Goal: Task Accomplishment & Management: Manage account settings

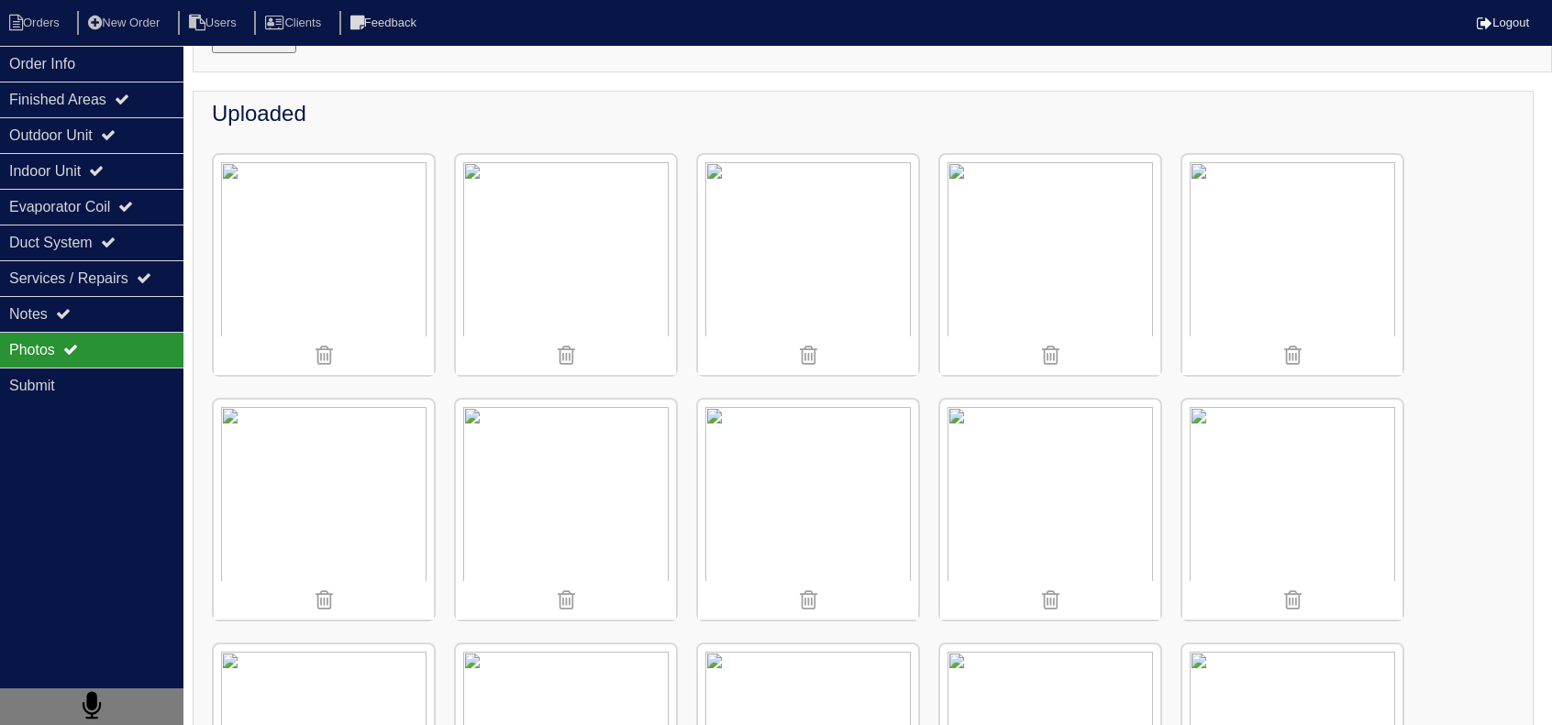
click at [906, 265] on img at bounding box center [808, 265] width 220 height 220
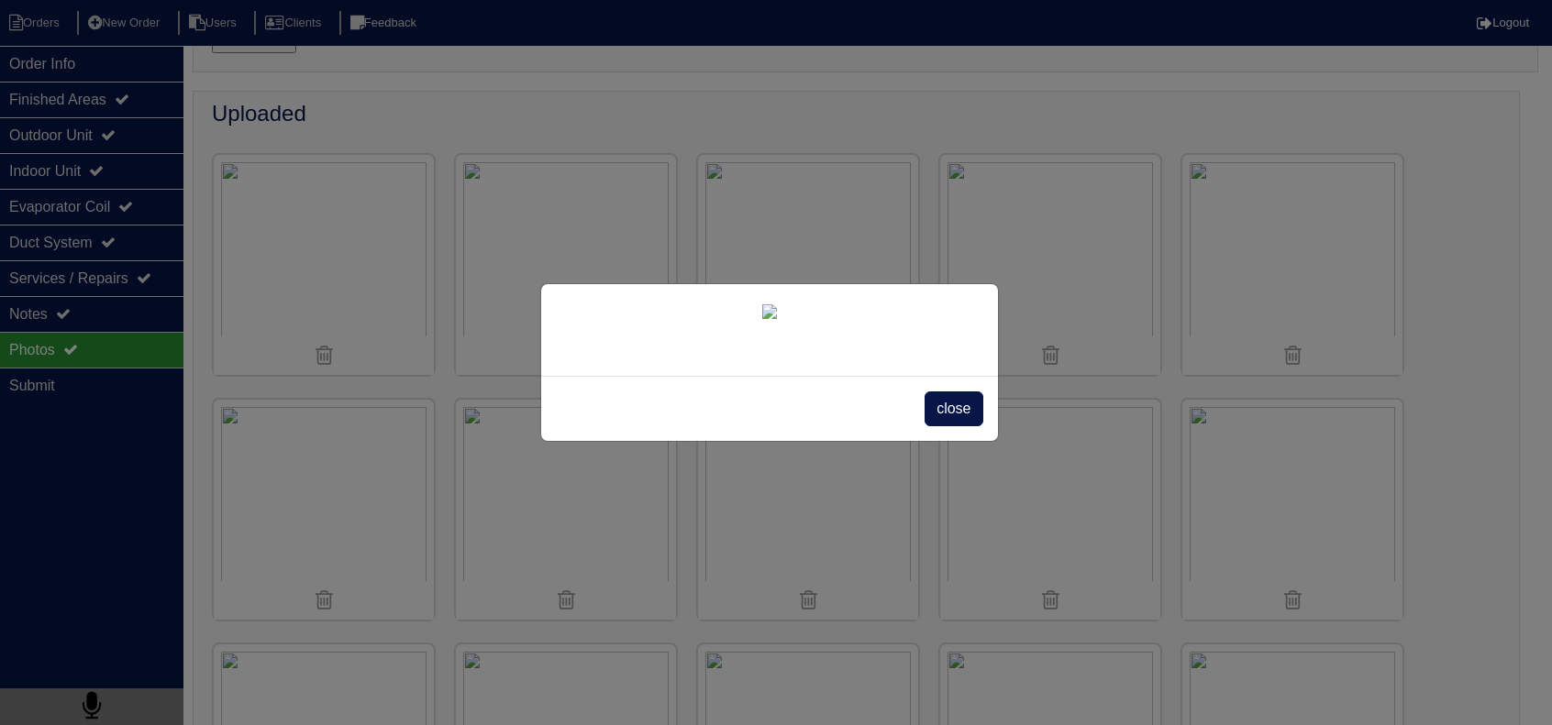
scroll to position [183, 0]
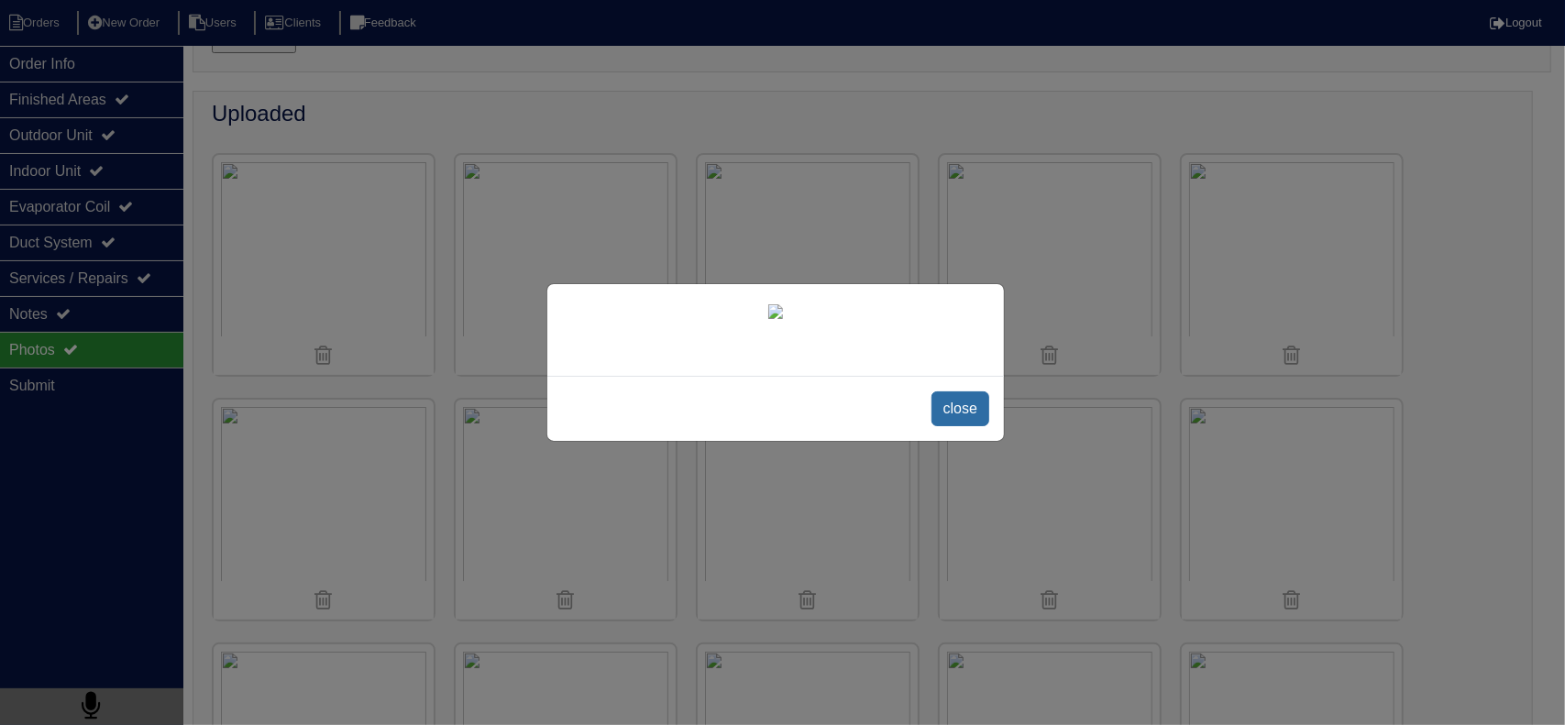
click at [959, 417] on span "close" at bounding box center [961, 409] width 58 height 35
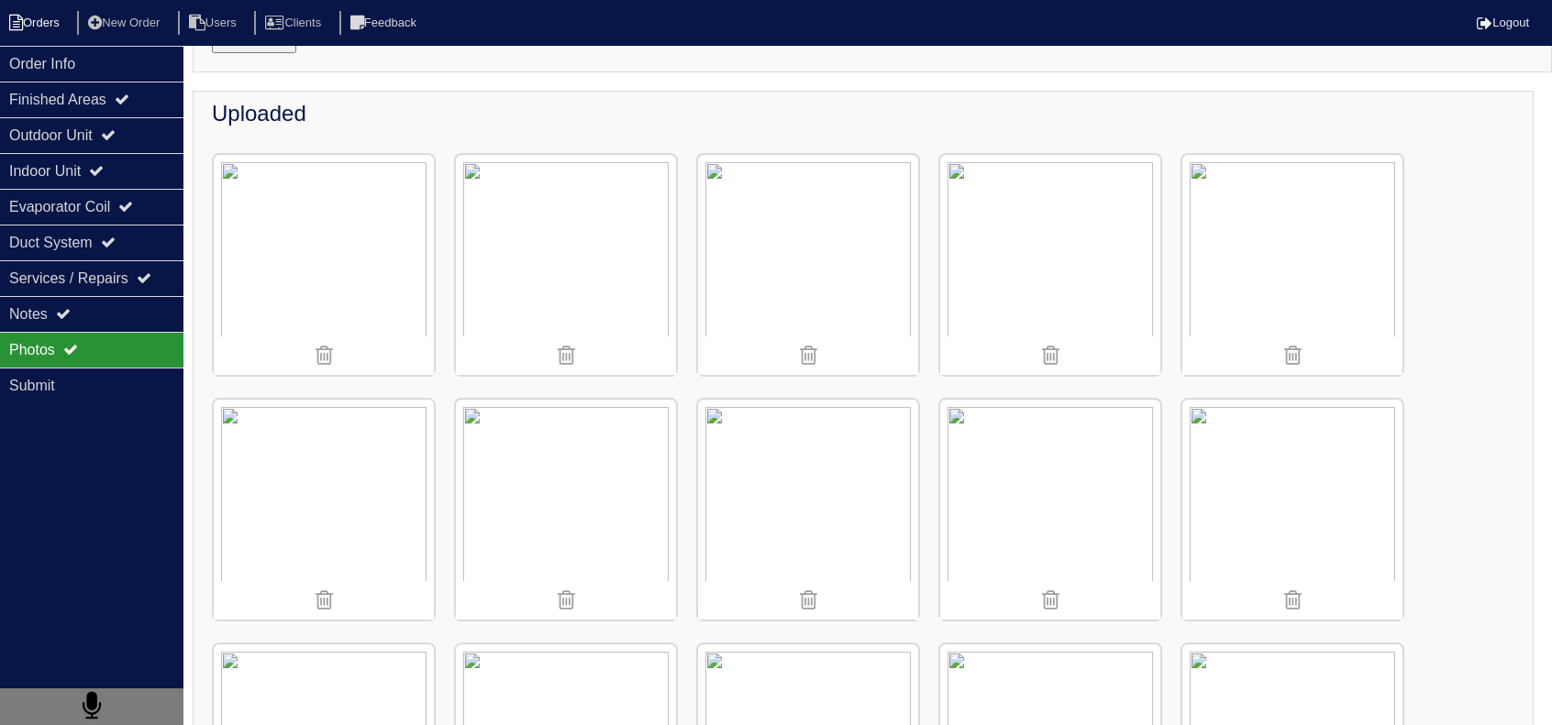
click at [55, 28] on li "Orders" at bounding box center [37, 23] width 74 height 25
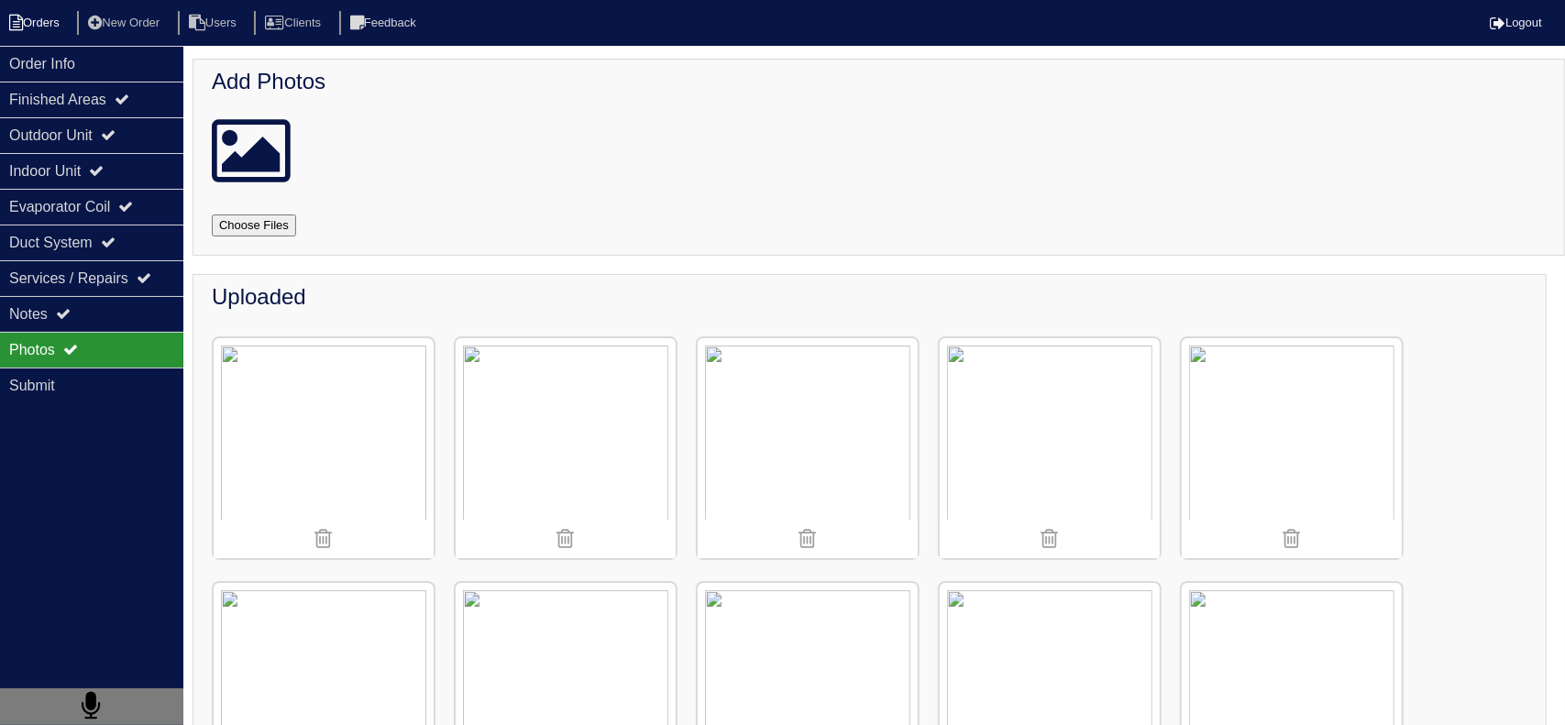
select select "15"
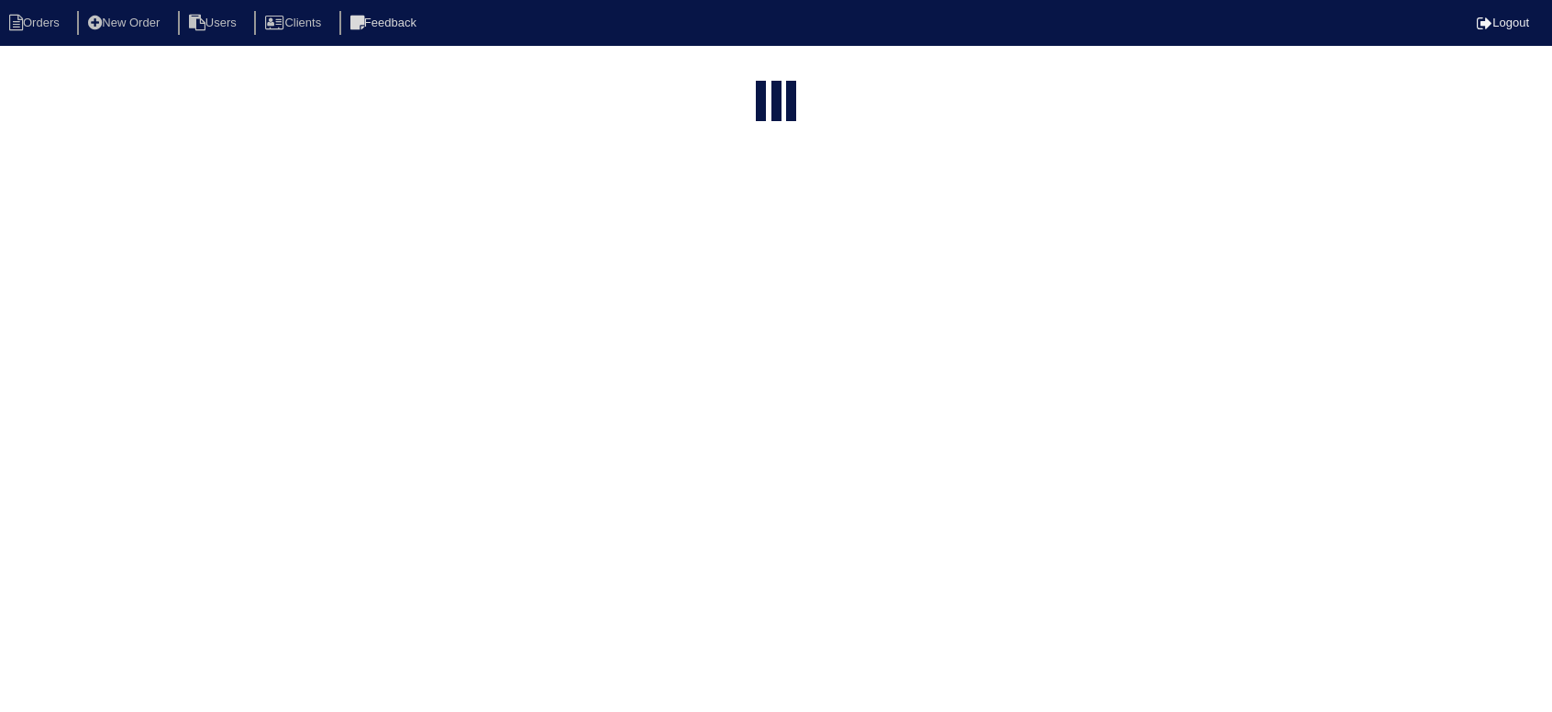
select select "new order"
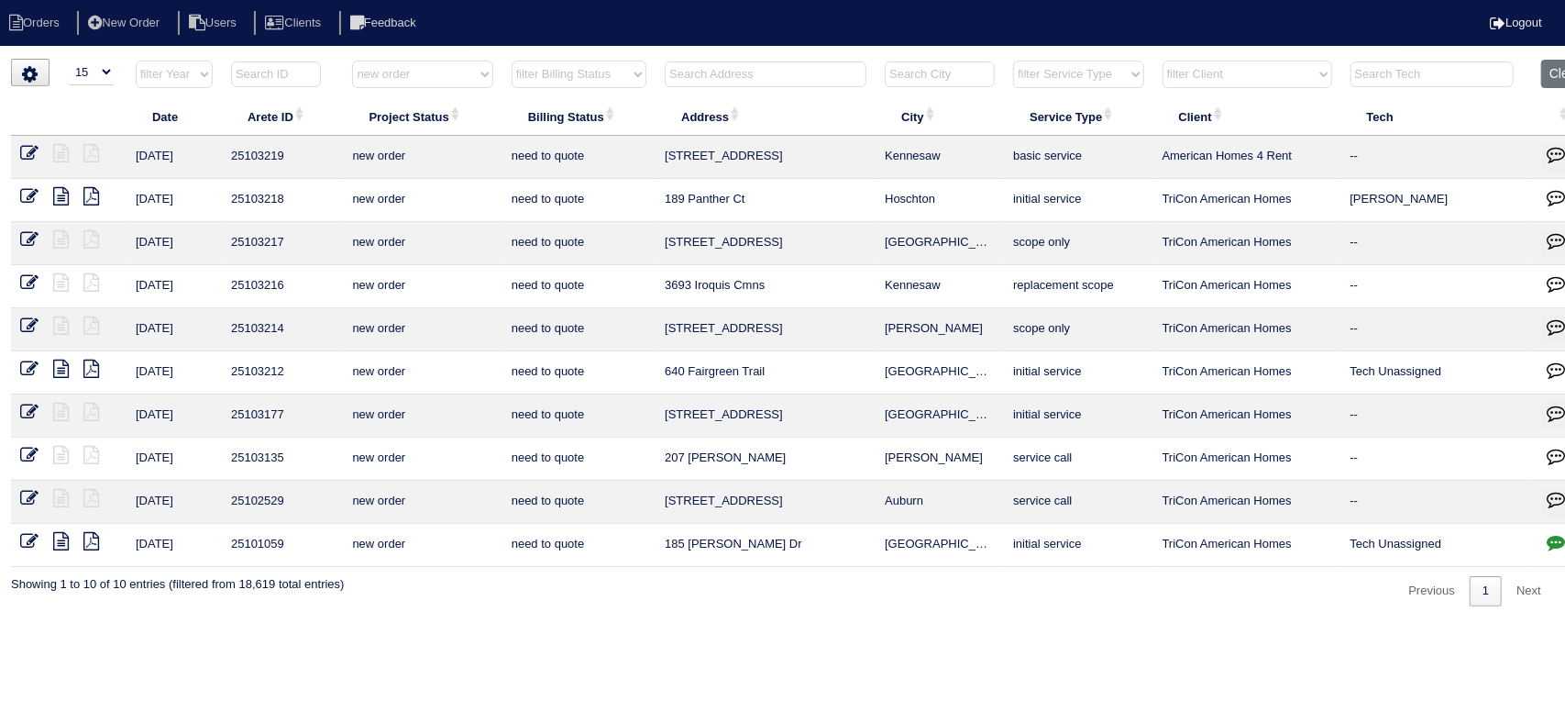
click at [488, 56] on html "Orders New Order Users Clients Feedback Logout Orders New Order Users Clients M…" at bounding box center [782, 312] width 1565 height 624
click at [471, 80] on select "filter Project Status -- Any Project Status -- new order assigned in progress f…" at bounding box center [422, 75] width 140 height 28
select select
click at [352, 61] on select "filter Project Status -- Any Project Status -- new order assigned in progress f…" at bounding box center [422, 75] width 140 height 28
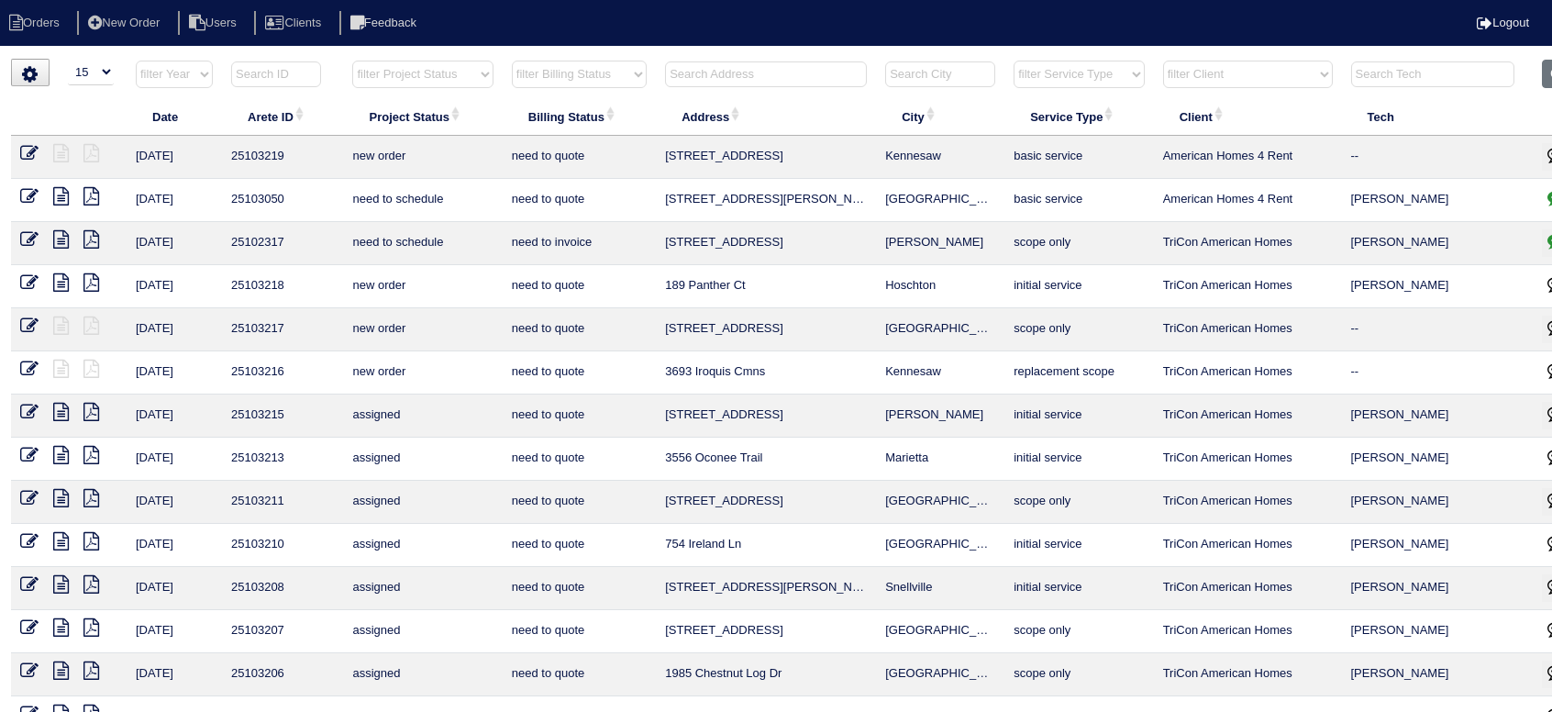
click at [734, 66] on input "text" at bounding box center [766, 74] width 202 height 26
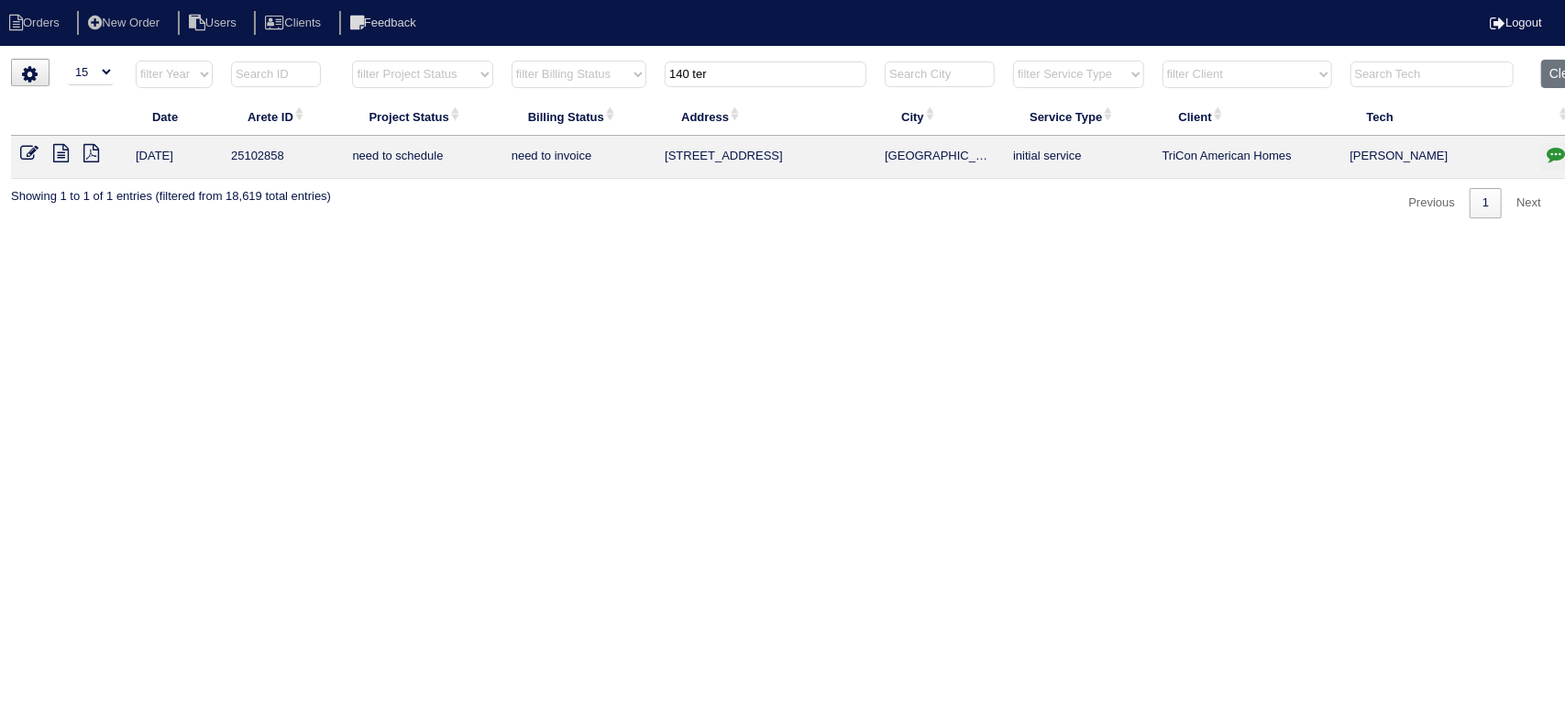
type input "140 ter"
click at [1550, 149] on icon "button" at bounding box center [1556, 154] width 18 height 18
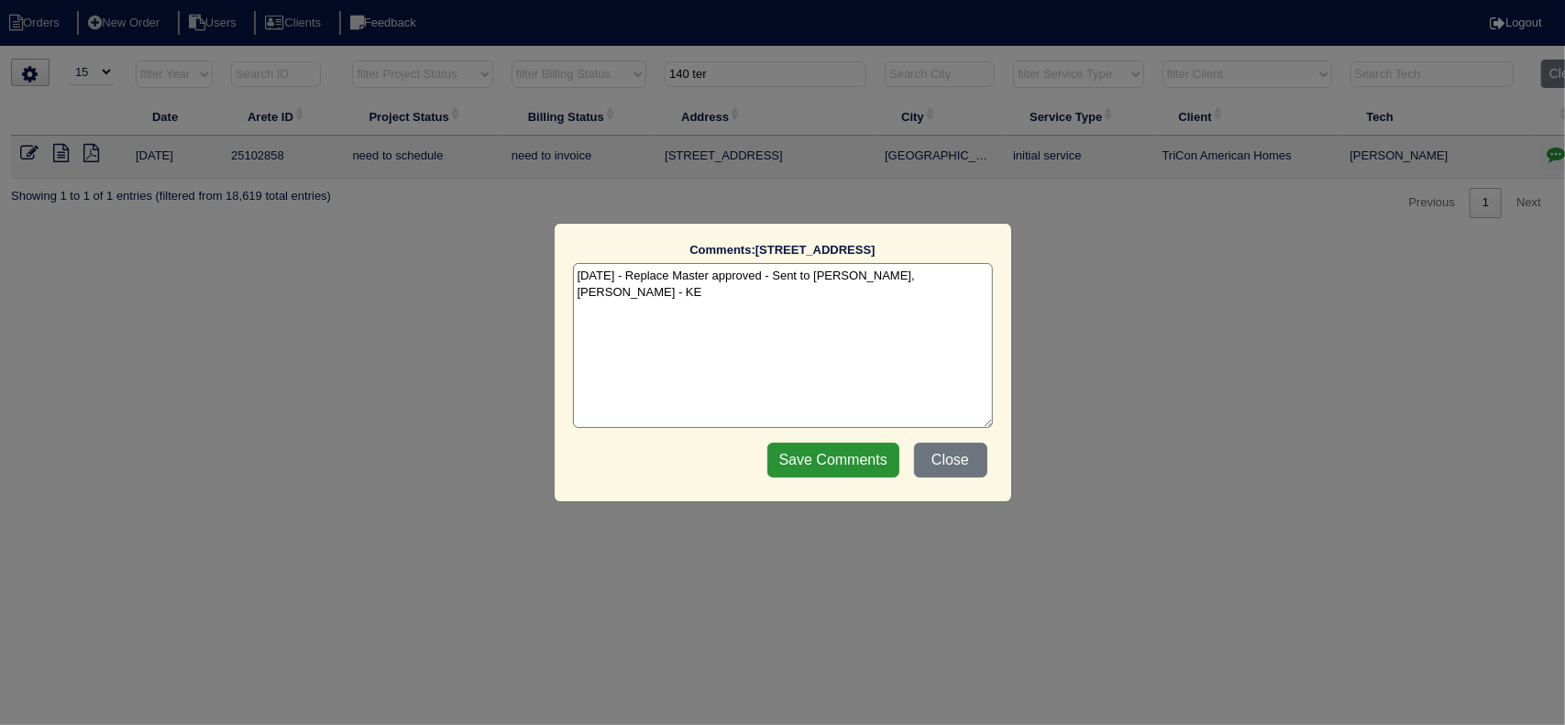
click at [1551, 149] on div "Comments: 140 Terrane Ridge The comments on file have changed since you started…" at bounding box center [782, 362] width 1565 height 725
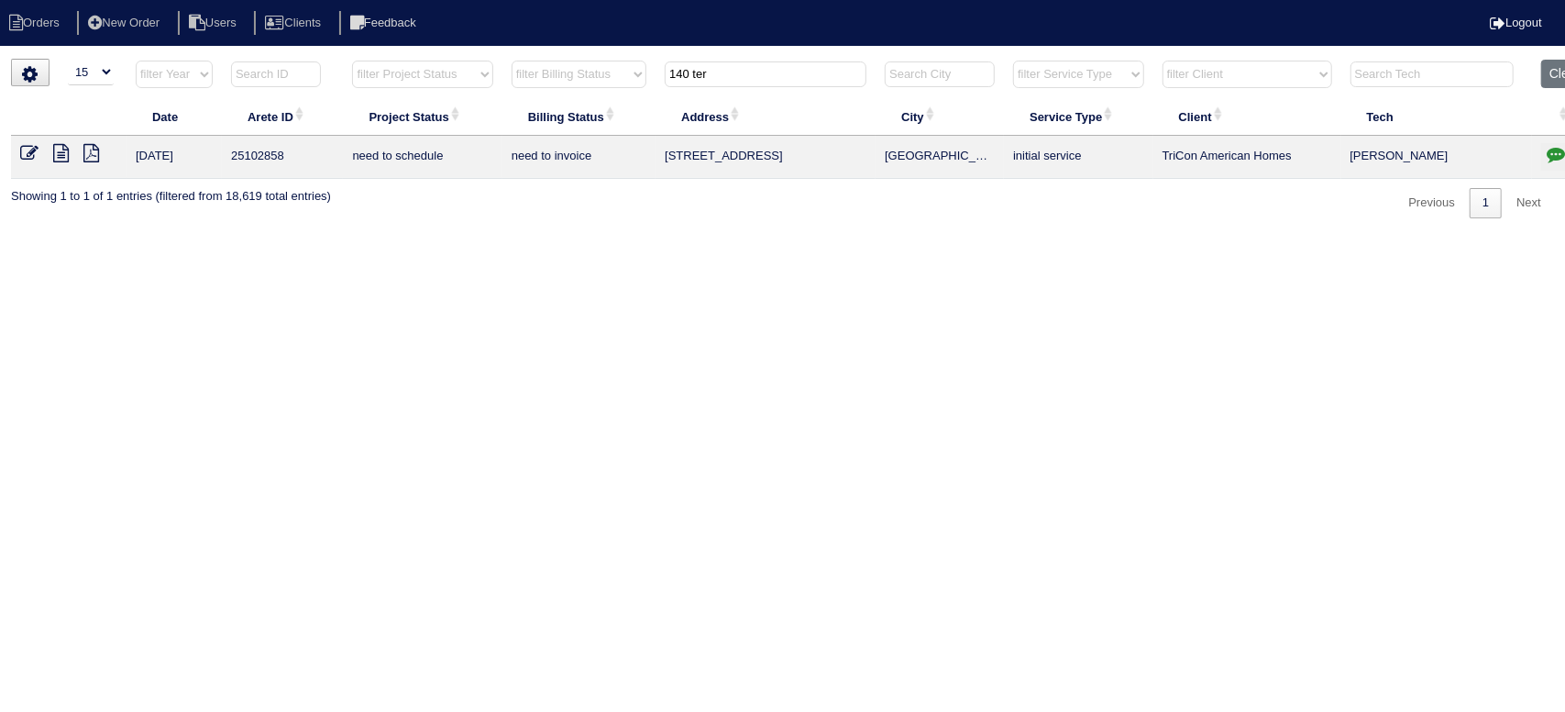
click at [64, 154] on icon at bounding box center [61, 153] width 16 height 18
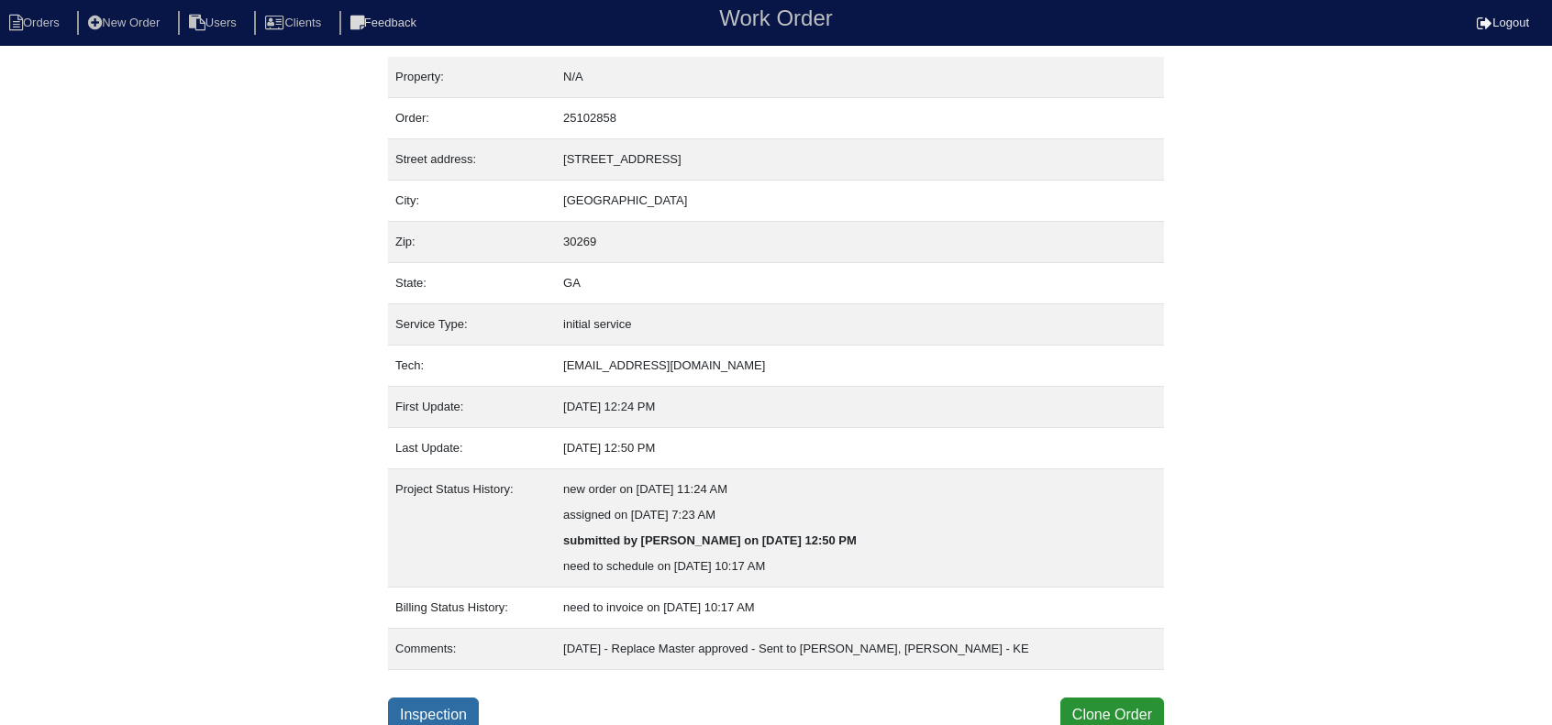
scroll to position [4, 0]
click at [420, 715] on link "Inspection" at bounding box center [433, 713] width 91 height 35
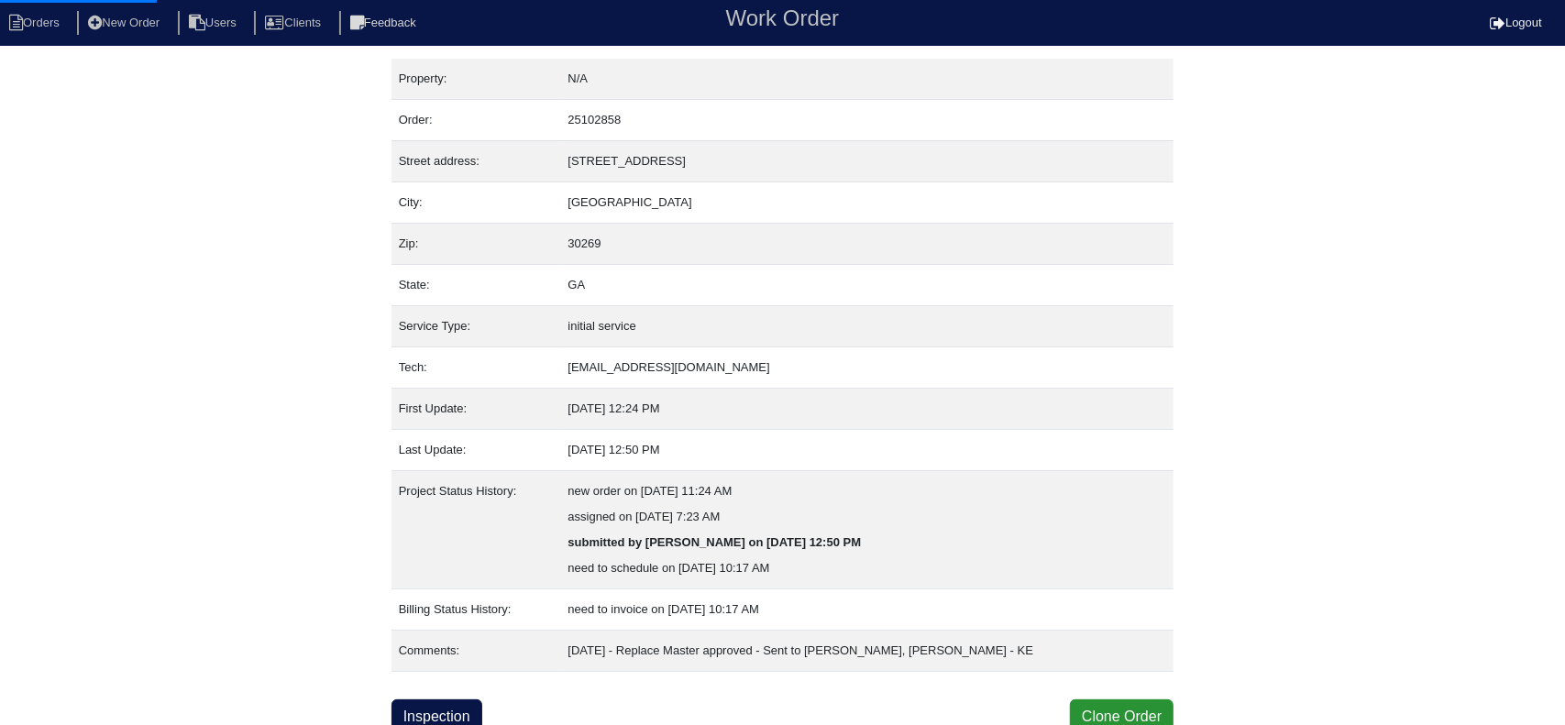
select select "0"
select select "Goodman"
select select "0"
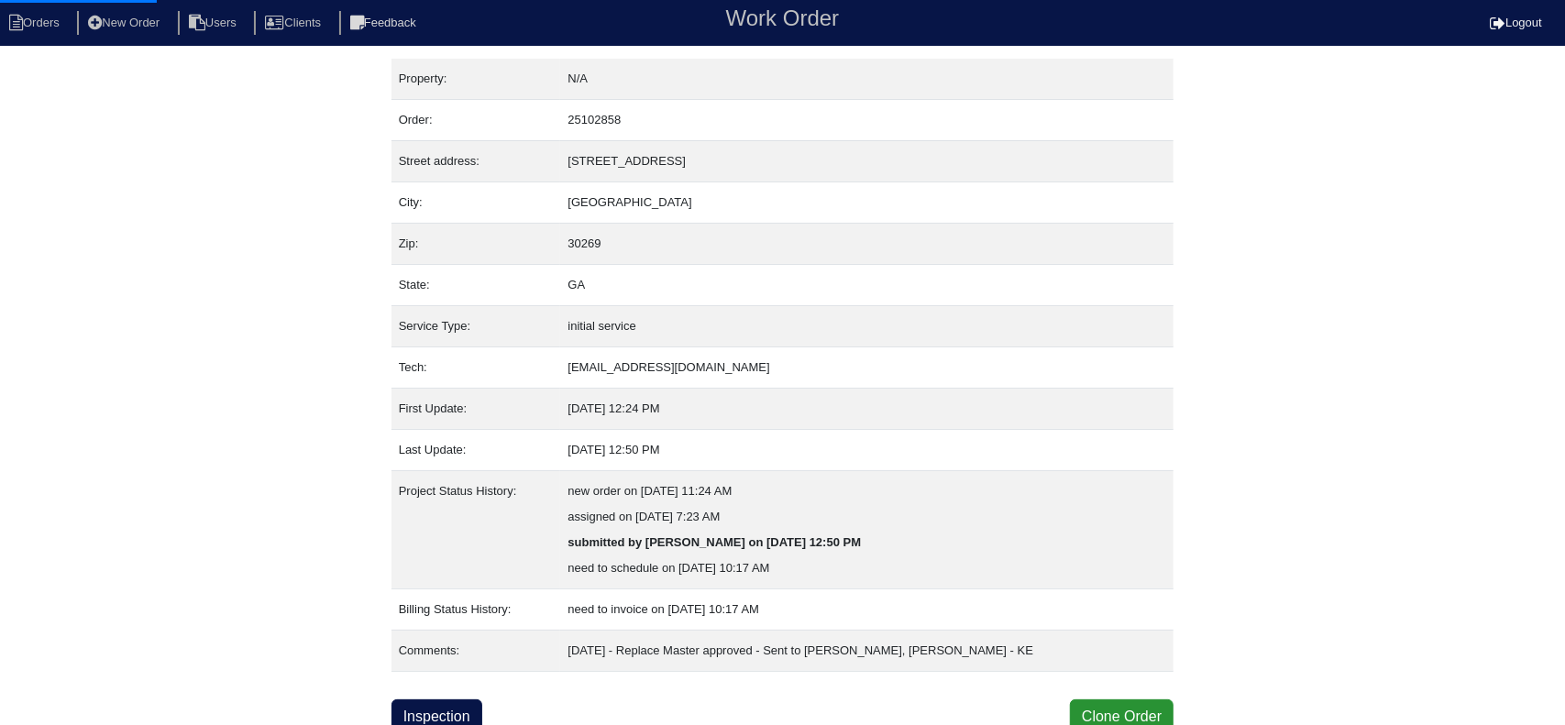
select select "1"
select select "0"
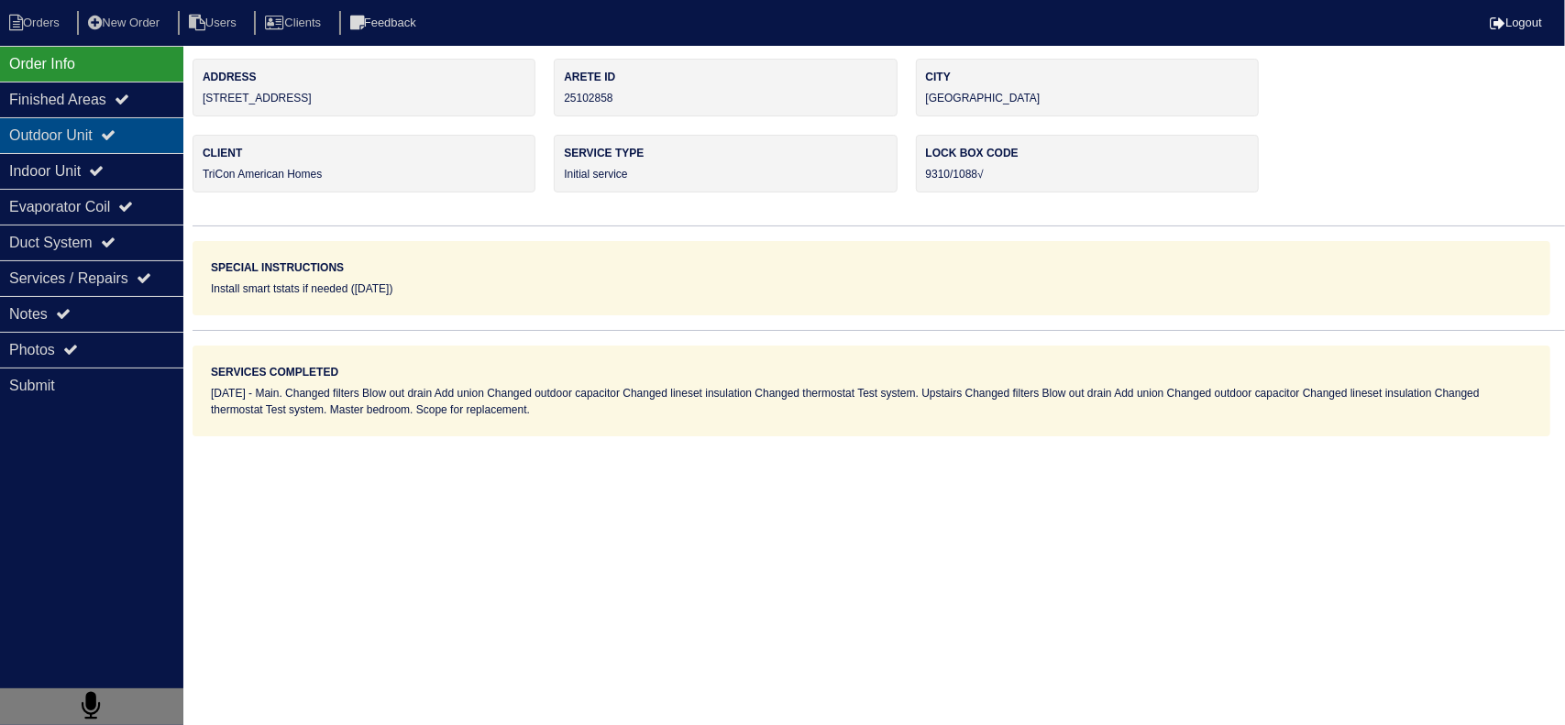
drag, startPoint x: 128, startPoint y: 108, endPoint x: 128, endPoint y: 125, distance: 16.5
click at [128, 109] on div "Finished Areas" at bounding box center [91, 100] width 183 height 36
click at [128, 125] on div "Outdoor Unit" at bounding box center [91, 135] width 183 height 36
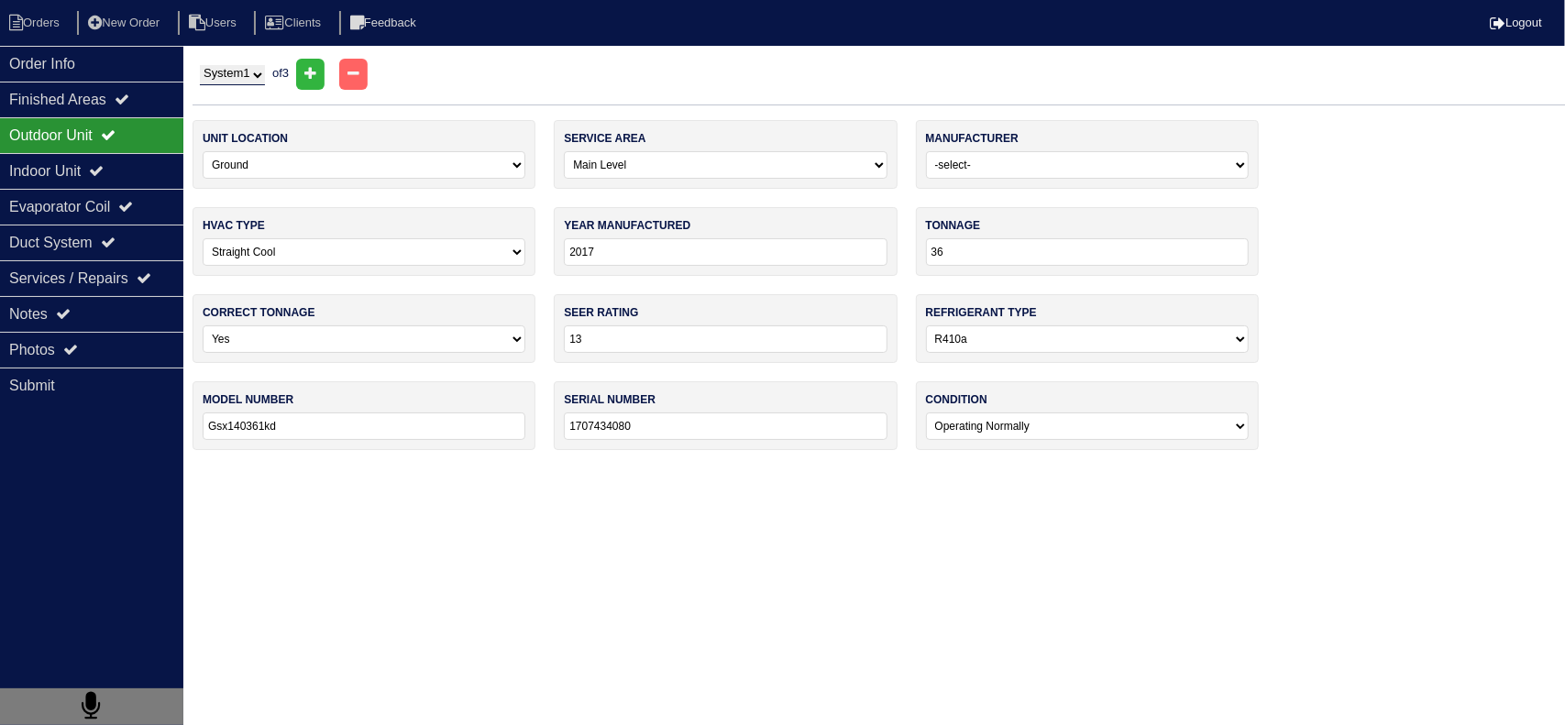
click at [248, 76] on select "System 1 System 2 System 3" at bounding box center [232, 75] width 65 height 20
select select "2"
click at [200, 65] on select "System 1 System 2 System 3" at bounding box center [232, 75] width 65 height 20
select select "1"
select select "[PERSON_NAME]"
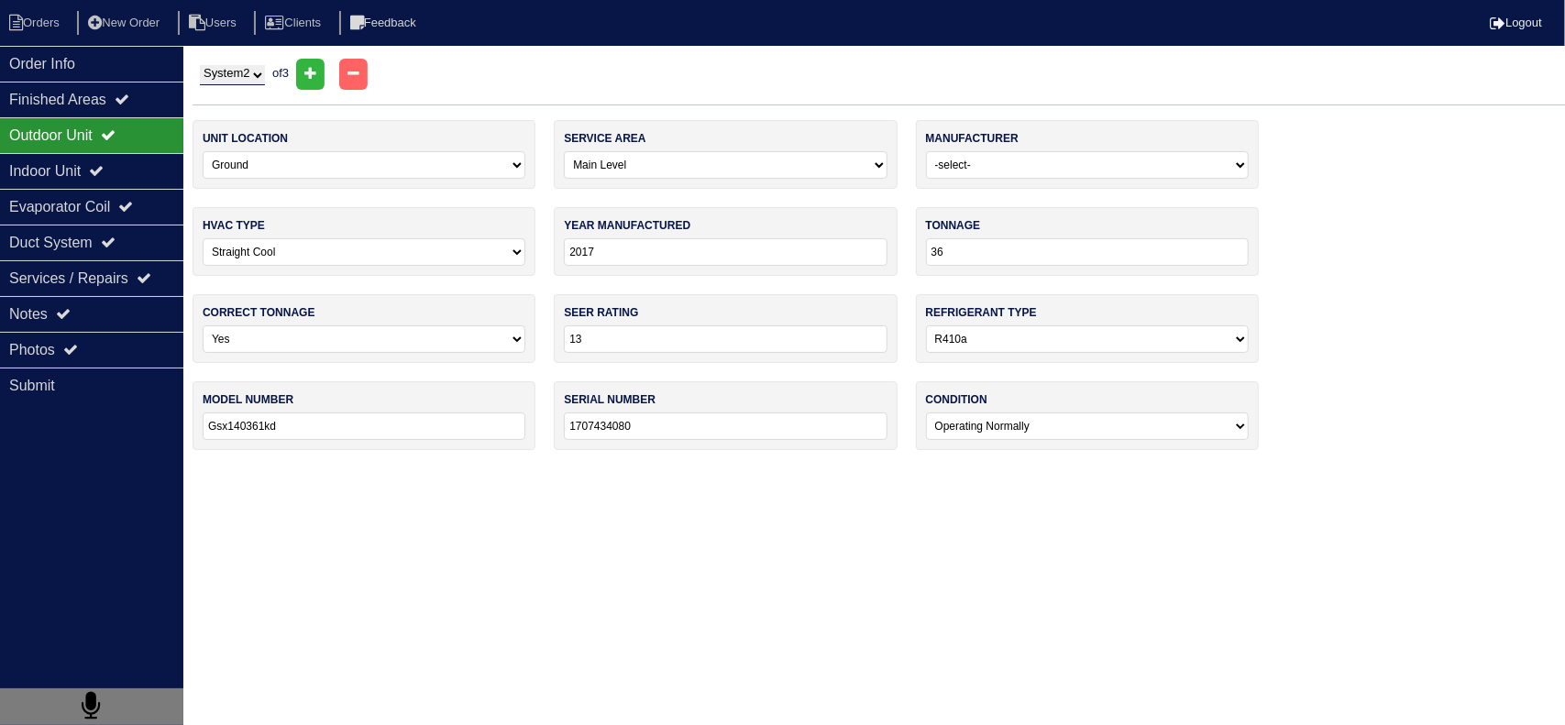
type input "2016"
type input "24"
type input "14acxs024-230a07"
type input "1916e22430"
click at [242, 138] on label "unit location" at bounding box center [245, 138] width 85 height 17
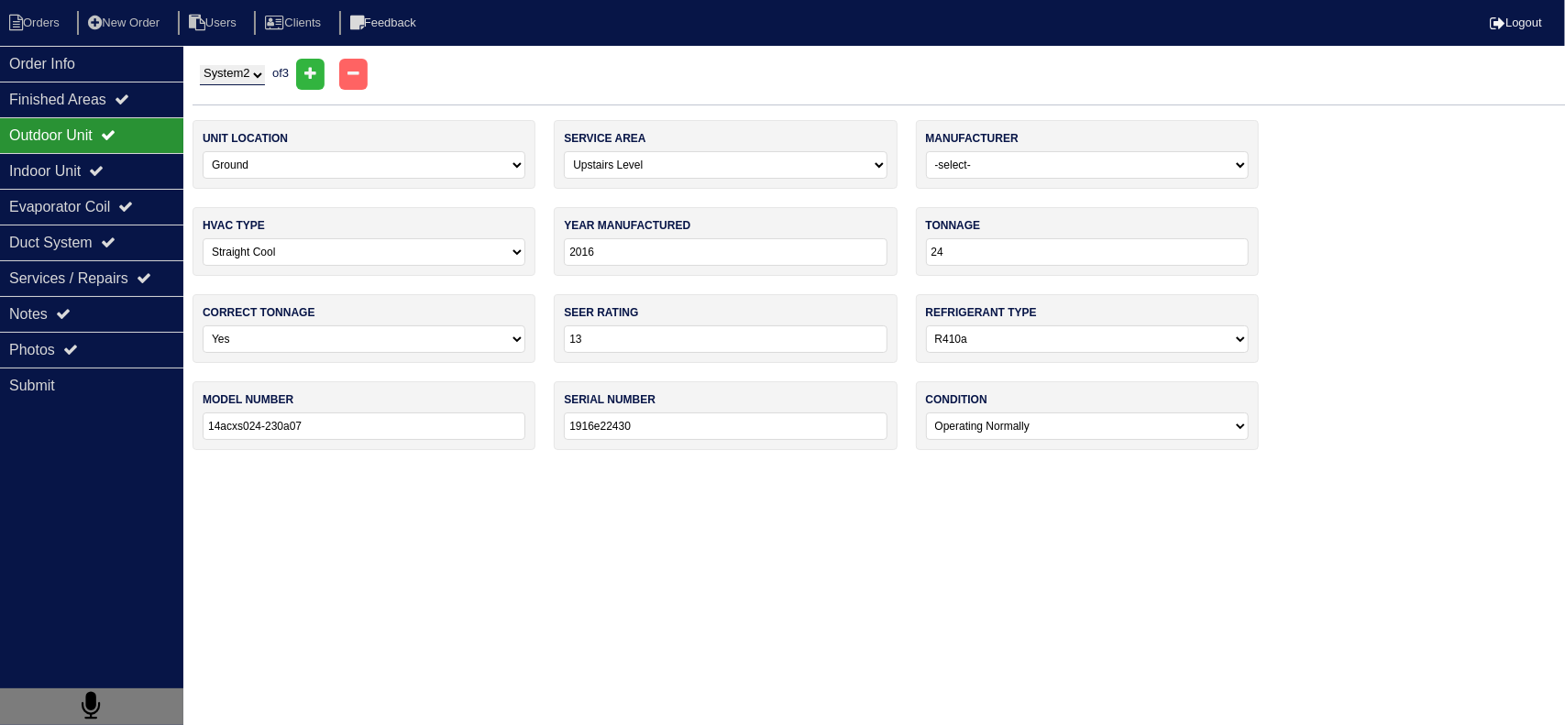
drag, startPoint x: 244, startPoint y: 74, endPoint x: 241, endPoint y: 83, distance: 9.6
click at [244, 74] on select "System 1 System 2 System 3" at bounding box center [232, 75] width 65 height 20
select select "3"
click at [200, 65] on select "System 1 System 2 System 3" at bounding box center [232, 75] width 65 height 20
select select "3"
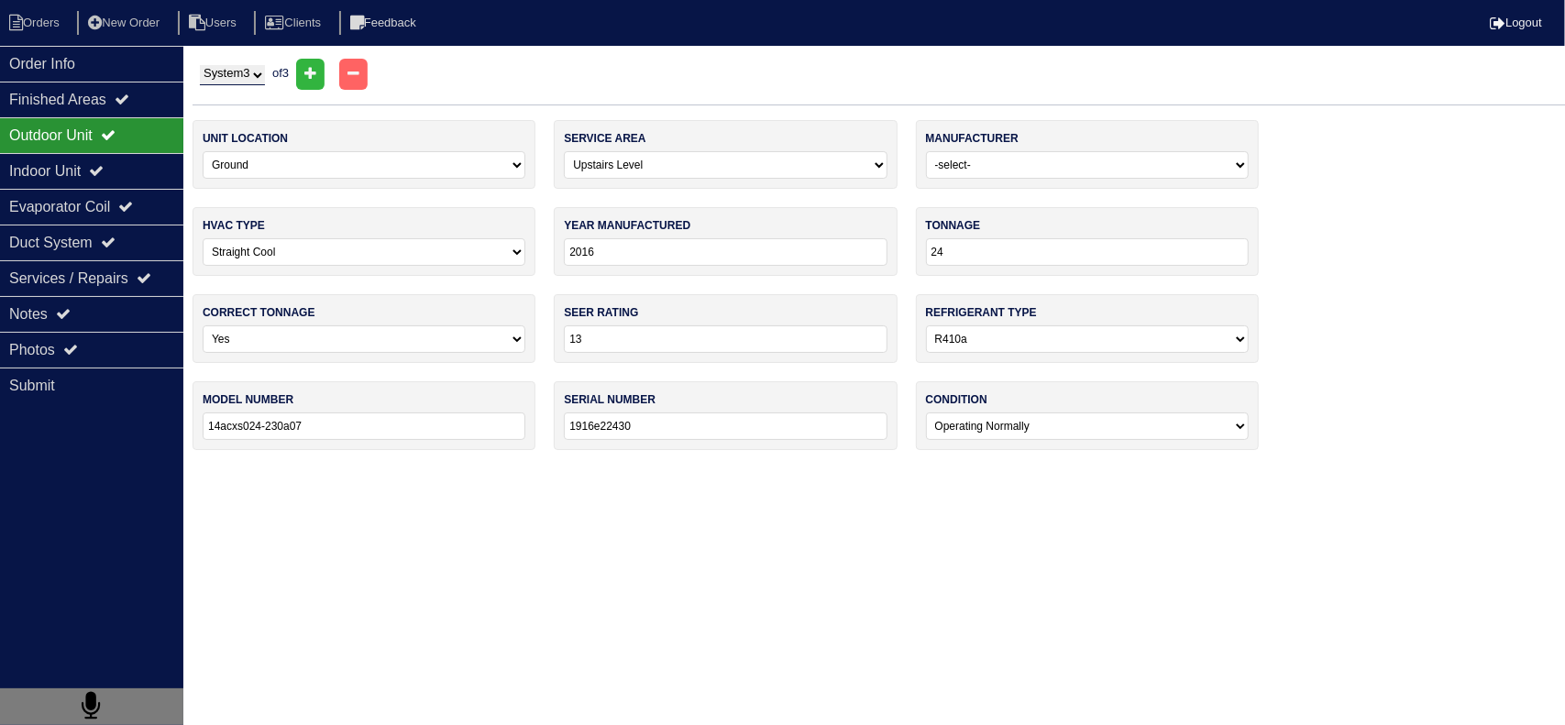
select select "Ruud"
select select "1"
type input "1998"
type input "9"
select select "0"
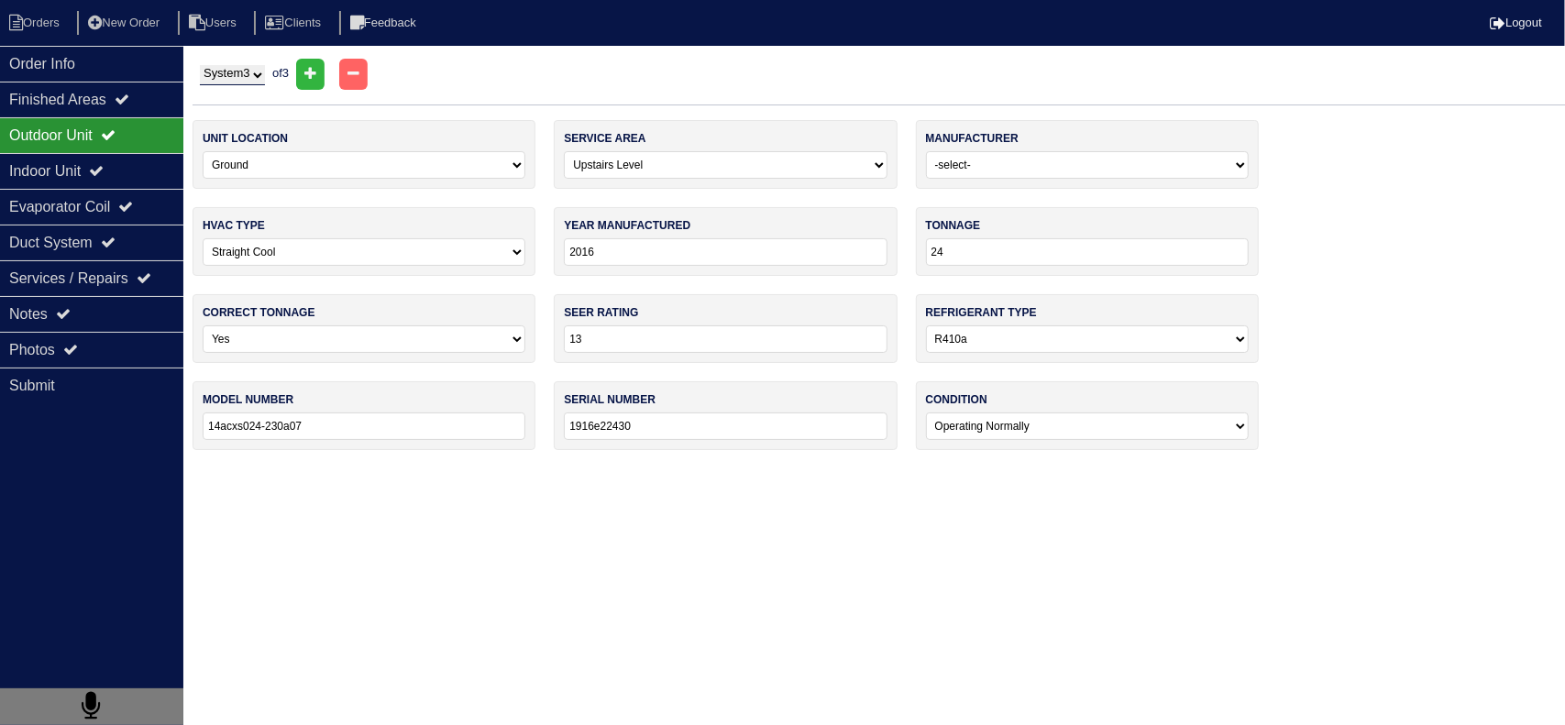
type input "Upka-024jaz"
type input "5886-m3598-21346"
select select "2"
click at [147, 161] on div "Indoor Unit" at bounding box center [91, 171] width 183 height 36
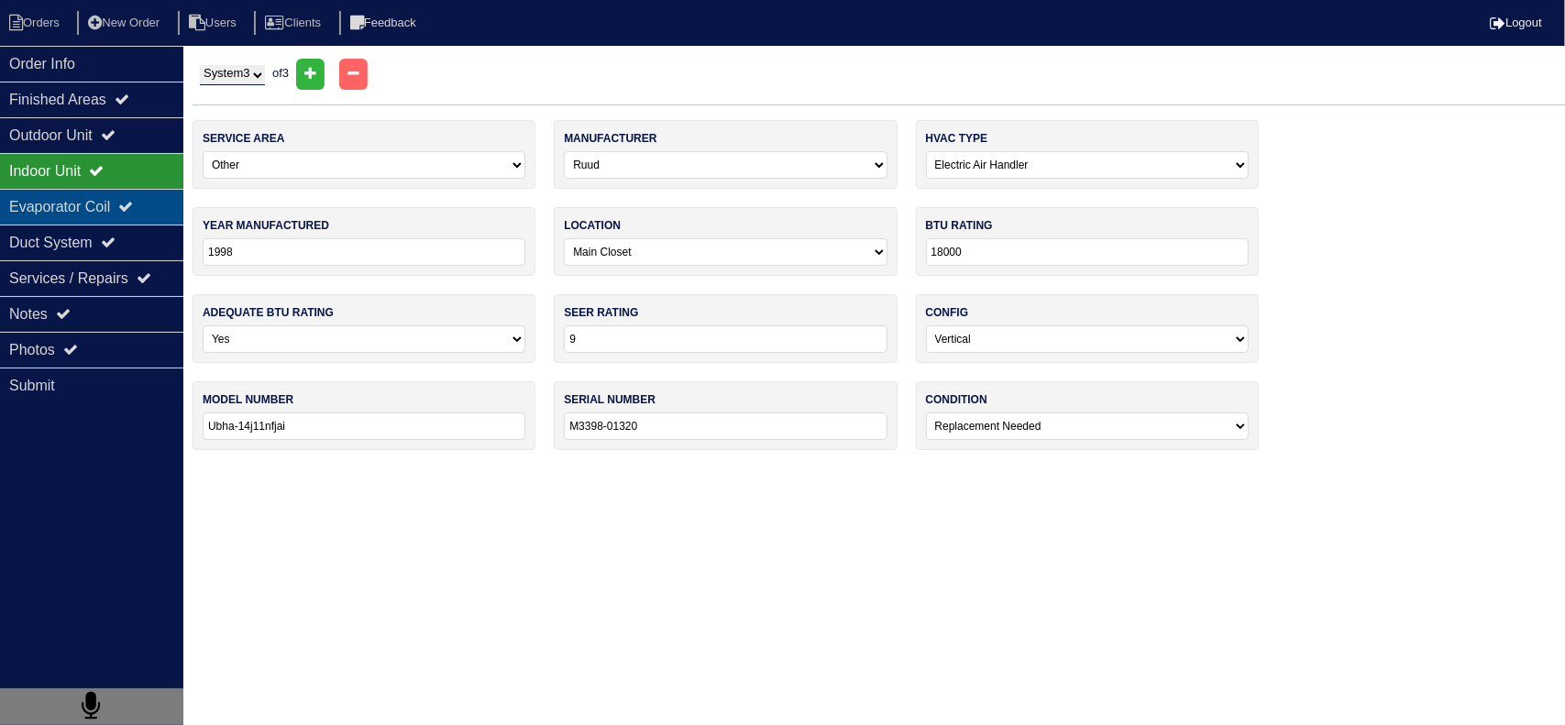
click at [133, 199] on icon at bounding box center [125, 206] width 15 height 15
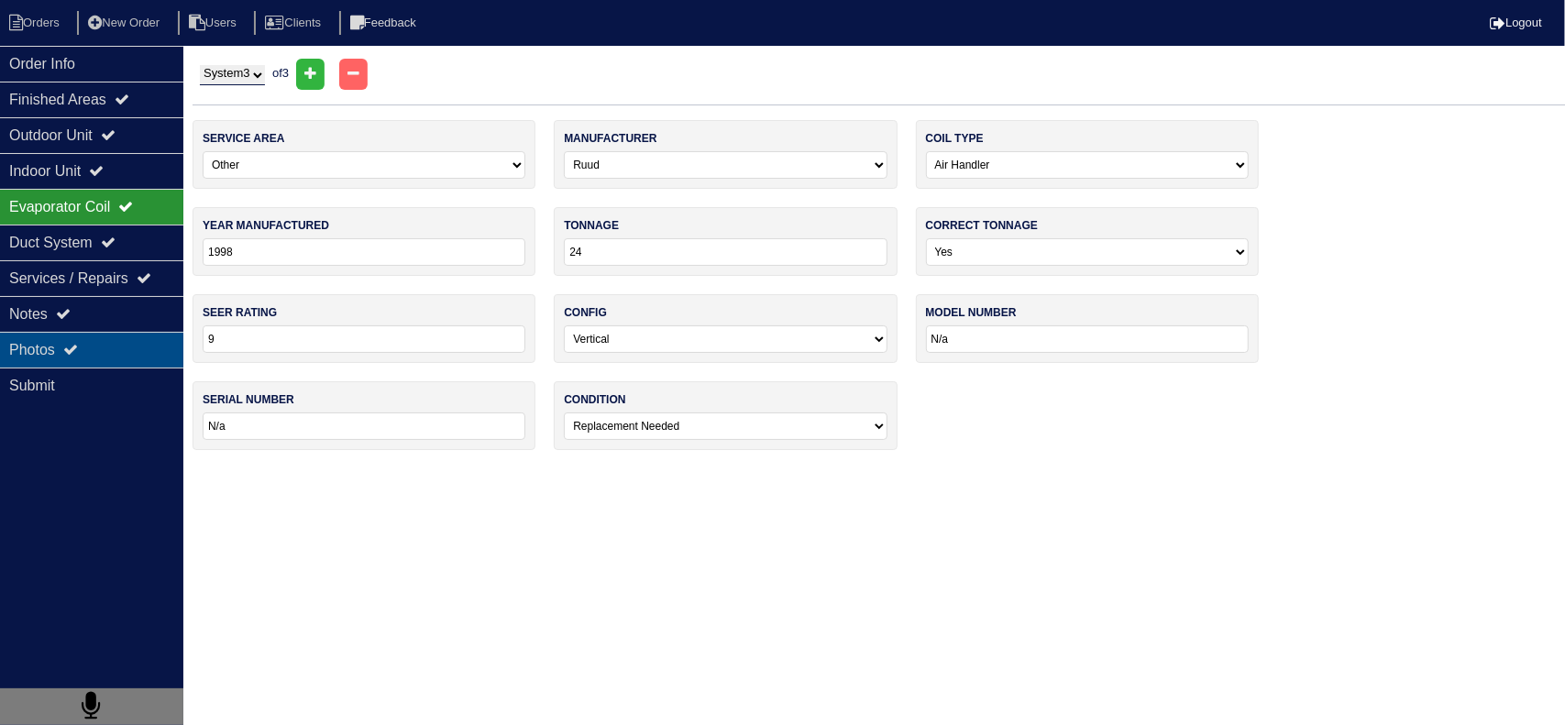
drag, startPoint x: 130, startPoint y: 338, endPoint x: 150, endPoint y: 334, distance: 20.7
click at [130, 341] on div "Photos" at bounding box center [91, 350] width 183 height 36
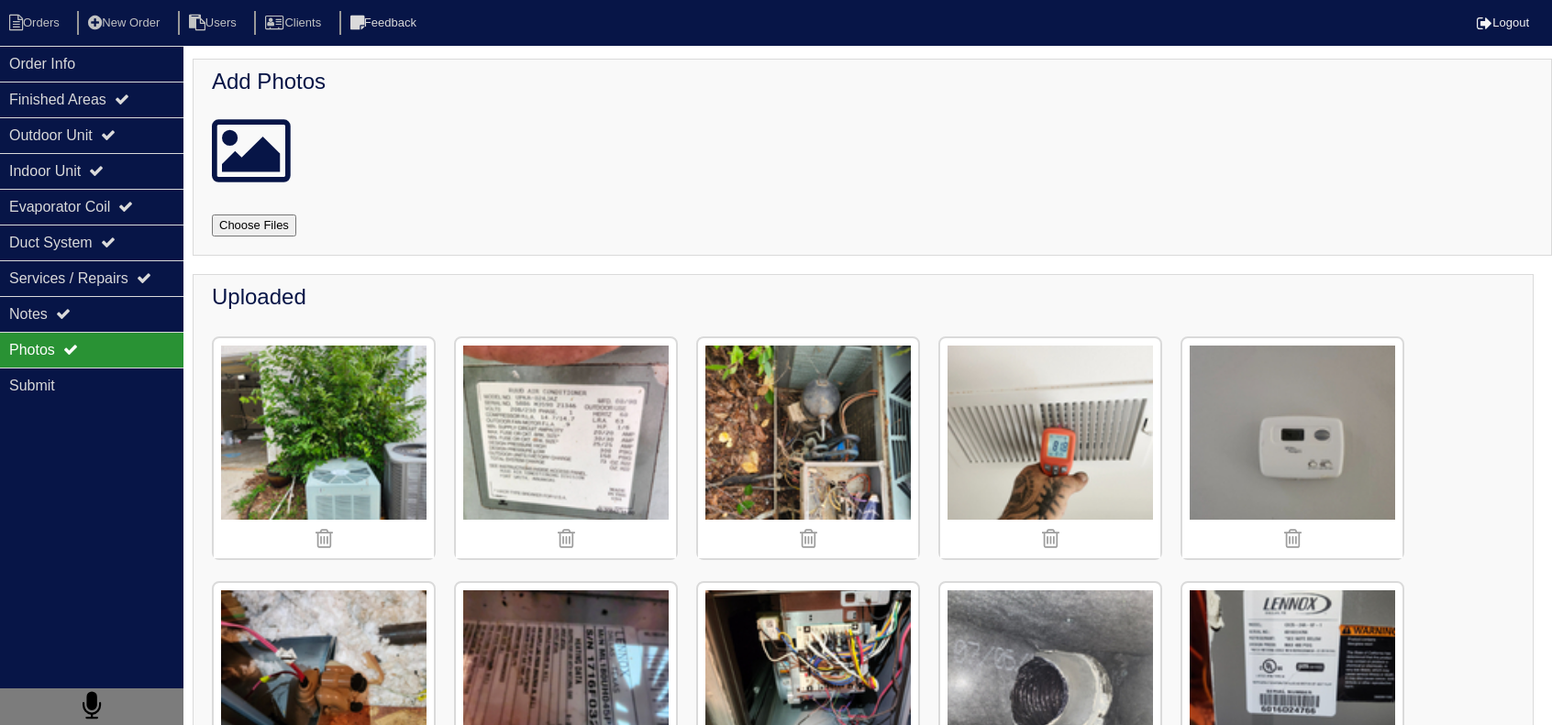
click at [353, 440] on img at bounding box center [324, 448] width 220 height 220
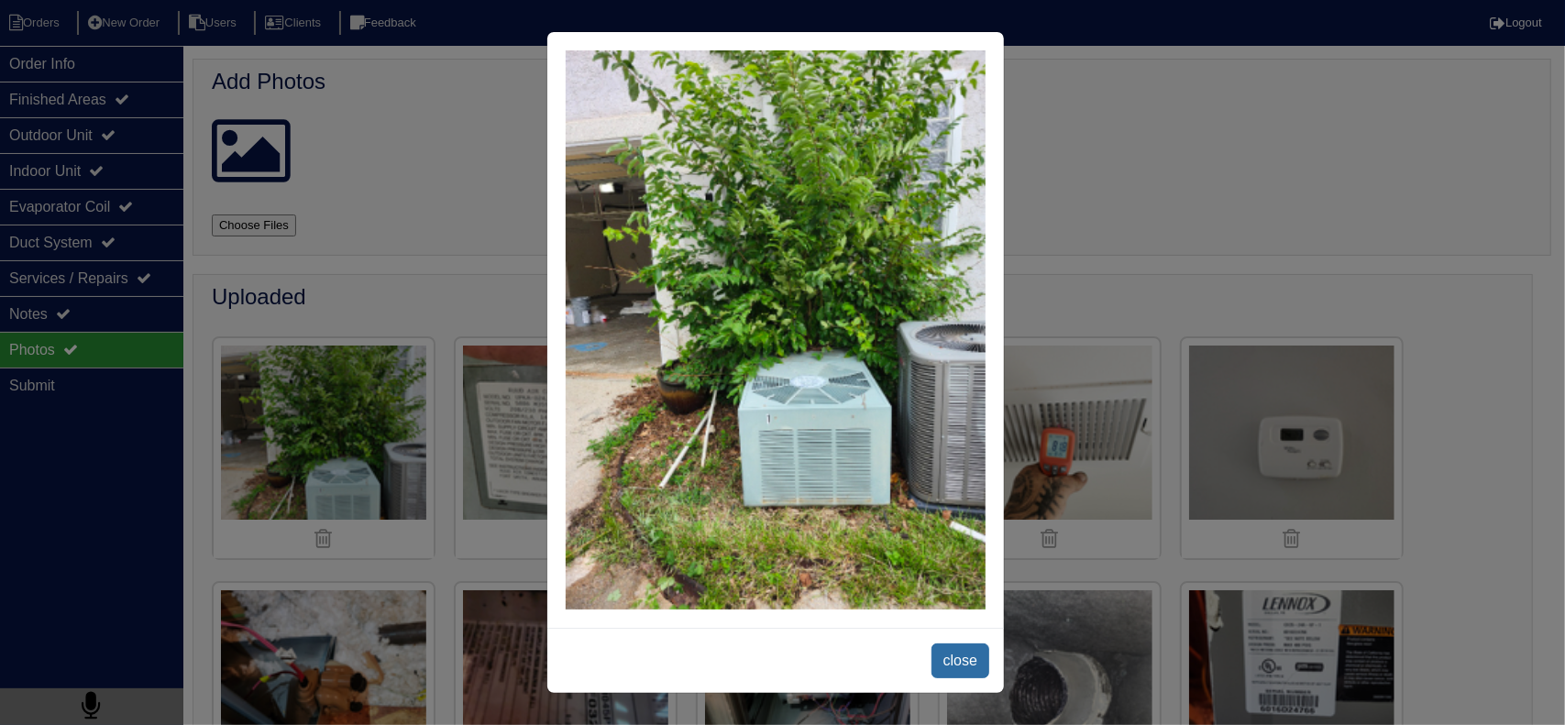
click at [962, 652] on span "close" at bounding box center [961, 661] width 58 height 35
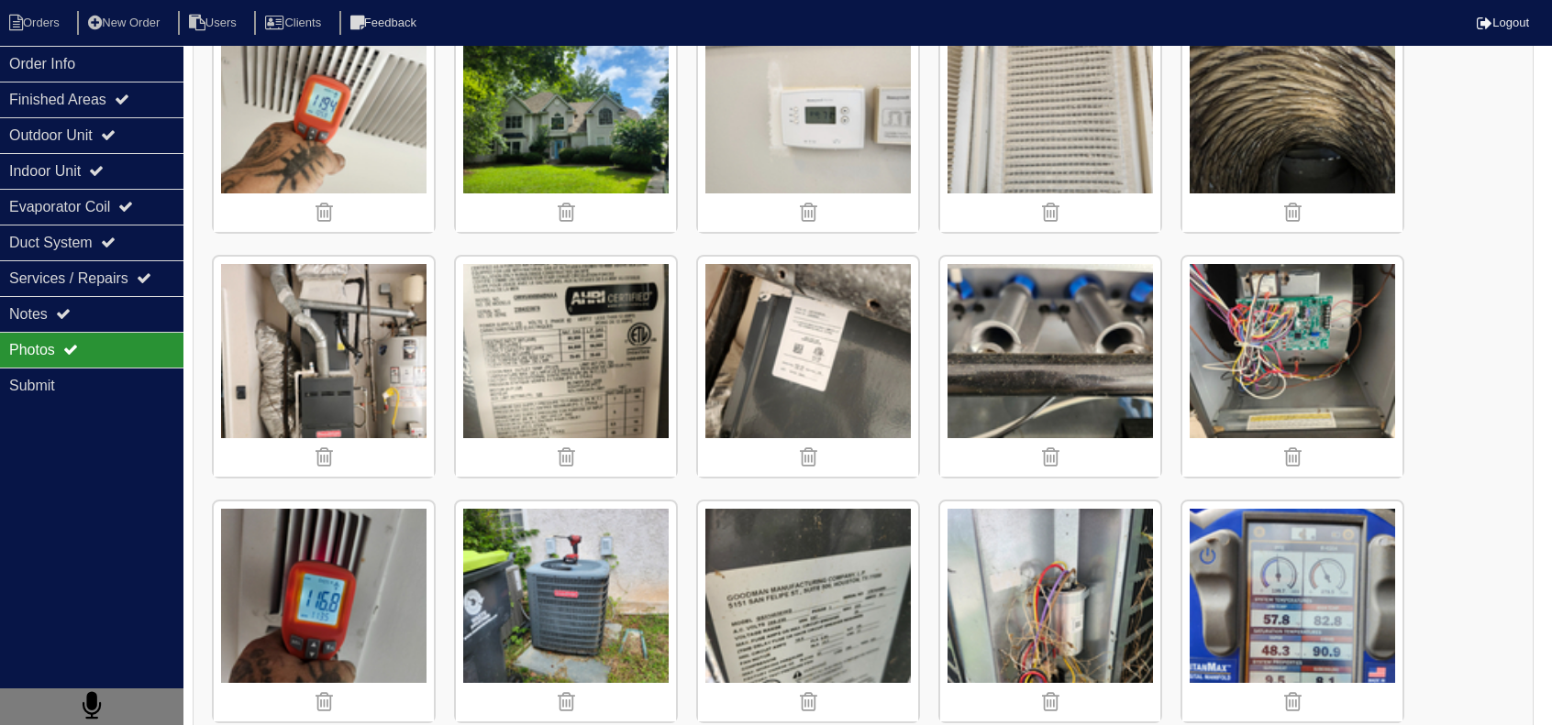
scroll to position [1651, 0]
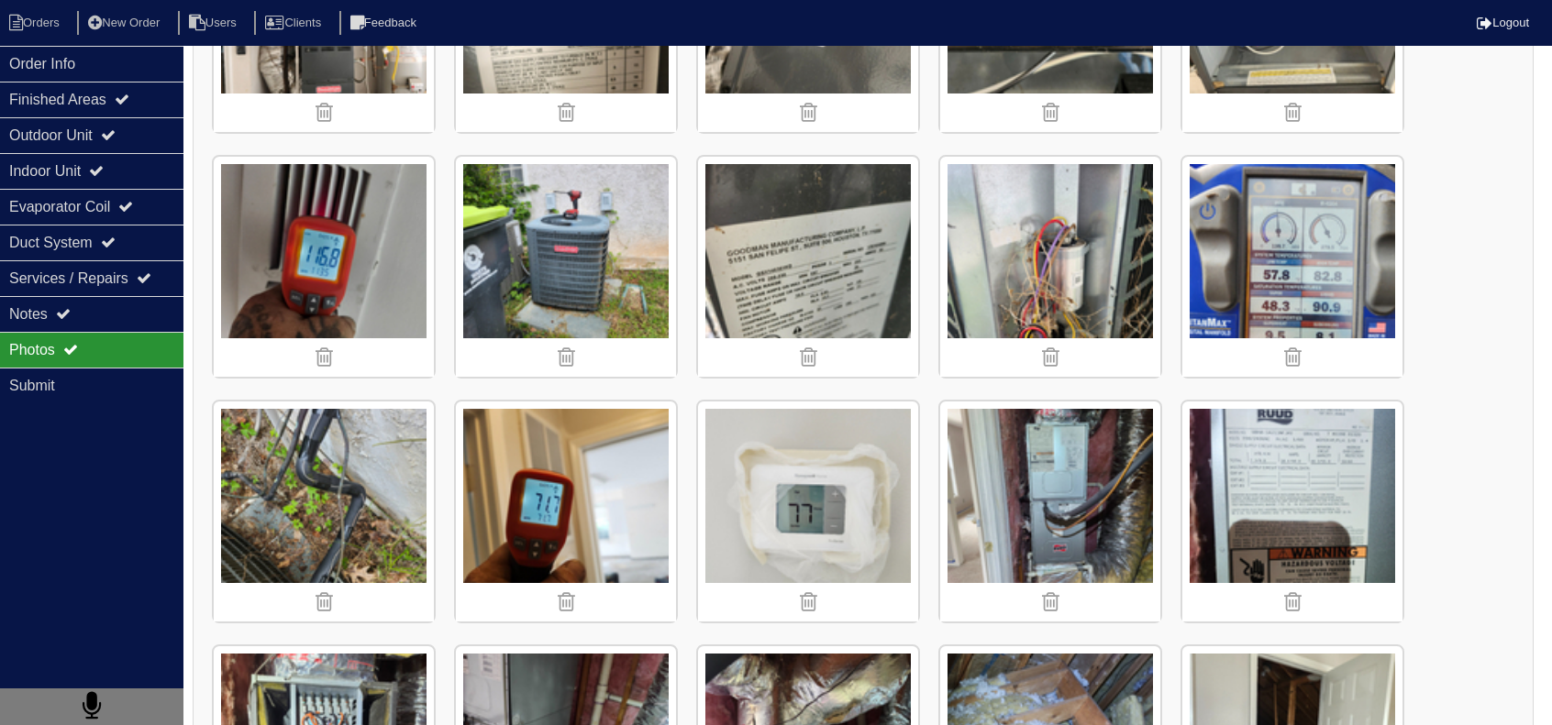
click at [1012, 502] on img at bounding box center [1050, 512] width 220 height 220
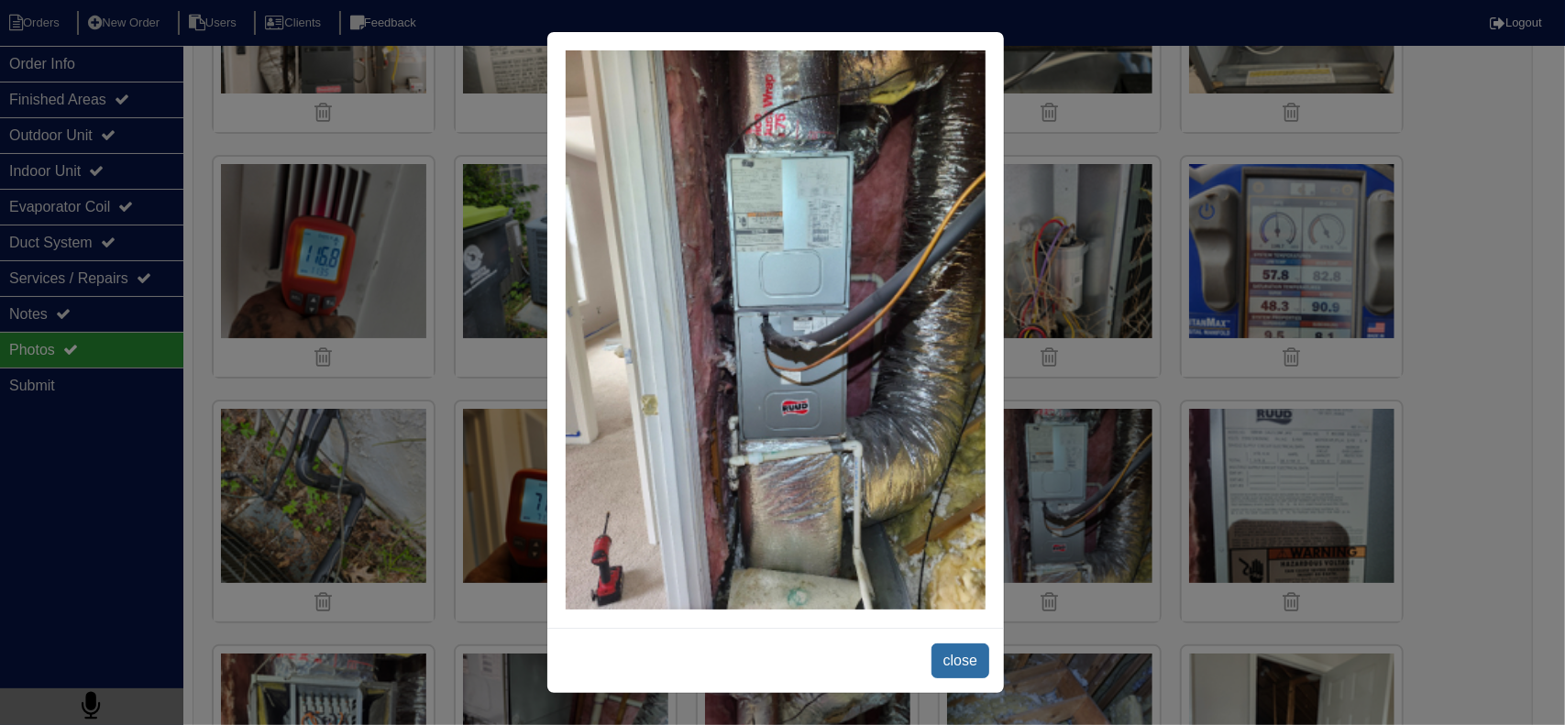
click at [952, 672] on span "close" at bounding box center [961, 661] width 58 height 35
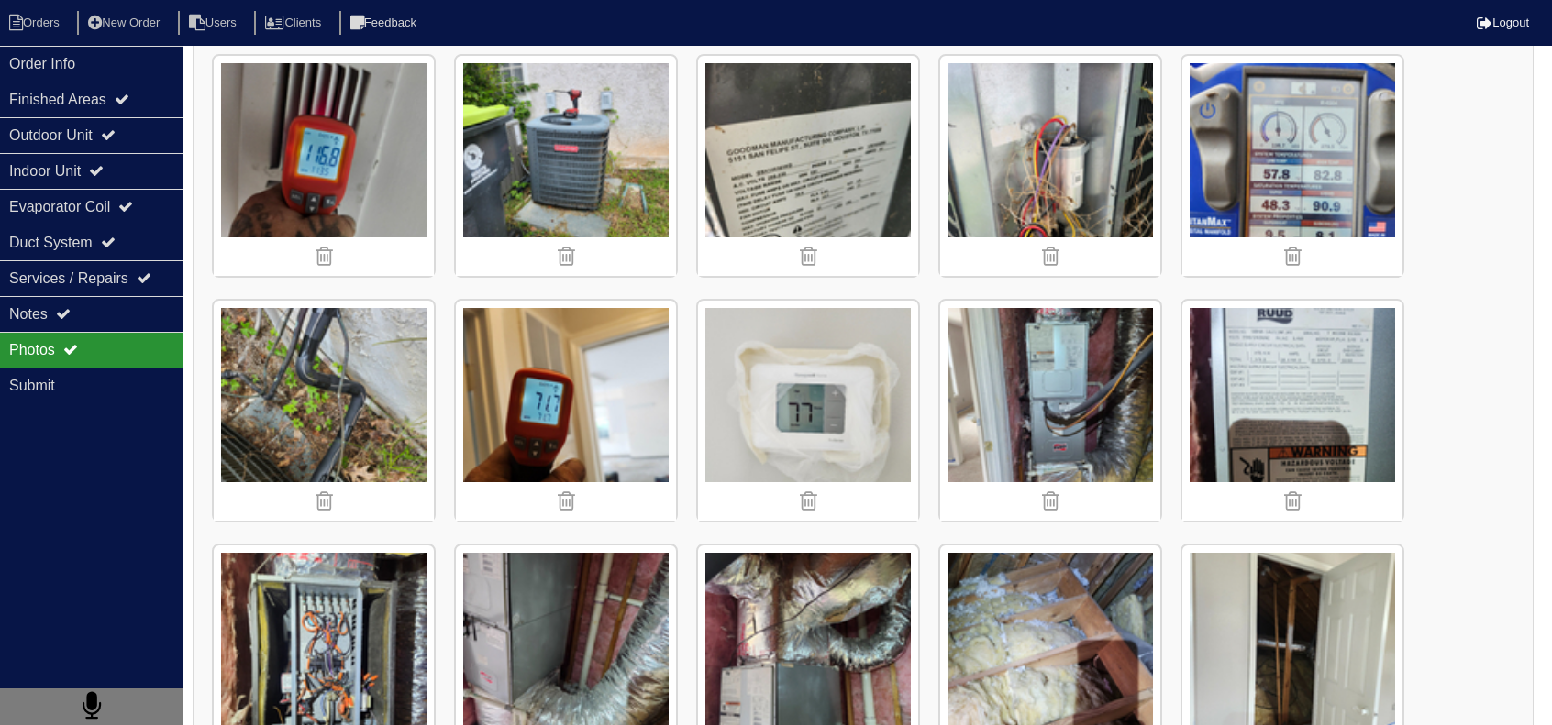
scroll to position [2017, 0]
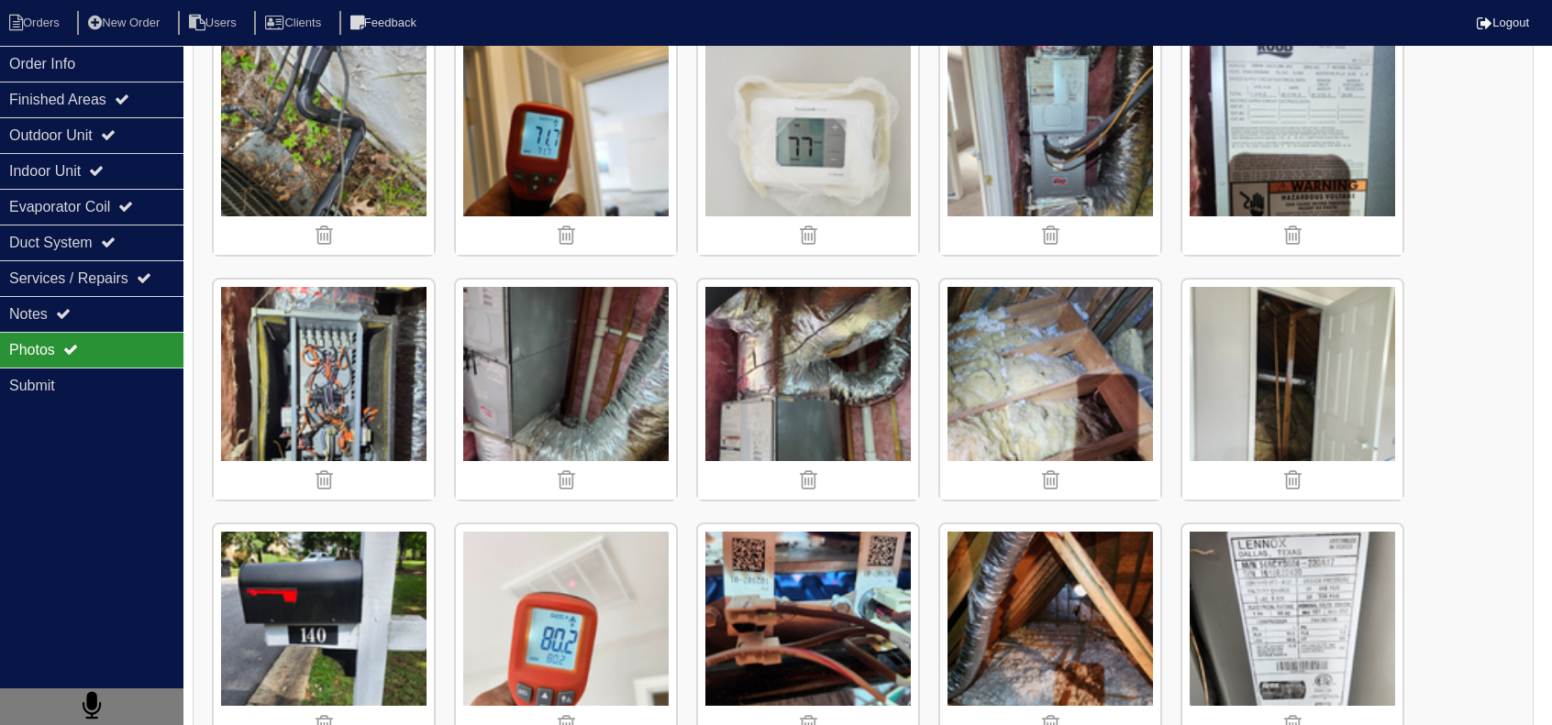
click at [1235, 368] on img at bounding box center [1292, 390] width 220 height 220
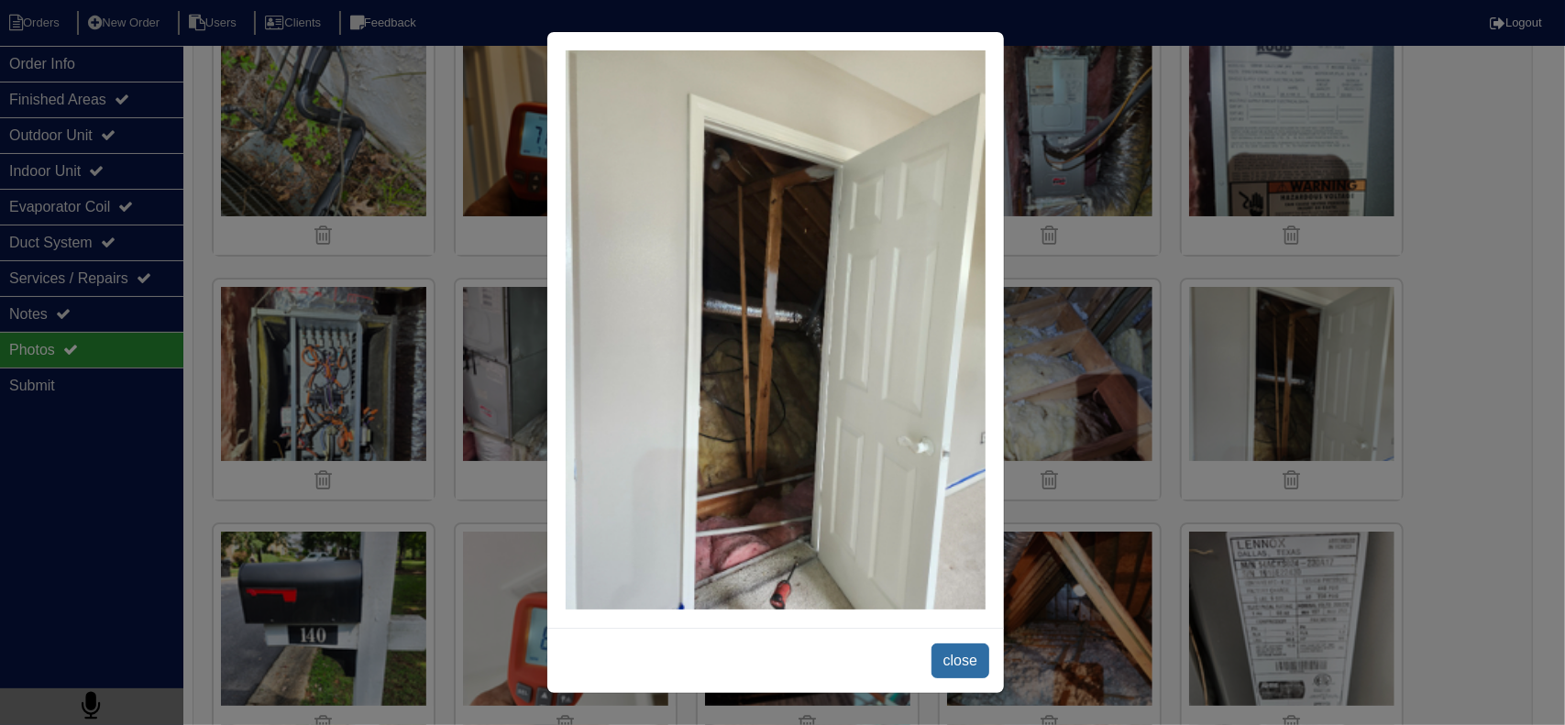
click at [944, 657] on span "close" at bounding box center [961, 661] width 58 height 35
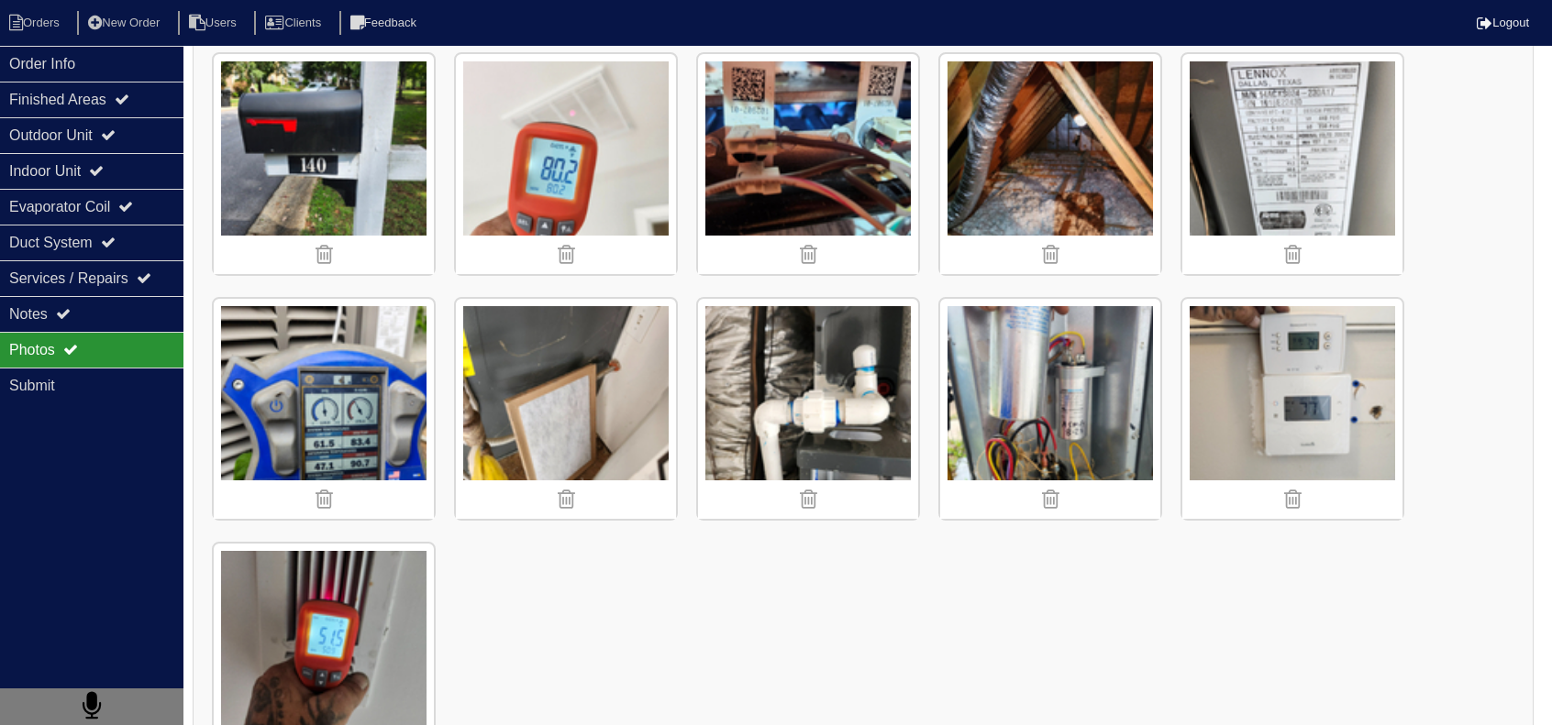
scroll to position [2096, 0]
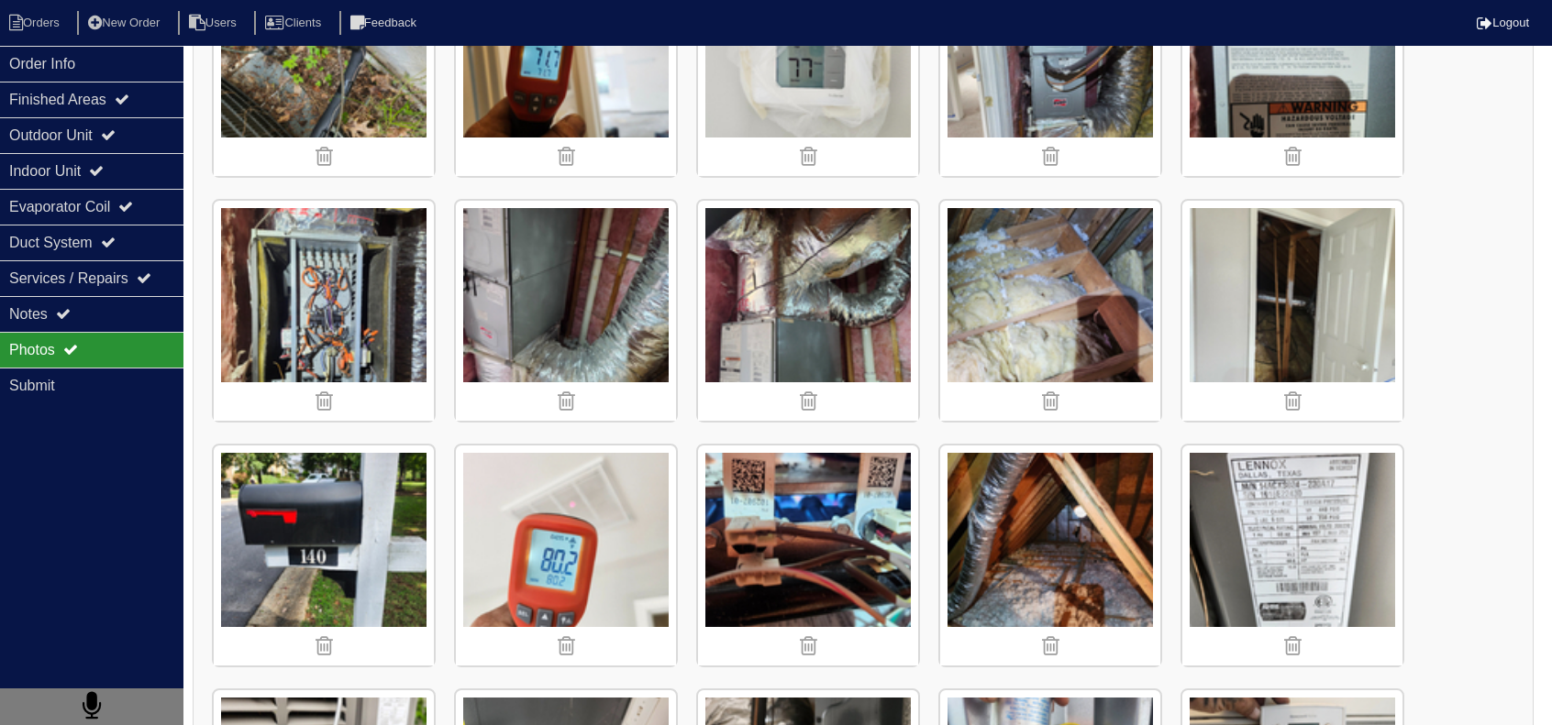
click at [558, 270] on img at bounding box center [566, 311] width 220 height 220
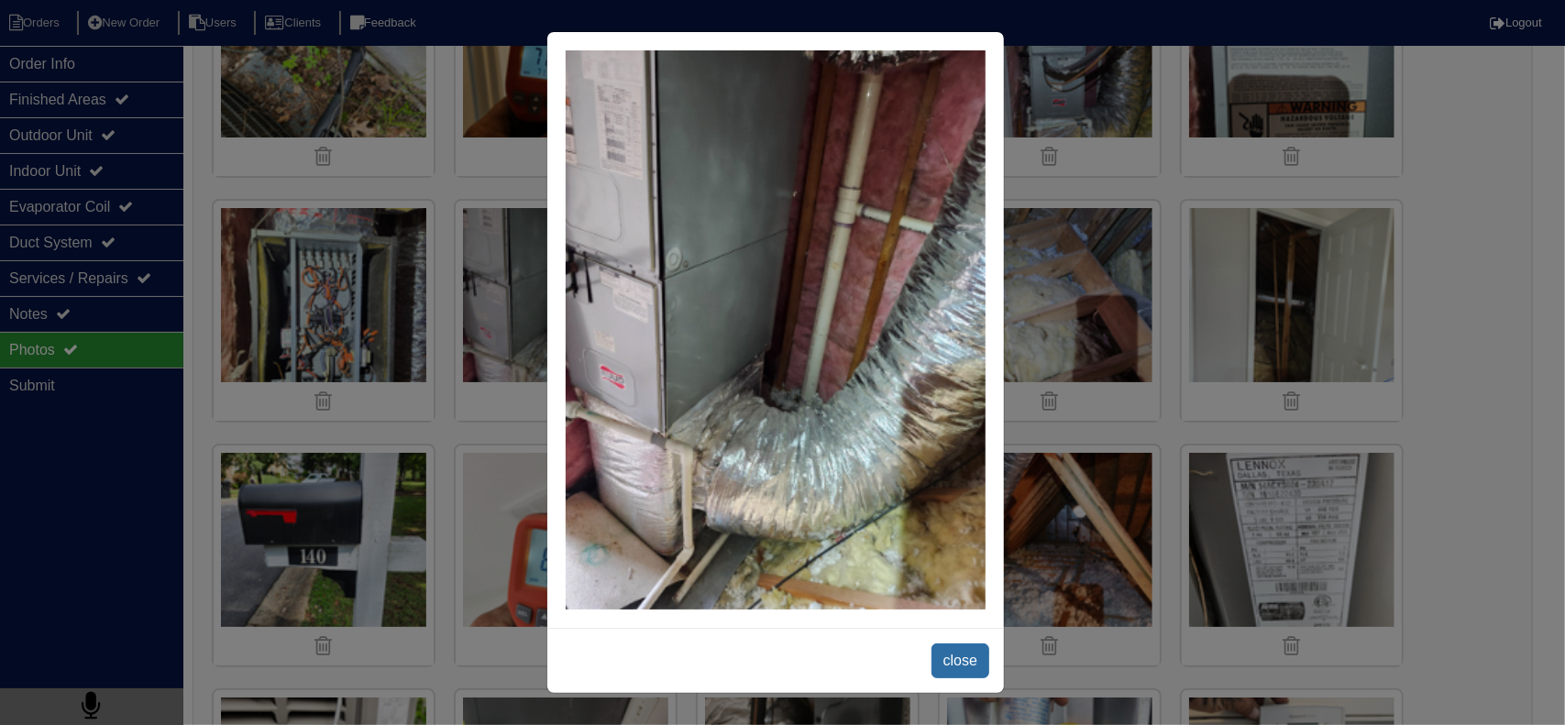
click at [965, 673] on span "close" at bounding box center [961, 661] width 58 height 35
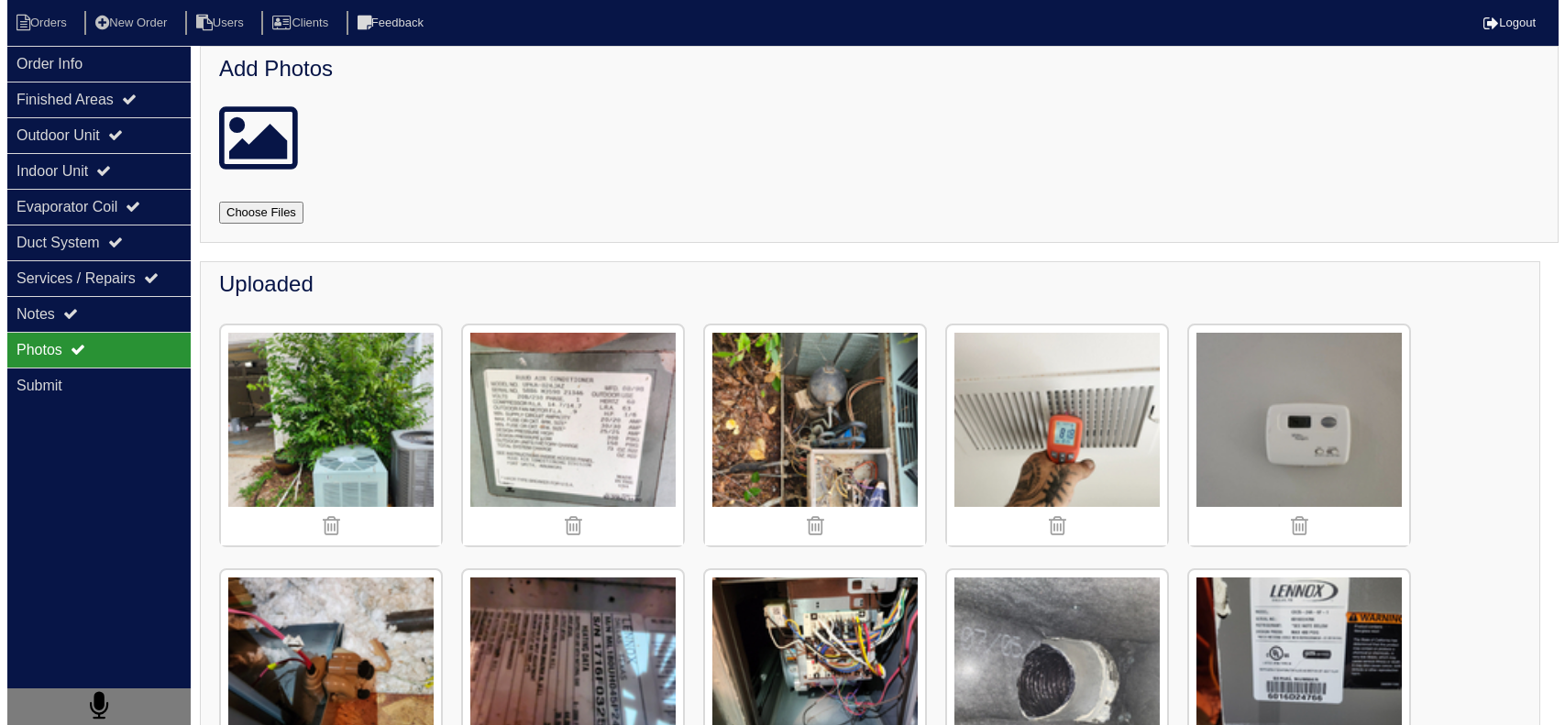
scroll to position [0, 0]
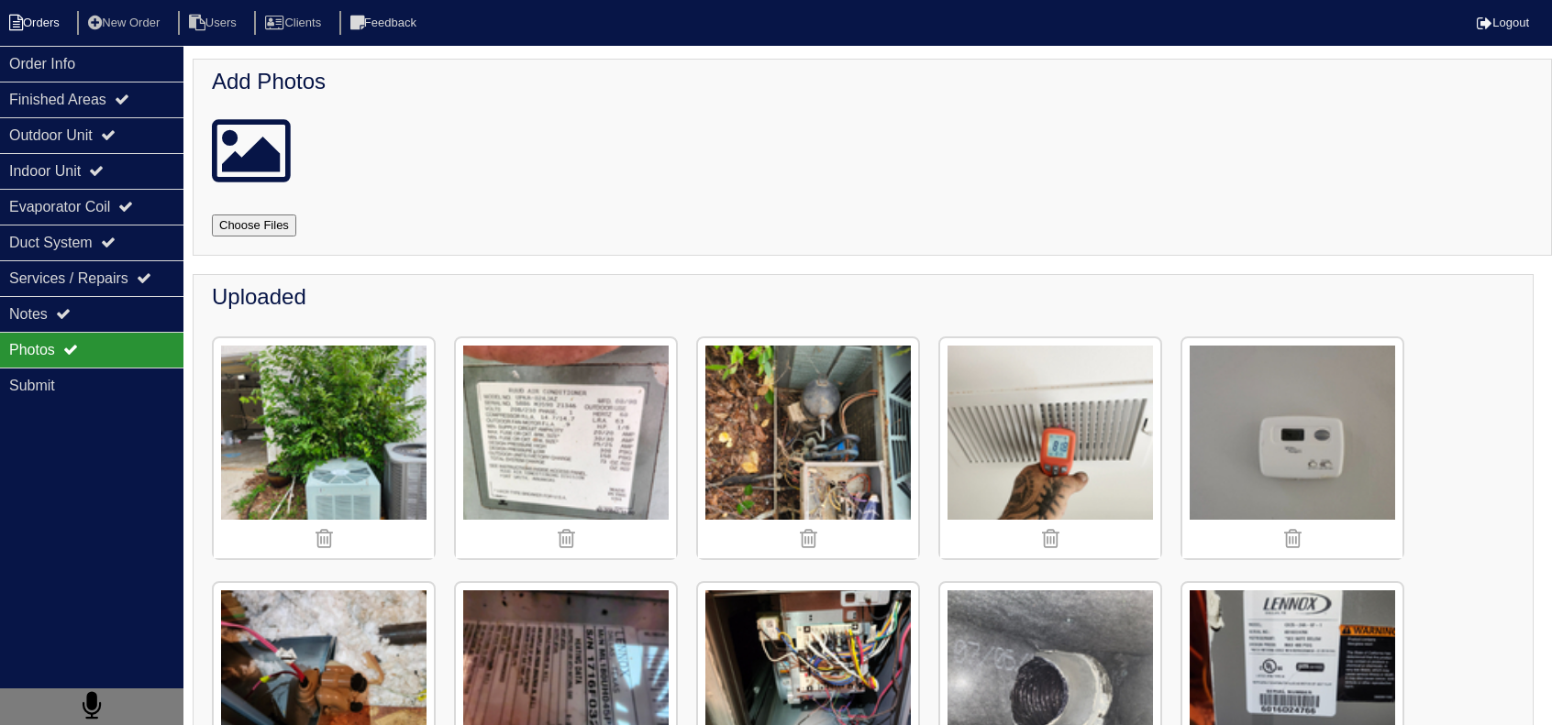
click at [51, 23] on li "Orders" at bounding box center [37, 23] width 74 height 25
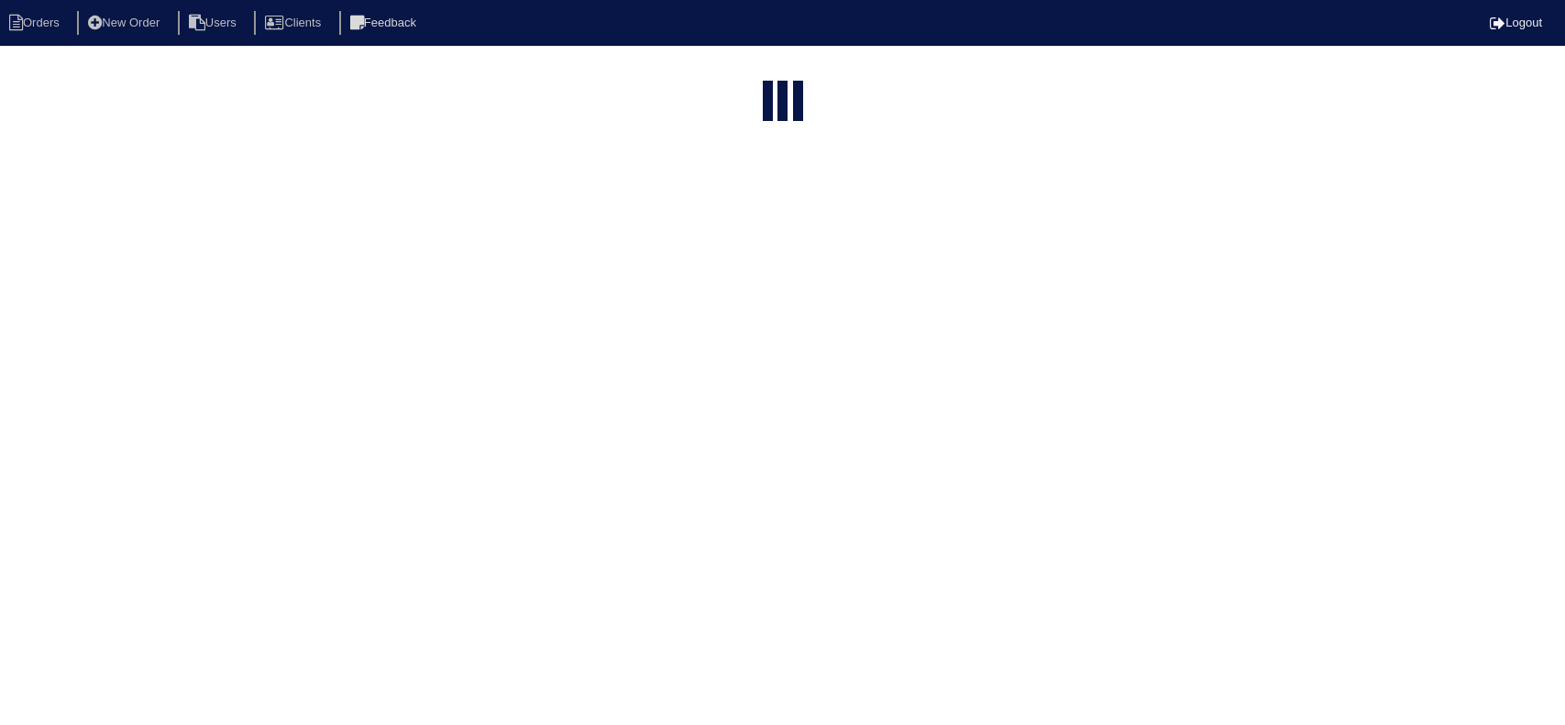
select select "15"
type input "140 ter"
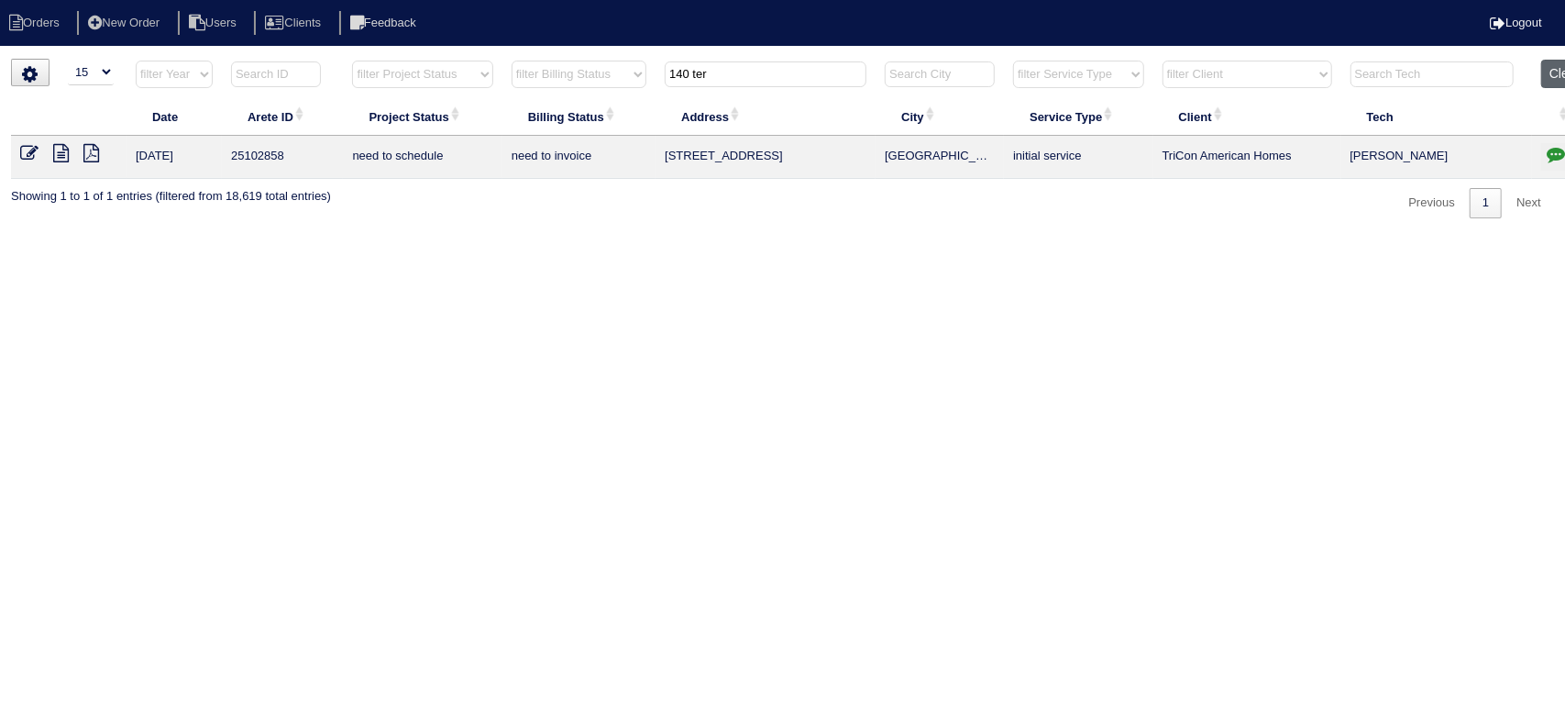
click at [1557, 80] on button "Clear" at bounding box center [1564, 74] width 47 height 28
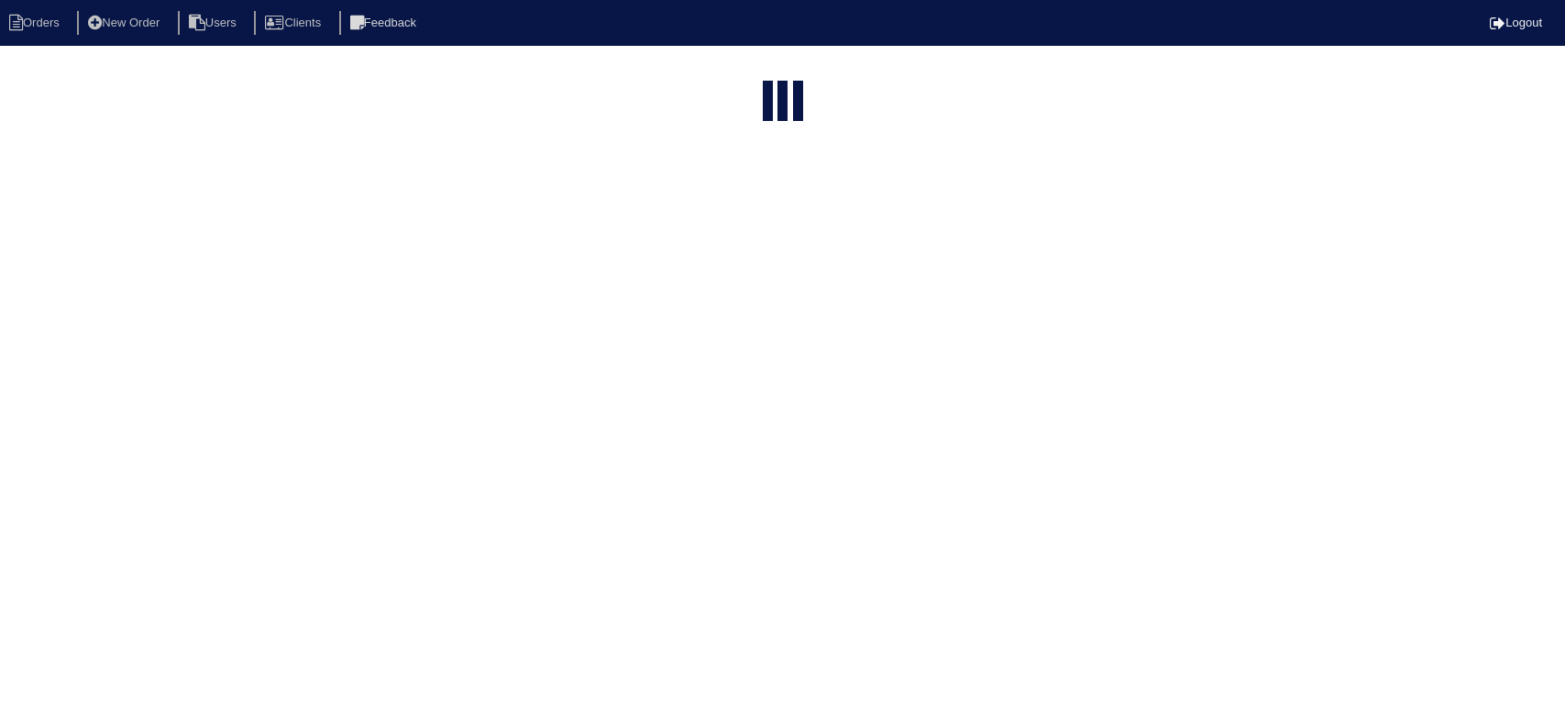
select select "15"
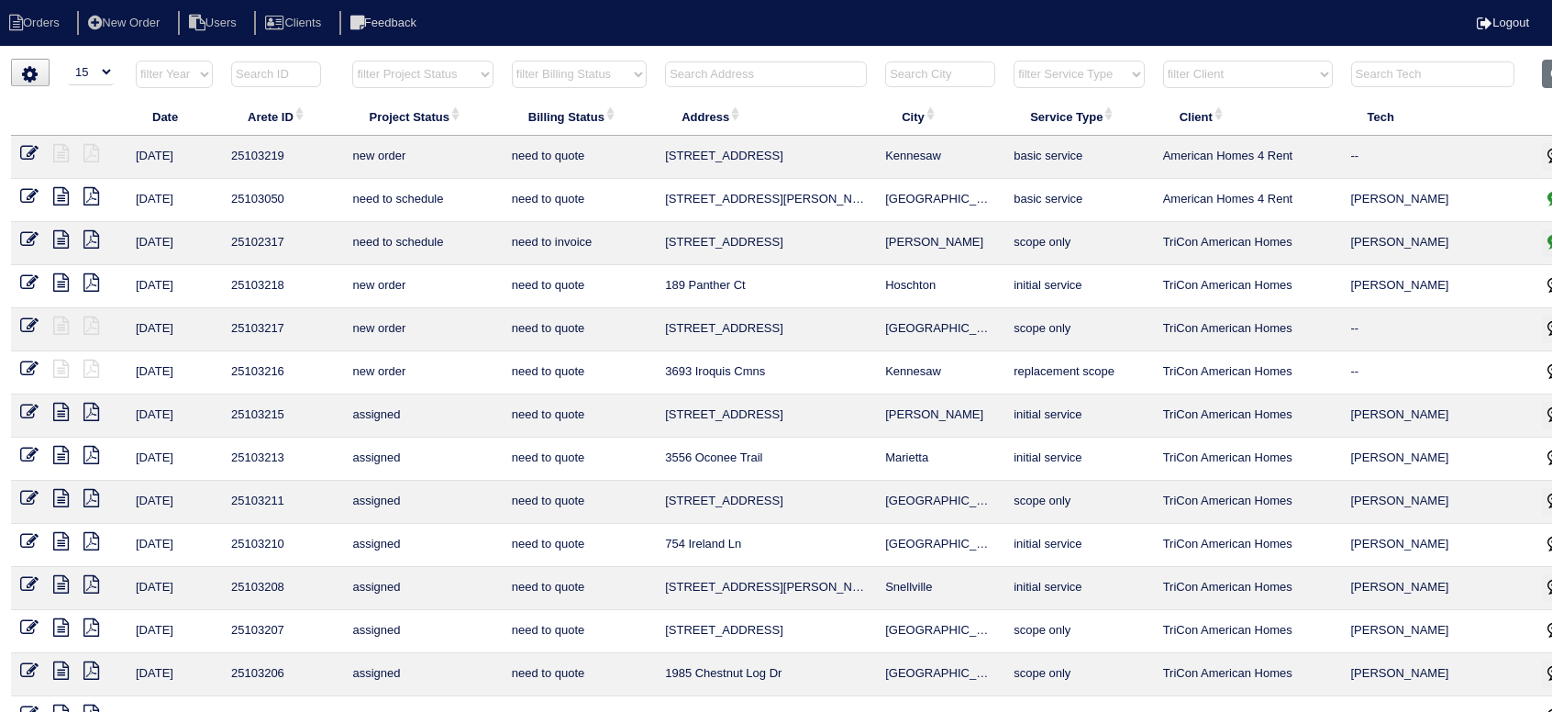
click at [1419, 71] on input "text" at bounding box center [1432, 74] width 163 height 26
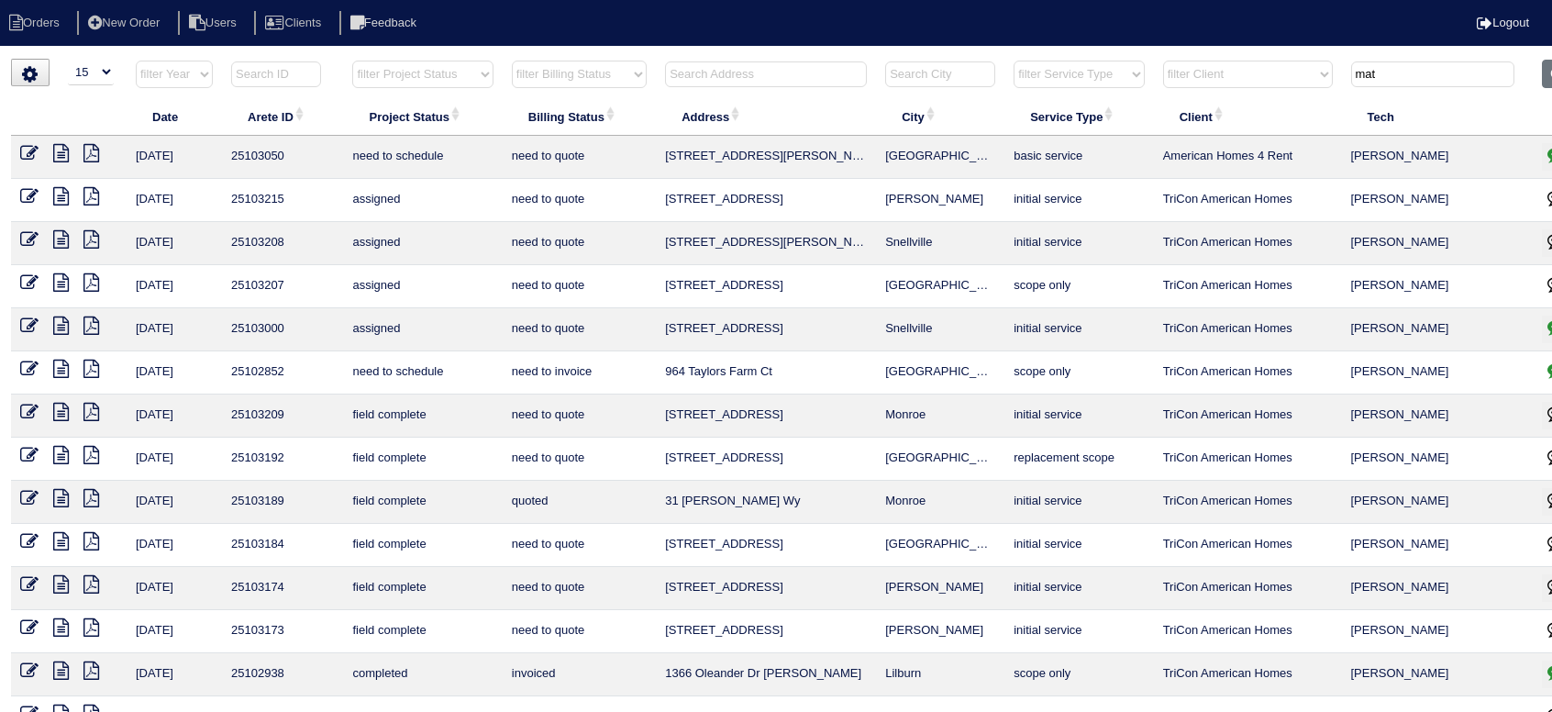
type input "mat"
click at [403, 76] on select "filter Project Status -- Any Project Status -- new order assigned in progress f…" at bounding box center [422, 75] width 140 height 28
select select "field complete"
click at [352, 61] on select "filter Project Status -- Any Project Status -- new order assigned in progress f…" at bounding box center [422, 75] width 140 height 28
type input "mat"
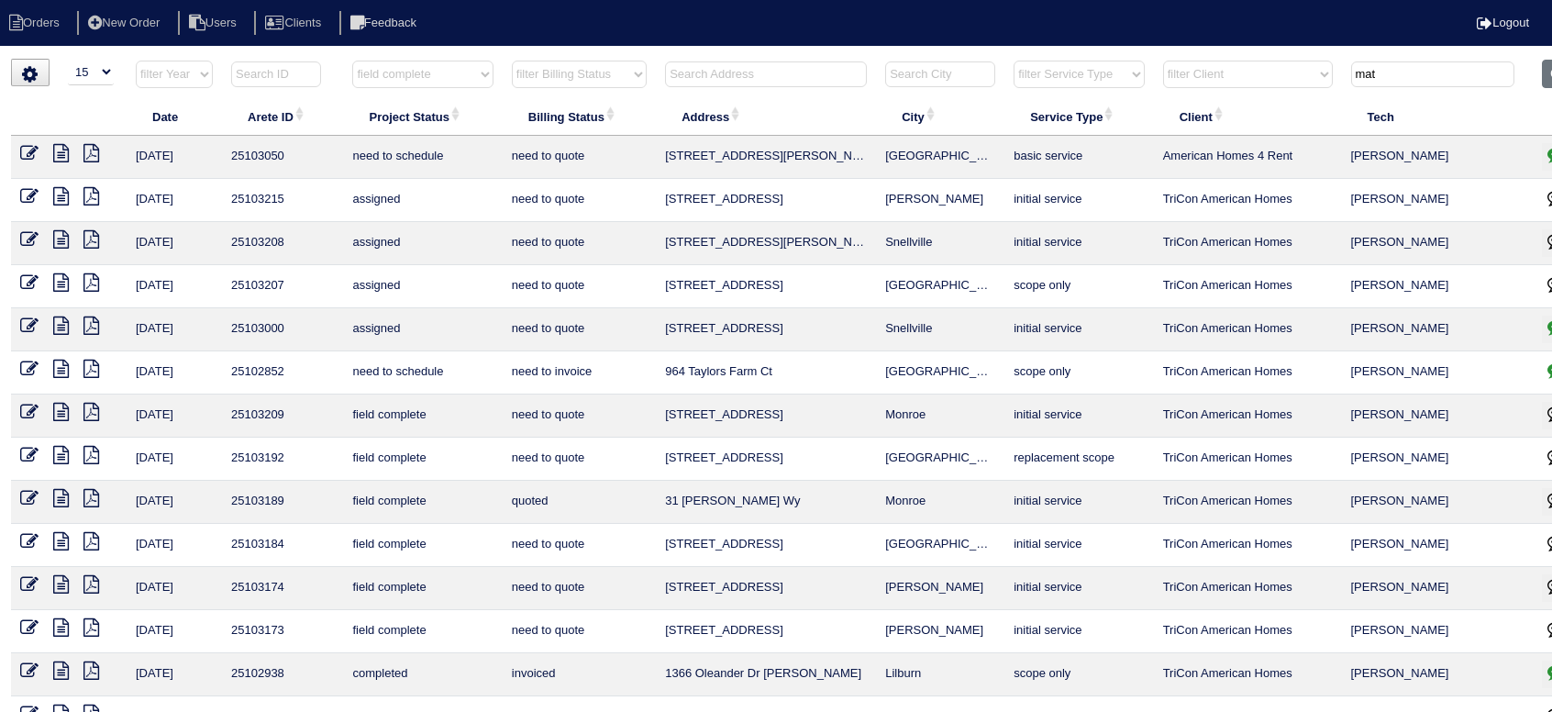
select select "field complete"
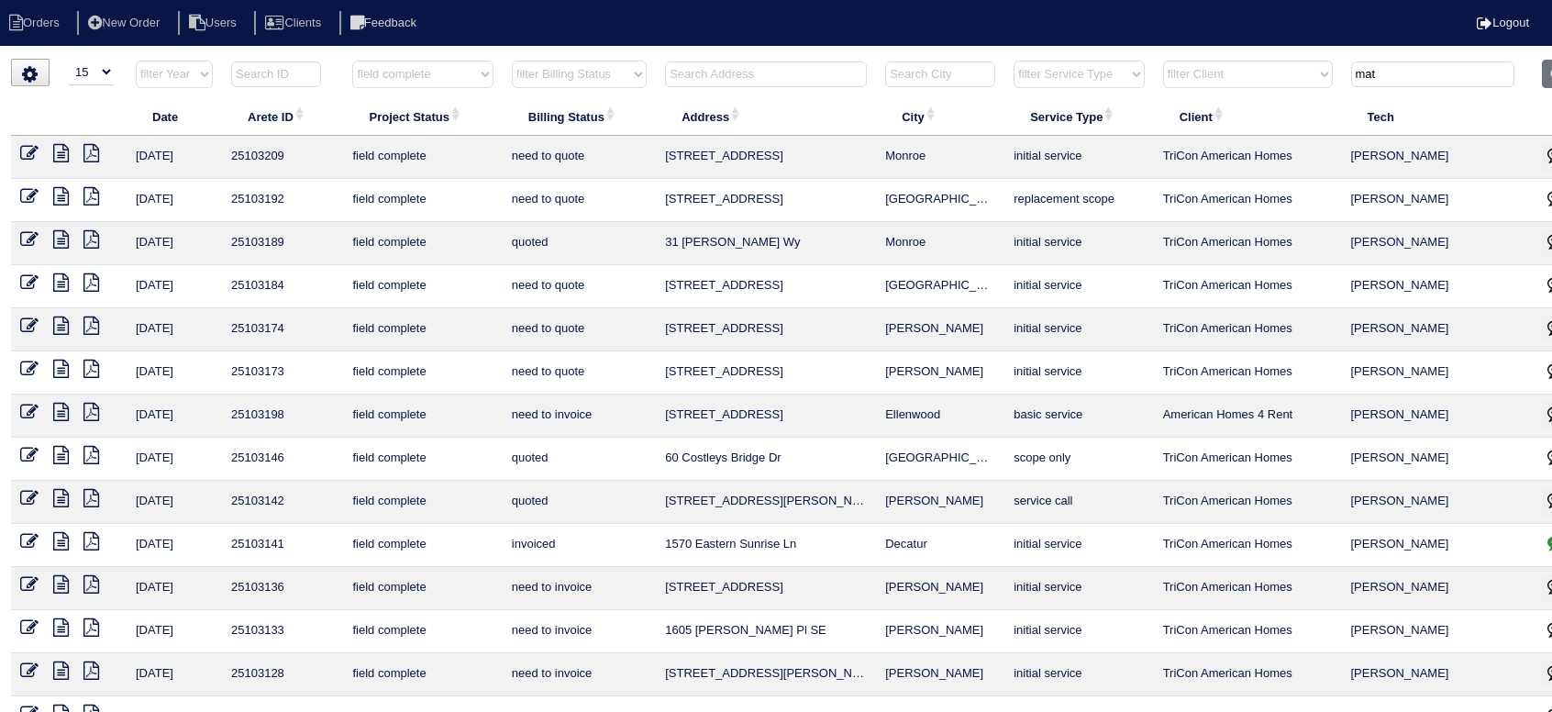
click at [61, 366] on icon at bounding box center [61, 368] width 16 height 18
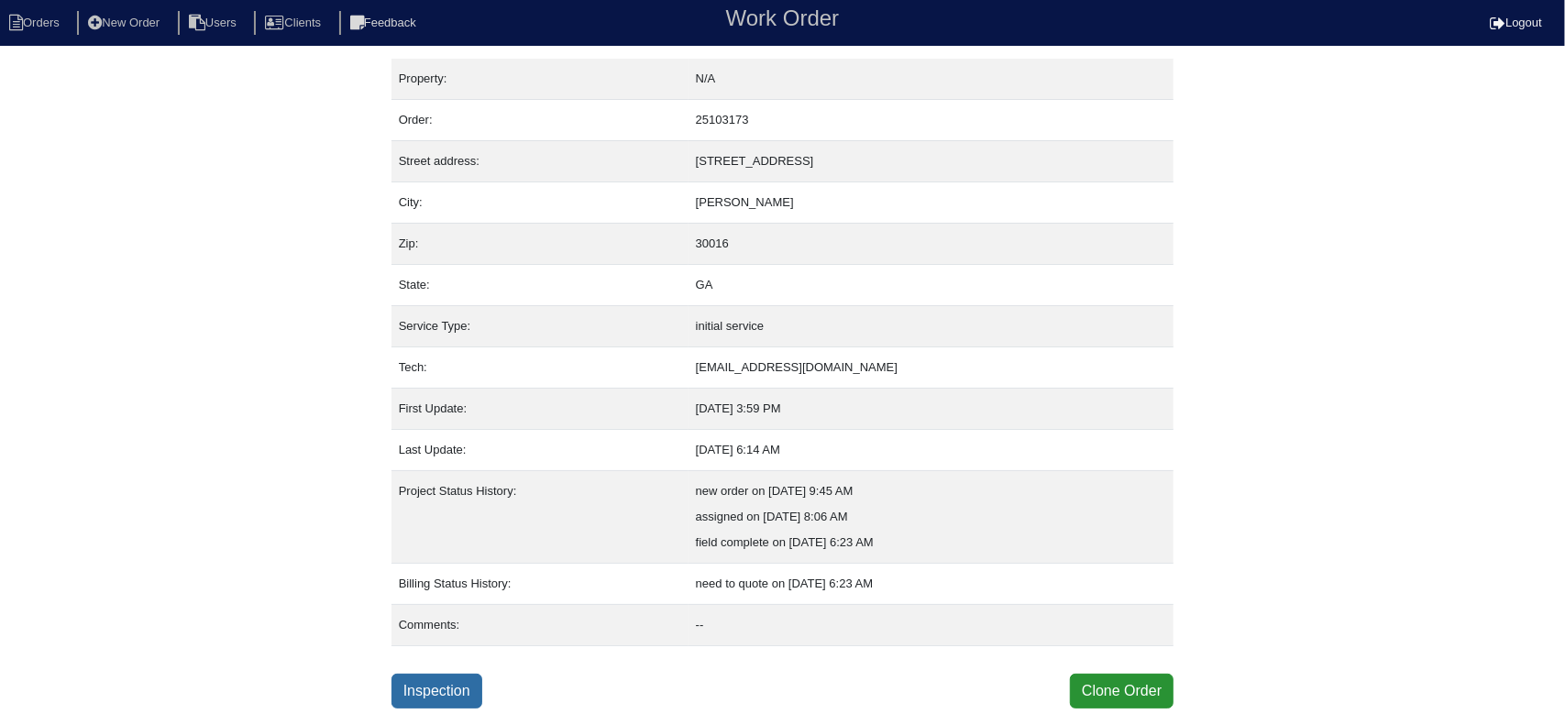
click at [460, 692] on link "Inspection" at bounding box center [437, 691] width 91 height 35
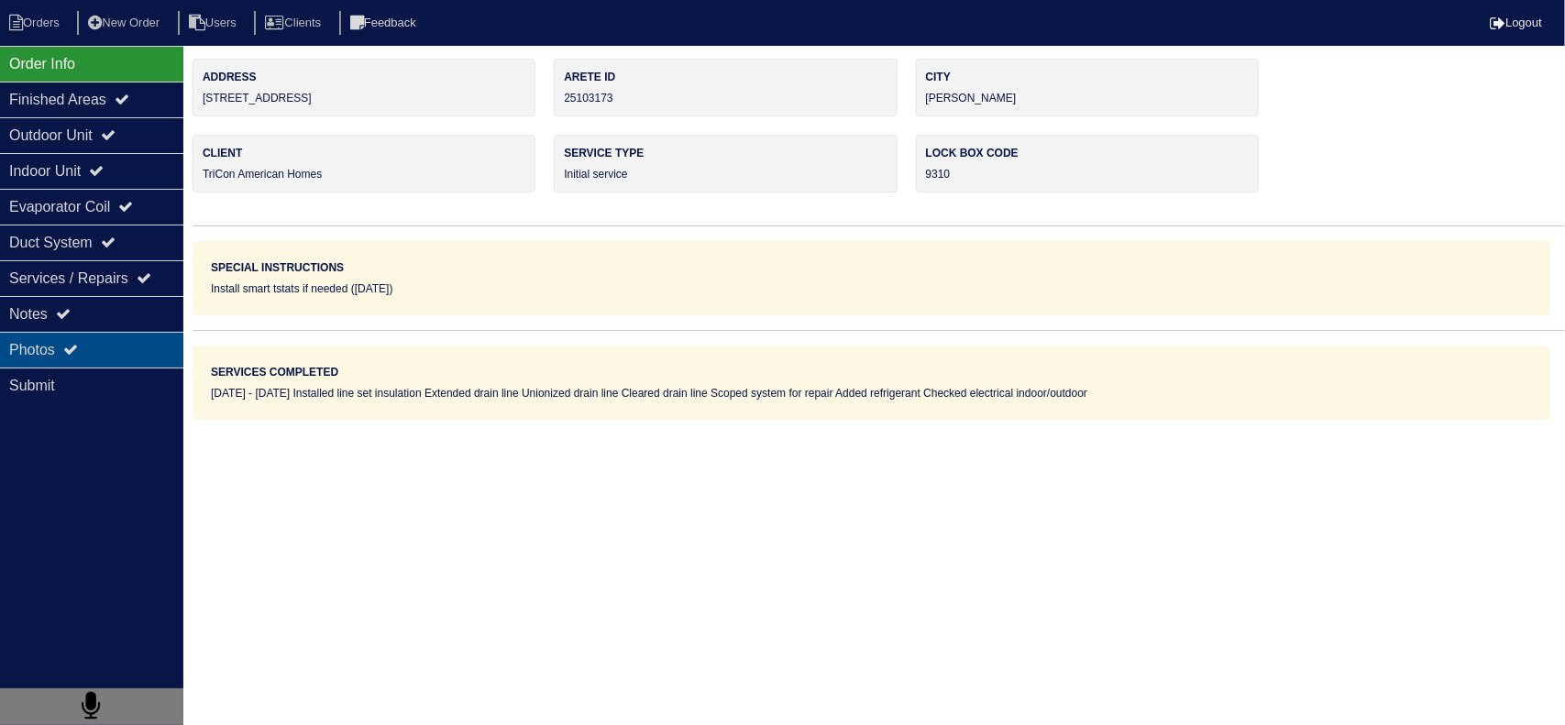
click at [155, 332] on div "Photos" at bounding box center [91, 350] width 183 height 36
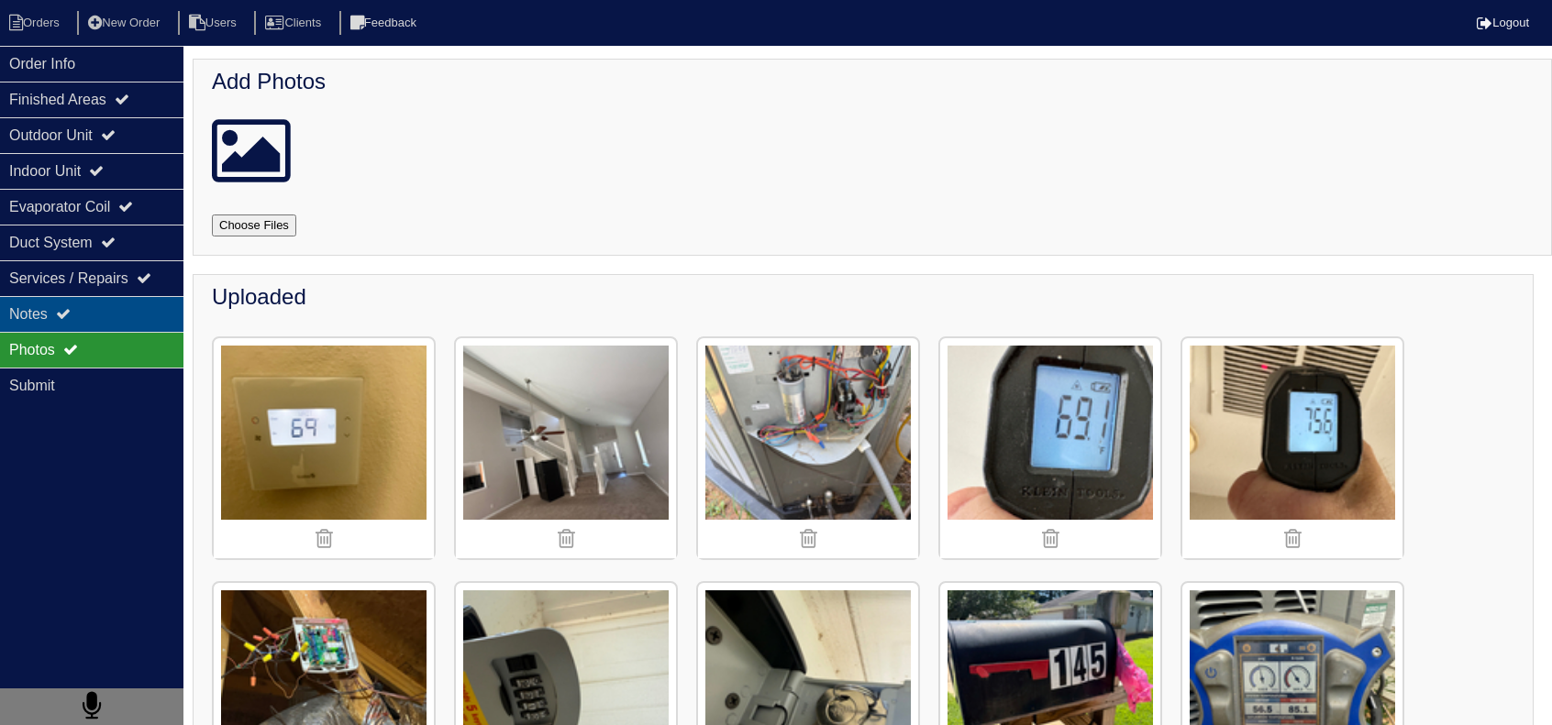
click at [138, 307] on div "Notes" at bounding box center [91, 314] width 183 height 36
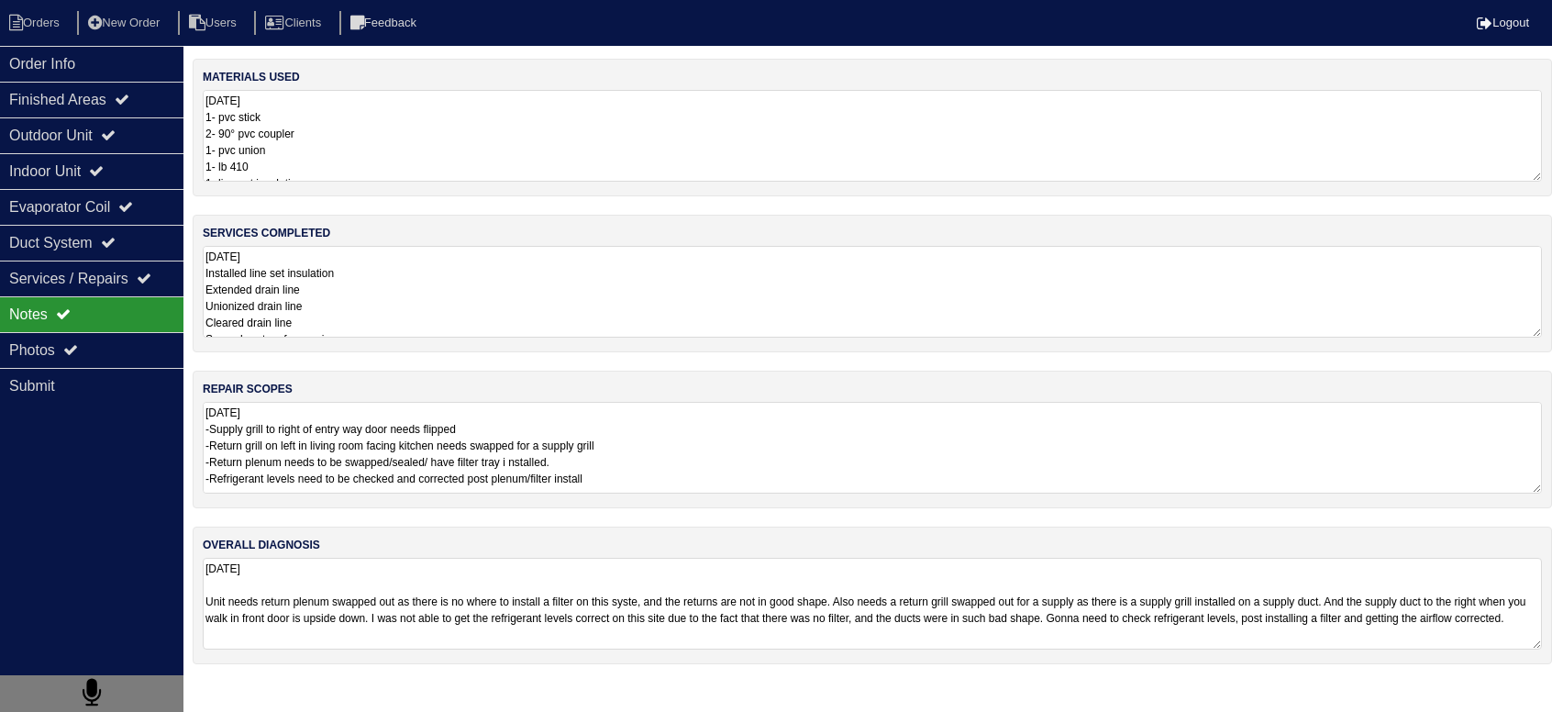
click at [382, 432] on textarea "9.2.25 -Supply grill to right of entry way door needs flipped -Return grill on …" at bounding box center [872, 448] width 1339 height 92
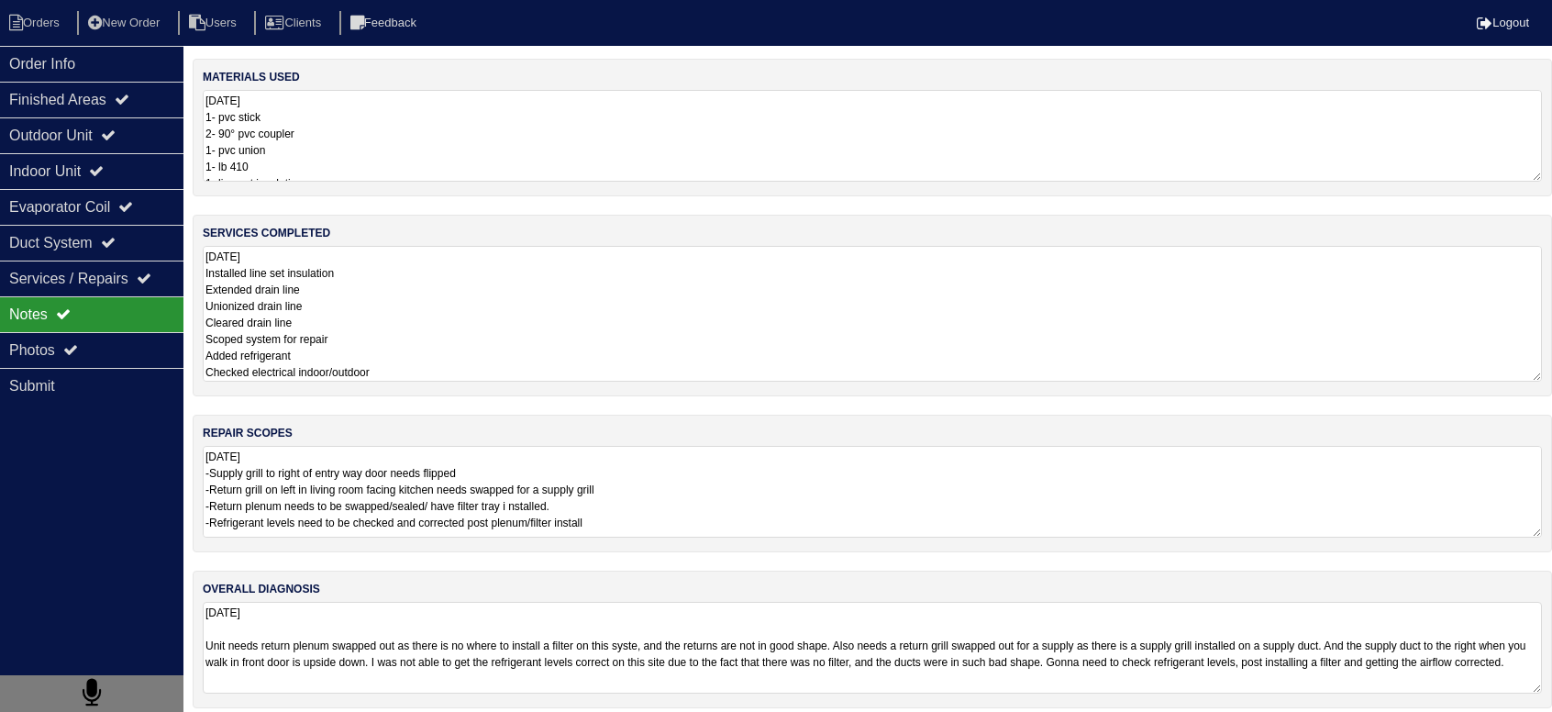
click at [302, 333] on textarea "9.2.25 Installed line set insulation Extended drain line Unionized drain line C…" at bounding box center [872, 314] width 1339 height 136
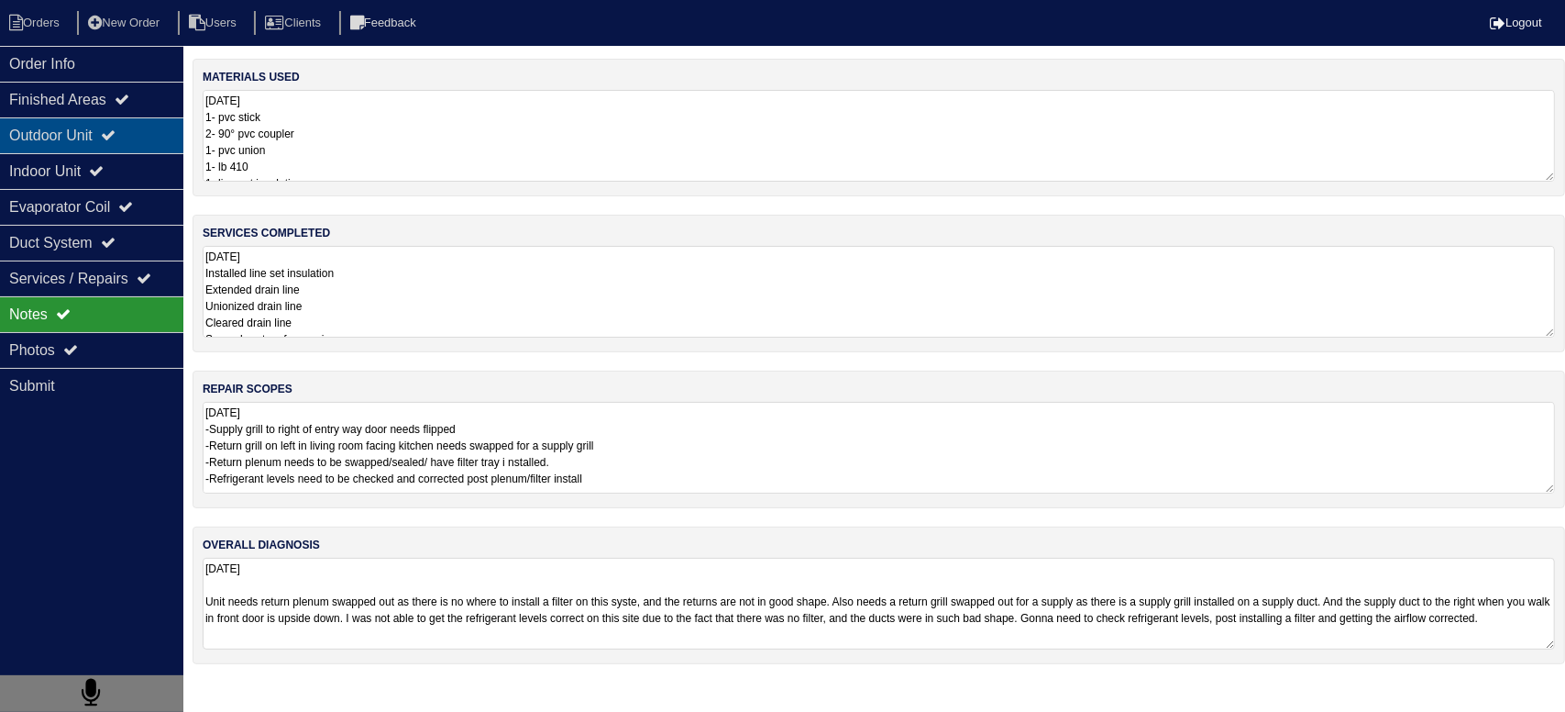
click at [160, 137] on div "Outdoor Unit" at bounding box center [91, 135] width 183 height 36
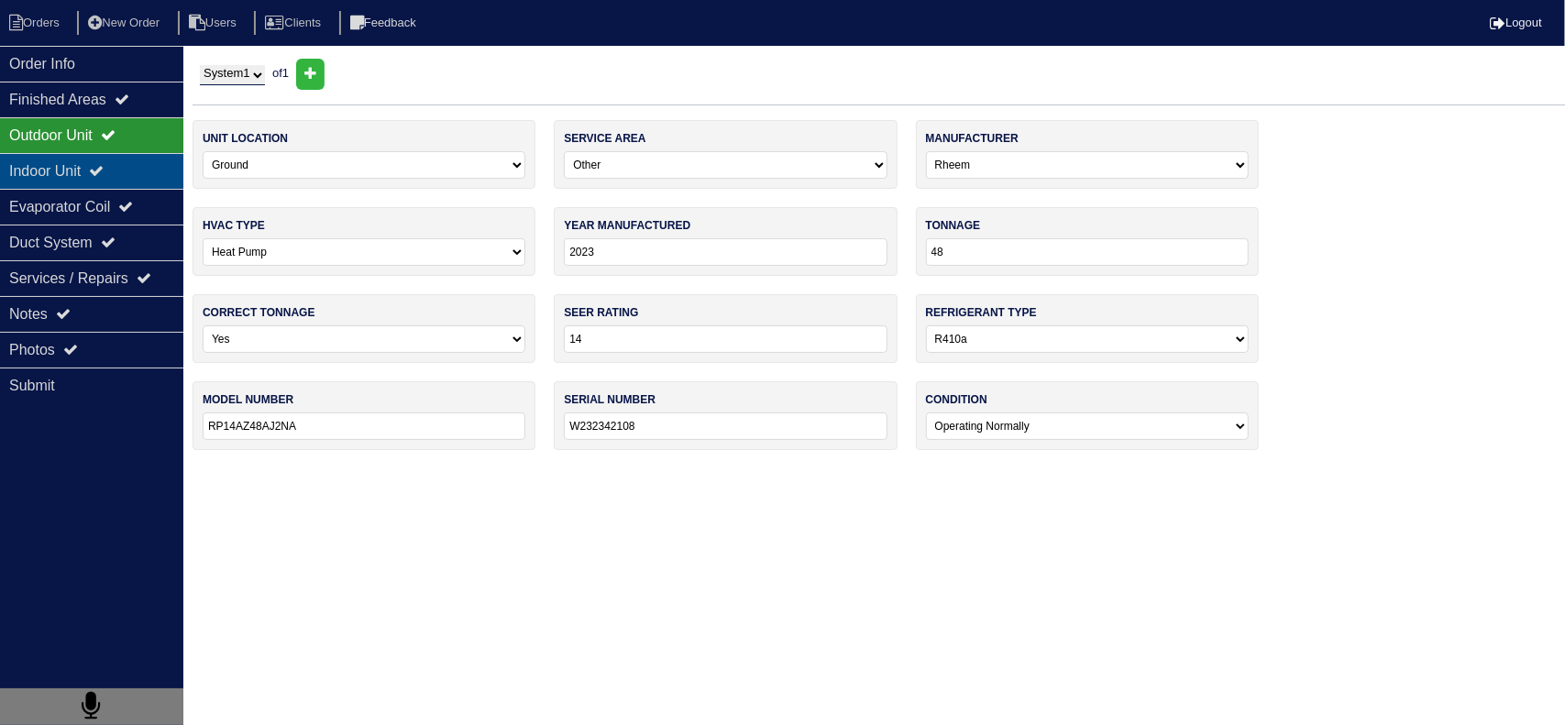
click at [134, 177] on div "Indoor Unit" at bounding box center [91, 171] width 183 height 36
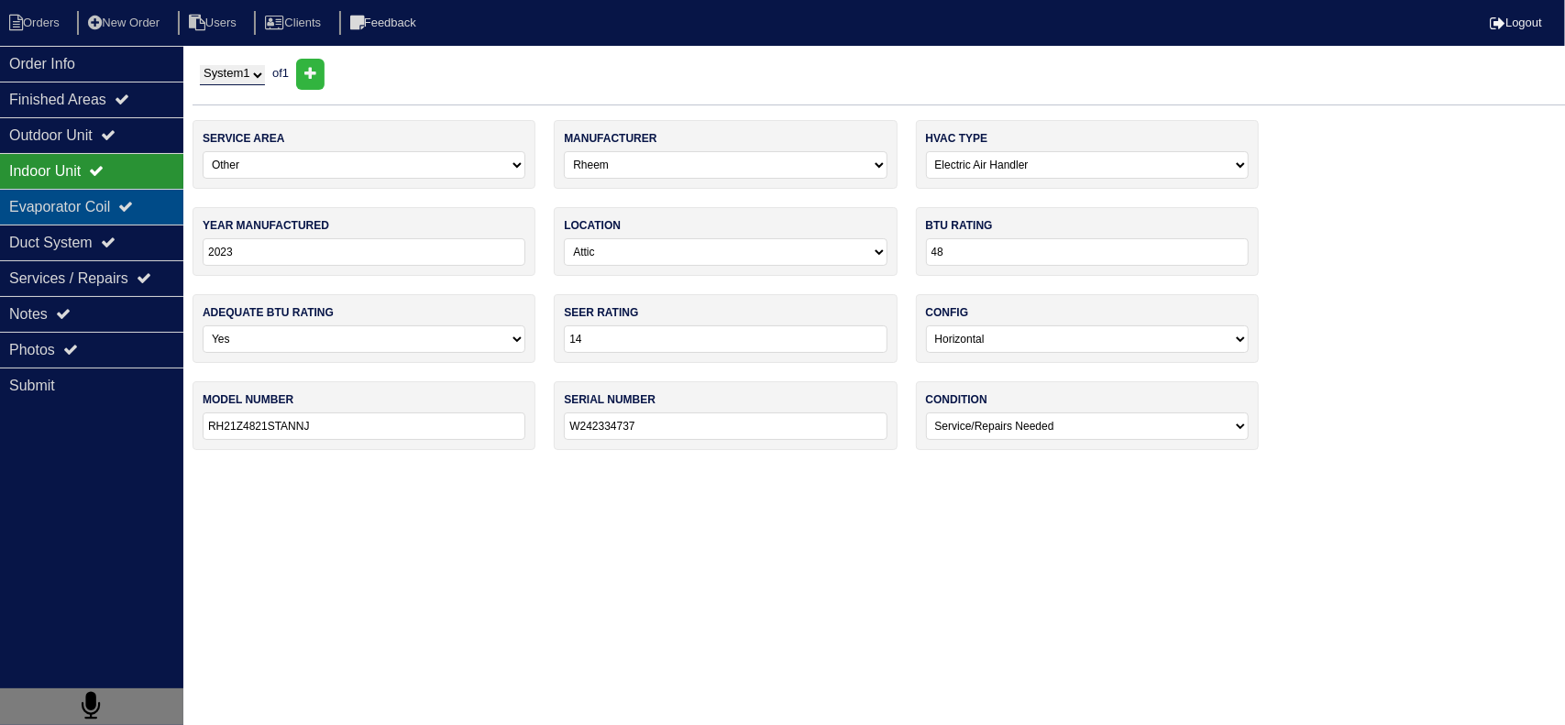
click at [124, 204] on div "Evaporator Coil" at bounding box center [91, 207] width 183 height 36
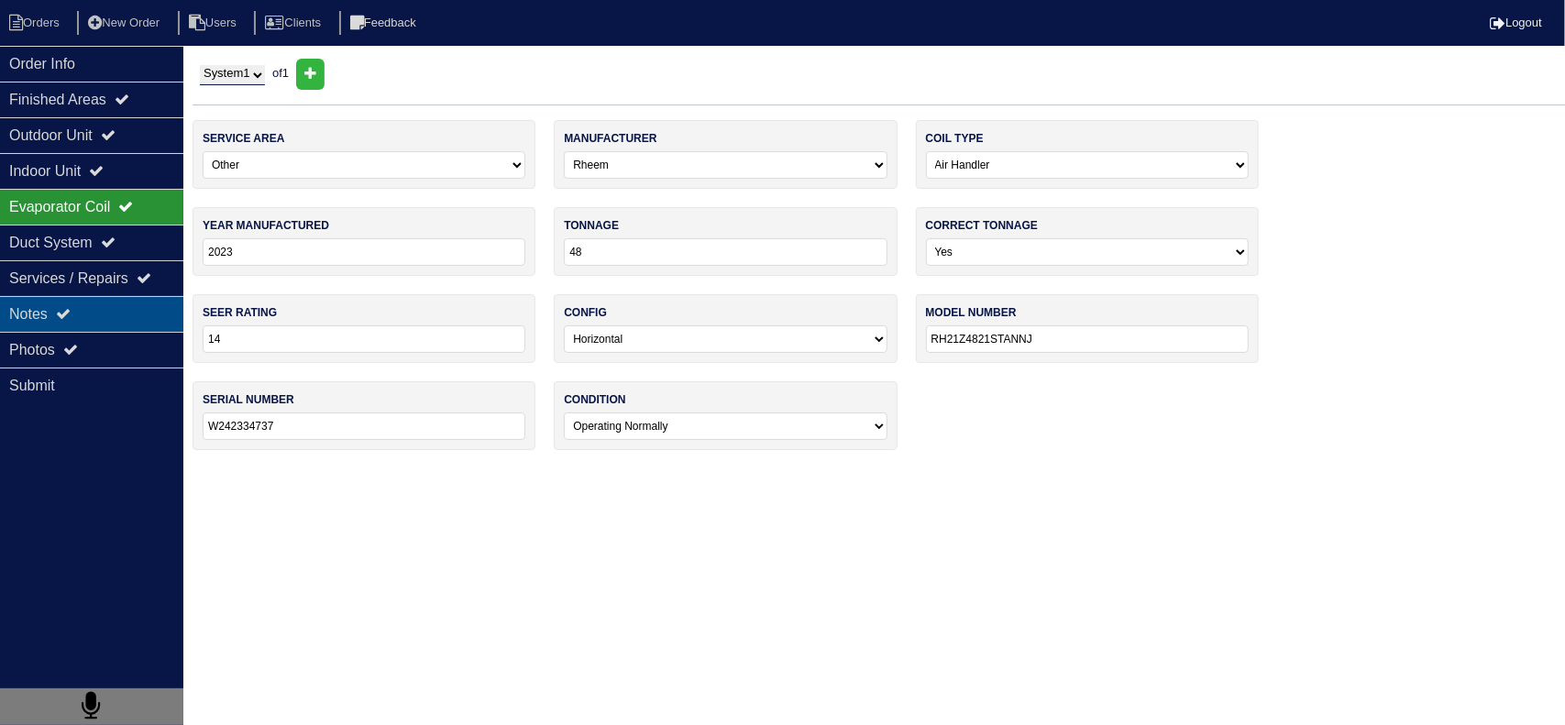
click at [107, 322] on div "Notes" at bounding box center [91, 314] width 183 height 36
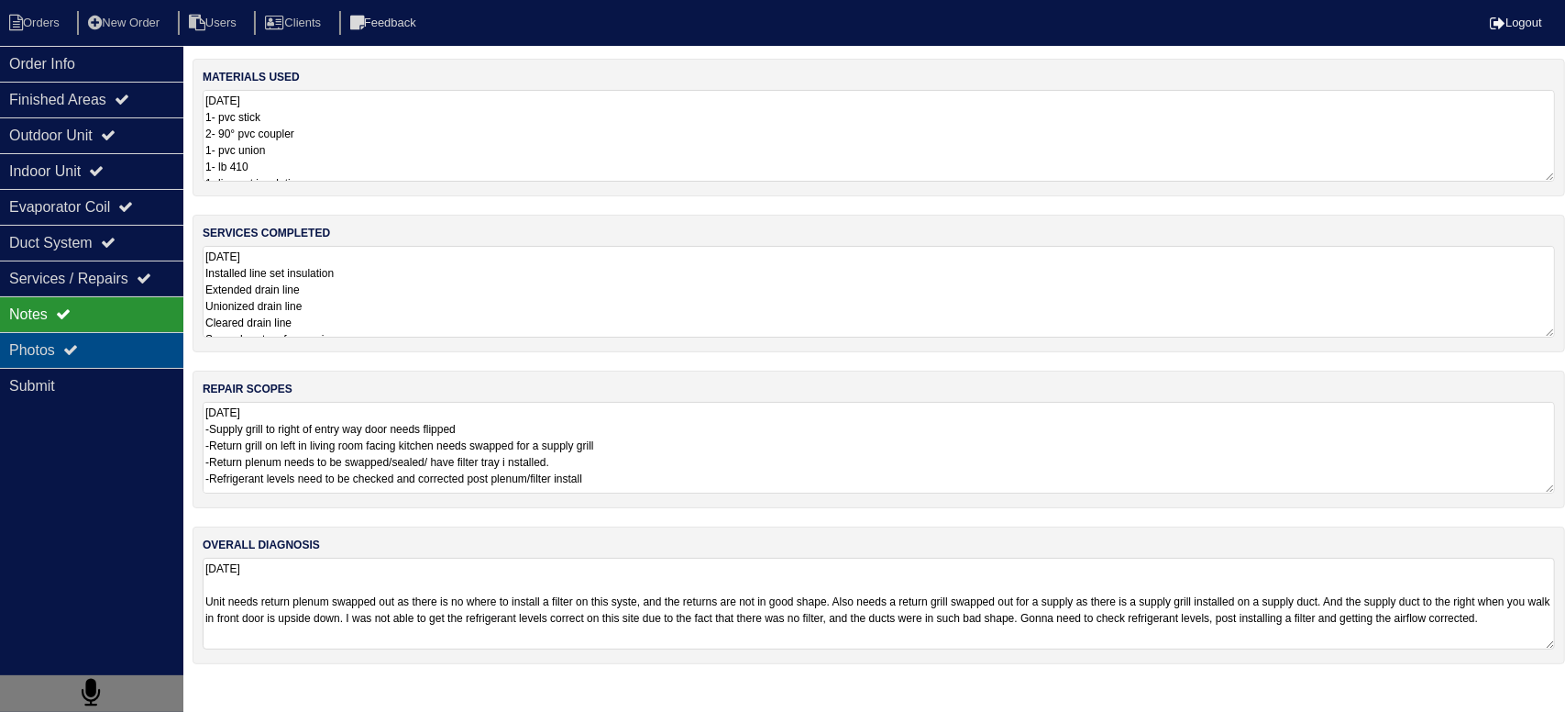
click at [105, 344] on div "Photos" at bounding box center [91, 350] width 183 height 36
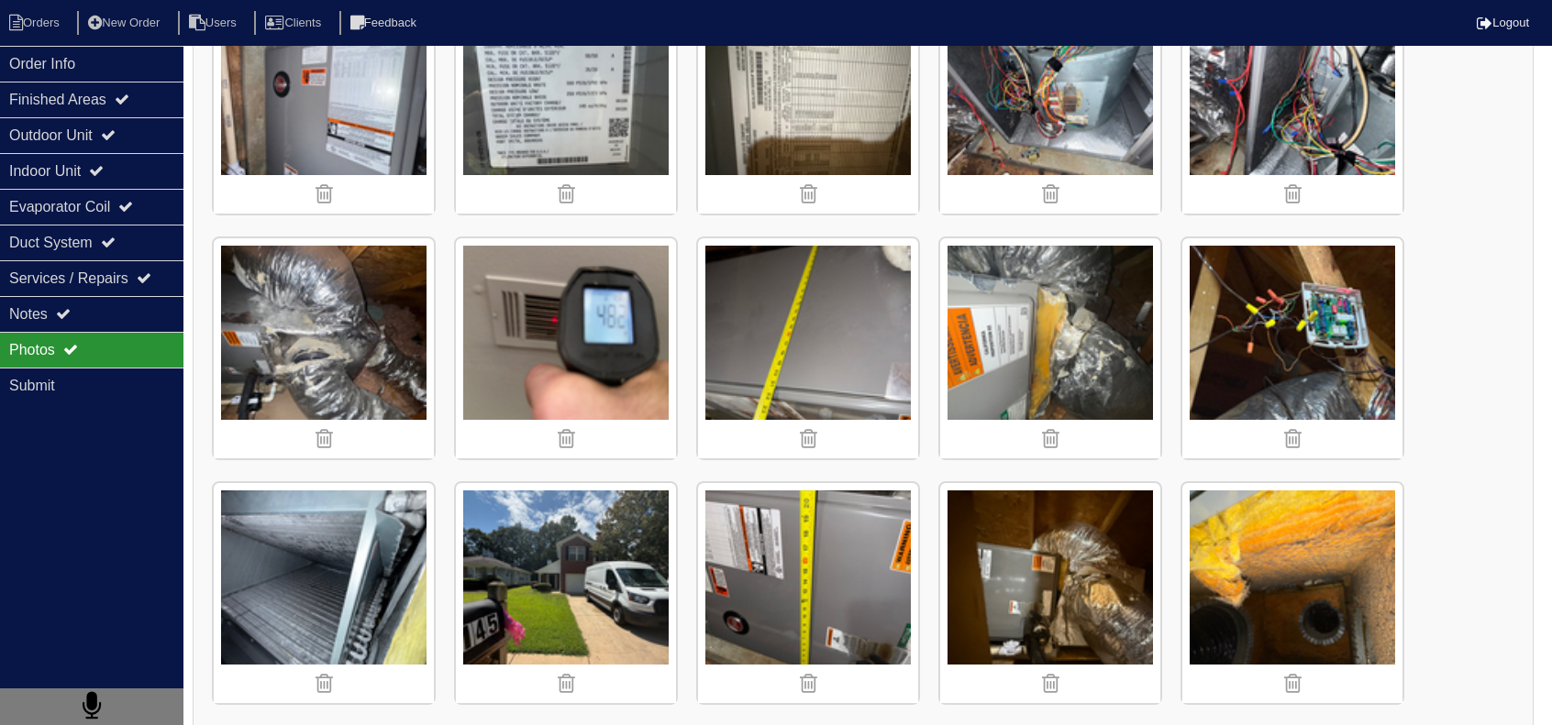
scroll to position [2067, 0]
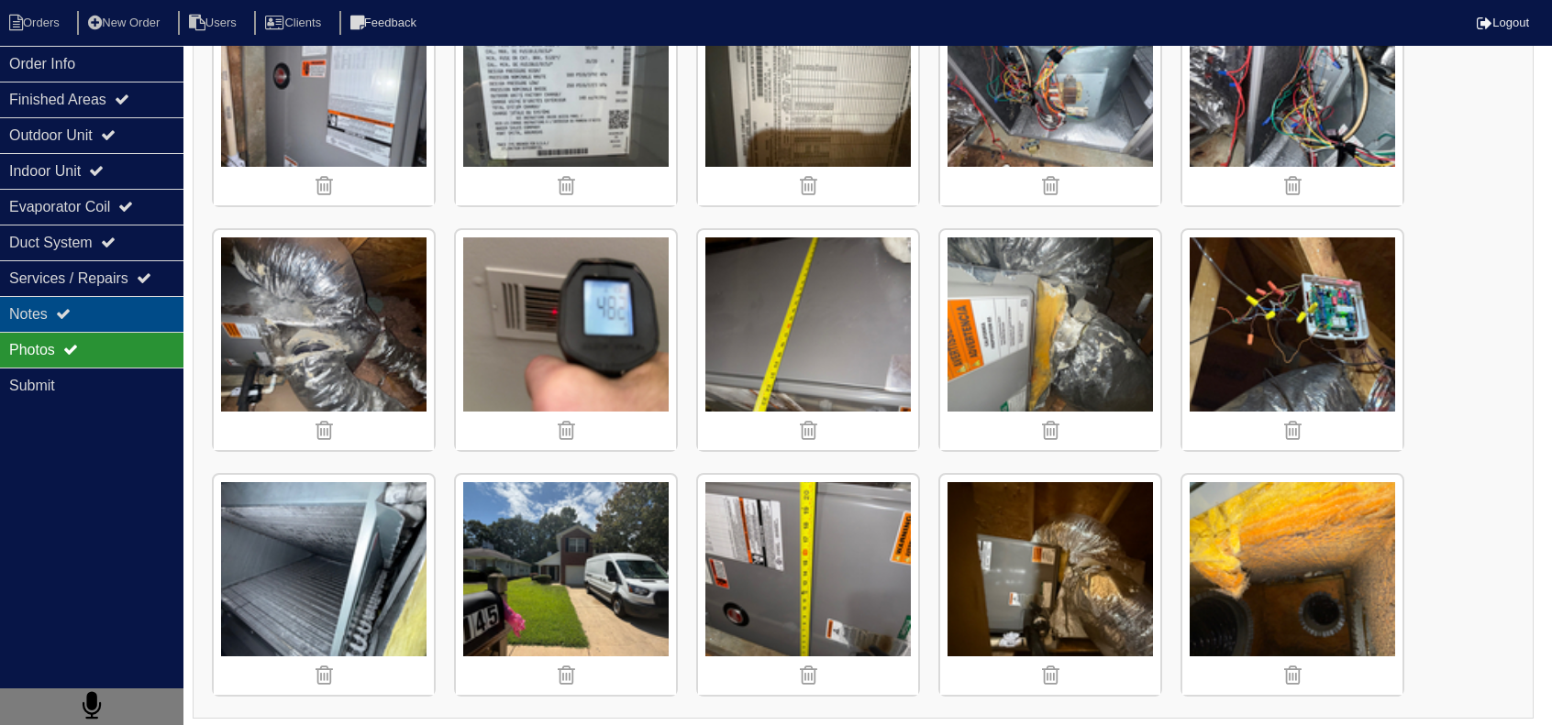
click at [138, 311] on div "Notes" at bounding box center [91, 314] width 183 height 36
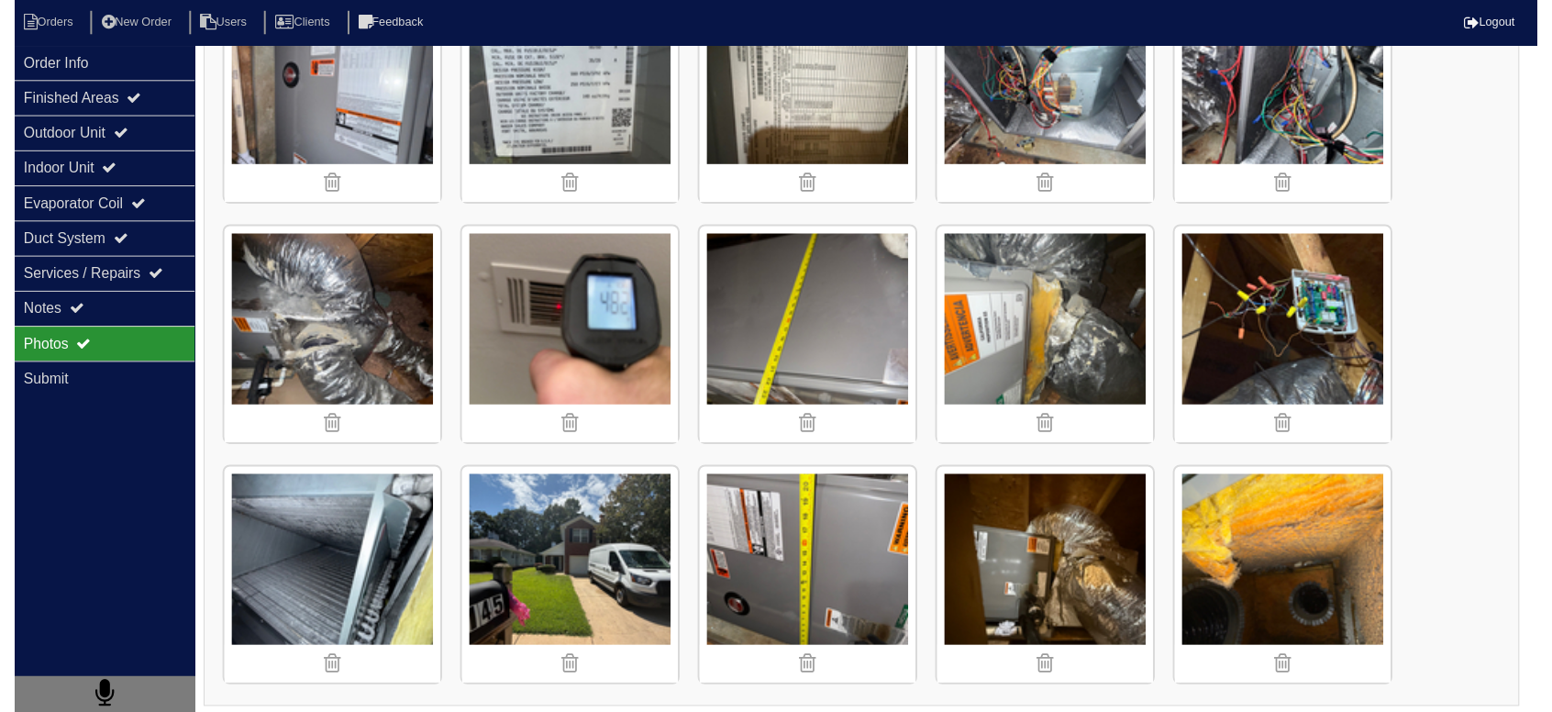
scroll to position [0, 0]
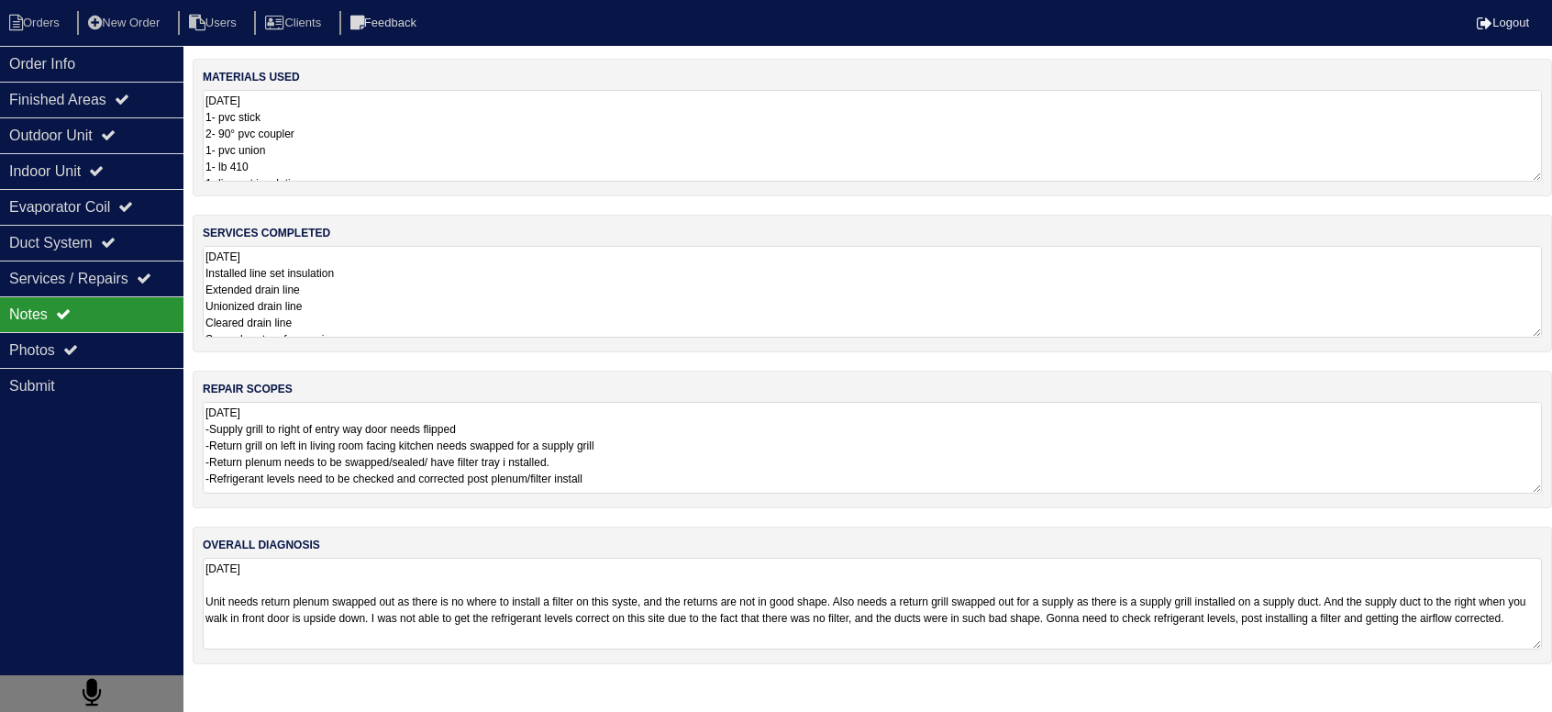
drag, startPoint x: 348, startPoint y: 446, endPoint x: 358, endPoint y: 454, distance: 12.3
click at [349, 446] on textarea "9.2.25 -Supply grill to right of entry way door needs flipped -Return grill on …" at bounding box center [872, 448] width 1339 height 92
drag, startPoint x: 148, startPoint y: 59, endPoint x: 59, endPoint y: 41, distance: 90.6
click at [145, 59] on div "Order Info" at bounding box center [91, 64] width 183 height 36
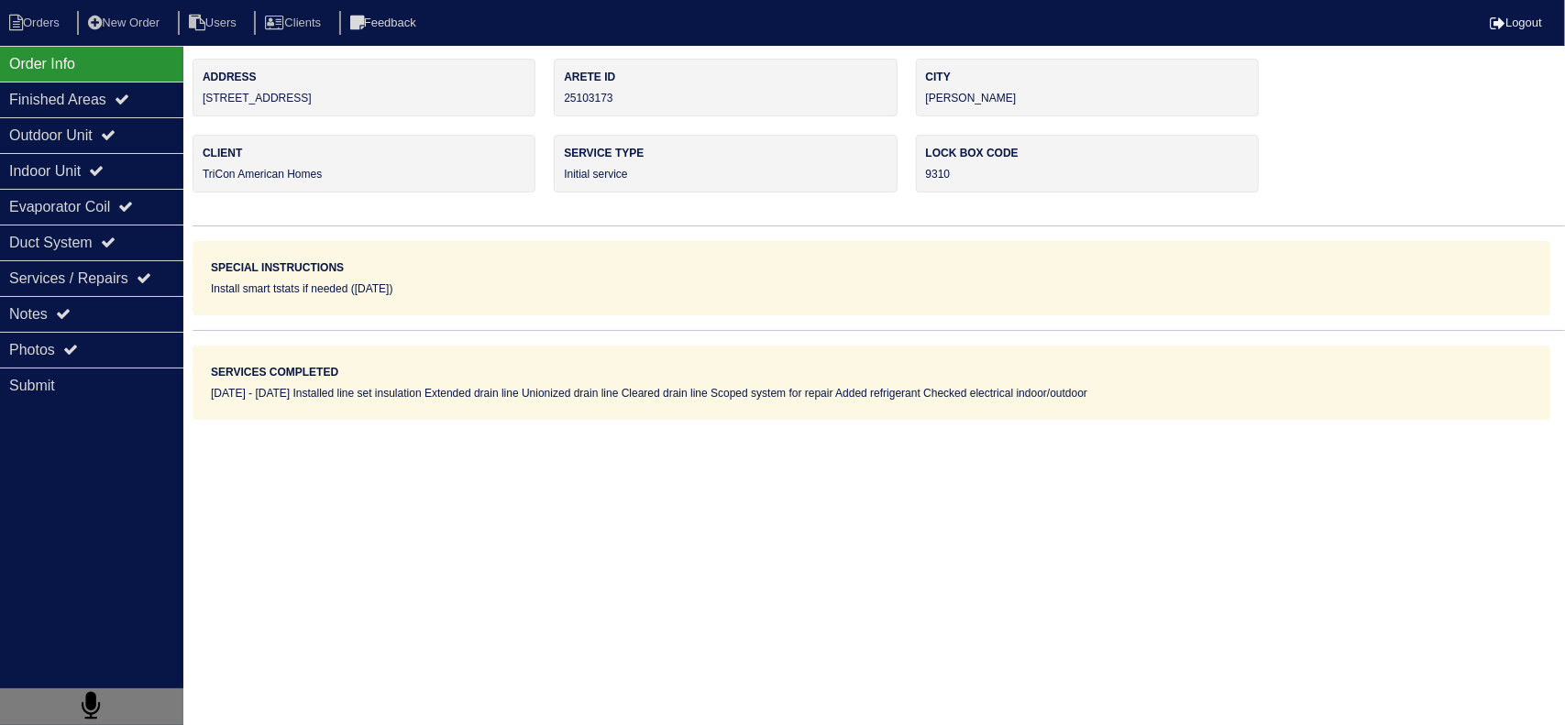
click at [48, 39] on nav "Orders New Order Users Clients Feedback Logout" at bounding box center [782, 23] width 1565 height 46
click at [45, 27] on li "Orders" at bounding box center [37, 23] width 74 height 25
select select "15"
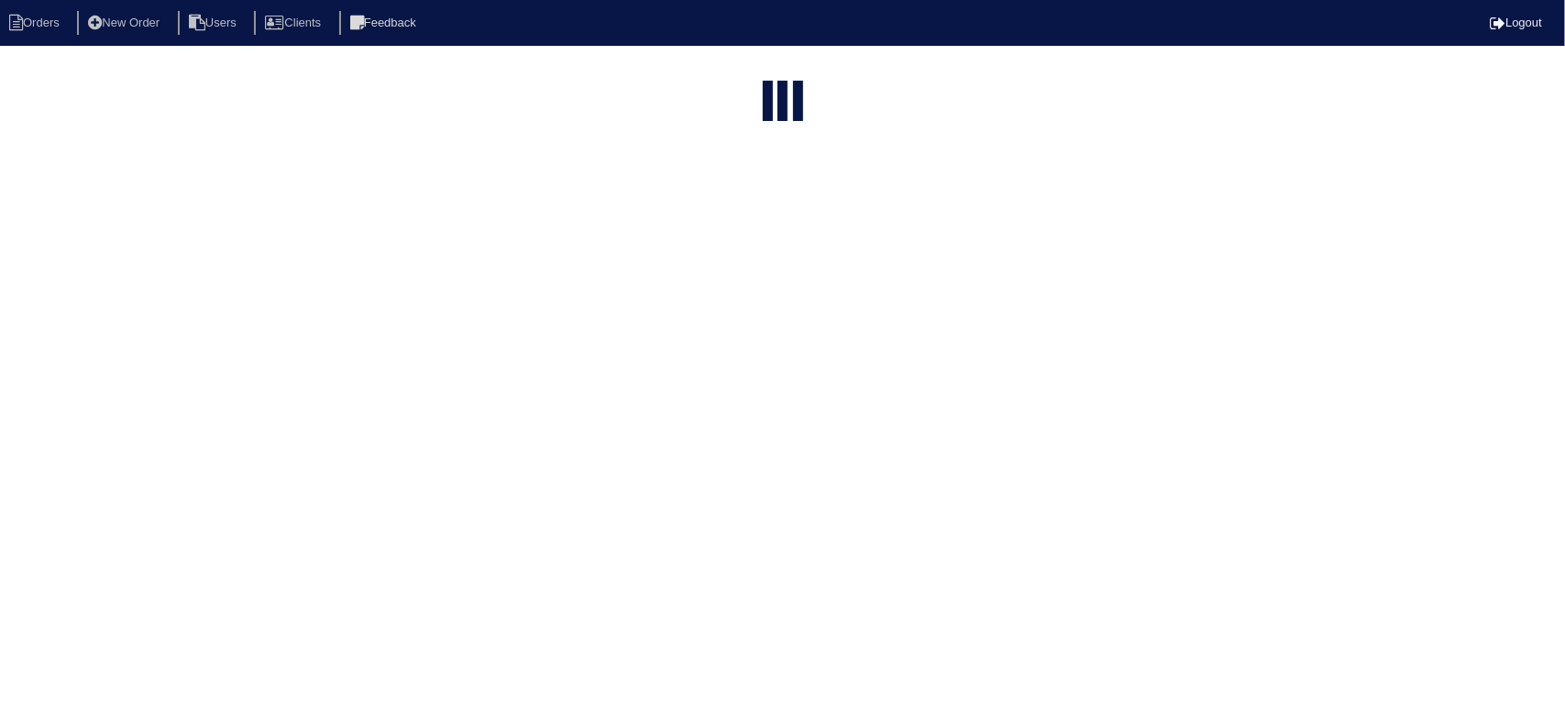
type input "mat"
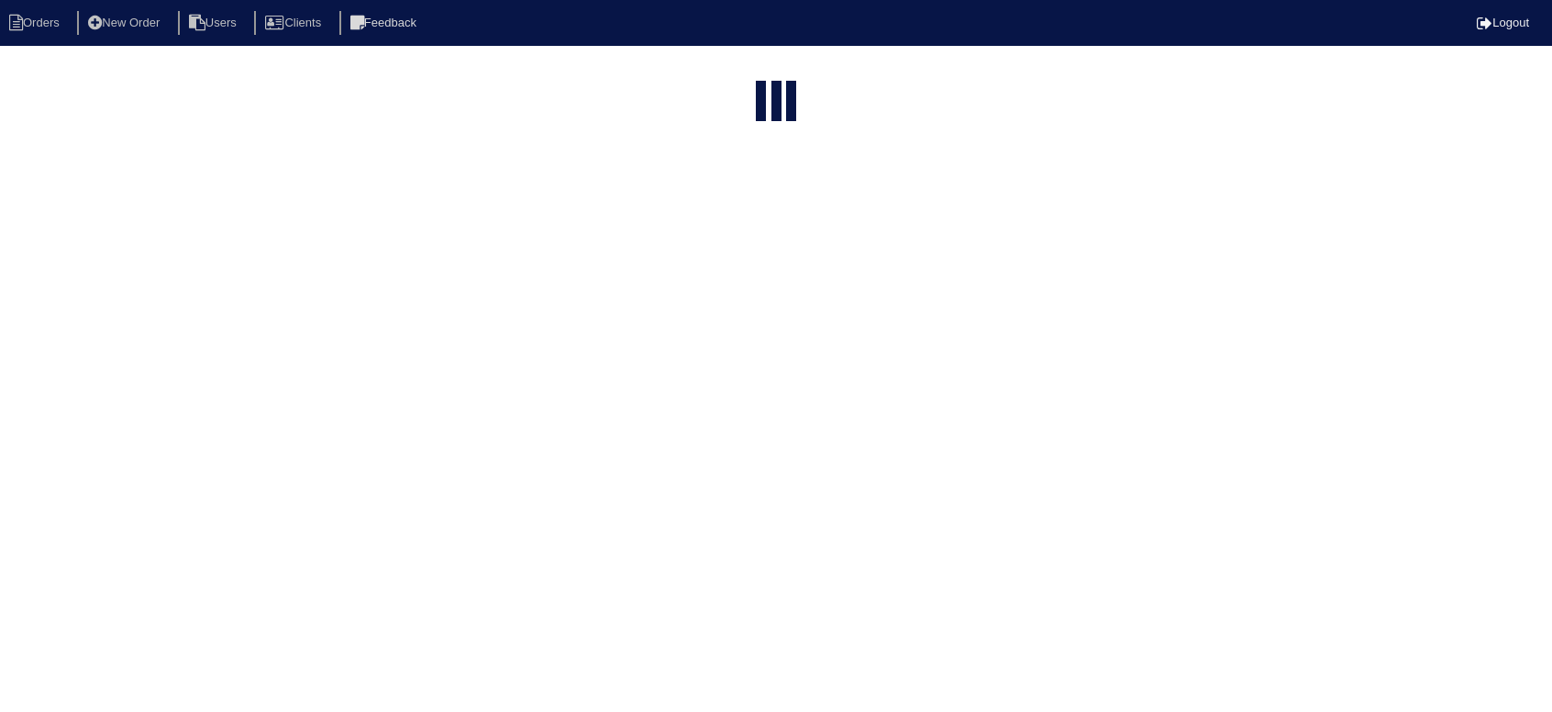
select select "field complete"
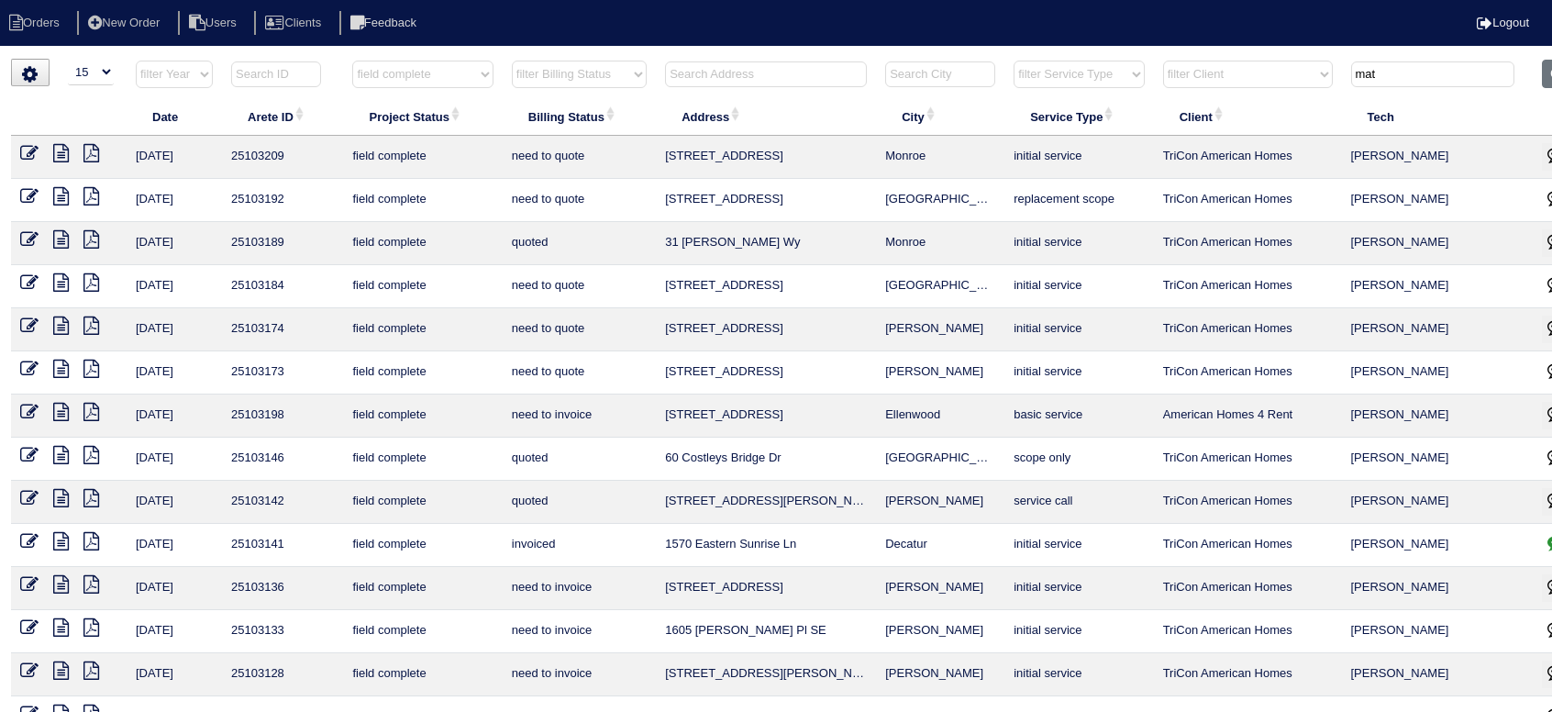
click at [60, 324] on icon at bounding box center [61, 325] width 16 height 18
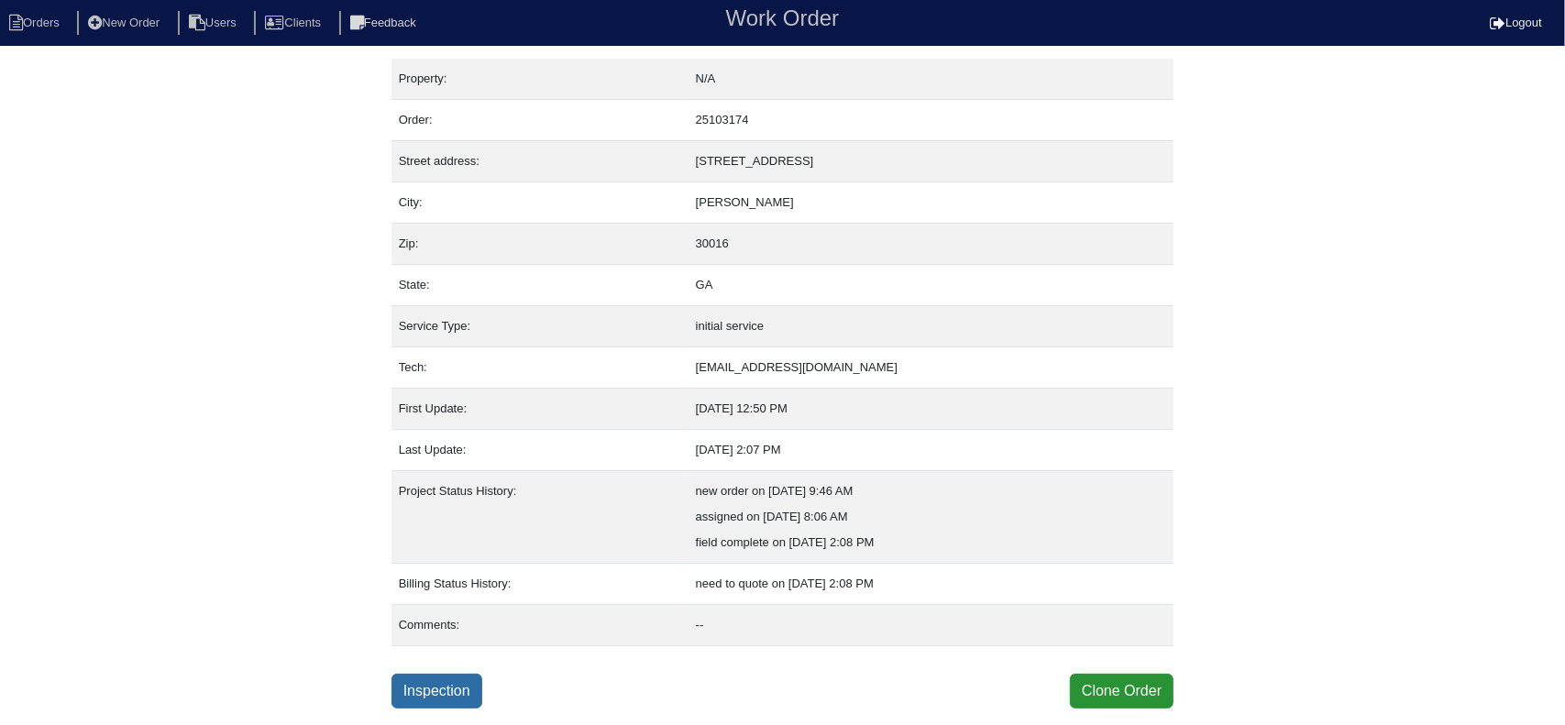
click at [418, 701] on link "Inspection" at bounding box center [437, 691] width 91 height 35
click at [464, 692] on link "Inspection" at bounding box center [437, 691] width 91 height 35
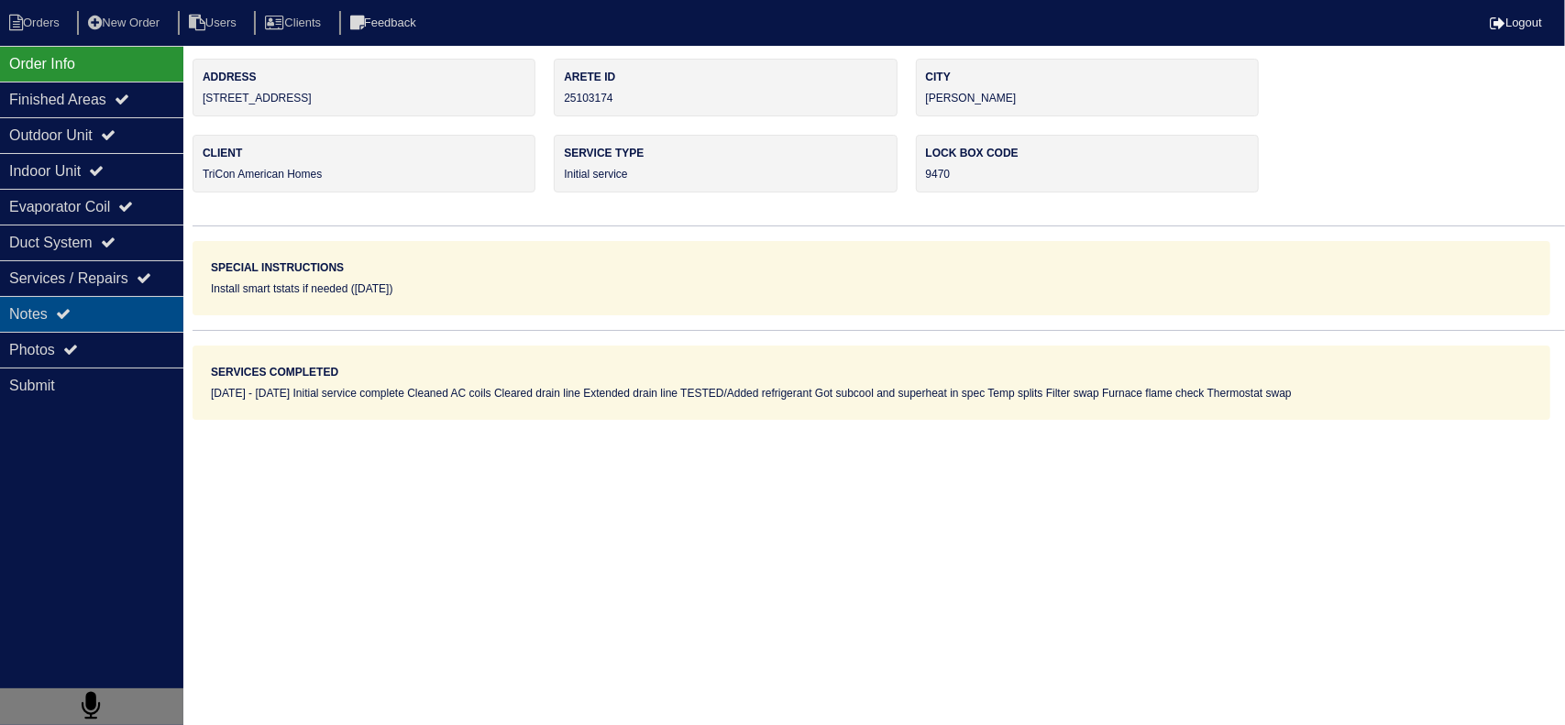
click at [114, 312] on div "Notes" at bounding box center [91, 314] width 183 height 36
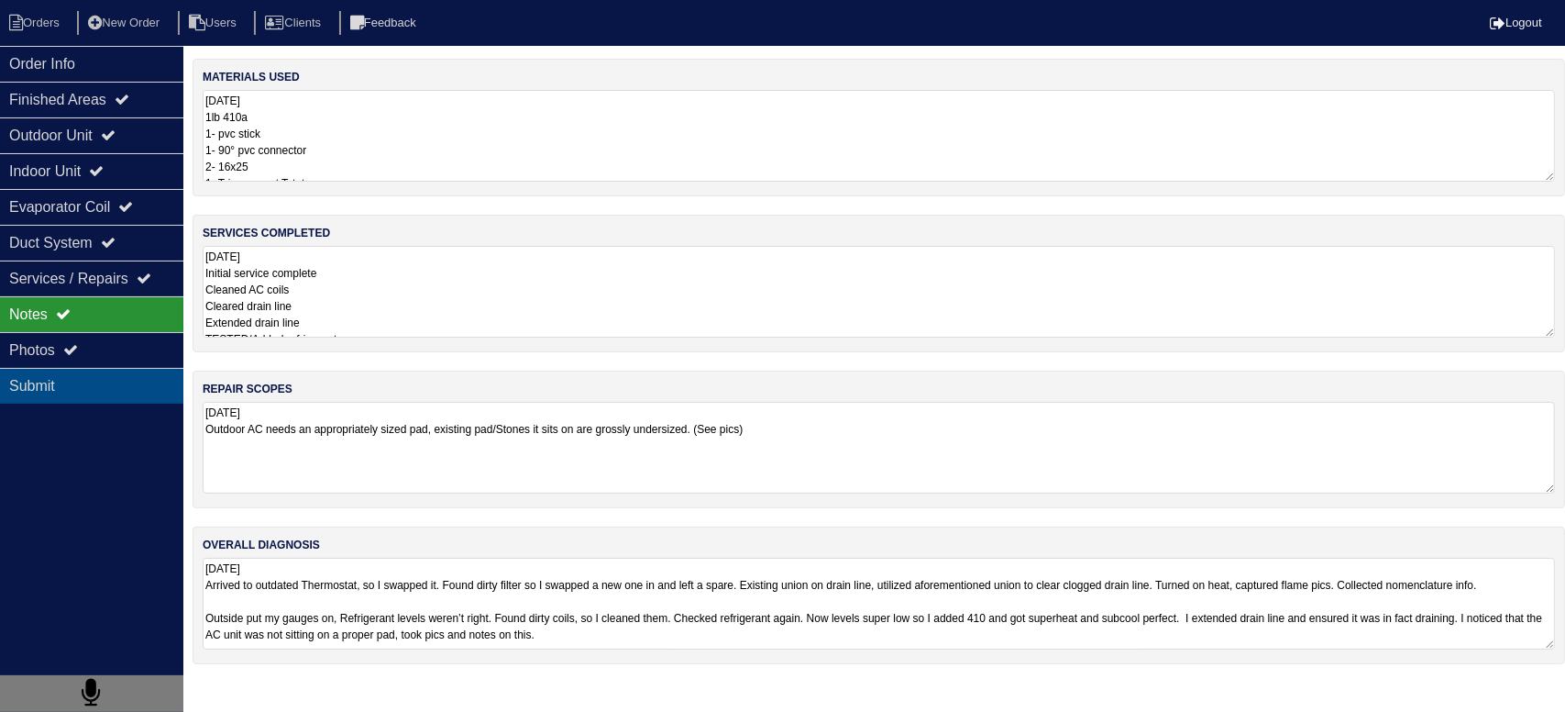
click at [123, 370] on div "Submit" at bounding box center [91, 386] width 183 height 36
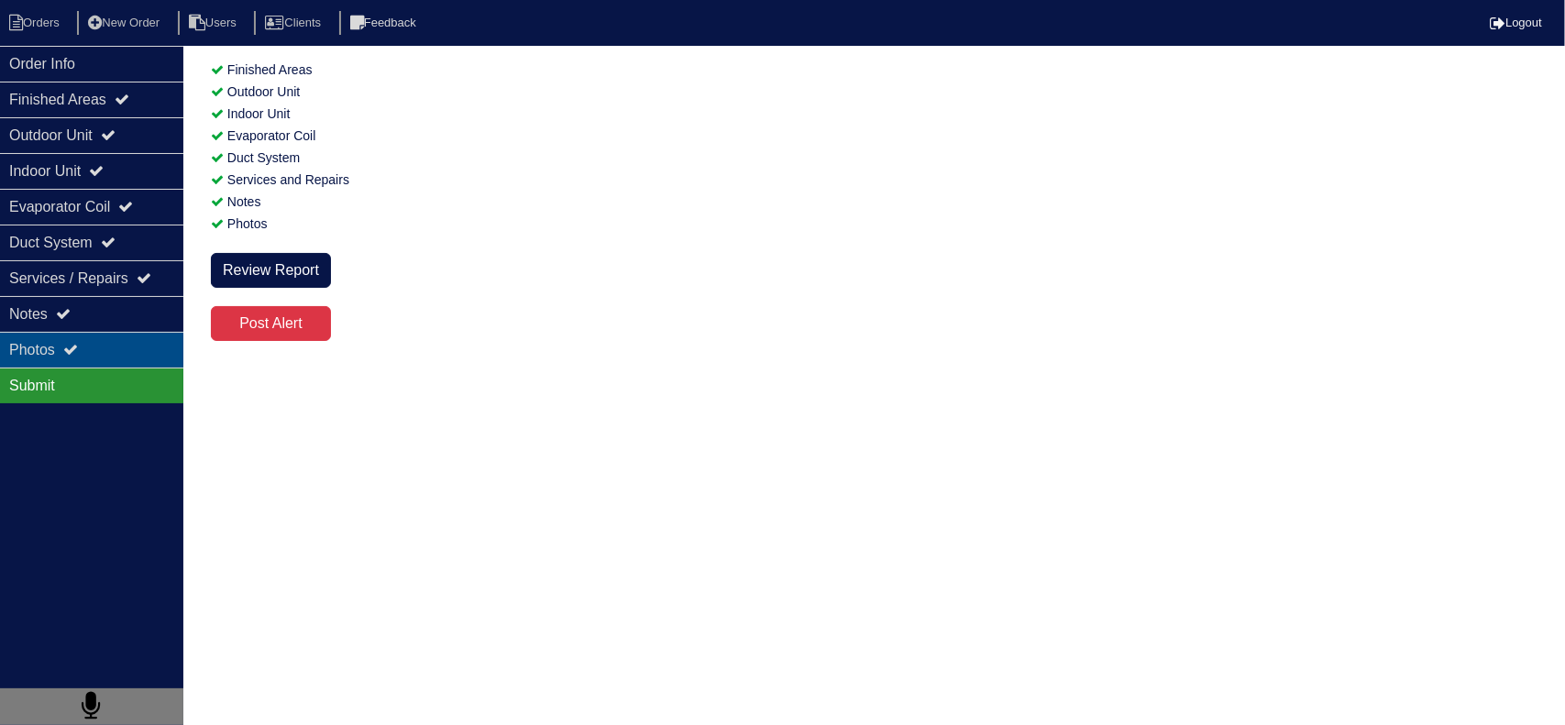
click at [121, 368] on div "Submit" at bounding box center [91, 386] width 183 height 36
click at [117, 354] on div "Photos" at bounding box center [91, 350] width 183 height 36
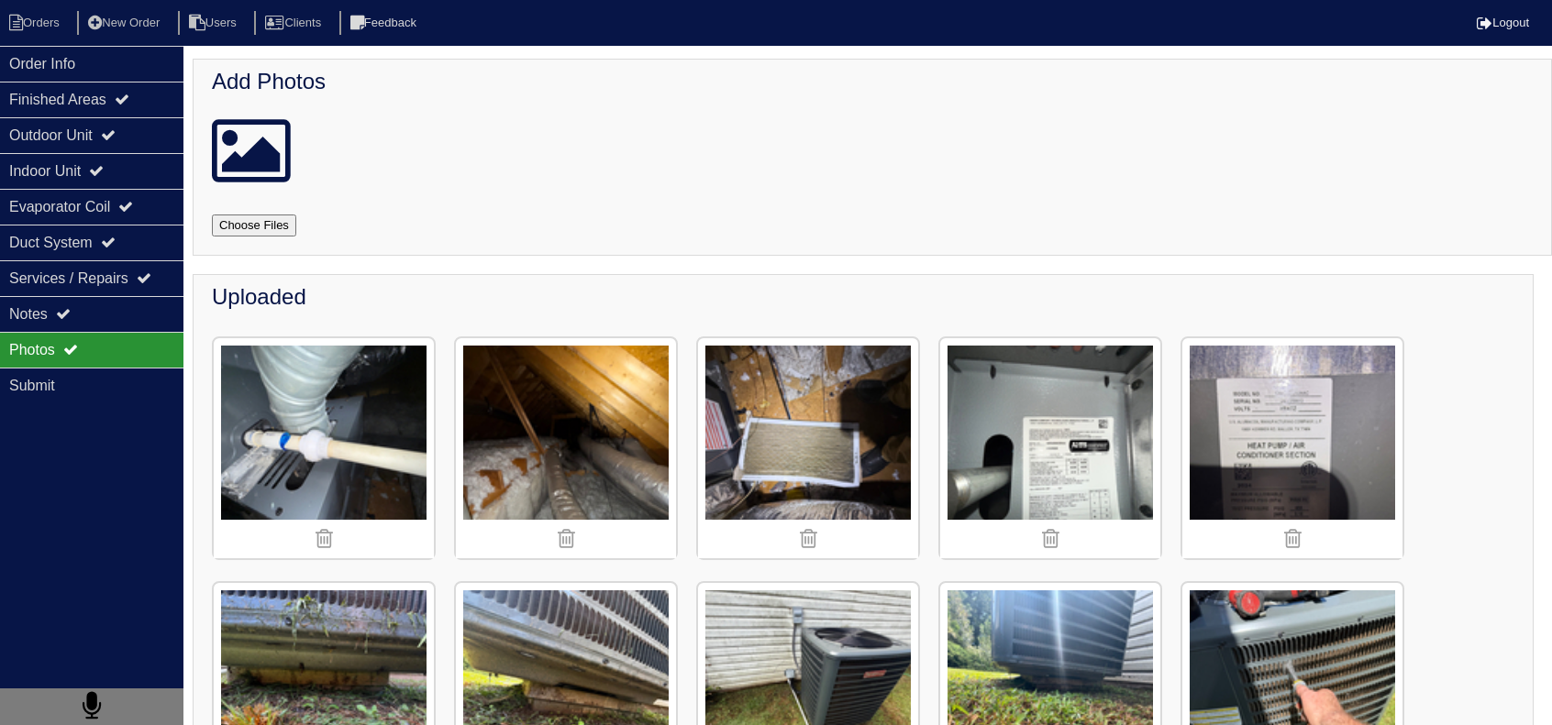
scroll to position [183, 0]
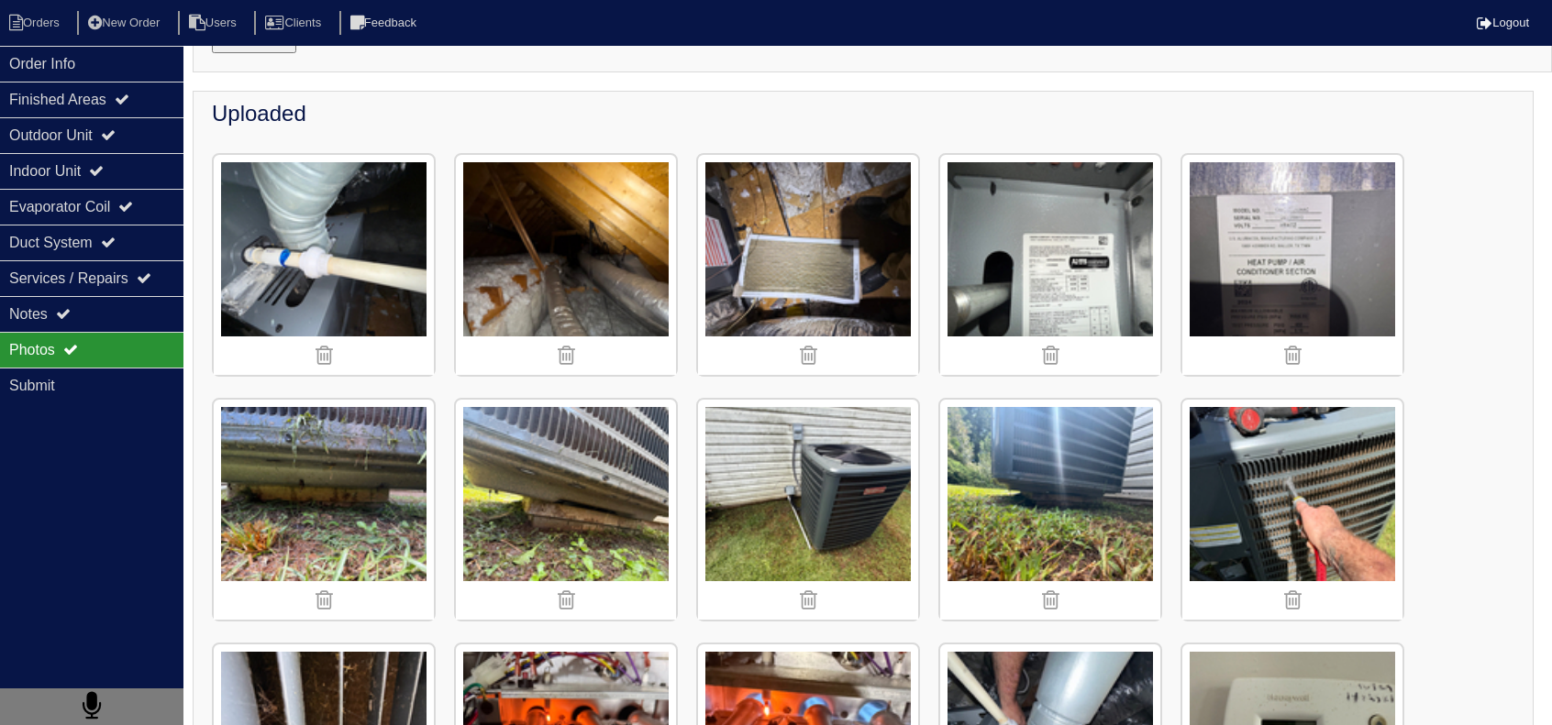
click at [1049, 531] on img at bounding box center [1050, 510] width 220 height 220
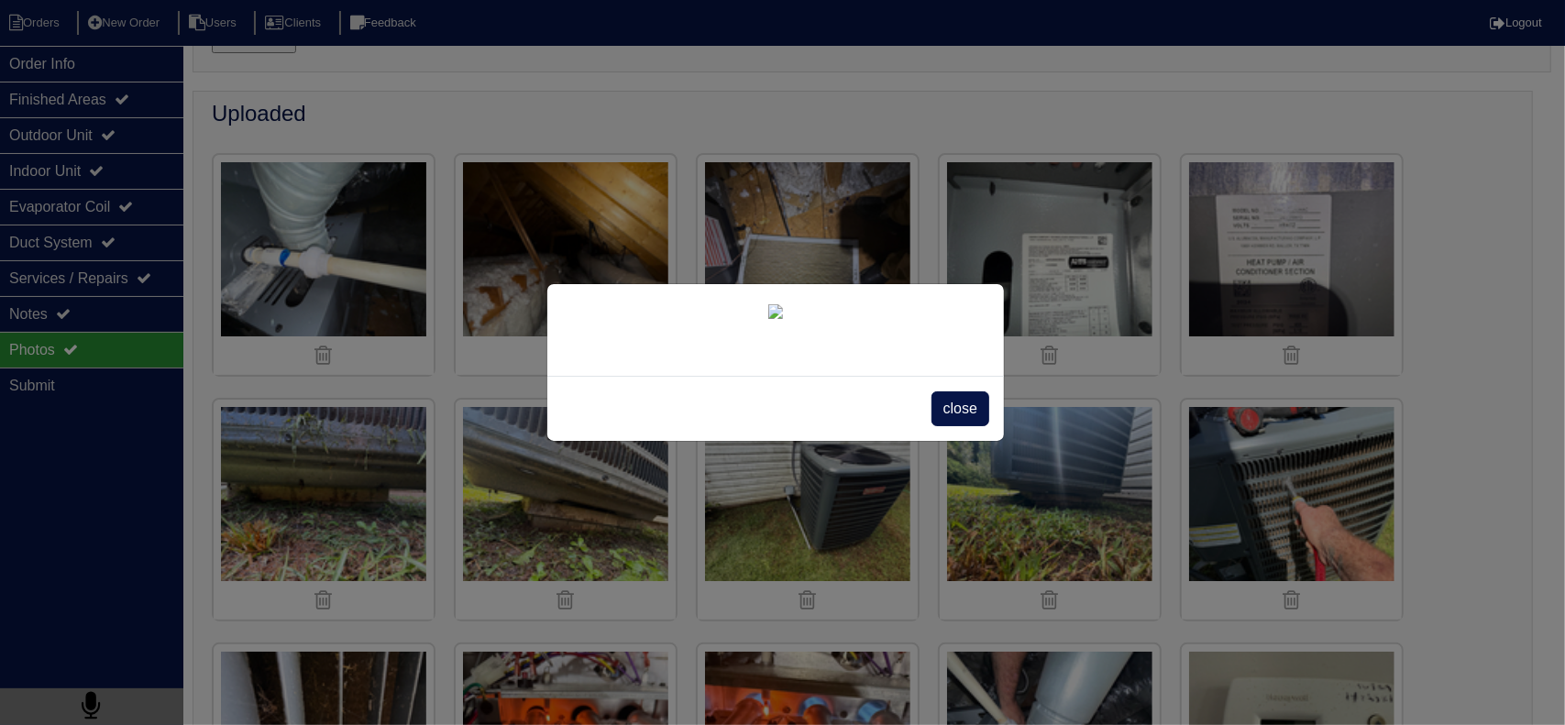
click at [965, 426] on span "close" at bounding box center [961, 409] width 58 height 35
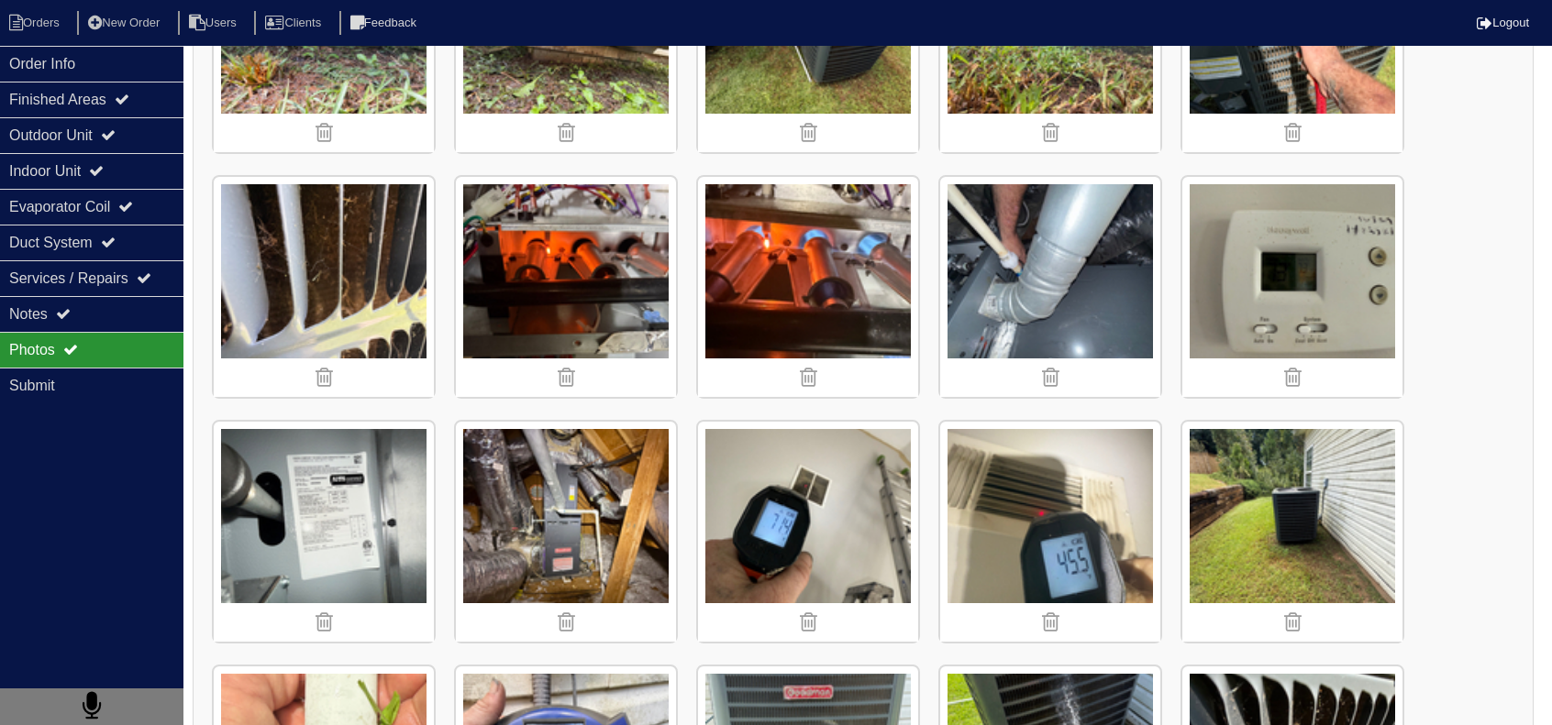
scroll to position [917, 0]
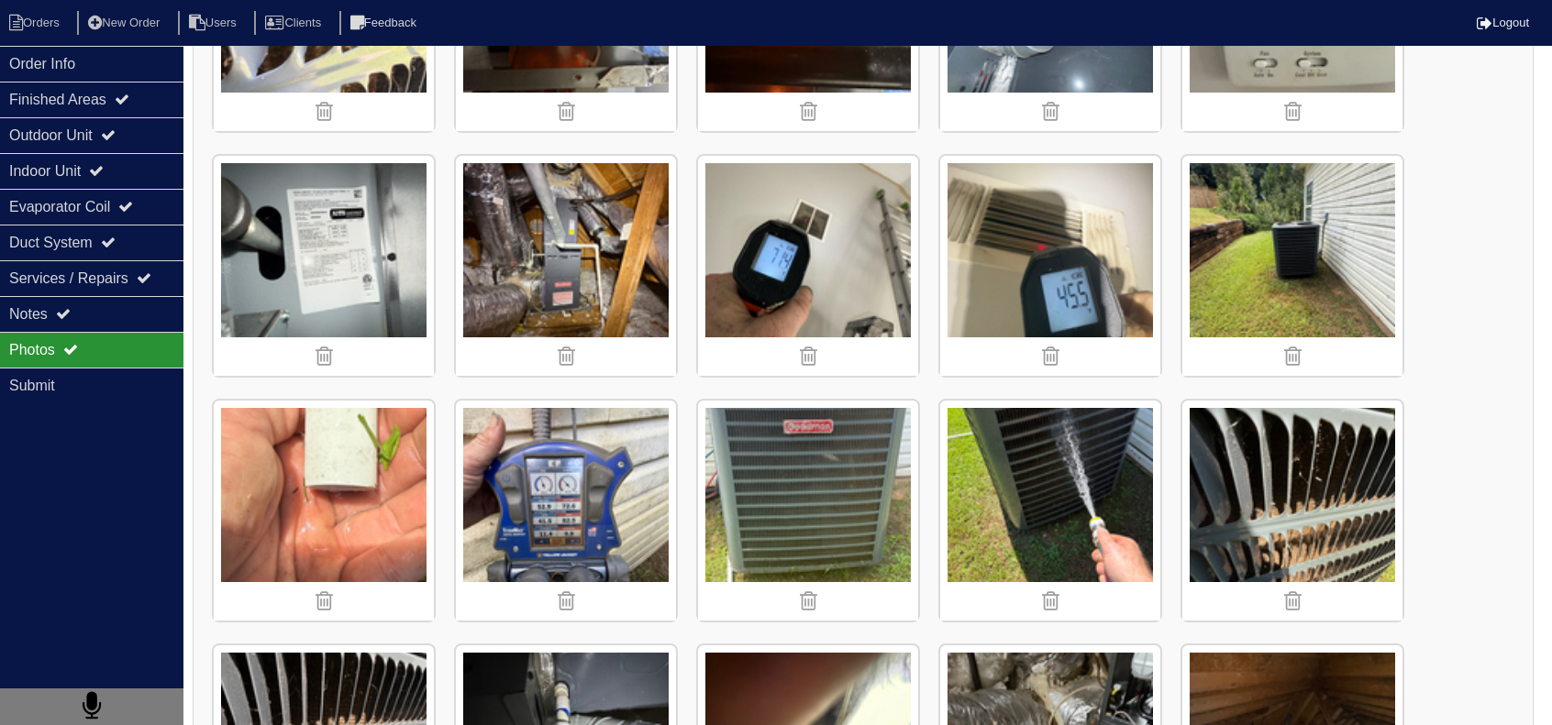
click at [1250, 231] on img at bounding box center [1292, 266] width 220 height 220
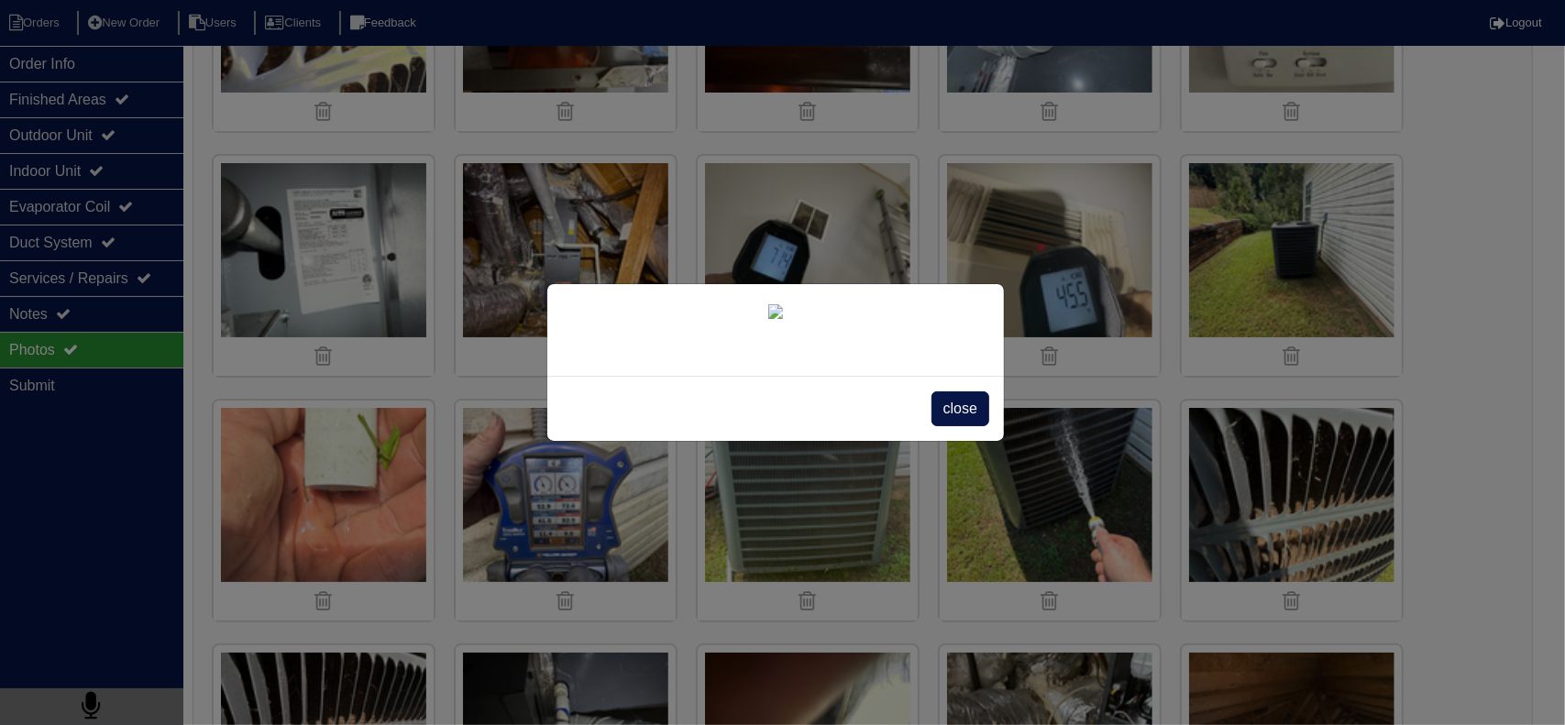
click at [963, 426] on span "close" at bounding box center [961, 409] width 58 height 35
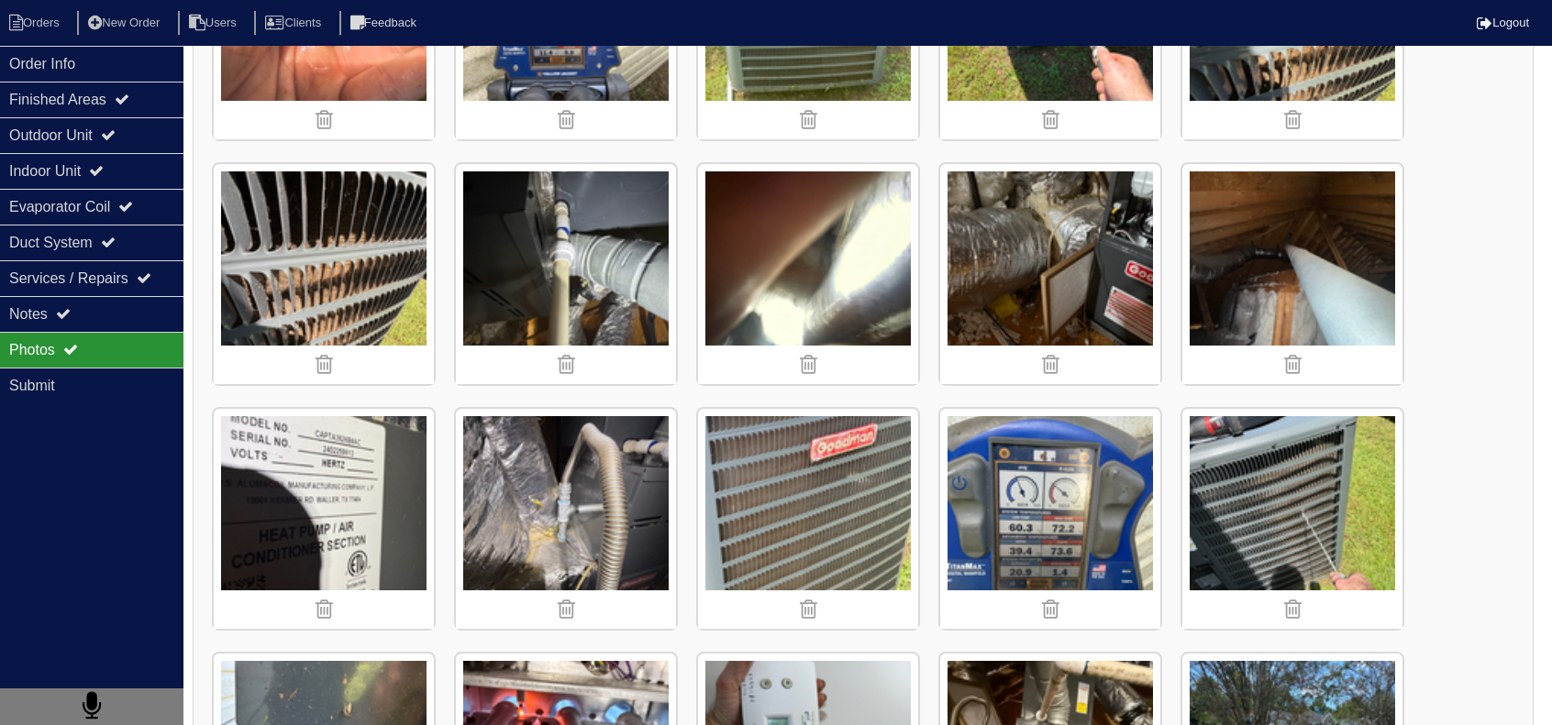
scroll to position [1742, 0]
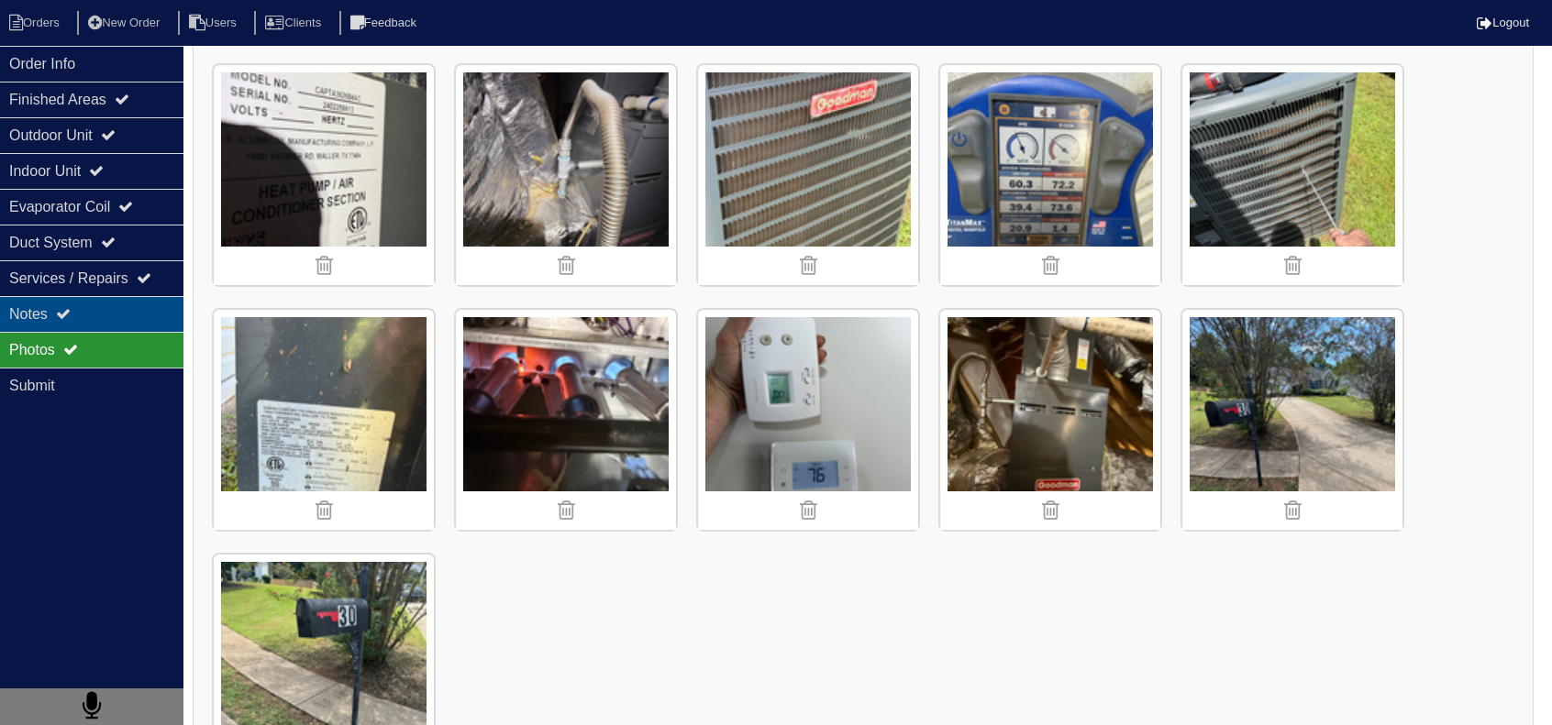
click at [154, 311] on div "Notes" at bounding box center [91, 314] width 183 height 36
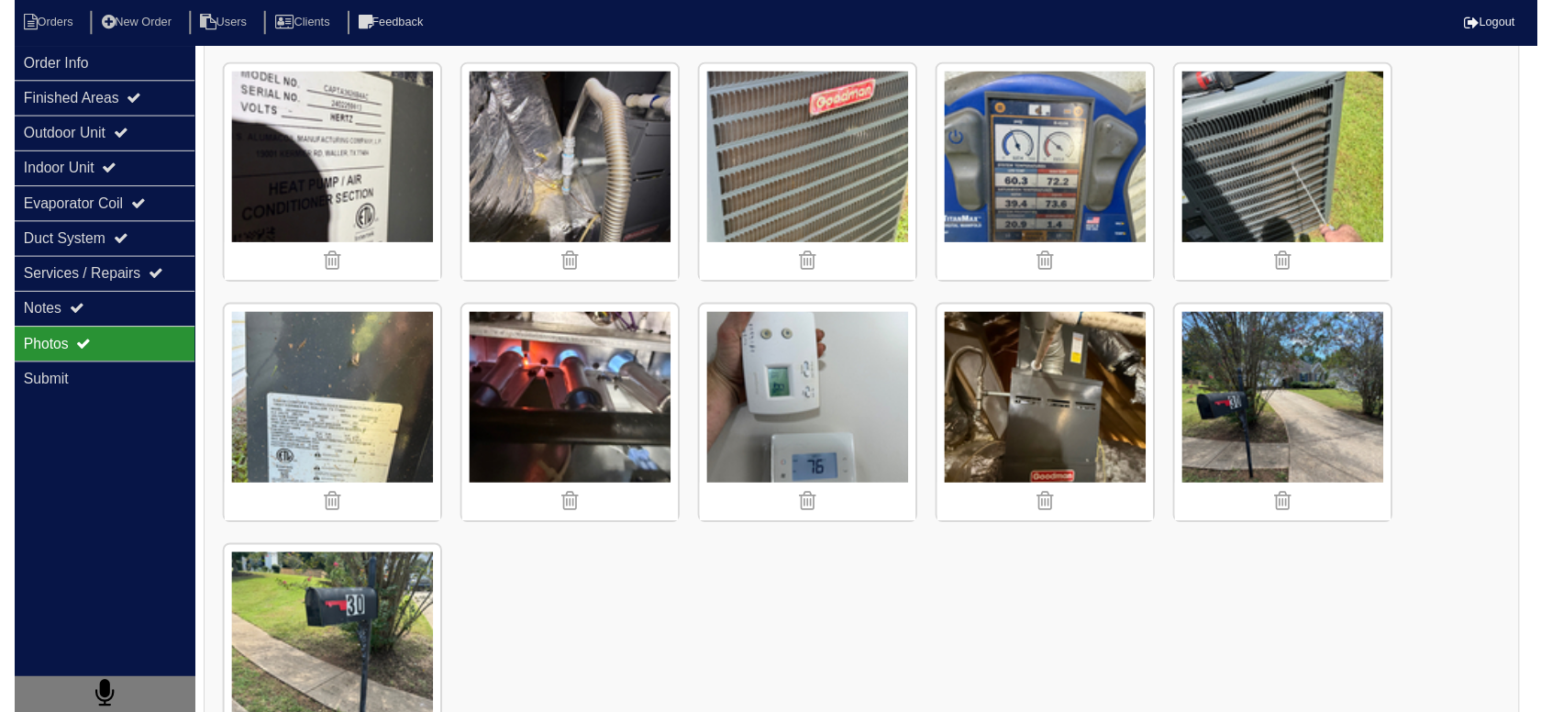
scroll to position [0, 0]
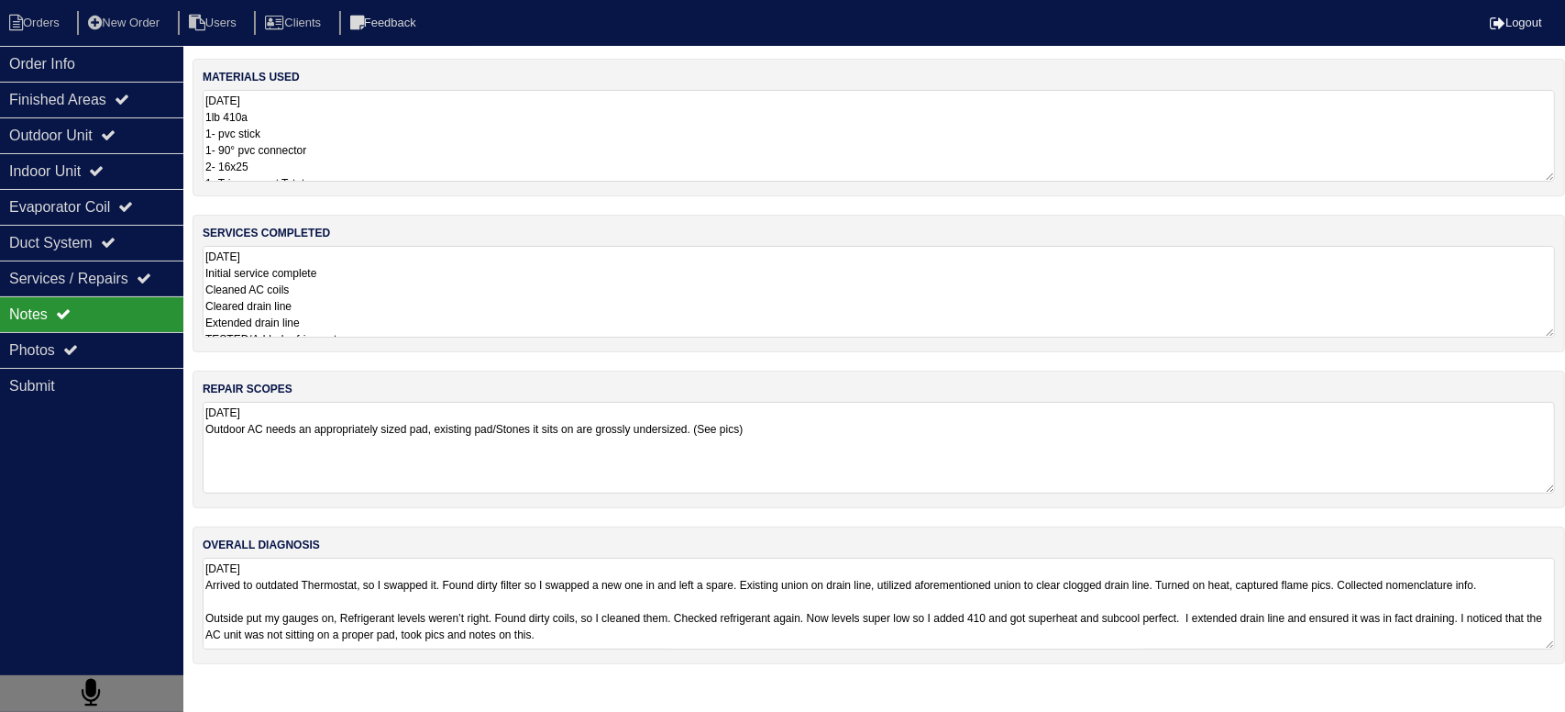
click at [383, 437] on textarea "9.2.25 Outdoor AC needs an appropriately sized pad, existing pad/Stones it sits…" at bounding box center [879, 448] width 1353 height 92
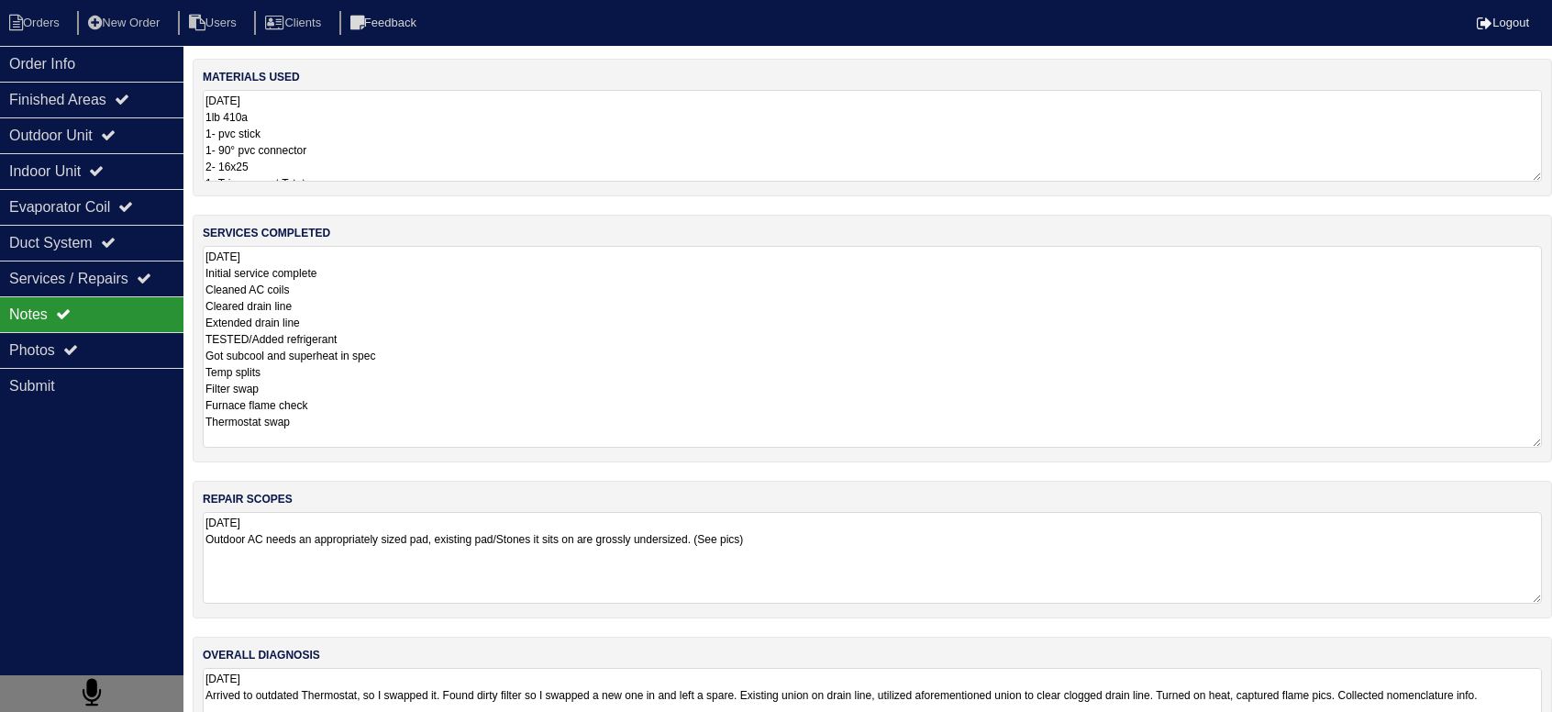
click at [369, 315] on textarea "9.2.25 Initial service complete Cleaned AC coils Cleared drain line Extended dr…" at bounding box center [872, 347] width 1339 height 202
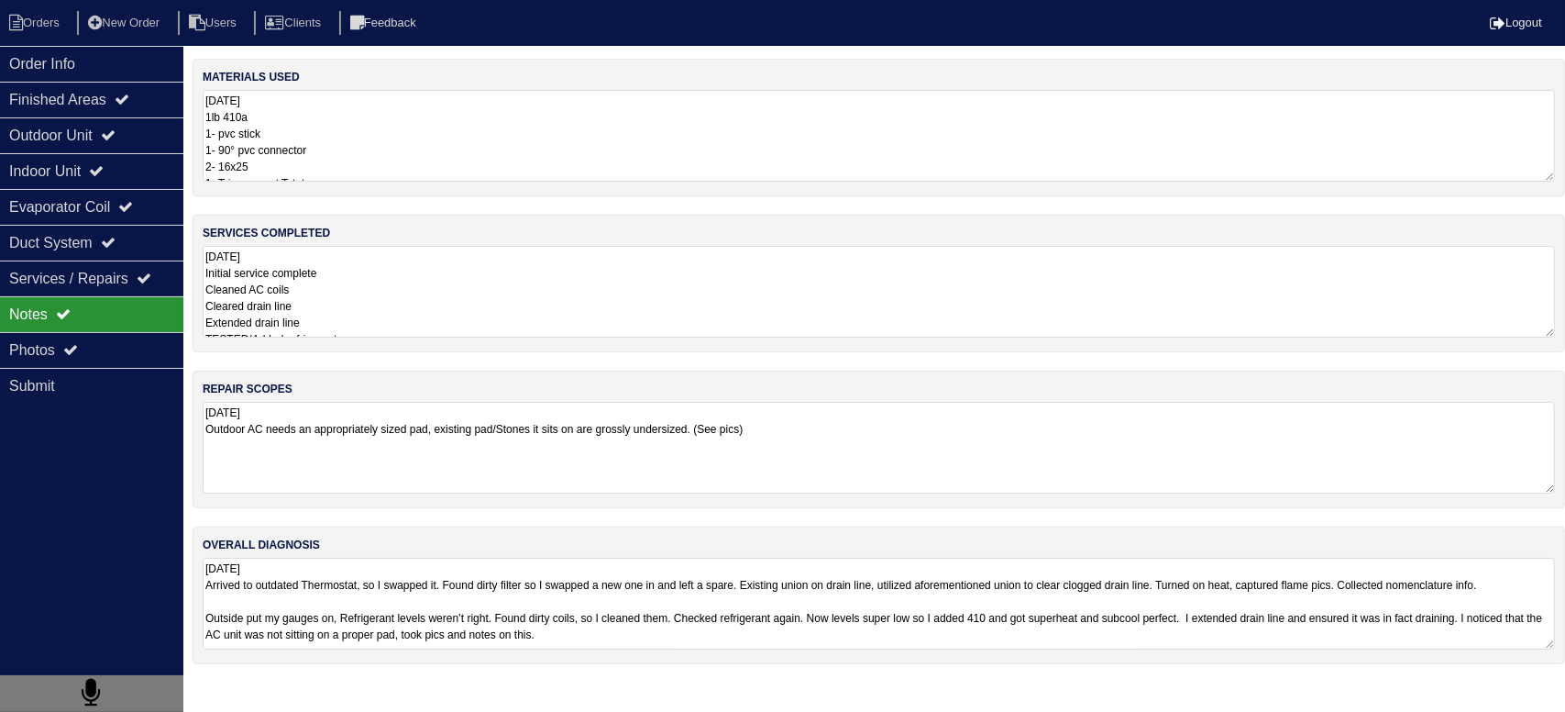
drag, startPoint x: 122, startPoint y: 53, endPoint x: 99, endPoint y: 38, distance: 27.7
click at [121, 53] on div "Order Info" at bounding box center [91, 64] width 183 height 36
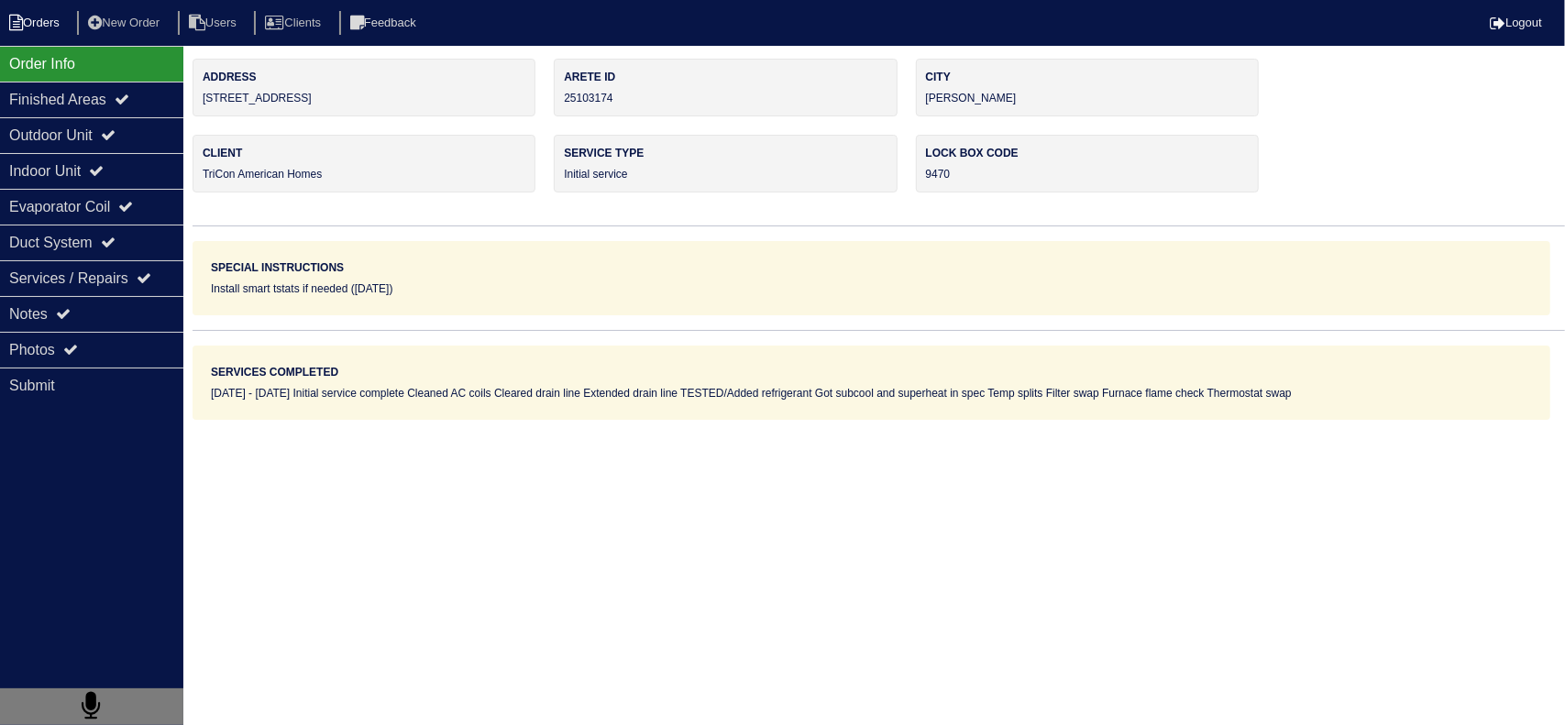
click at [68, 20] on li "Orders" at bounding box center [37, 23] width 74 height 25
select select "15"
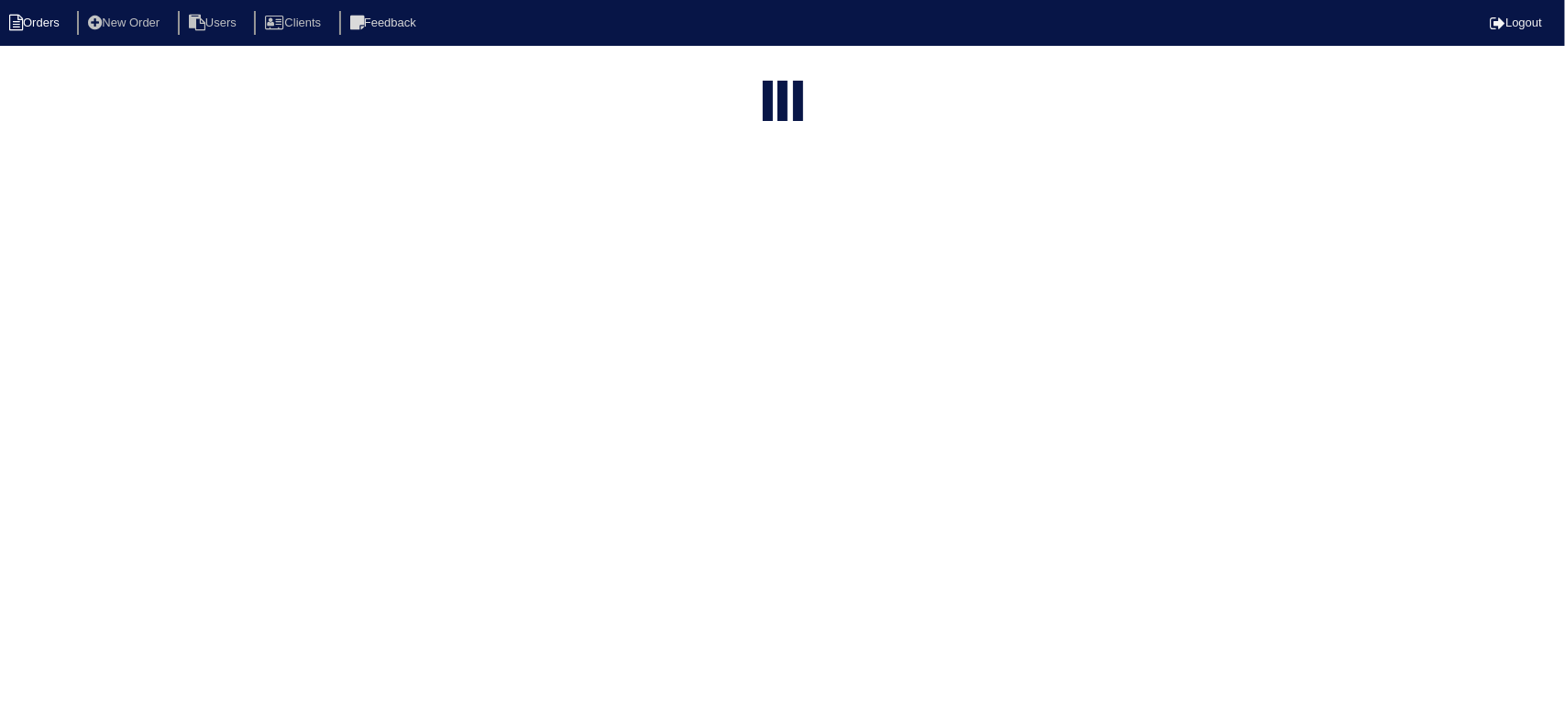
type input "mat"
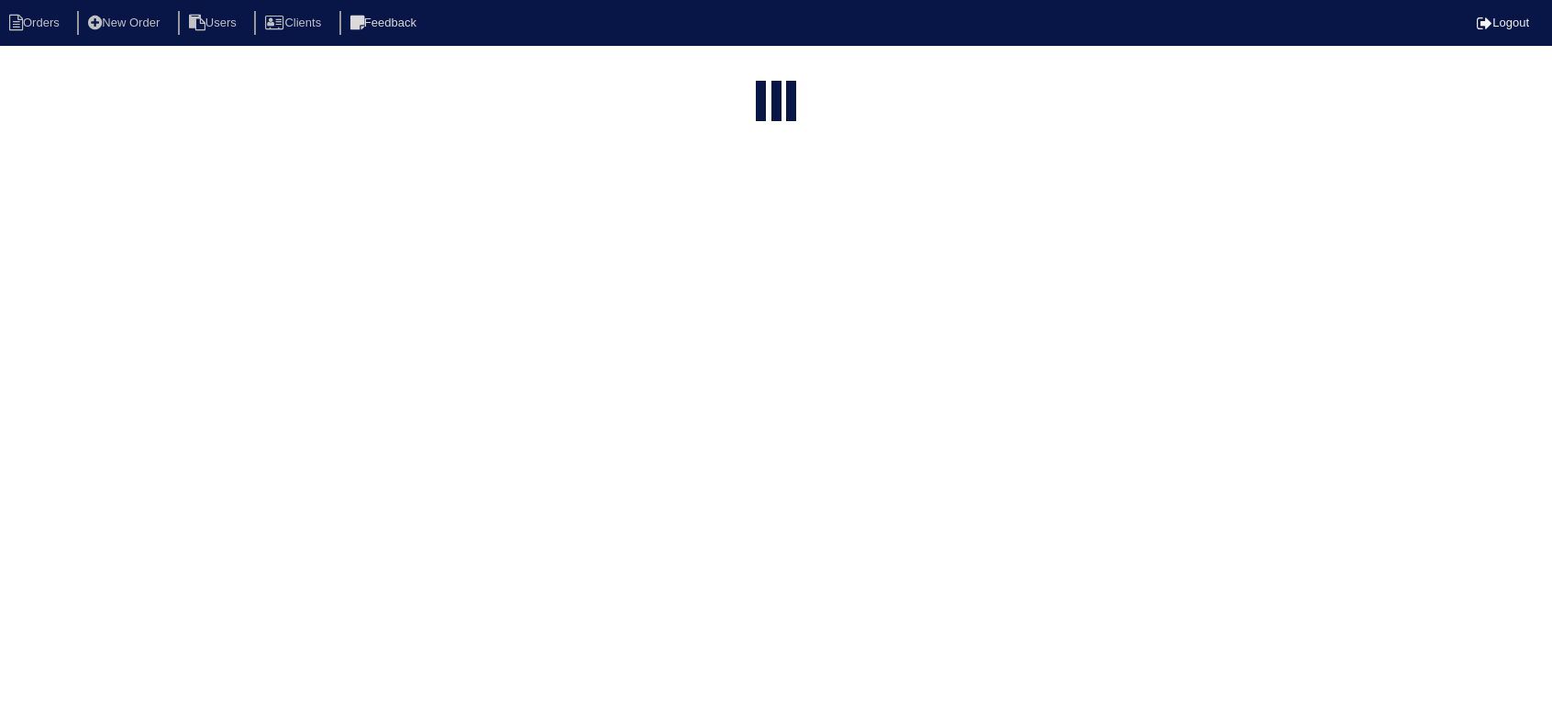
select select "field complete"
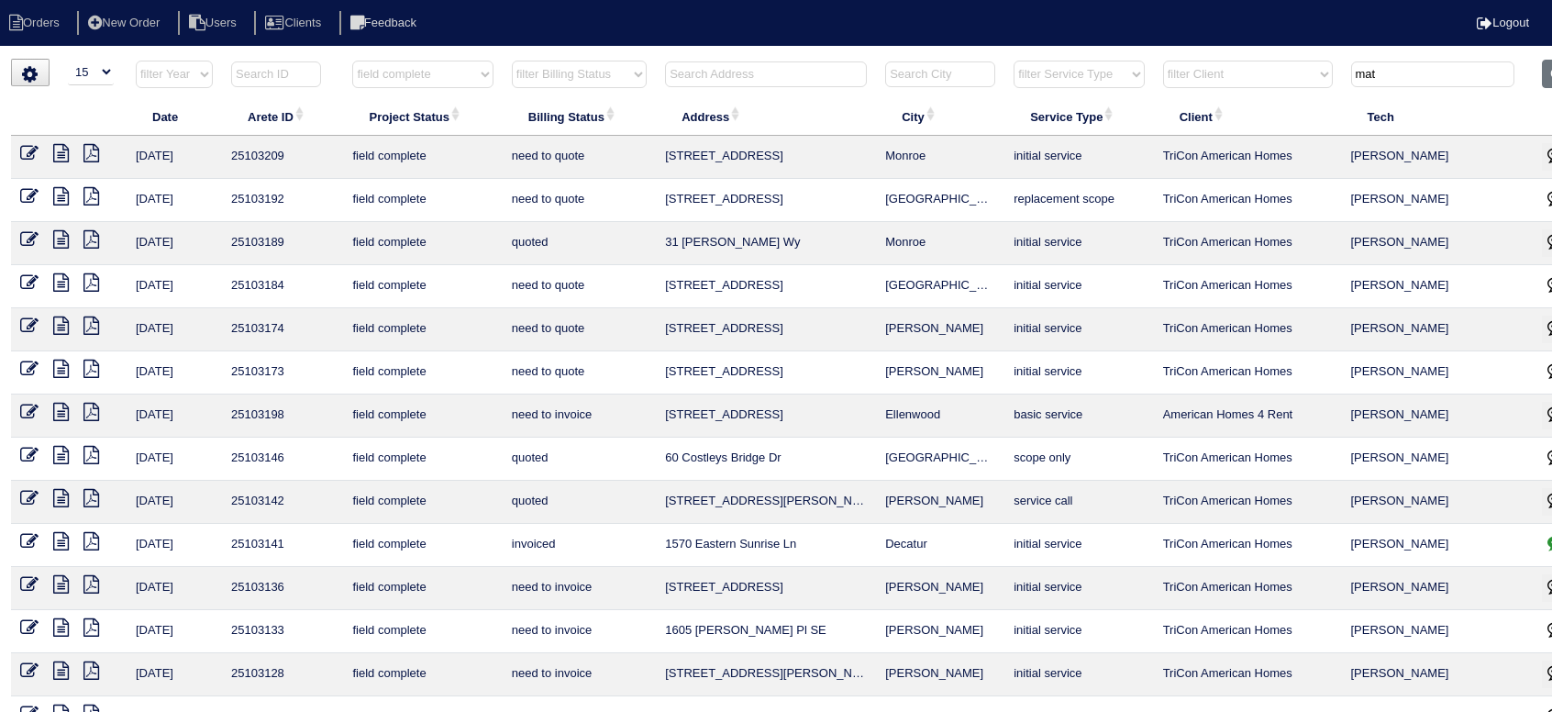
click at [59, 278] on icon at bounding box center [61, 282] width 16 height 18
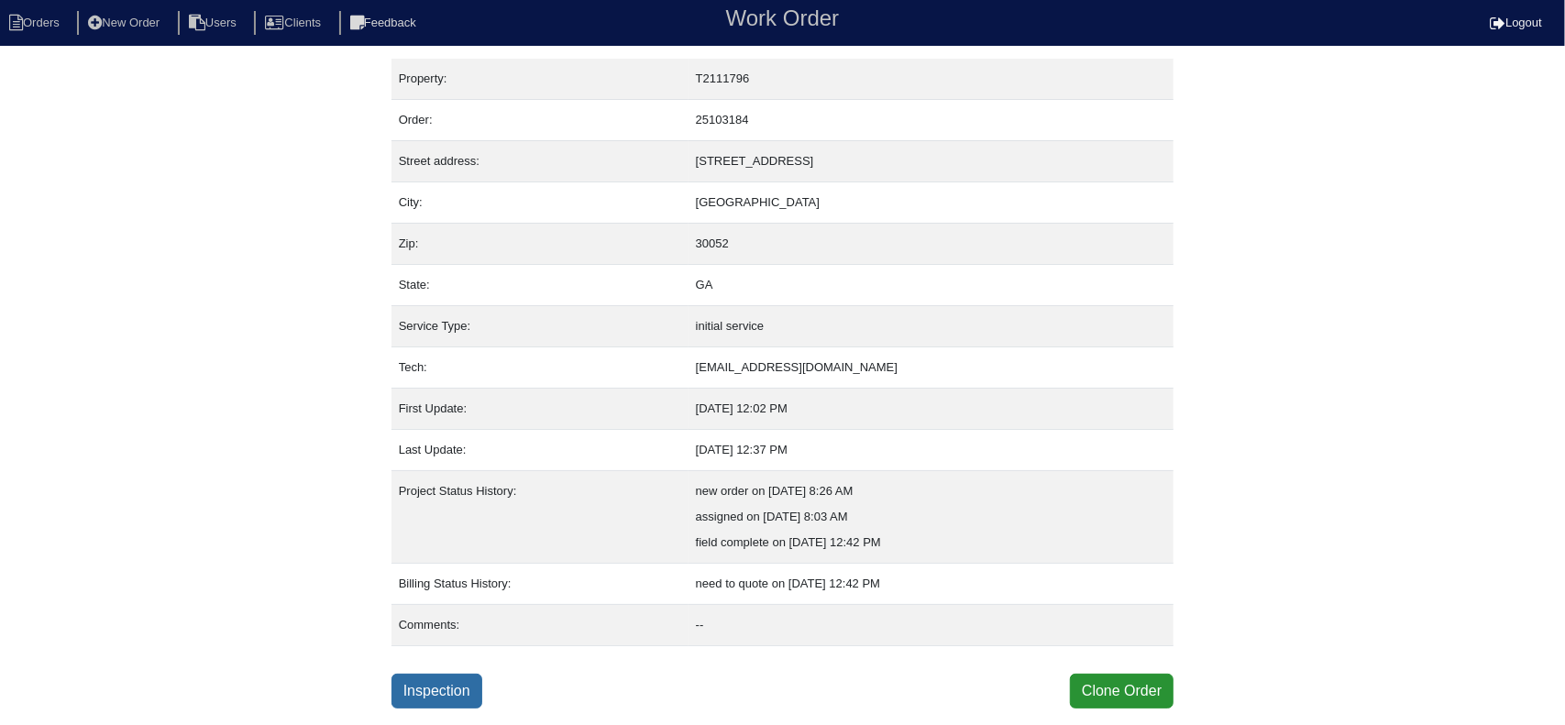
click at [440, 674] on link "Inspection" at bounding box center [437, 691] width 91 height 35
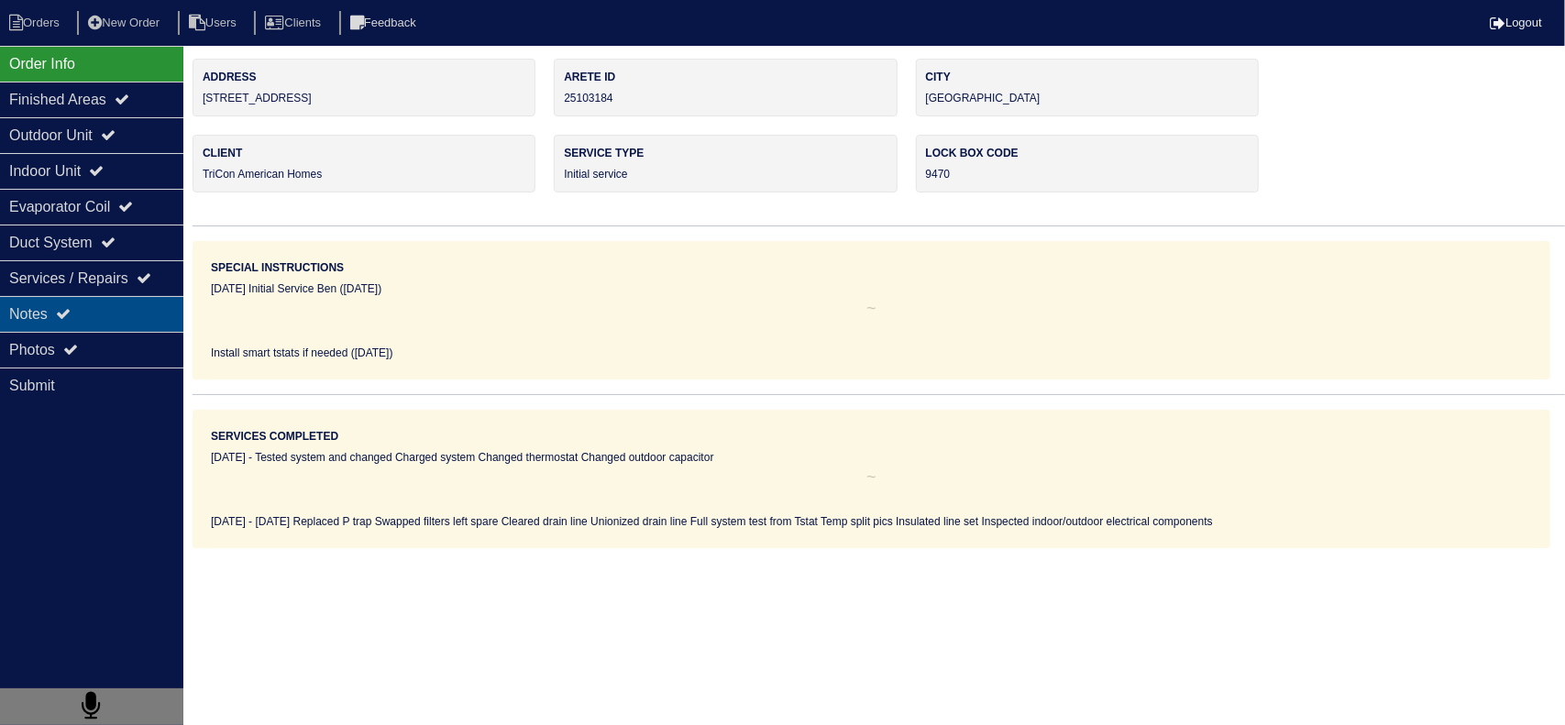
click at [125, 302] on div "Notes" at bounding box center [91, 314] width 183 height 36
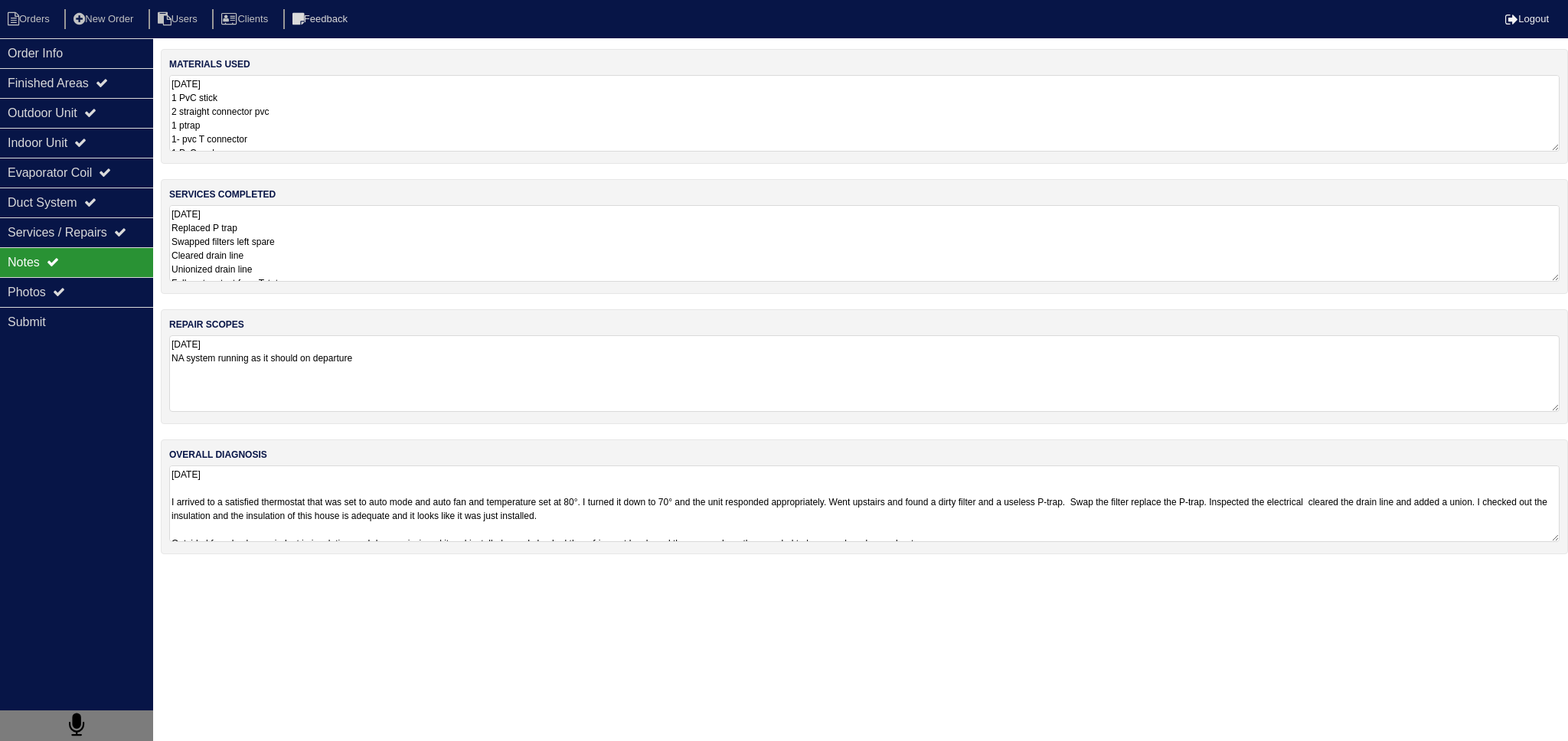
click at [334, 256] on textarea "[DATE] Replaced P trap Swapped filters left spare Cleared drain line Unionized …" at bounding box center [864, 244] width 1390 height 77
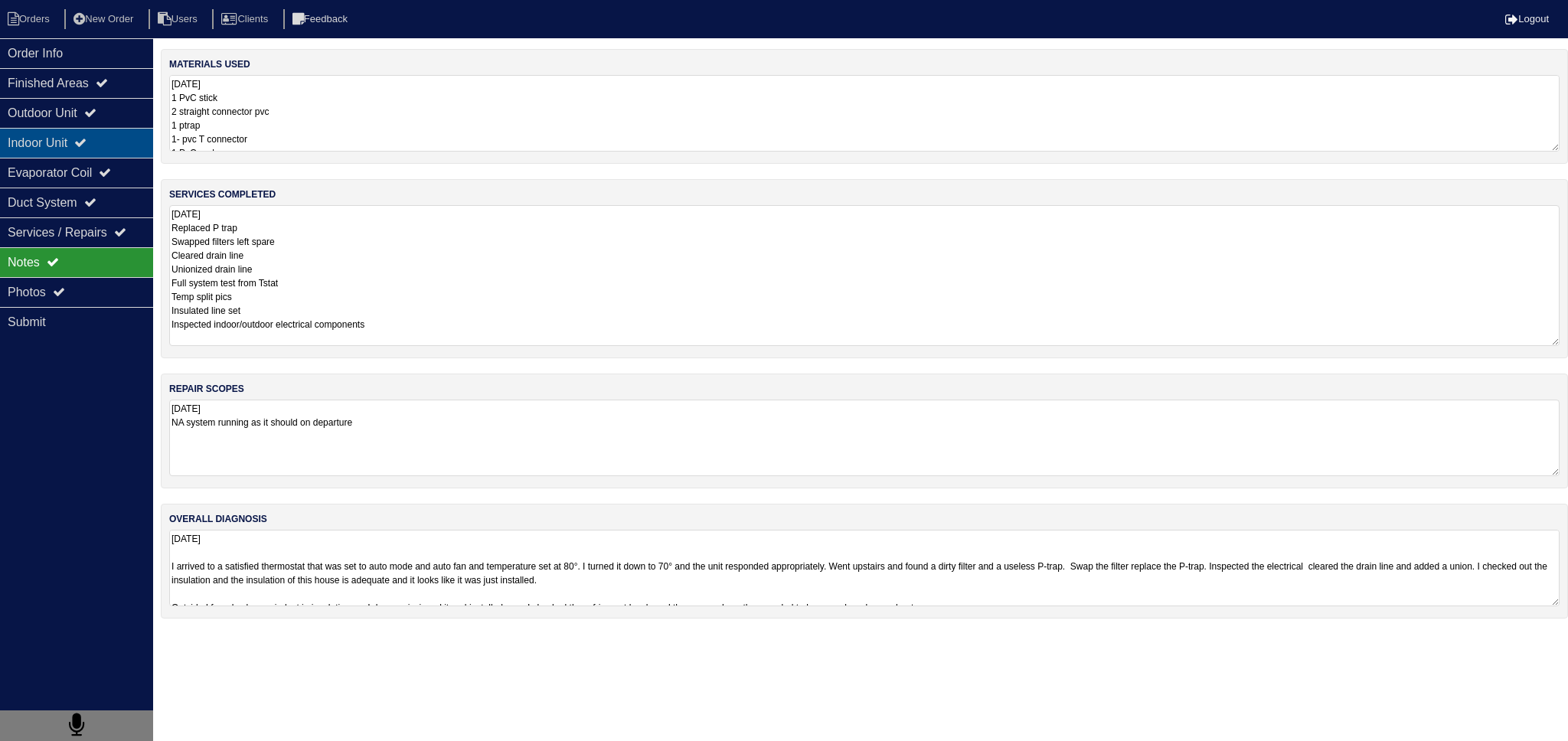
click at [87, 136] on icon at bounding box center [80, 142] width 13 height 13
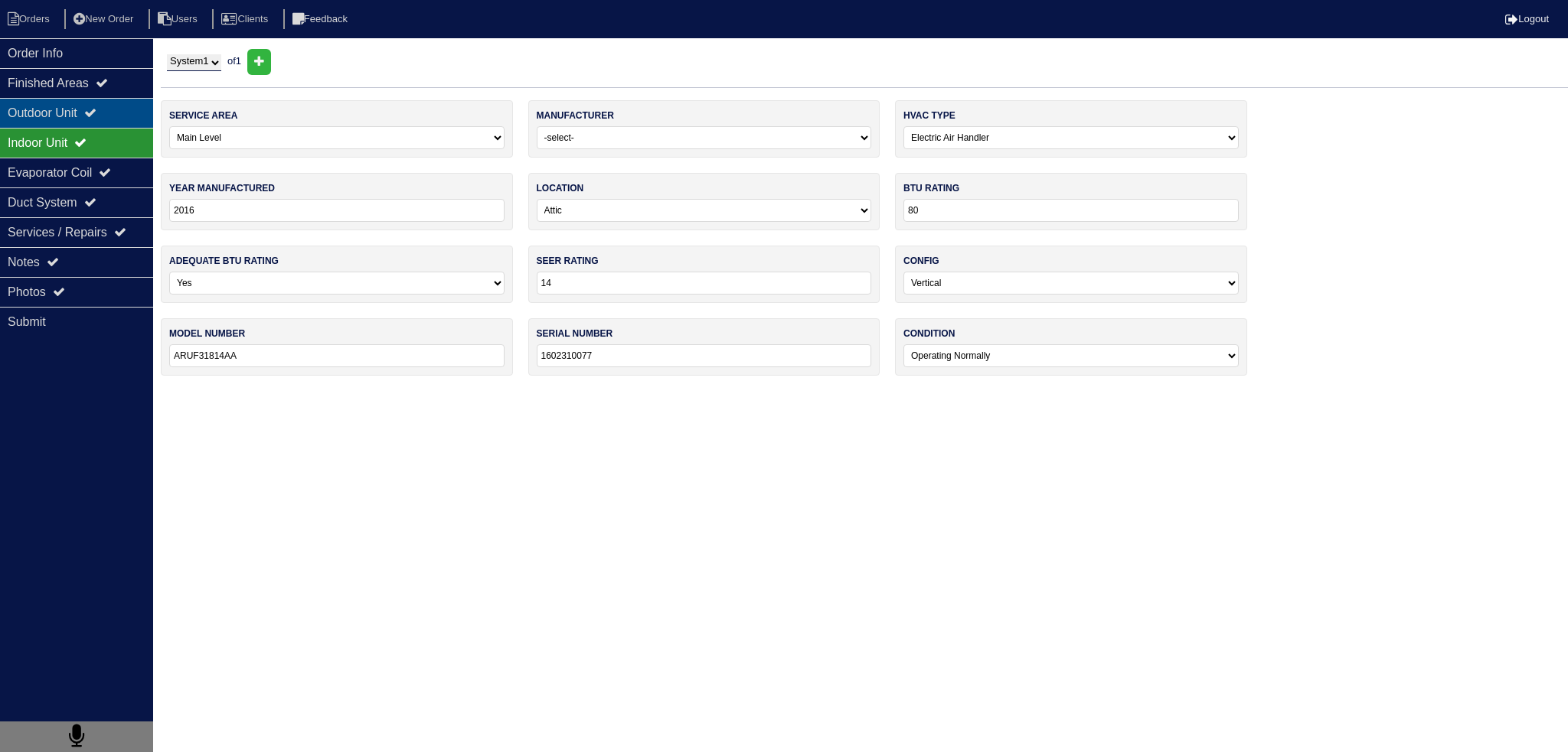
click at [97, 115] on icon at bounding box center [90, 112] width 13 height 13
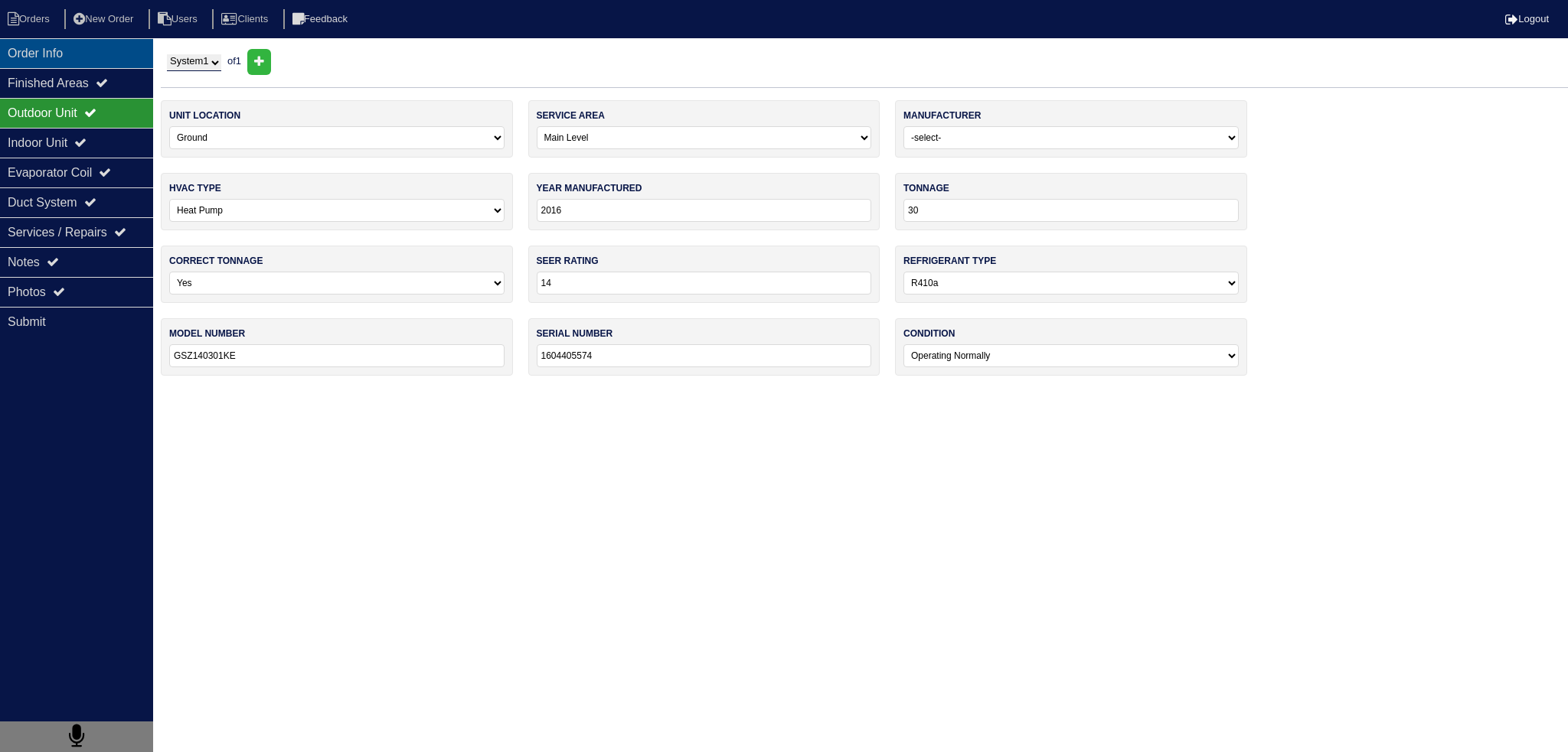
click at [41, 51] on div "Order Info" at bounding box center [76, 53] width 153 height 30
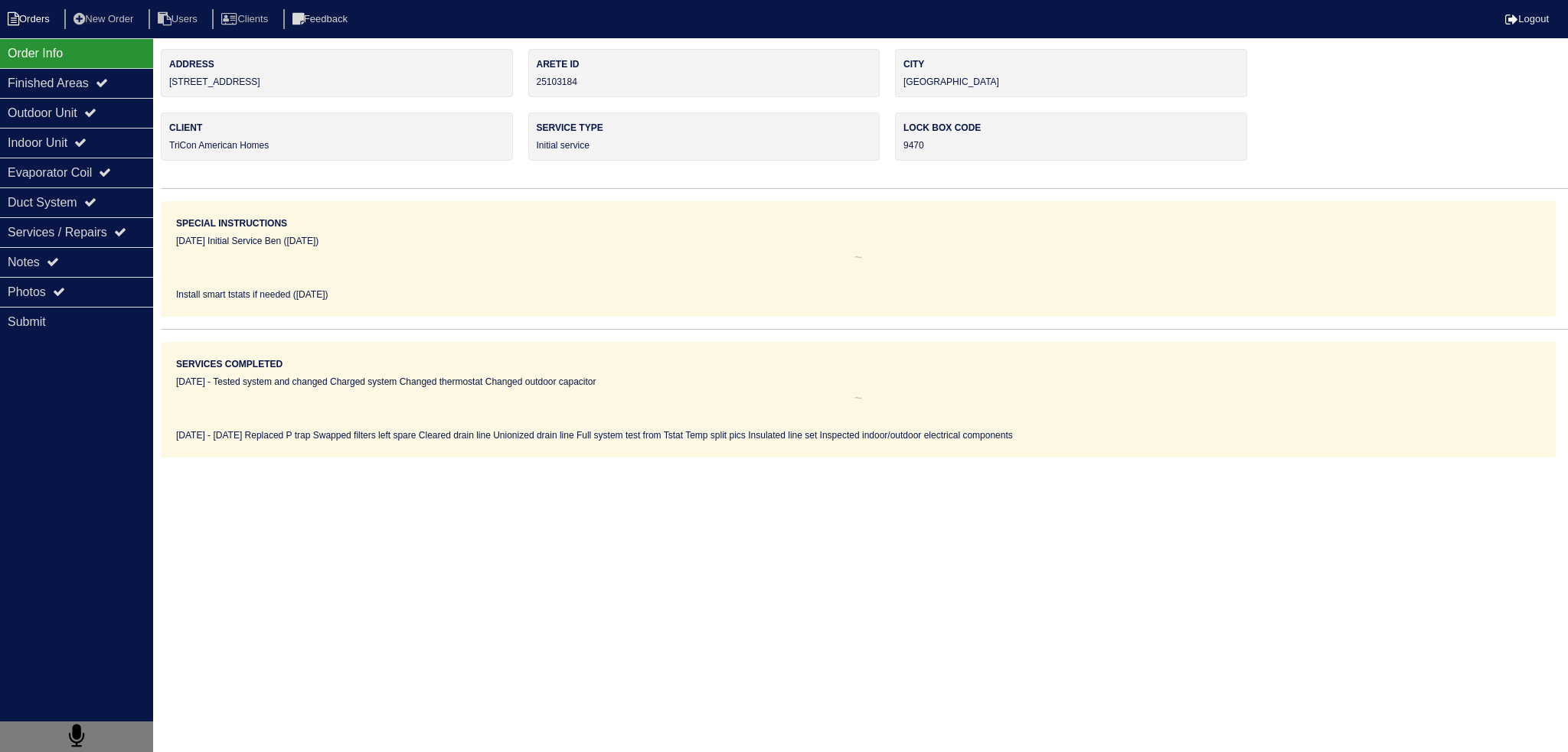
click at [37, 23] on li "Orders" at bounding box center [31, 19] width 62 height 21
select select "15"
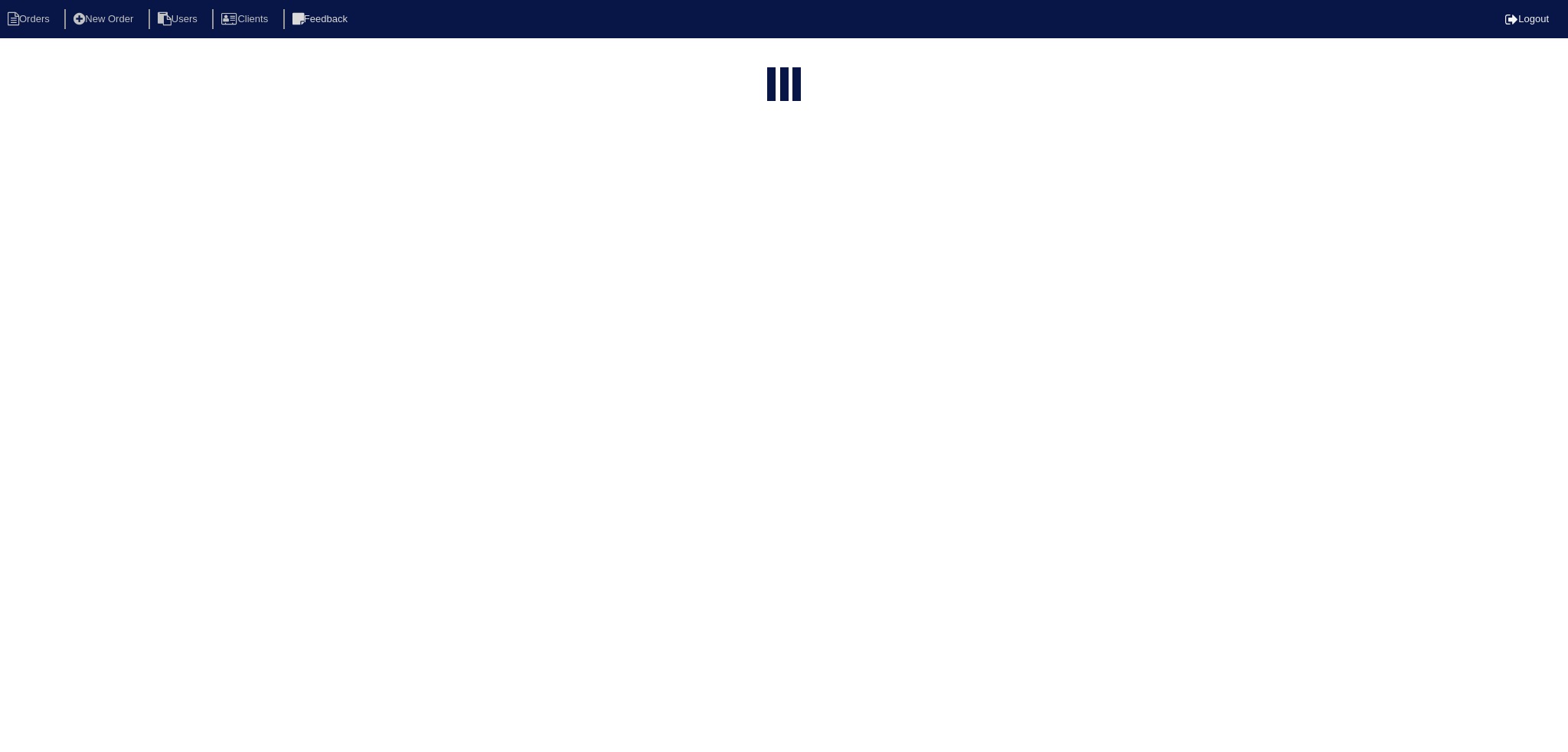
type input "mat"
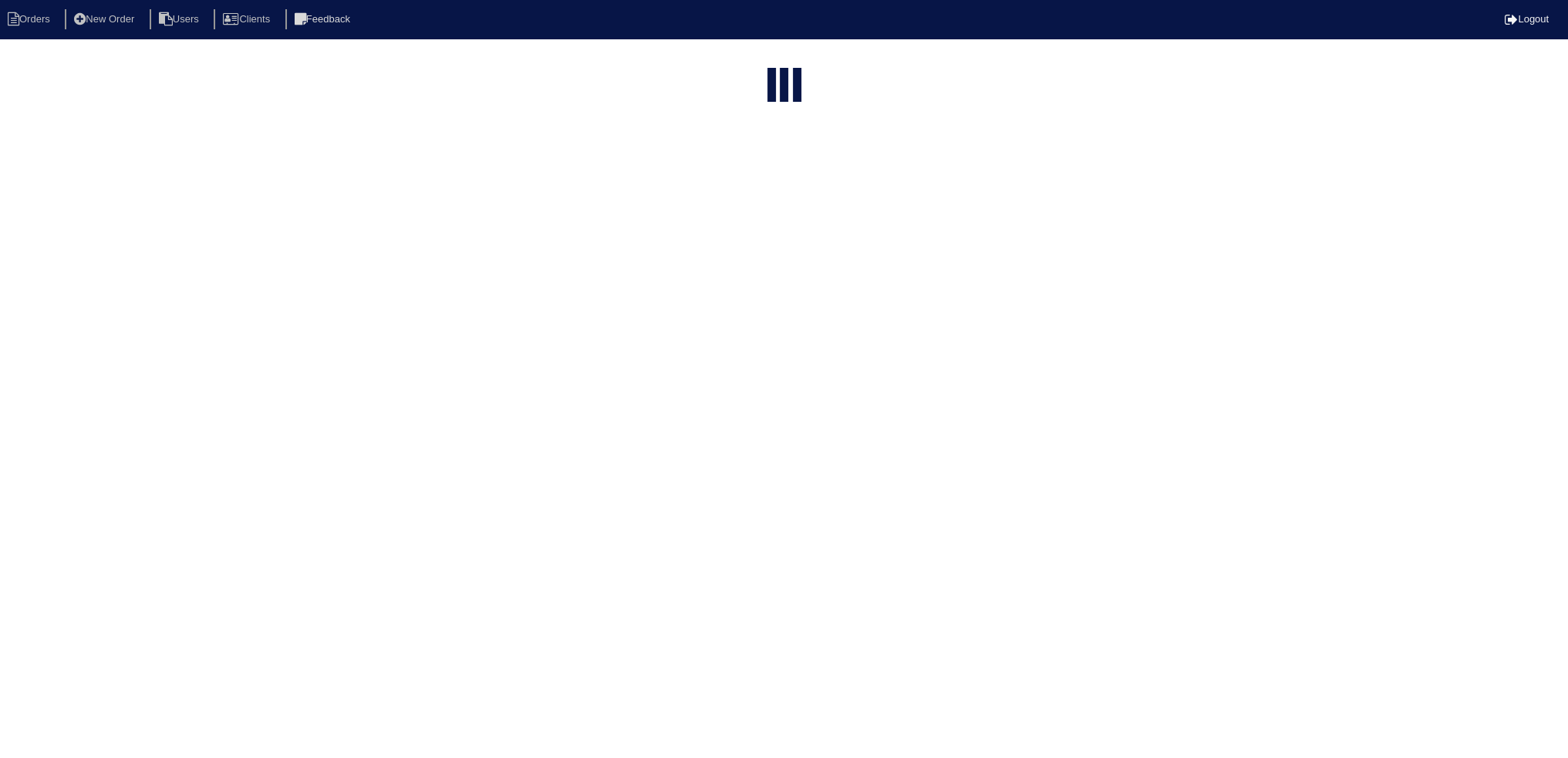
select select "field complete"
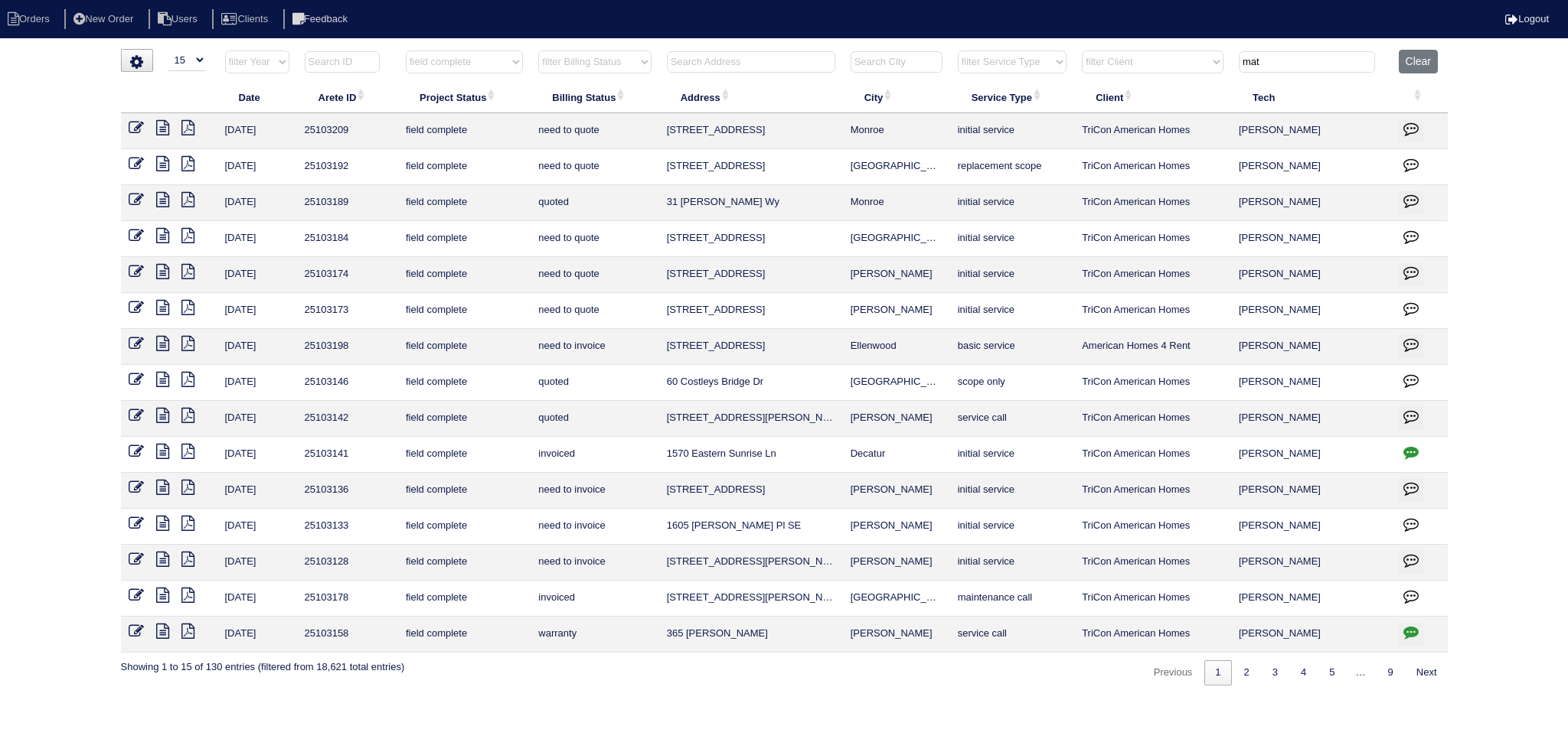
drag, startPoint x: 624, startPoint y: 58, endPoint x: 556, endPoint y: 55, distance: 68.1
click at [556, 55] on tr "filter Year -- Any Year -- 2025 2024 2023 2022 2021 2020 2019 filter Project St…" at bounding box center [784, 66] width 1327 height 32
click at [485, 52] on select "filter Project Status -- Any Project Status -- new order assigned in progress f…" at bounding box center [464, 63] width 117 height 23
click at [792, 204] on td "31 [PERSON_NAME] Wy" at bounding box center [751, 203] width 184 height 36
click at [163, 161] on icon at bounding box center [163, 164] width 13 height 15
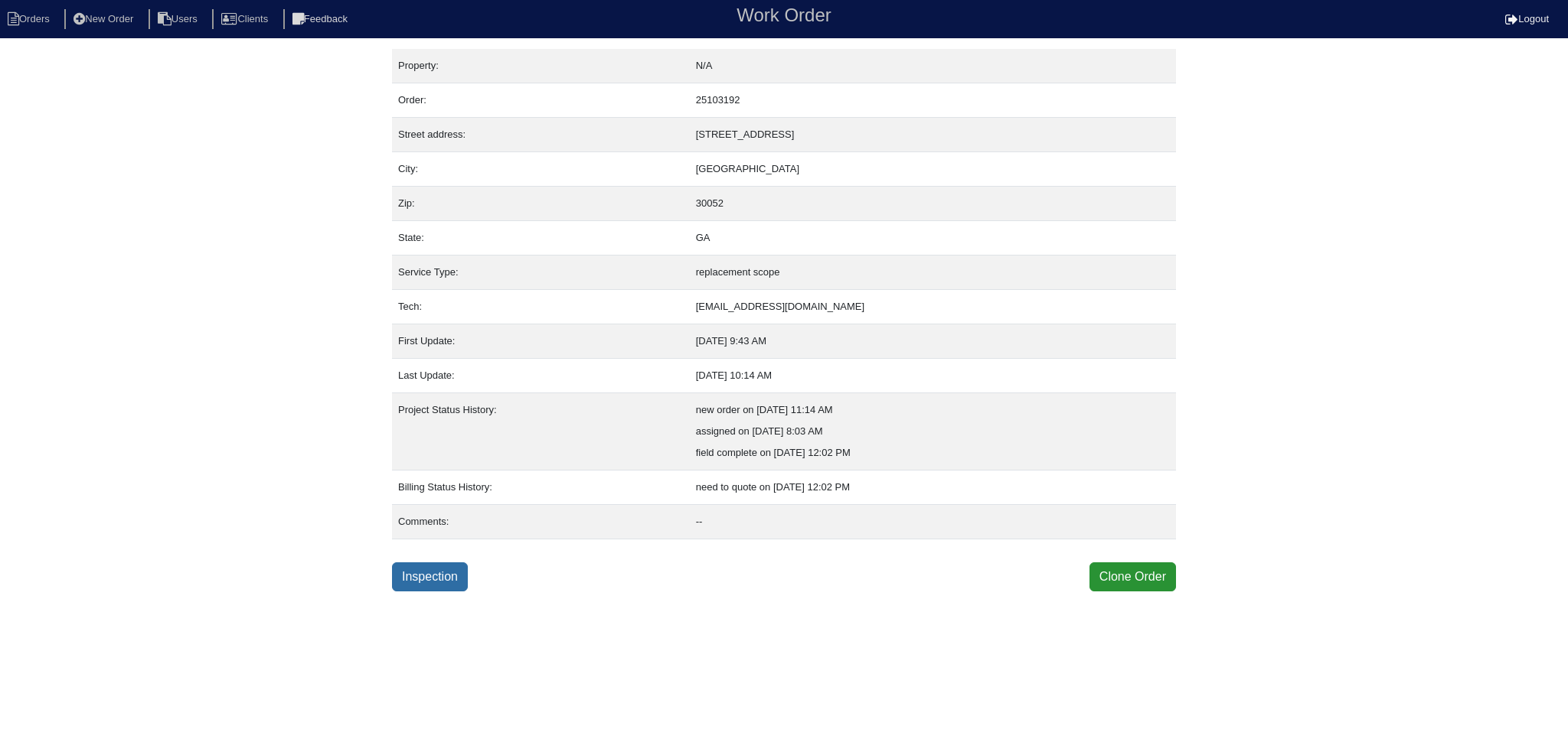
click at [440, 577] on link "Inspection" at bounding box center [429, 577] width 76 height 29
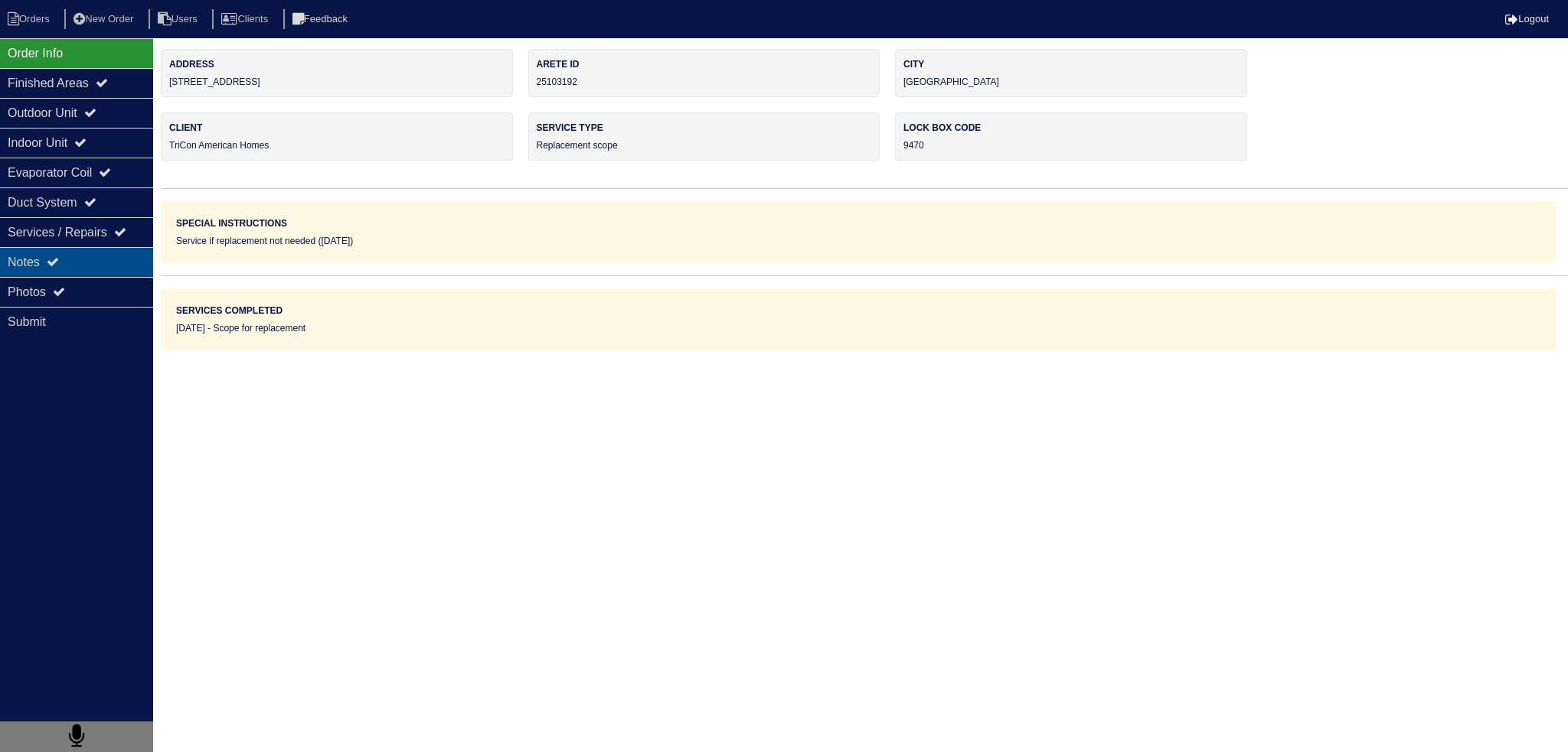
click at [83, 262] on div "Notes" at bounding box center [76, 262] width 153 height 30
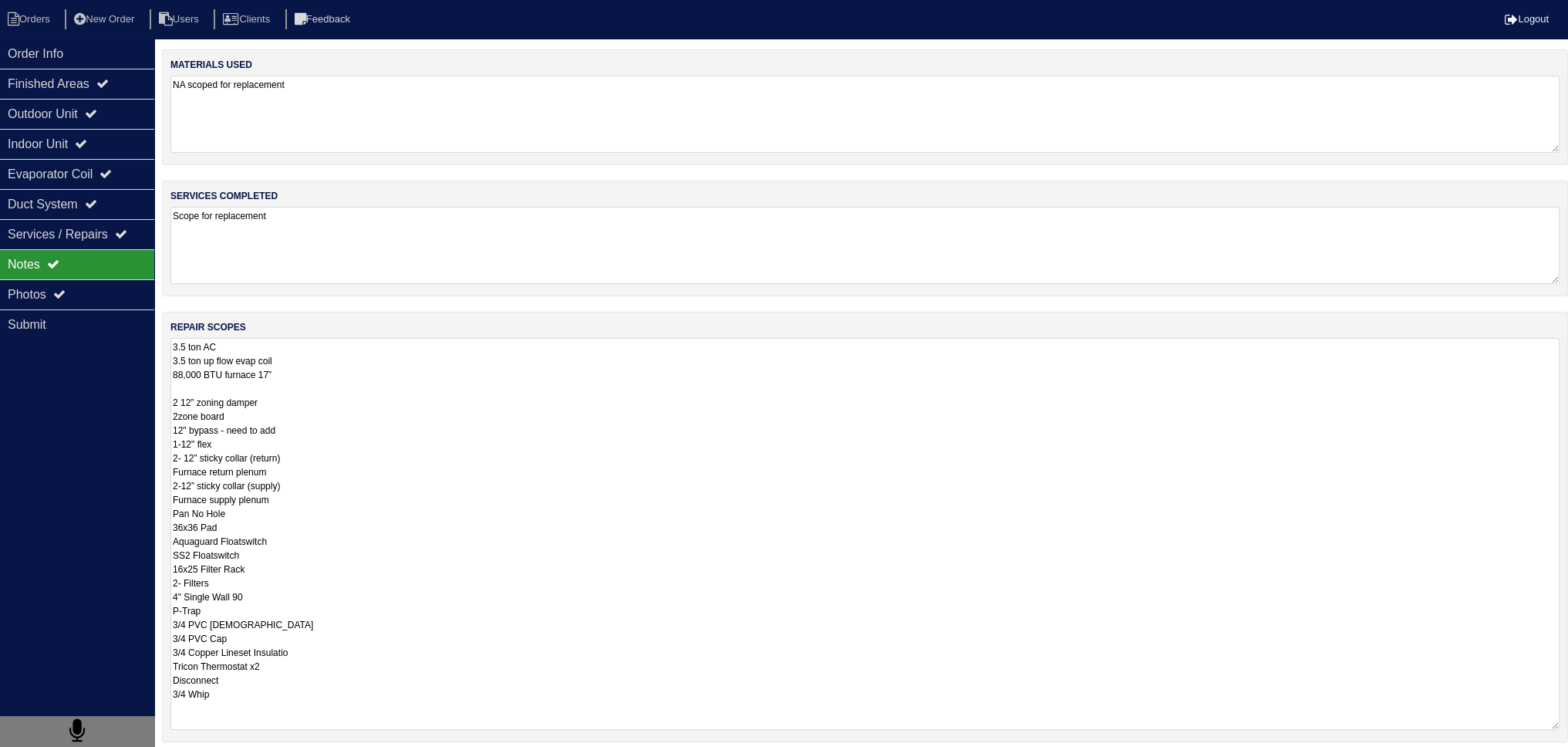
click at [310, 348] on textarea "3.5 ton AC 3.5 ton up flow evap coil 88,000 BTU furnace 17” 2 12” zoning damper…" at bounding box center [865, 534] width 1389 height 392
click at [219, 355] on textarea "3.5 ton AC 3.5 ton up flow evap coil 88,000 BTU furnace 17” 2 12” zoning damper…" at bounding box center [865, 534] width 1389 height 392
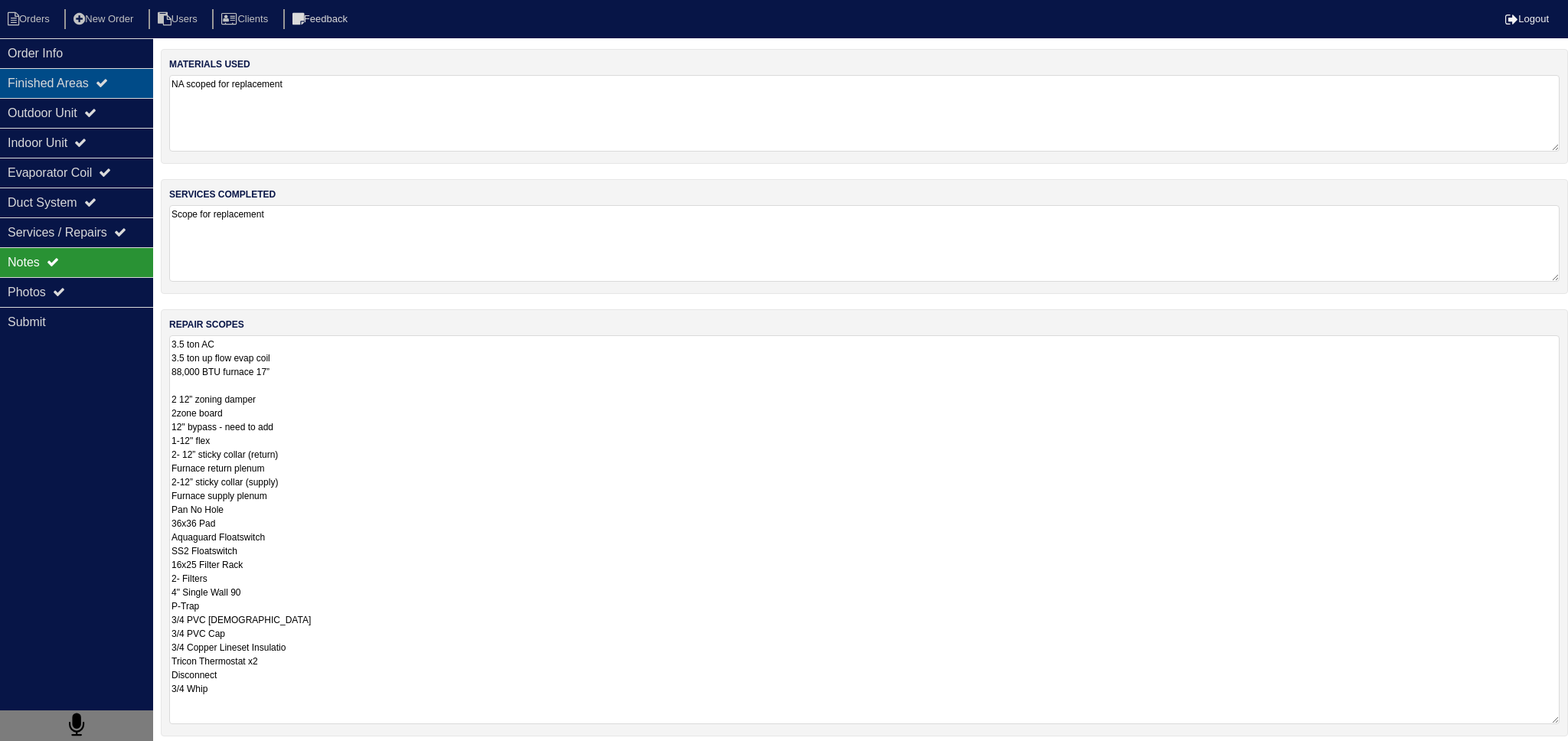
click at [102, 89] on div "Finished Areas" at bounding box center [76, 83] width 153 height 30
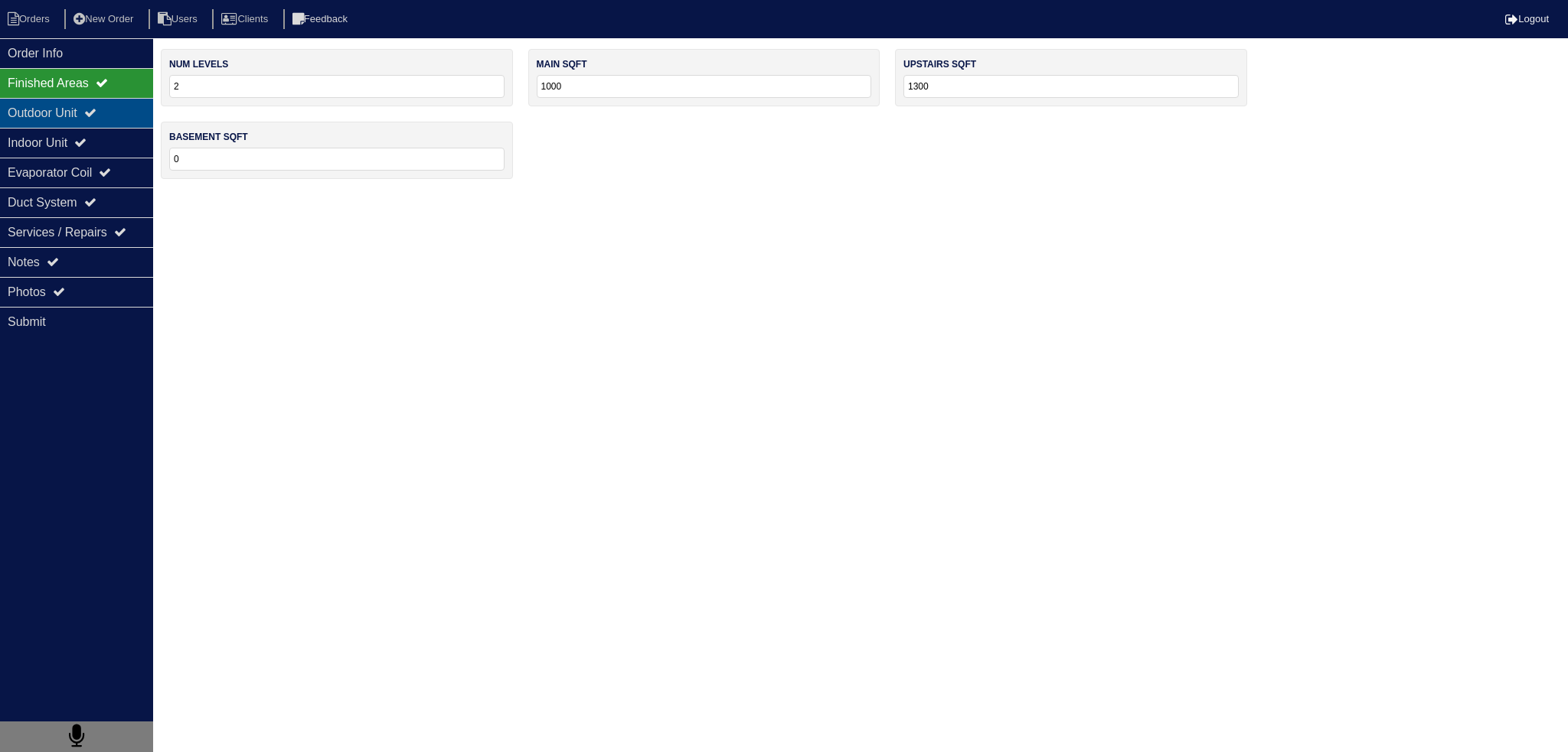
click at [98, 98] on div "Outdoor Unit" at bounding box center [76, 113] width 153 height 30
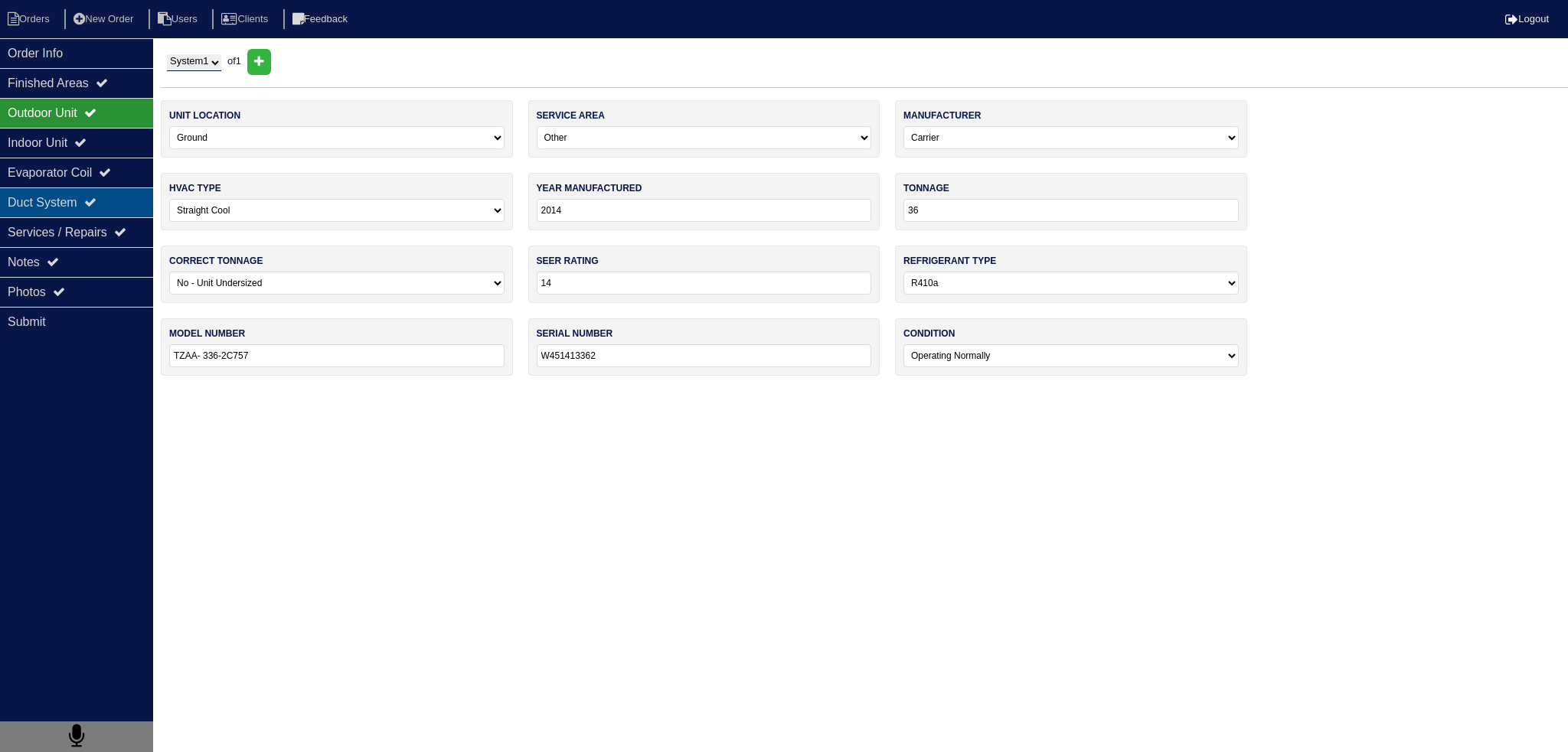
click at [68, 213] on div "Duct System" at bounding box center [76, 203] width 153 height 30
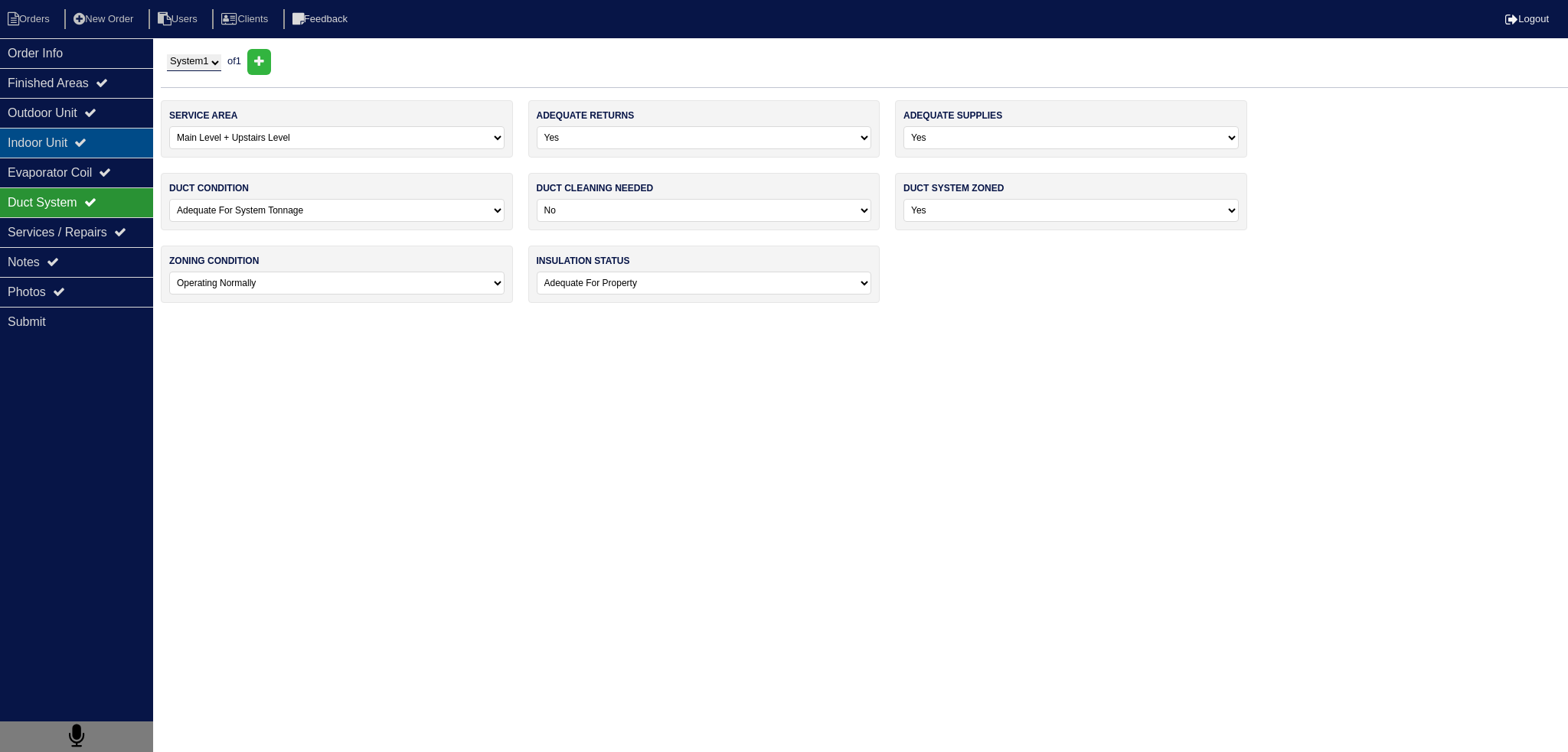
click at [98, 138] on div "Indoor Unit" at bounding box center [76, 143] width 153 height 30
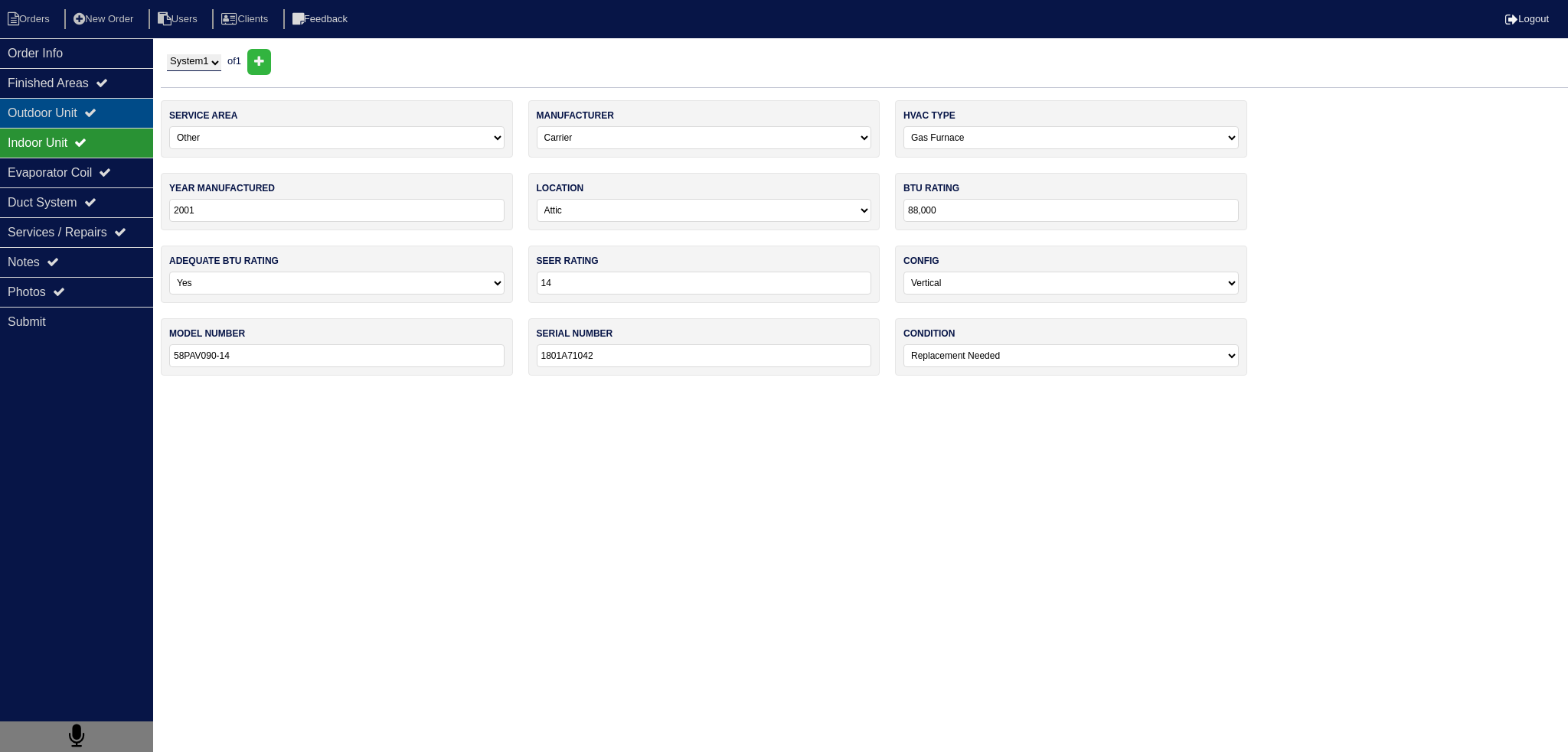
click at [104, 121] on div "Outdoor Unit" at bounding box center [76, 113] width 153 height 30
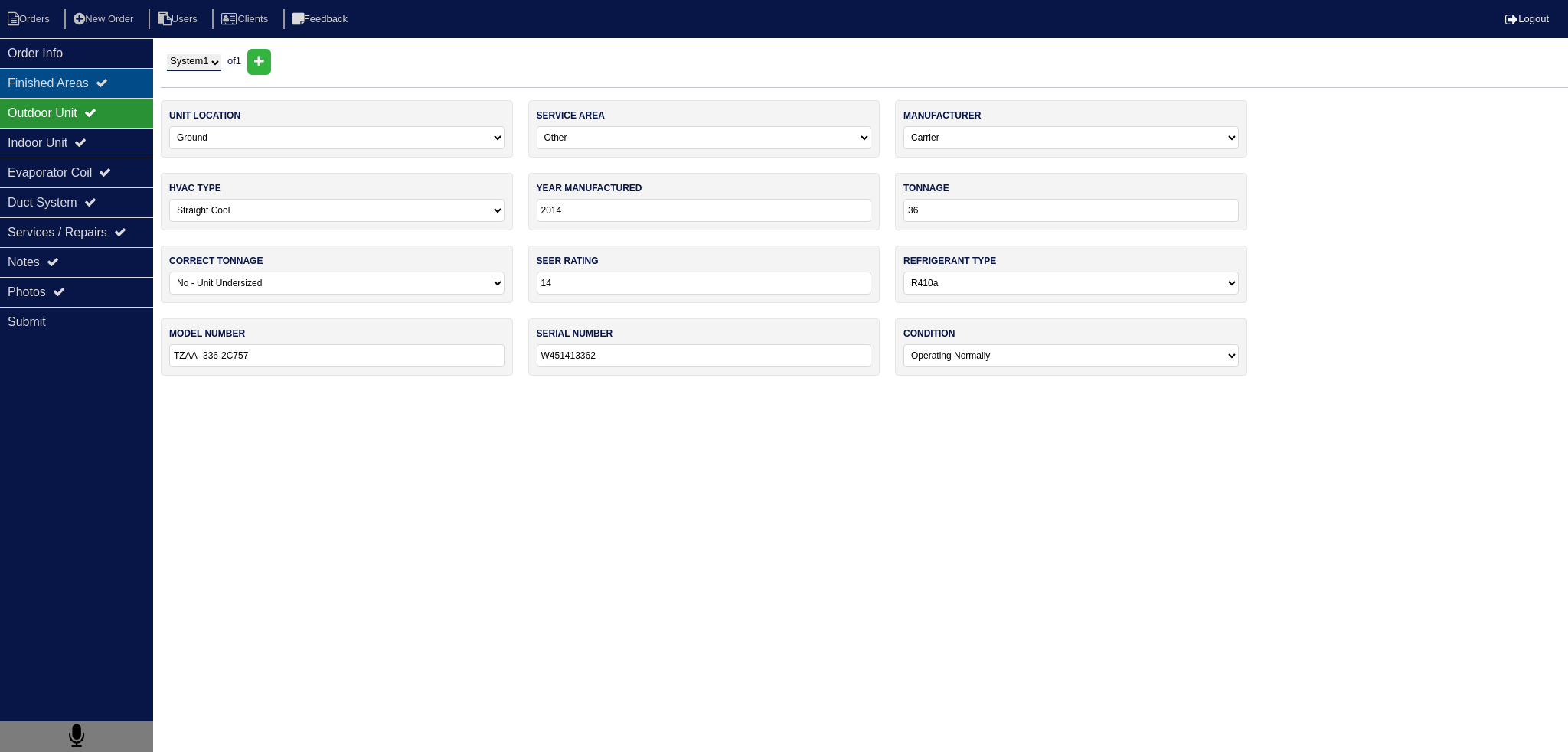
click at [108, 81] on icon at bounding box center [102, 83] width 13 height 13
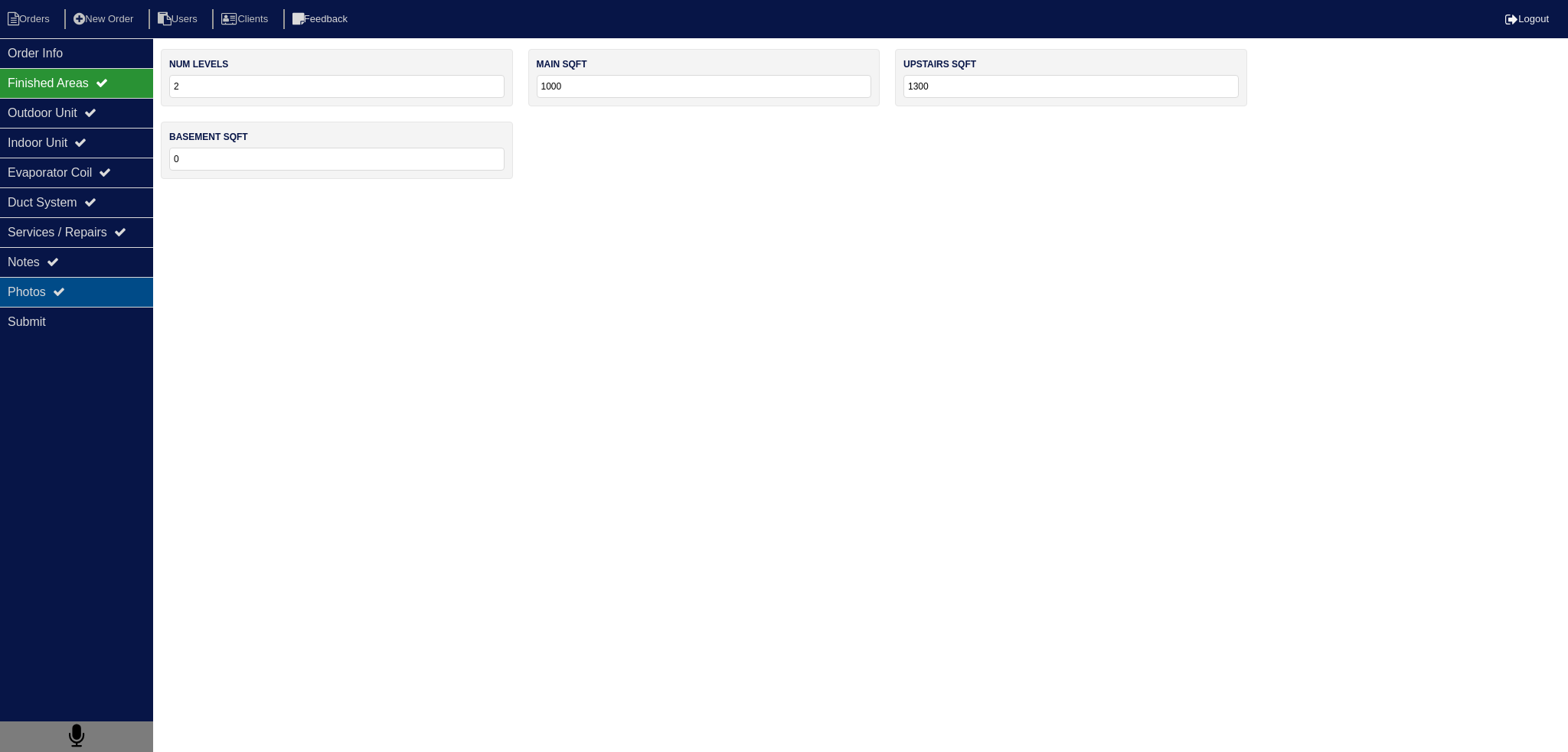
click at [90, 305] on div "Photos" at bounding box center [76, 292] width 153 height 30
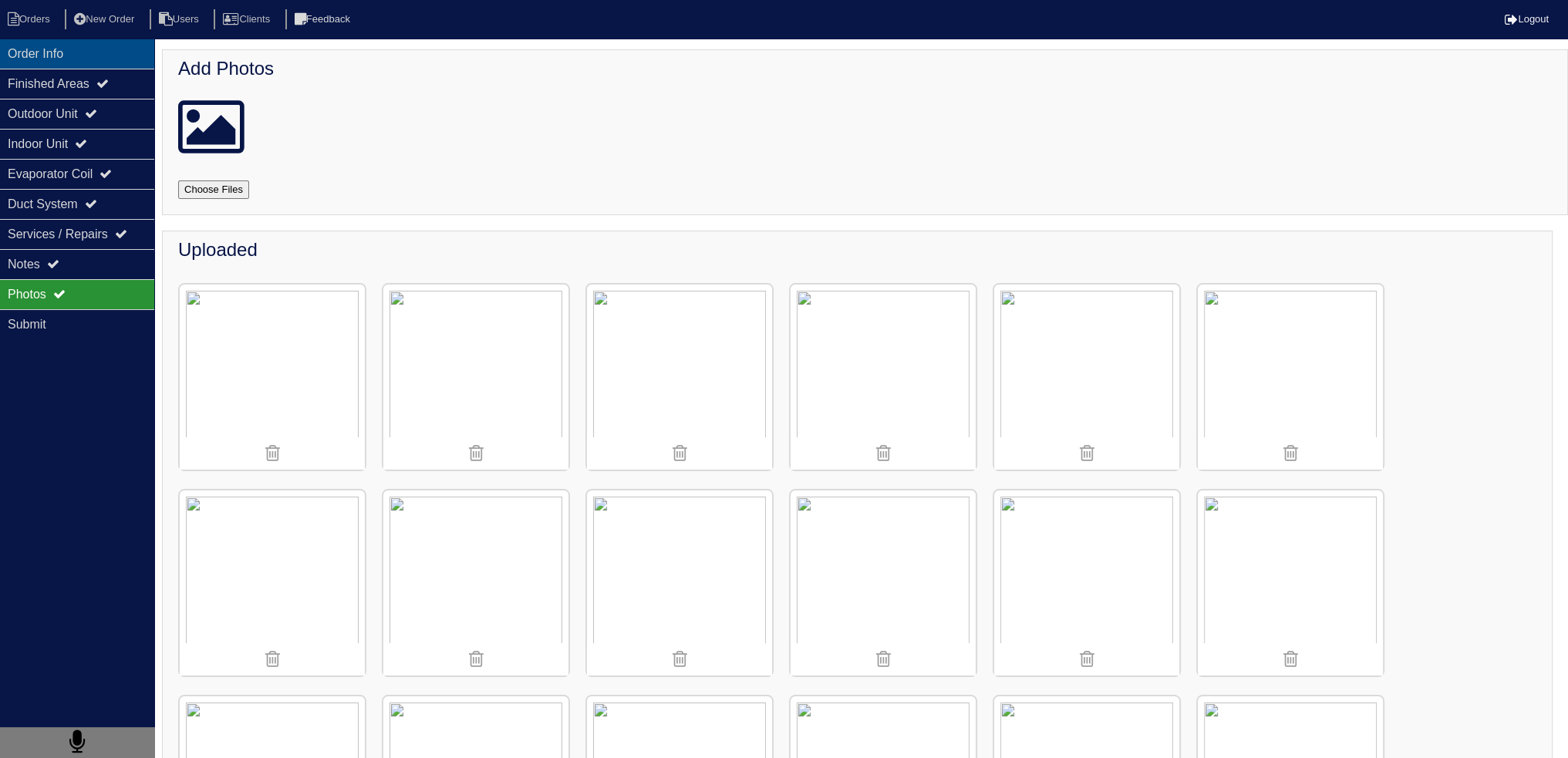
drag, startPoint x: 102, startPoint y: 51, endPoint x: 148, endPoint y: 60, distance: 46.9
click at [101, 51] on div "Order Info" at bounding box center [77, 54] width 154 height 30
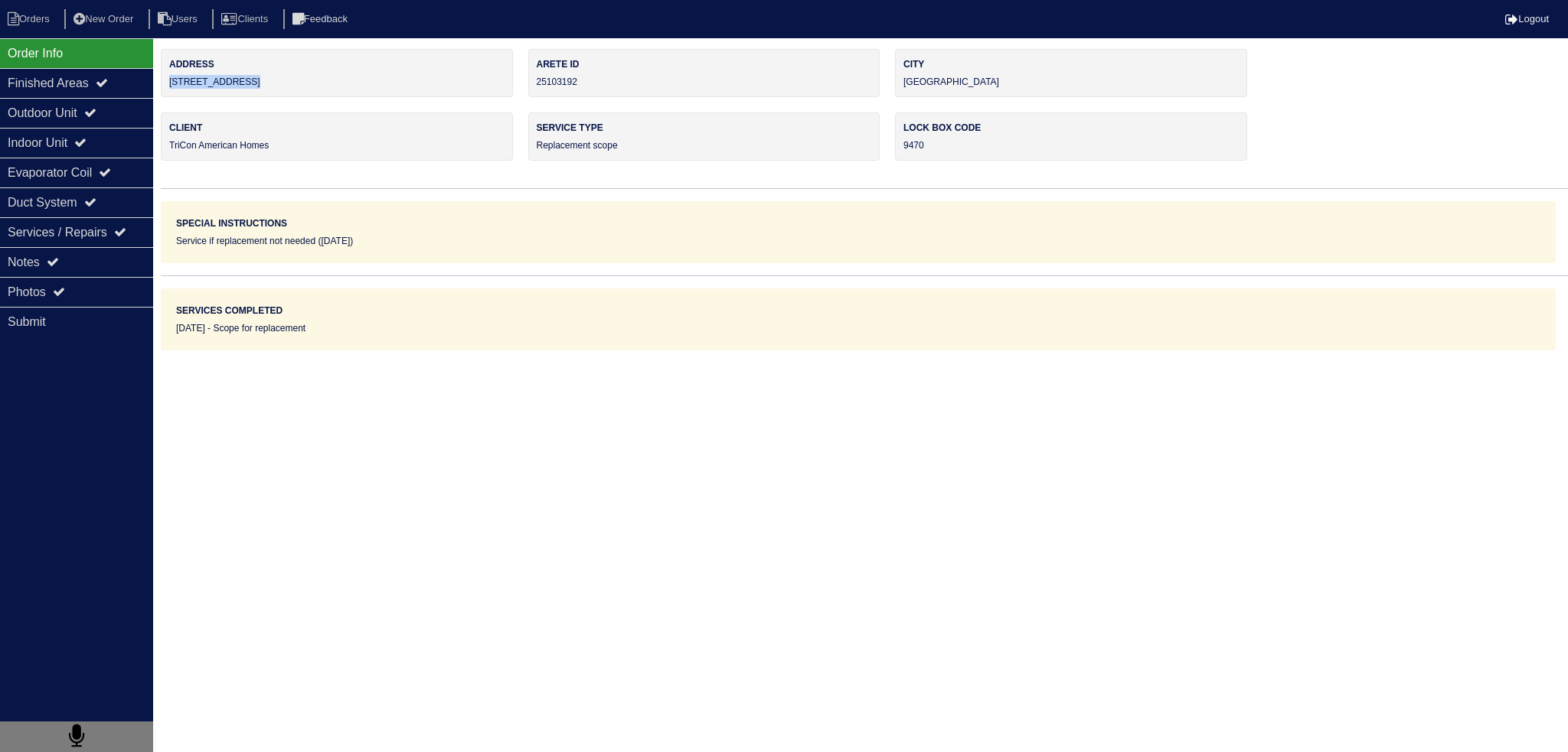
drag, startPoint x: 320, startPoint y: 97, endPoint x: 170, endPoint y: 88, distance: 150.3
click at [170, 88] on div "Address 3100 Wrenwood Ct Arete ID 25103192 City Loganville Client TriCon Americ…" at bounding box center [864, 199] width 1407 height 301
click at [120, 286] on div "Photos" at bounding box center [76, 292] width 153 height 30
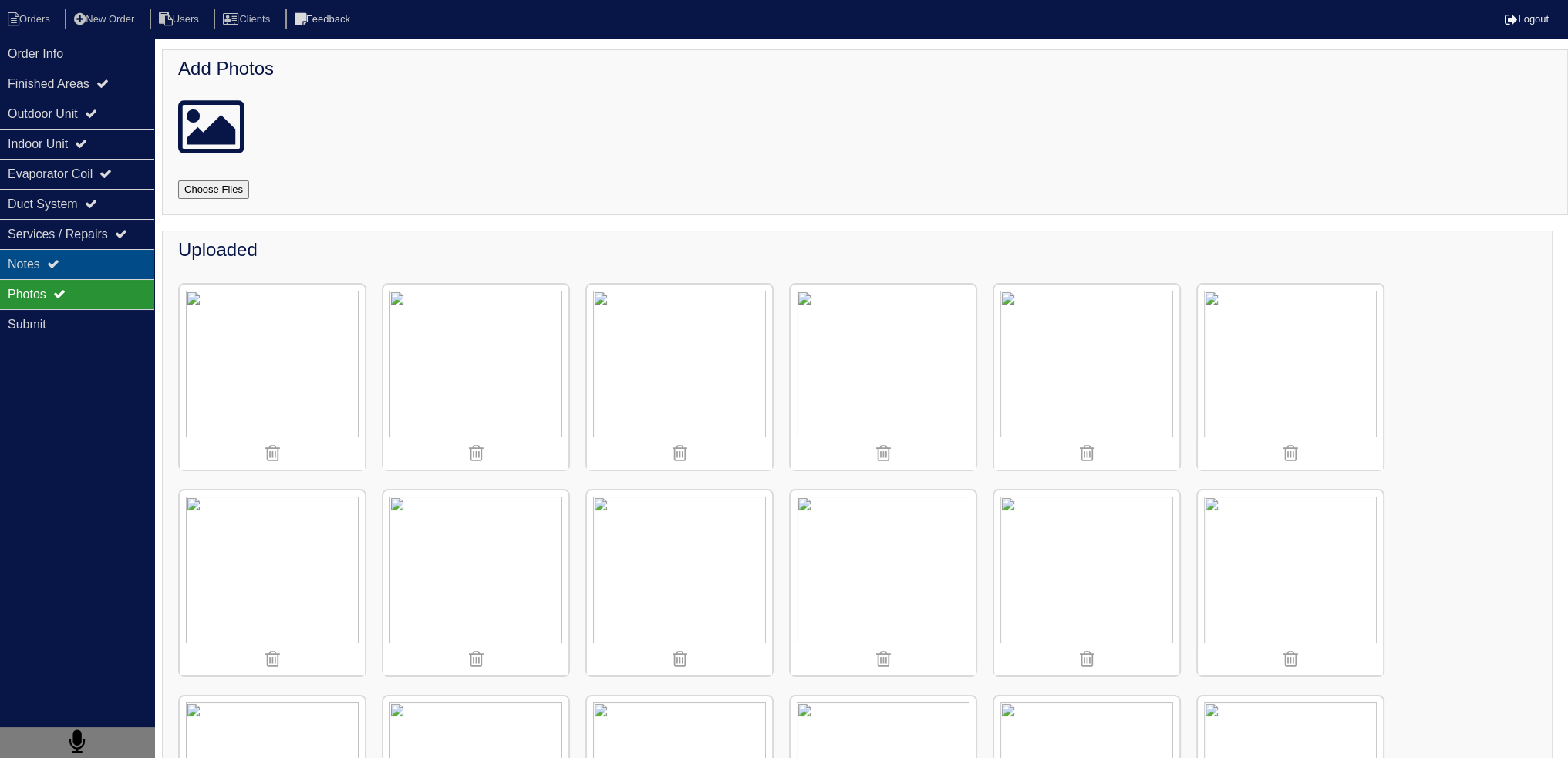
click at [119, 273] on div "Notes" at bounding box center [77, 264] width 154 height 30
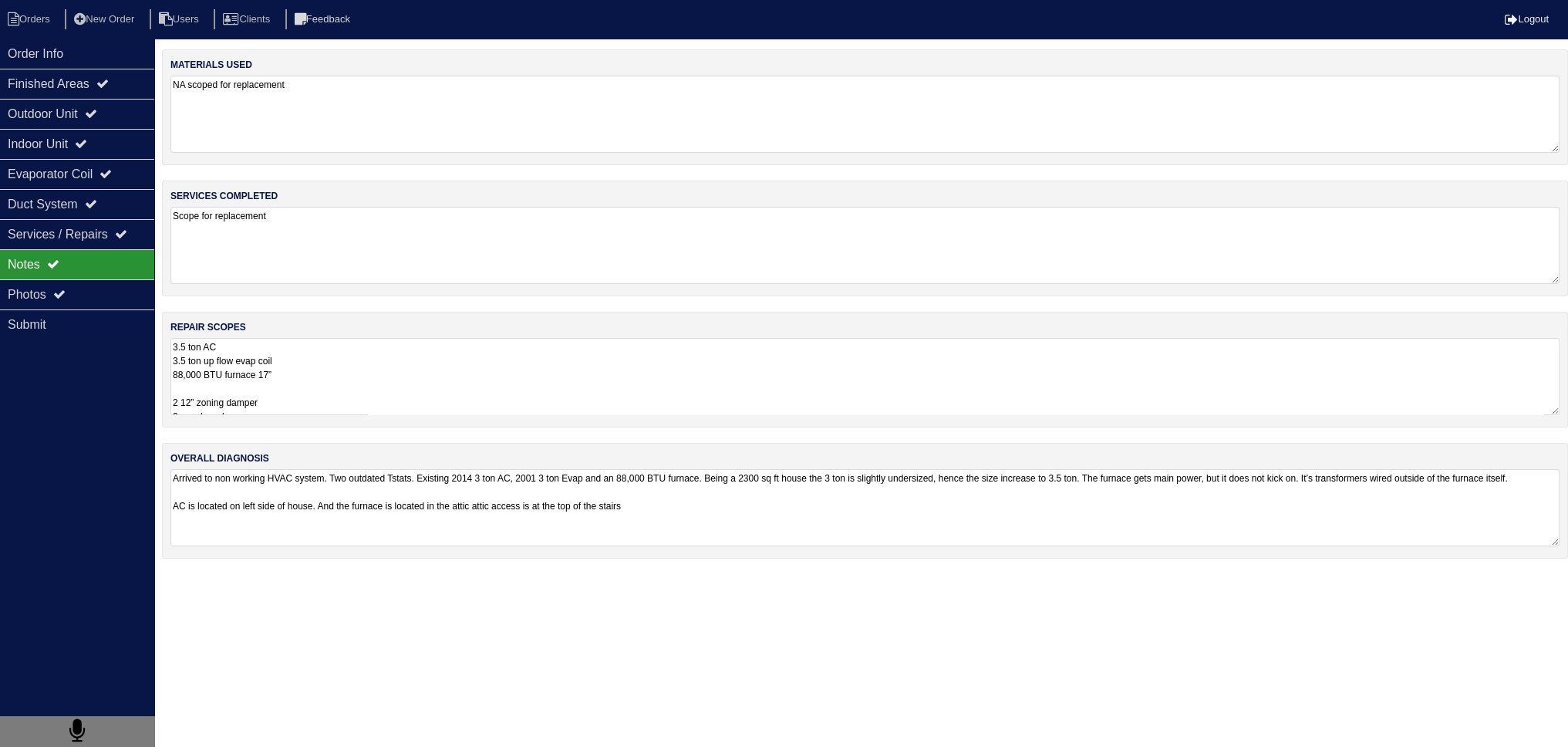
click at [294, 376] on textarea "3.5 ton AC 3.5 ton up flow evap coil 88,000 BTU furnace 17” 2 12” zoning damper…" at bounding box center [865, 377] width 1389 height 77
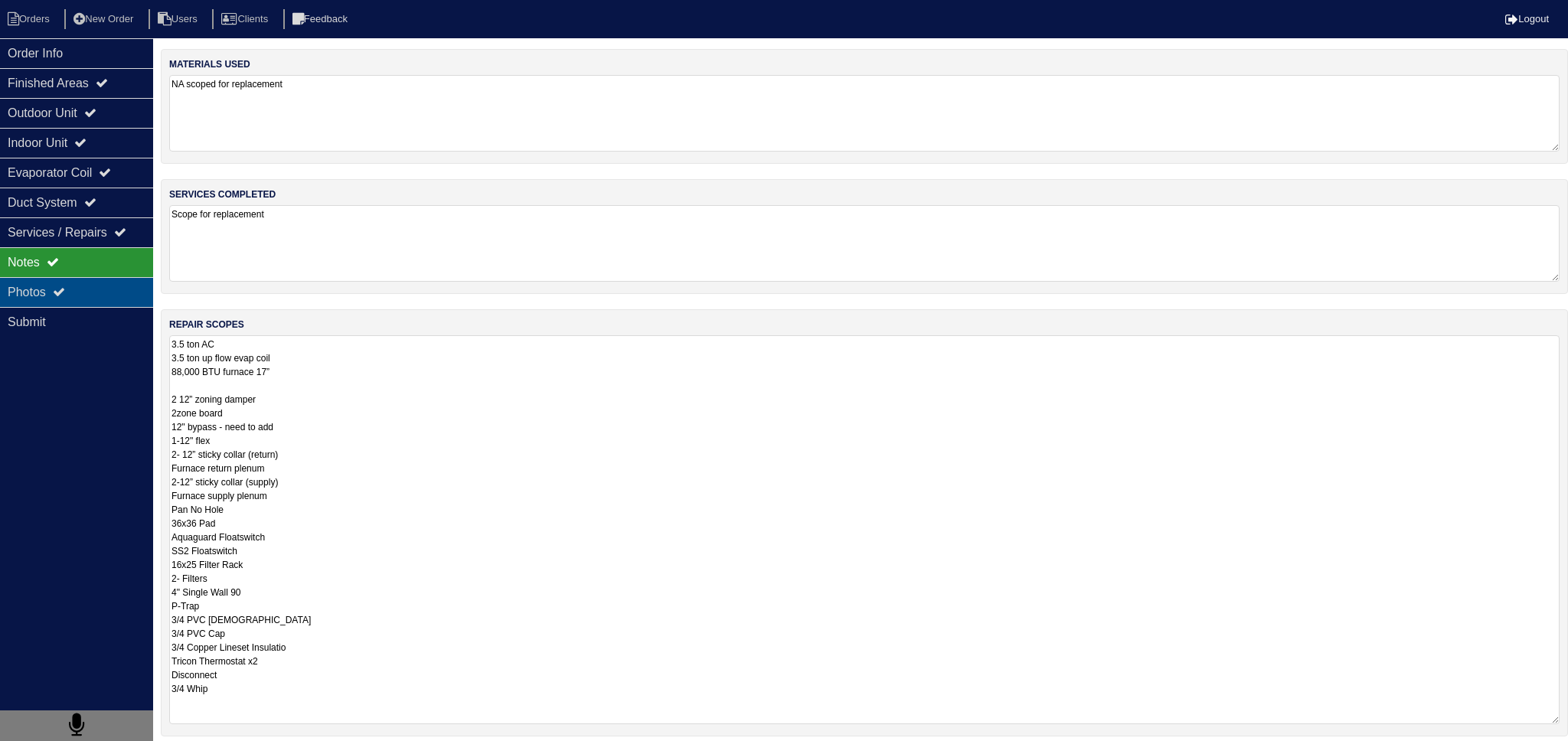
click at [96, 284] on div "Photos" at bounding box center [76, 292] width 153 height 30
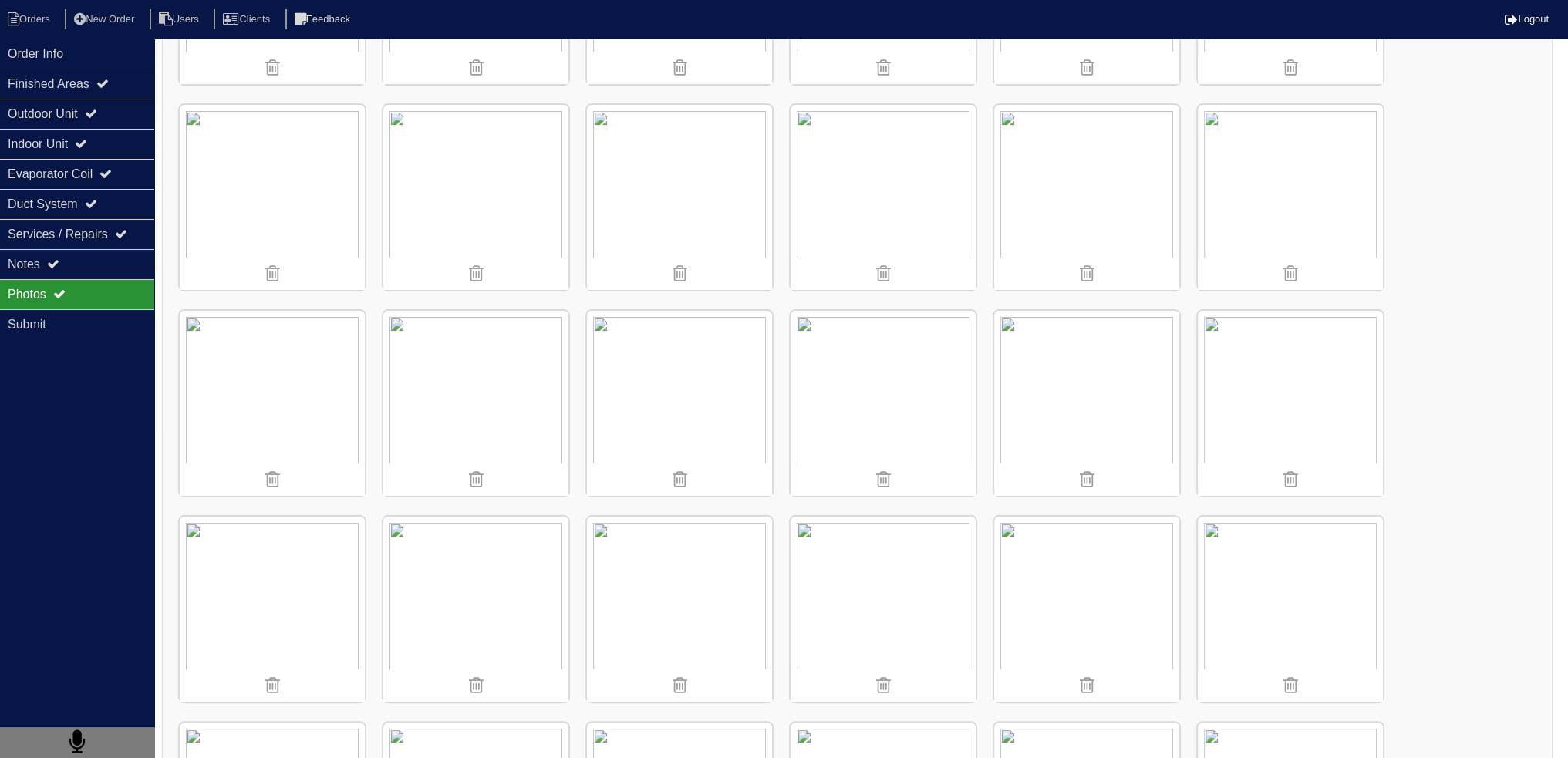
scroll to position [77, 0]
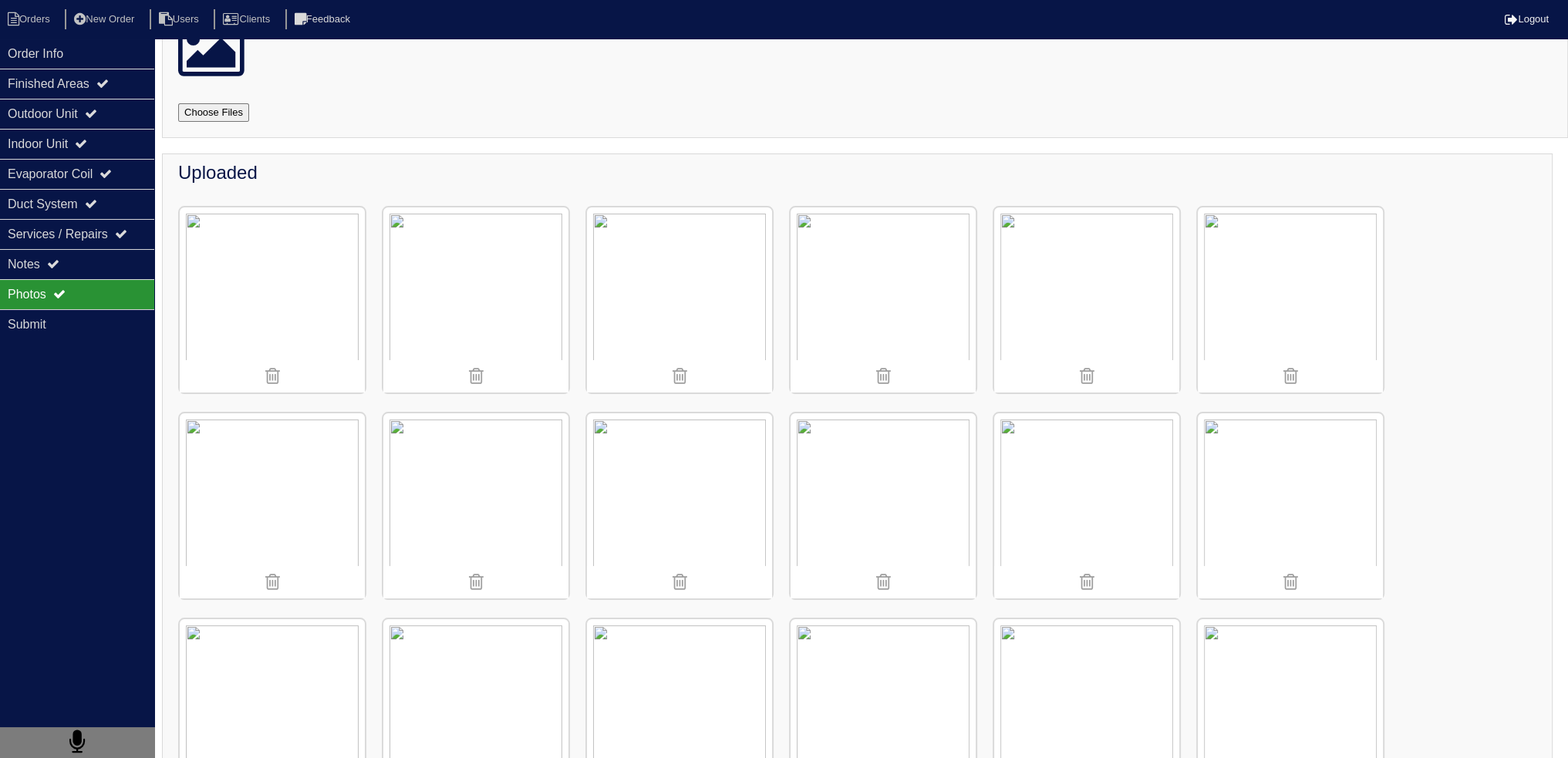
click at [1092, 256] on img at bounding box center [1087, 300] width 185 height 185
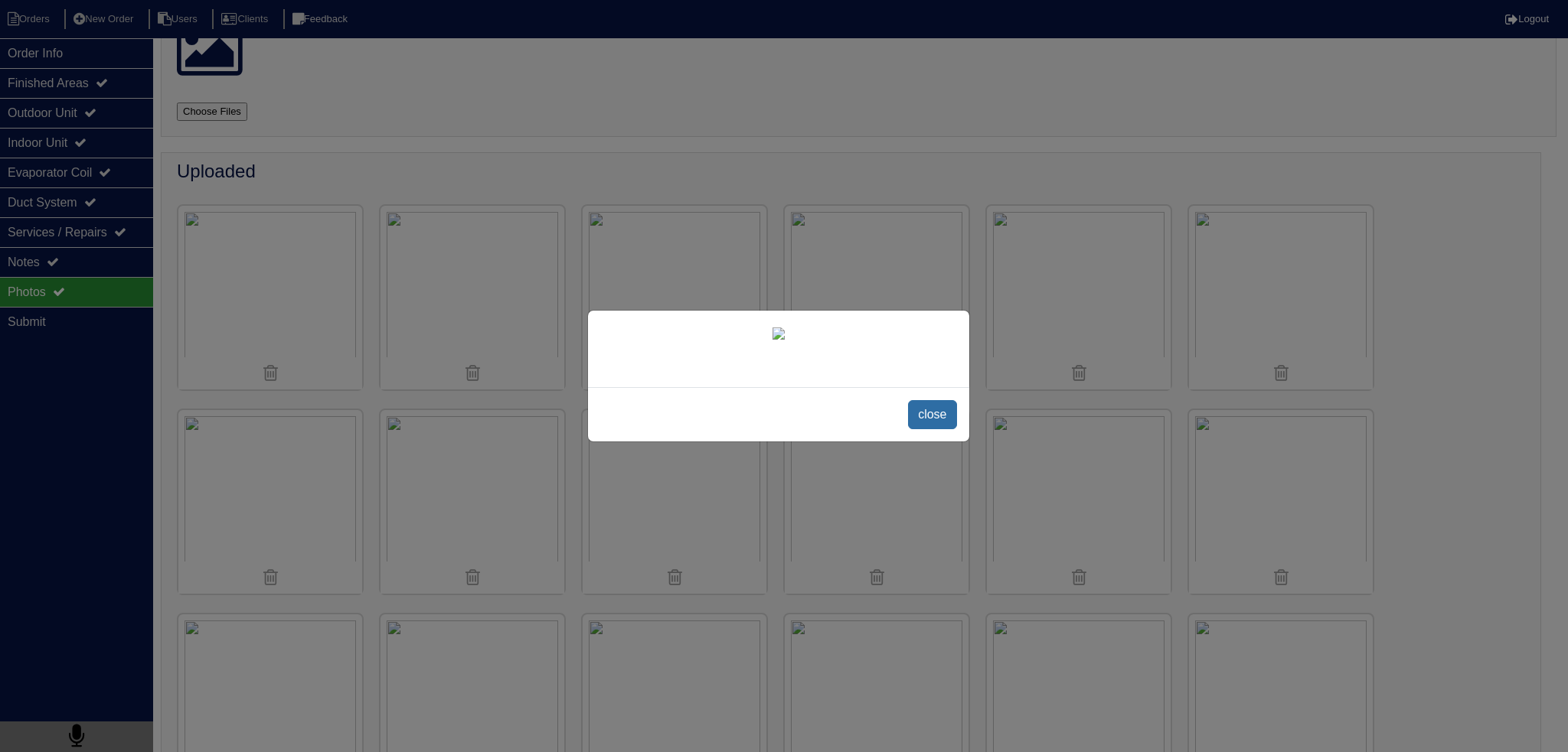
click at [919, 429] on span "close" at bounding box center [933, 415] width 48 height 29
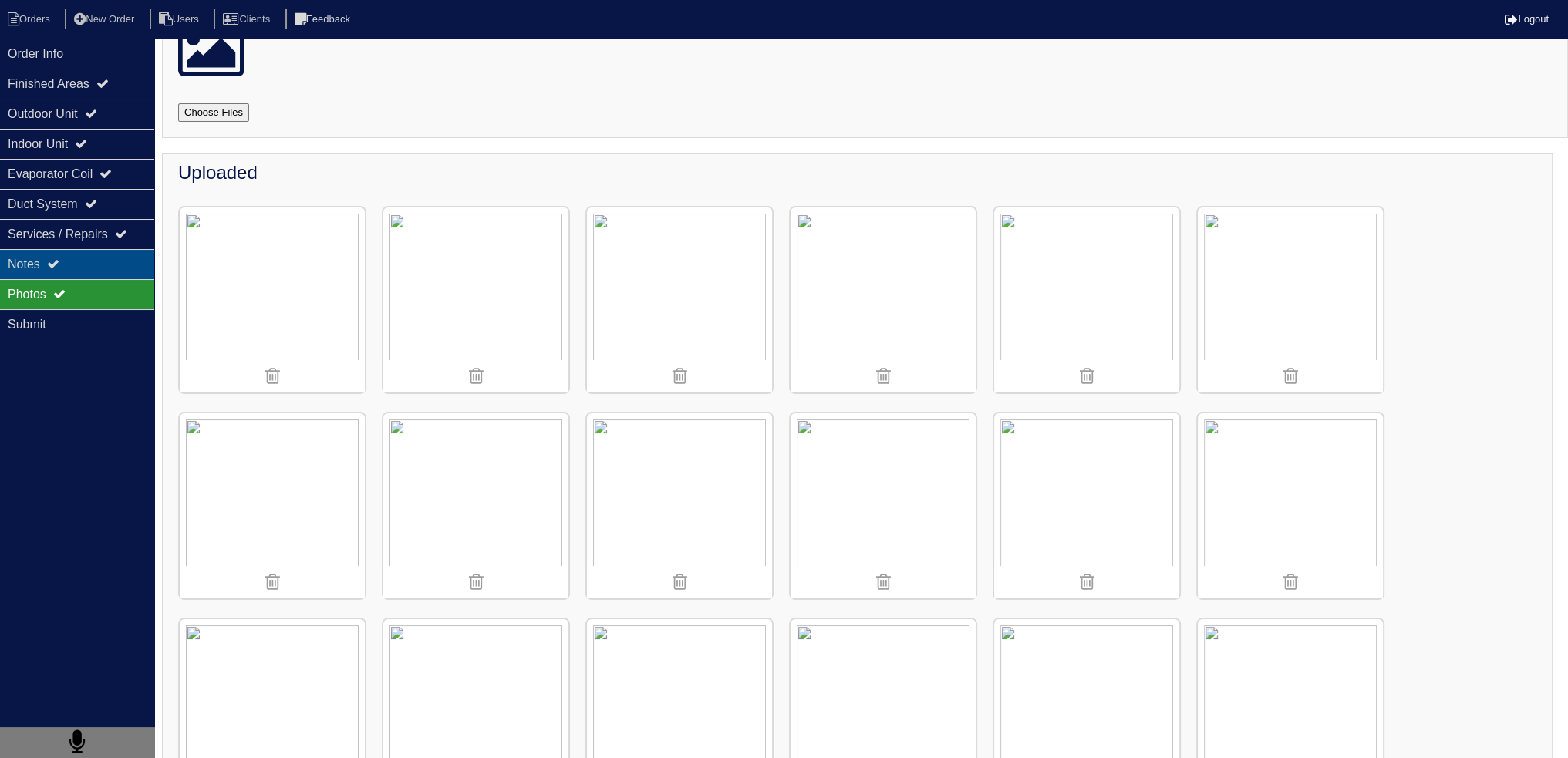
click at [40, 256] on div "Notes" at bounding box center [77, 264] width 154 height 30
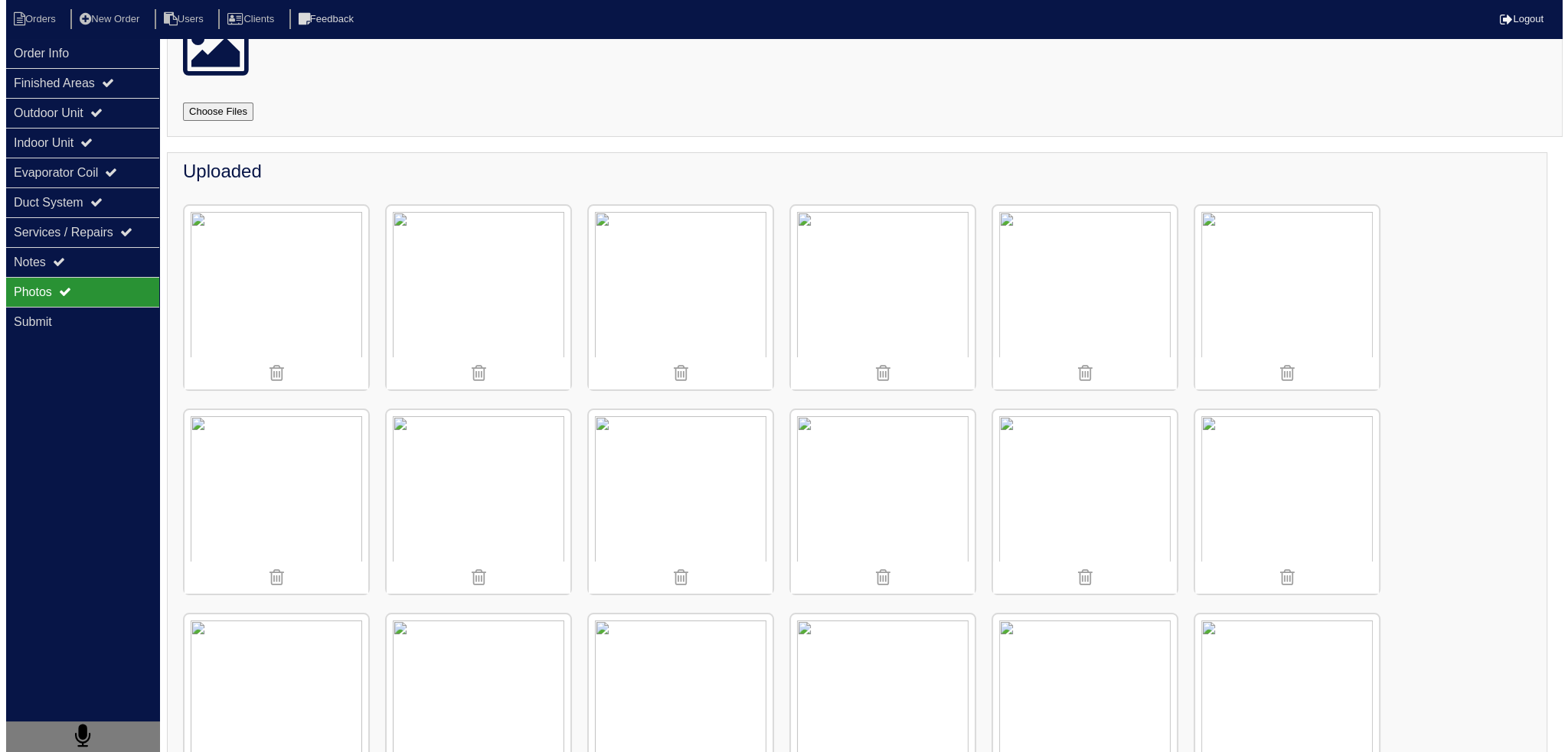
scroll to position [0, 0]
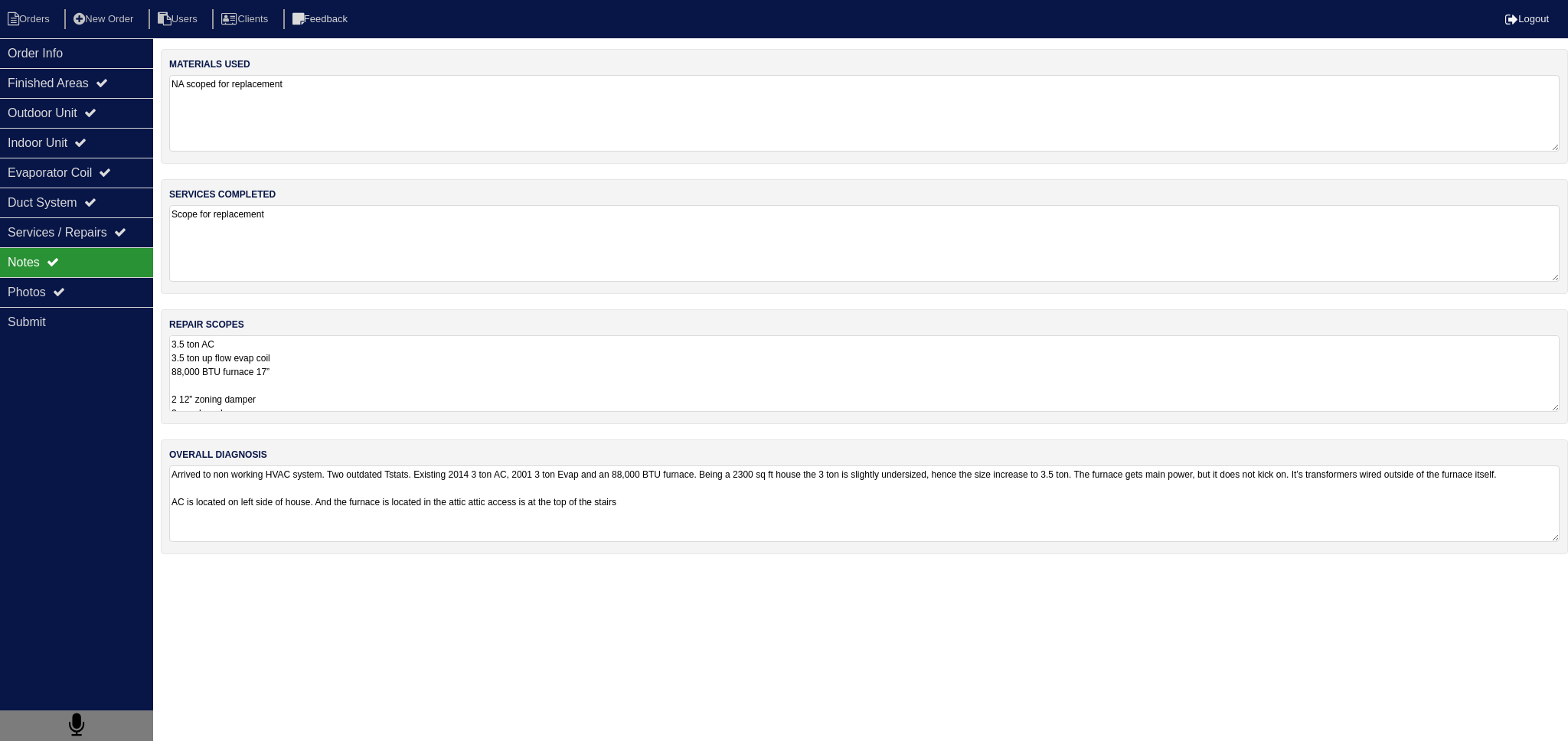
click at [291, 406] on textarea "3.5 ton AC 3.5 ton up flow evap coil 88,000 BTU furnace 17” 2 12” zoning damper…" at bounding box center [864, 374] width 1390 height 77
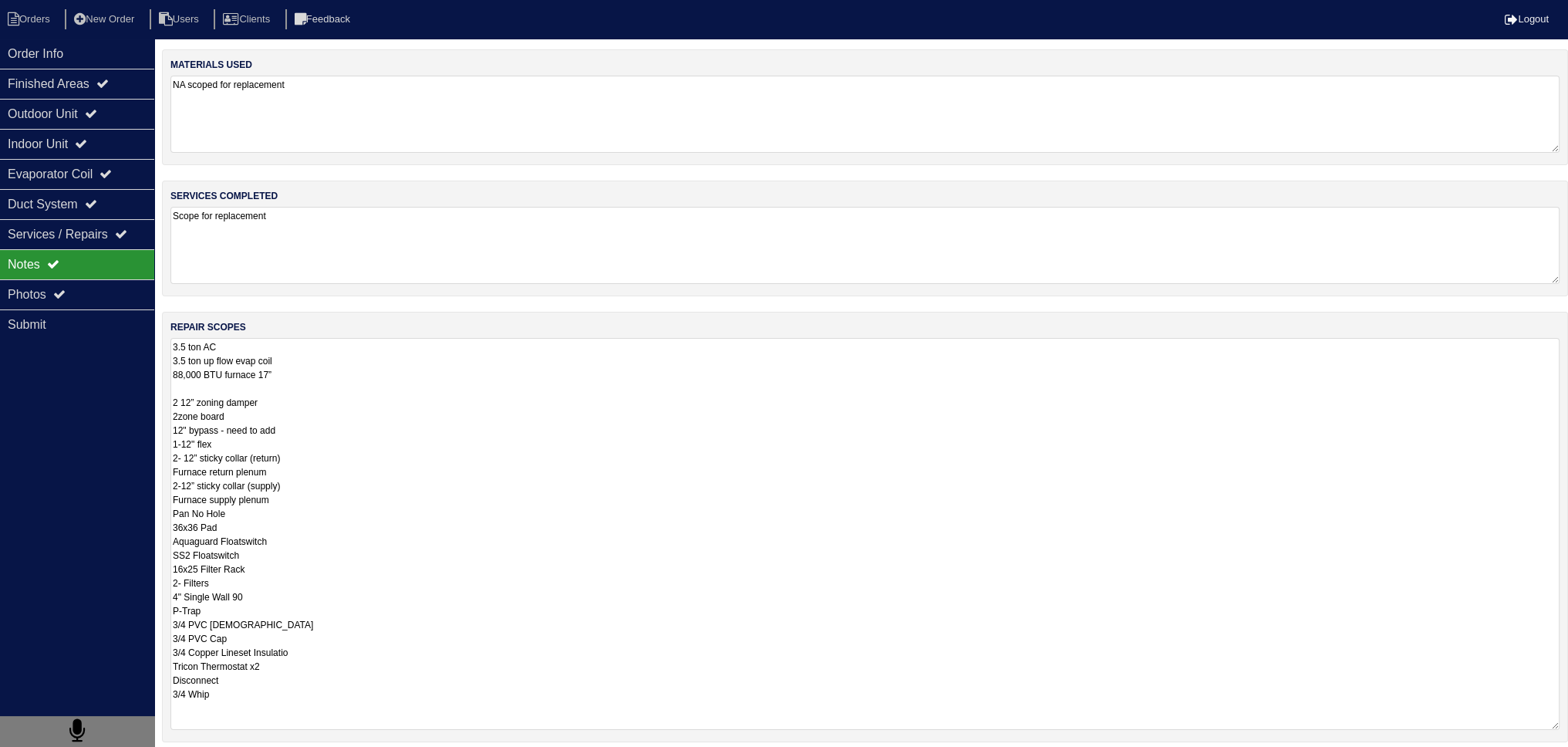
click at [296, 400] on textarea "3.5 ton AC 3.5 ton up flow evap coil 88,000 BTU furnace 17” 2 12” zoning damper…" at bounding box center [865, 534] width 1389 height 392
click at [172, 497] on textarea "3.5 ton AC 3.5 ton up flow evap coil 88,000 BTU furnace 17” 2 12” zoning damper…" at bounding box center [865, 534] width 1389 height 392
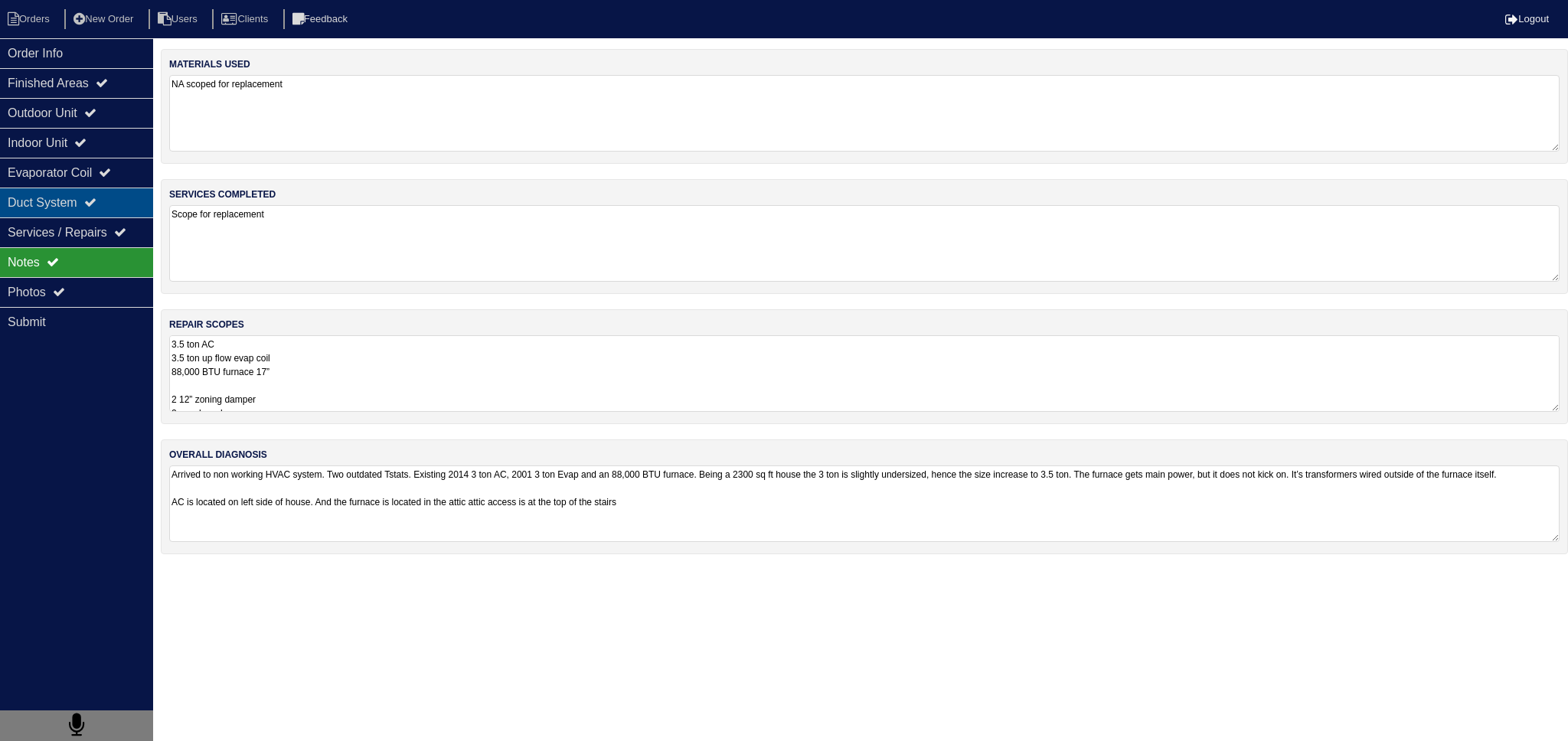
click at [129, 202] on div "Duct System" at bounding box center [76, 203] width 153 height 30
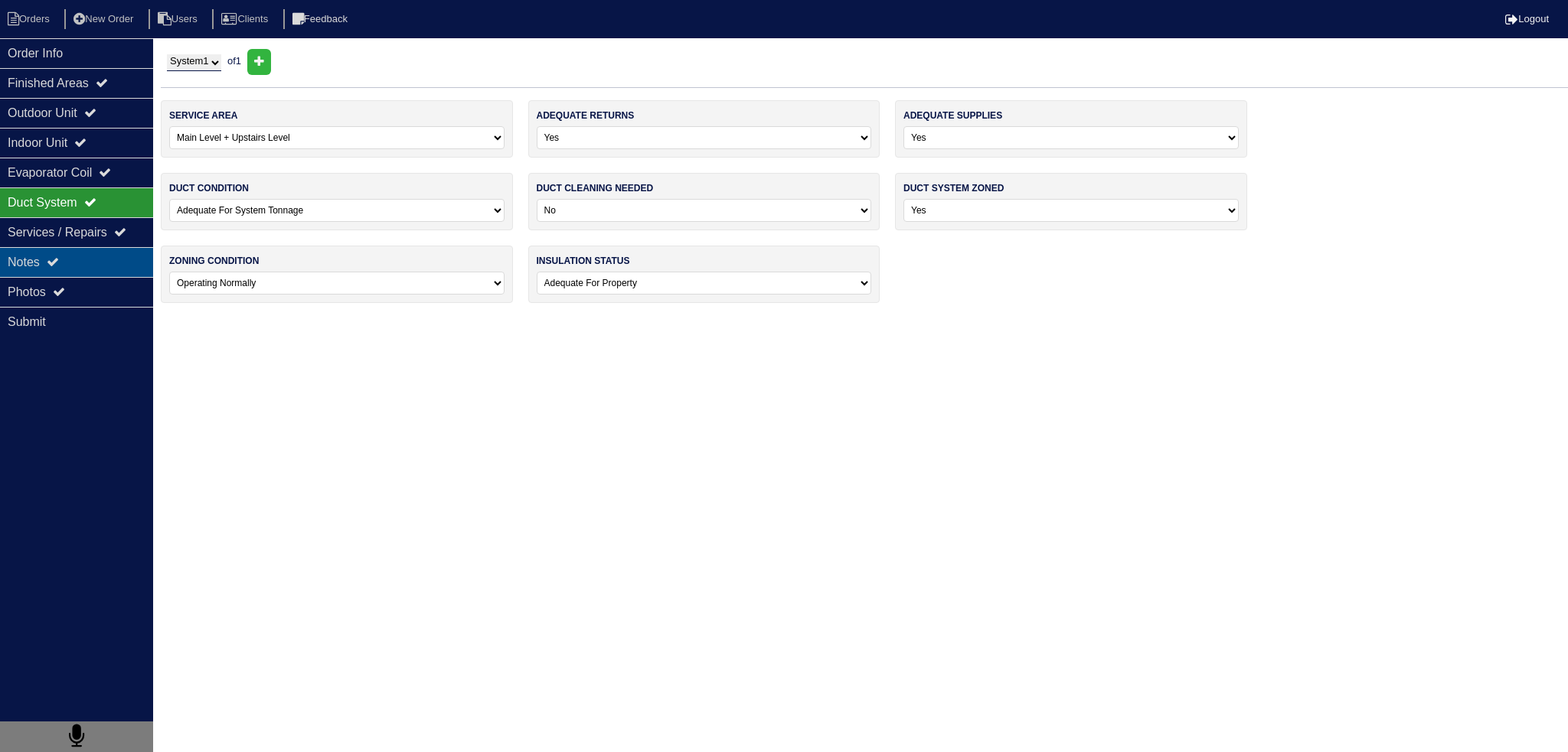
click at [104, 263] on div "Notes" at bounding box center [76, 262] width 153 height 30
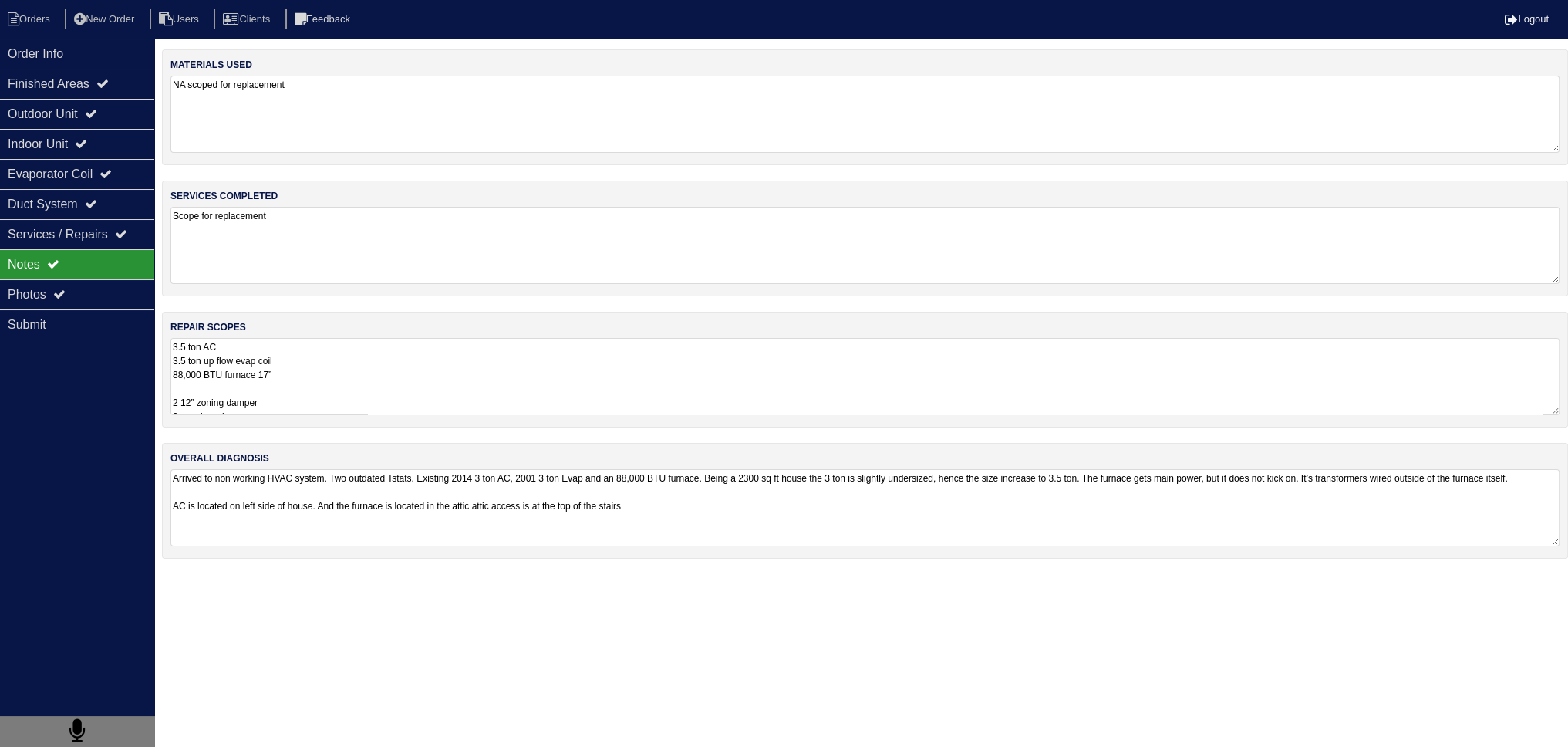
click at [252, 382] on textarea "3.5 ton AC 3.5 ton up flow evap coil 88,000 BTU furnace 17” 2 12” zoning damper…" at bounding box center [865, 377] width 1389 height 77
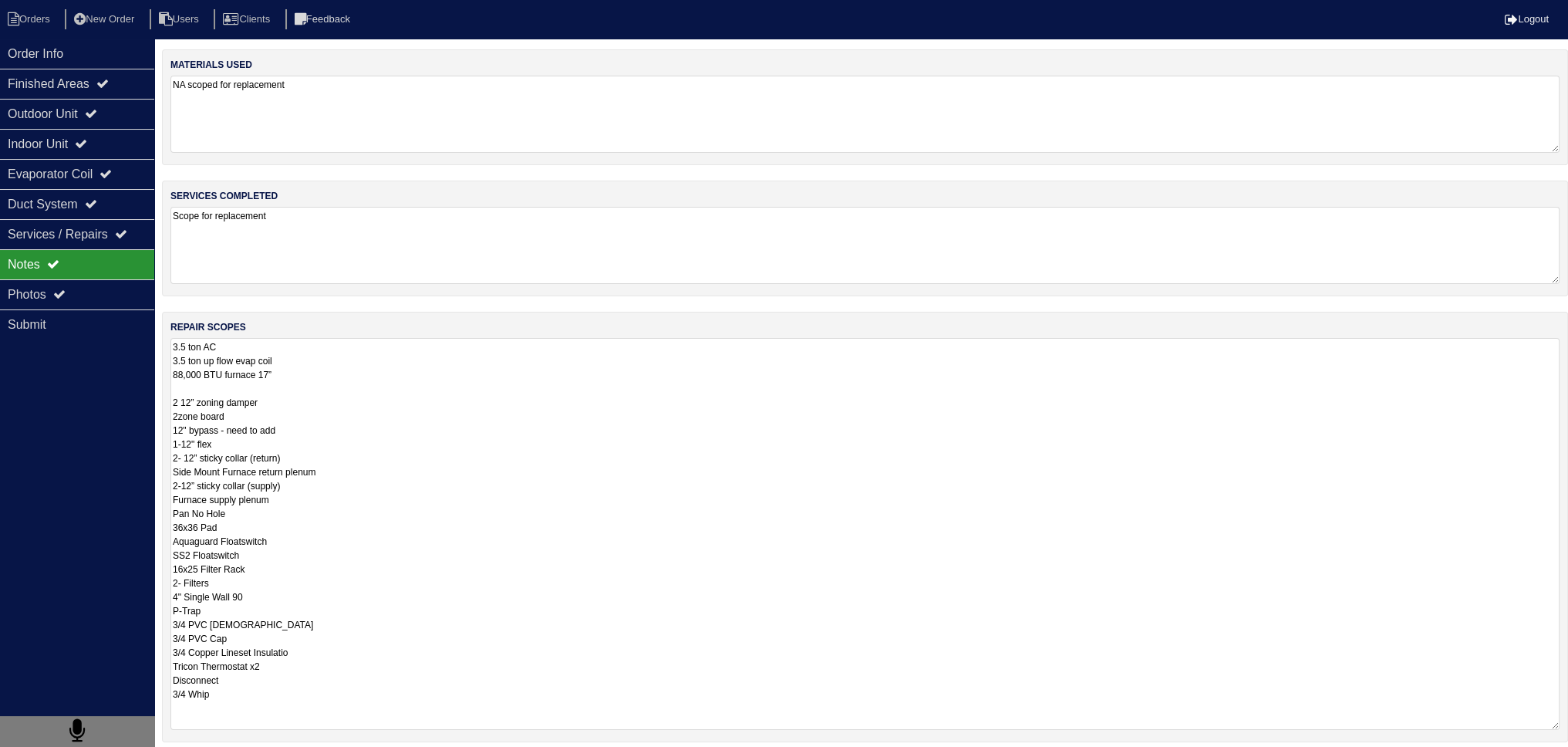
drag, startPoint x: 297, startPoint y: 647, endPoint x: 320, endPoint y: 638, distance: 24.7
click at [300, 647] on textarea "3.5 ton AC 3.5 ton up flow evap coil 88,000 BTU furnace 17” 2 12” zoning damper…" at bounding box center [865, 534] width 1389 height 392
click at [391, 442] on textarea "3.5 ton AC 3.5 ton up flow evap coil 88,000 BTU furnace 17” 2 12” zoning damper…" at bounding box center [865, 534] width 1389 height 392
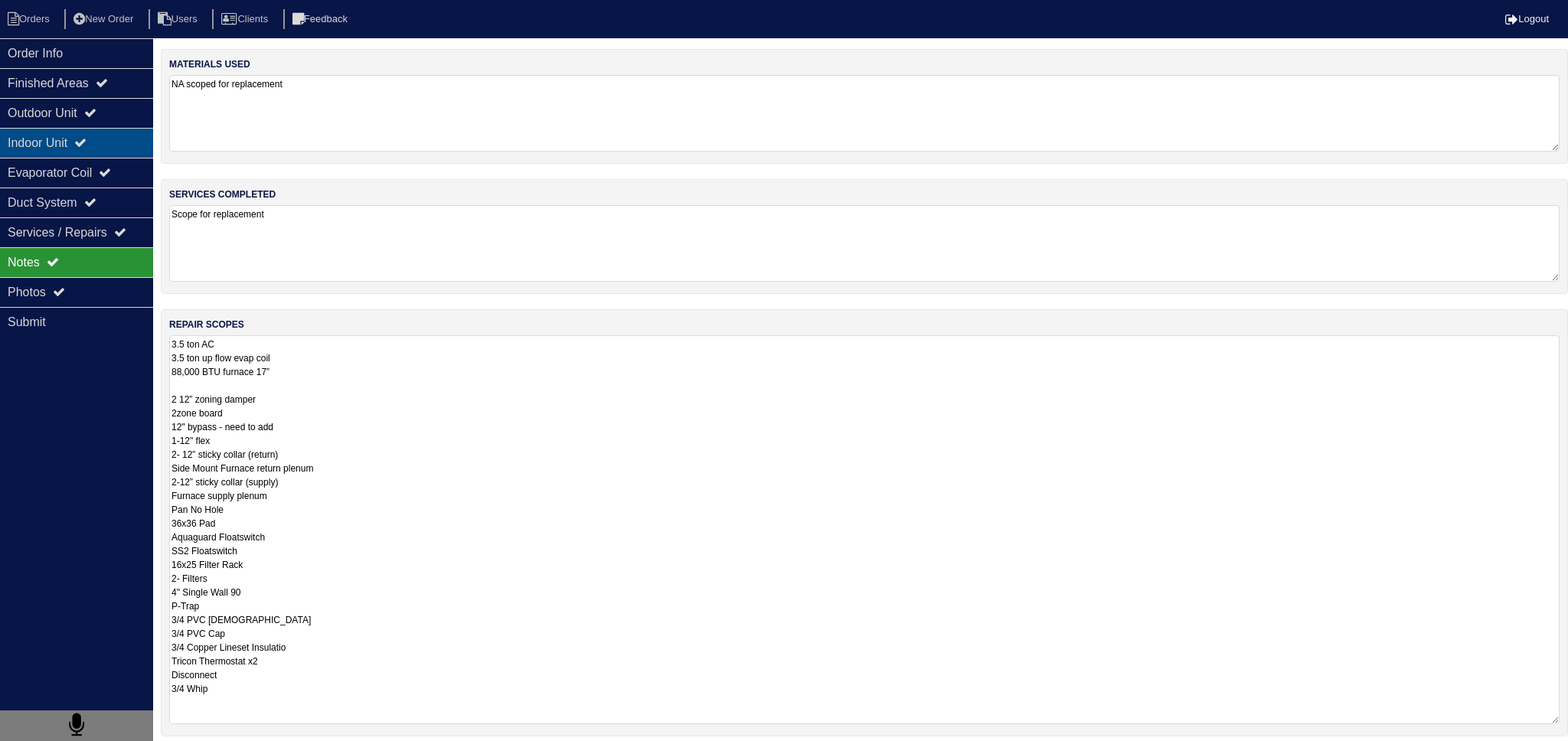
click at [23, 149] on div "Indoor Unit" at bounding box center [76, 143] width 153 height 30
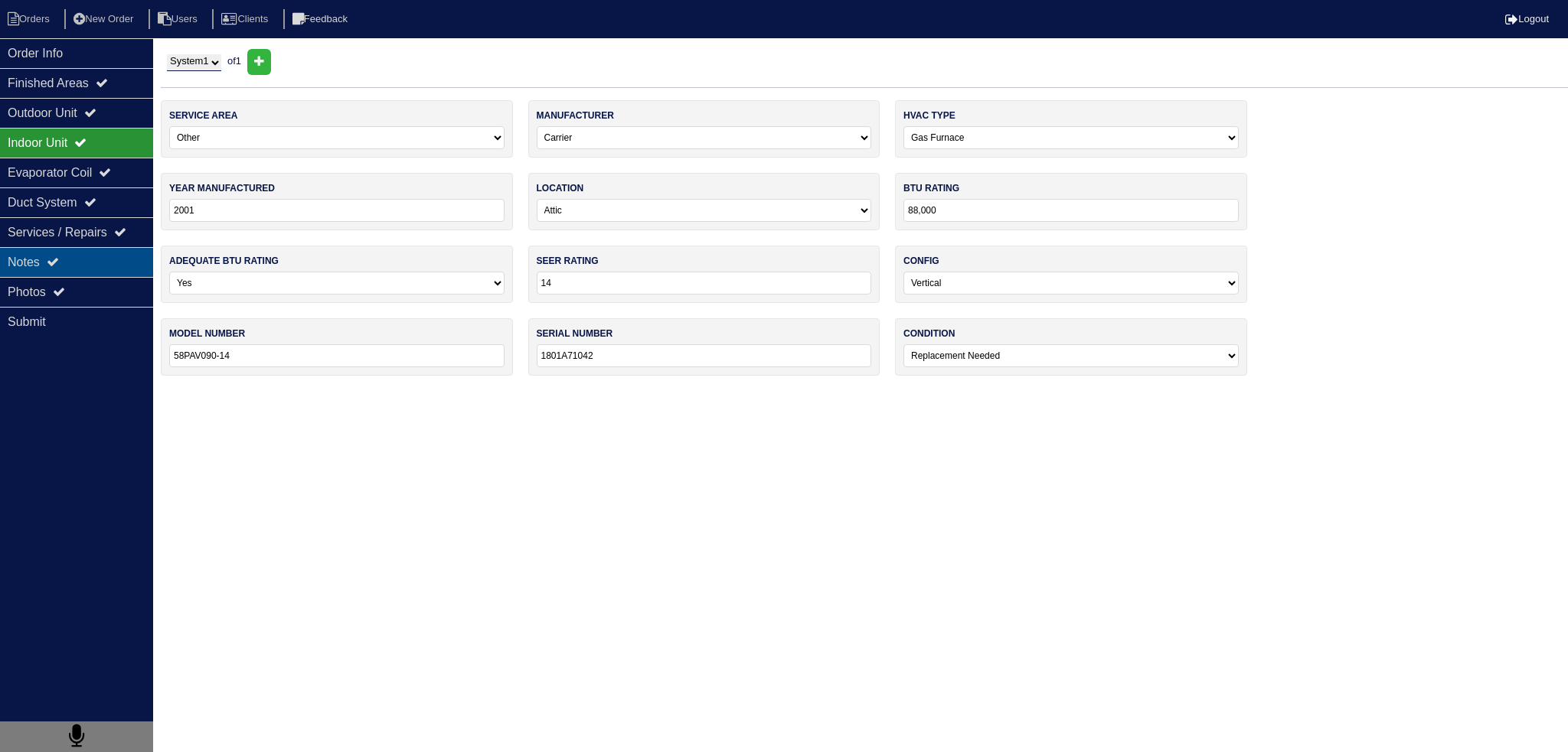
click at [89, 266] on div "Notes" at bounding box center [76, 262] width 153 height 30
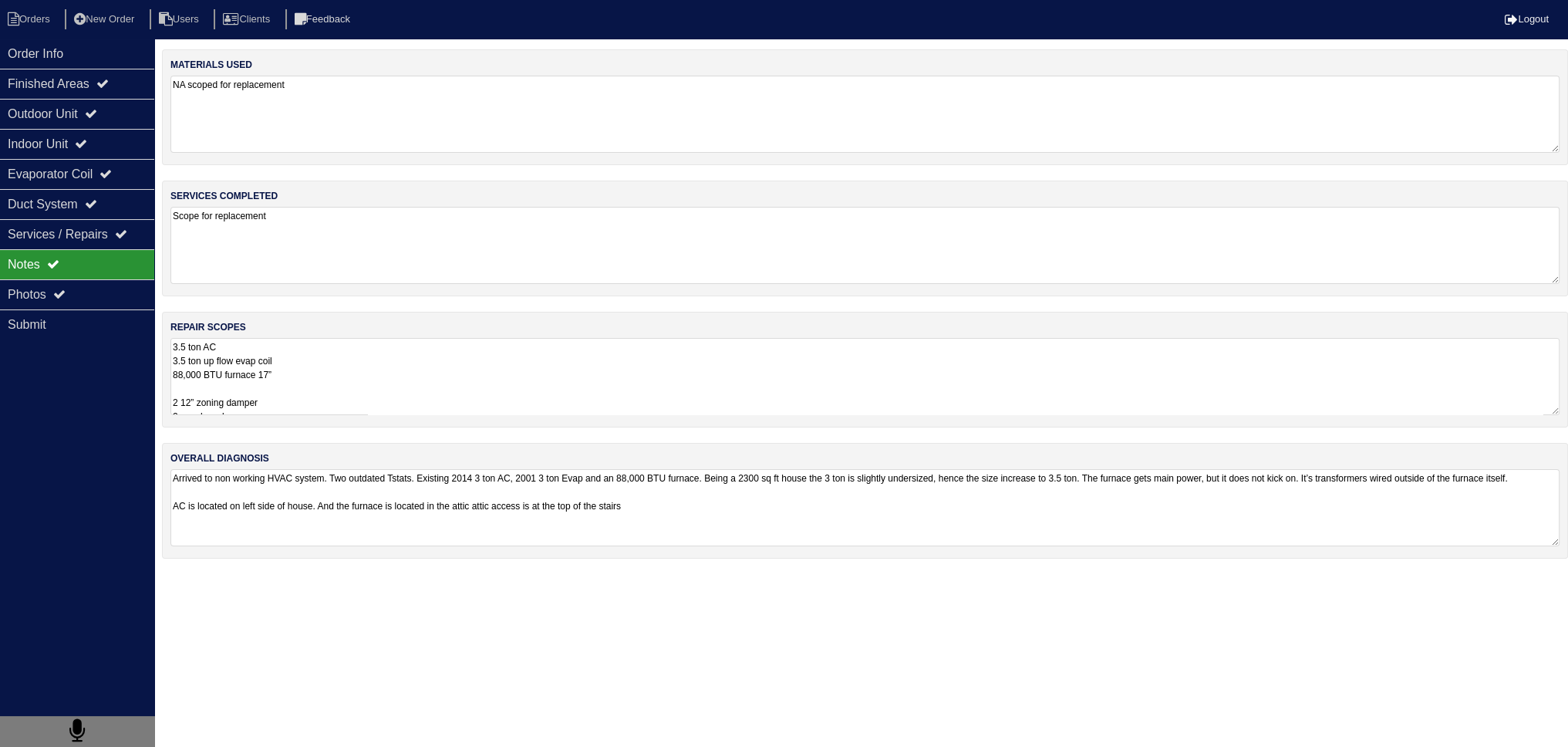
click at [313, 382] on textarea "3.5 ton AC 3.5 ton up flow evap coil 88,000 BTU furnace 17” 2 12” zoning damper…" at bounding box center [865, 377] width 1389 height 77
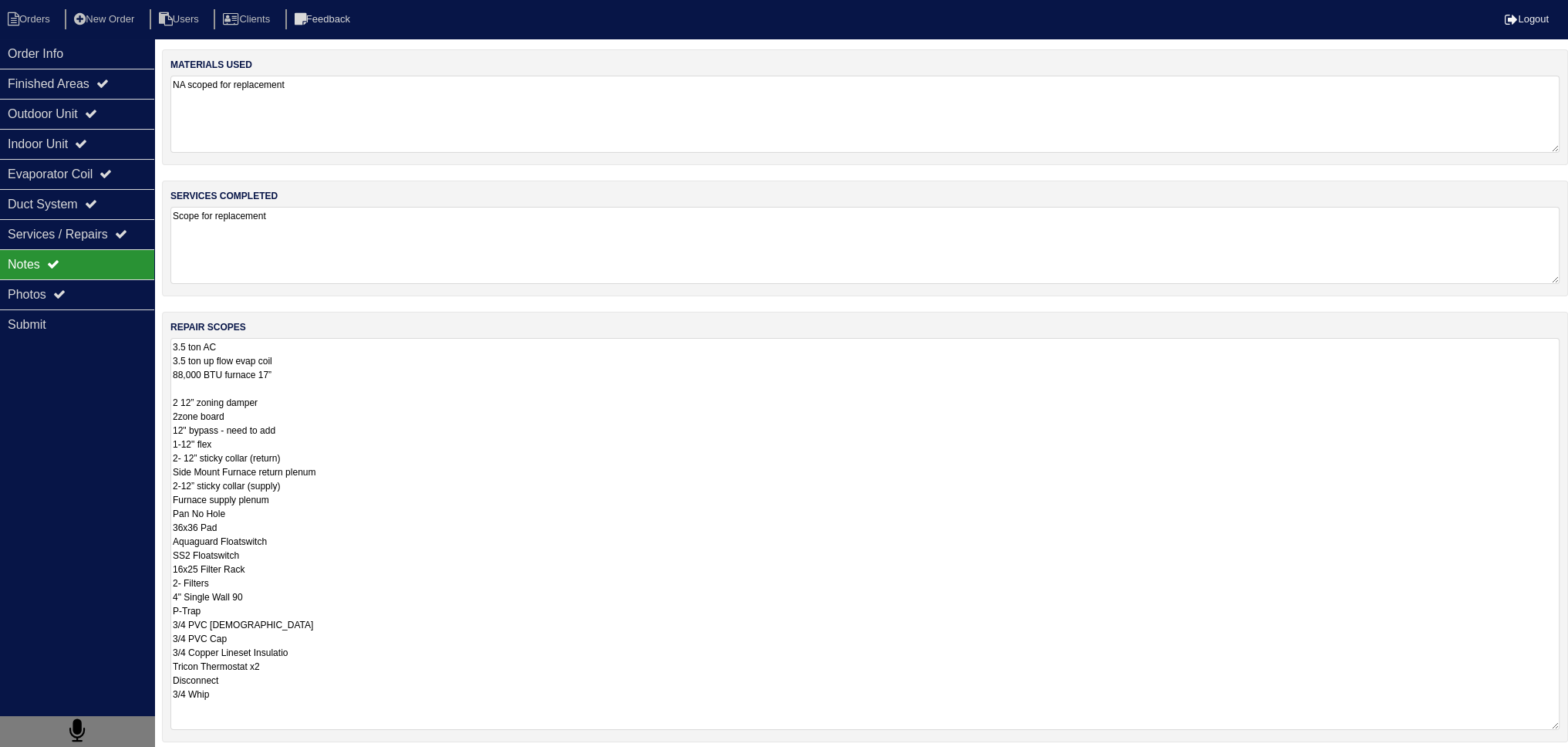
drag, startPoint x: 177, startPoint y: 483, endPoint x: 168, endPoint y: 486, distance: 9.5
click at [168, 486] on div "repair scopes 3.5 ton AC 3.5 ton up flow evap coil 88,000 BTU furnace 17” 2 12”…" at bounding box center [866, 527] width 1406 height 431
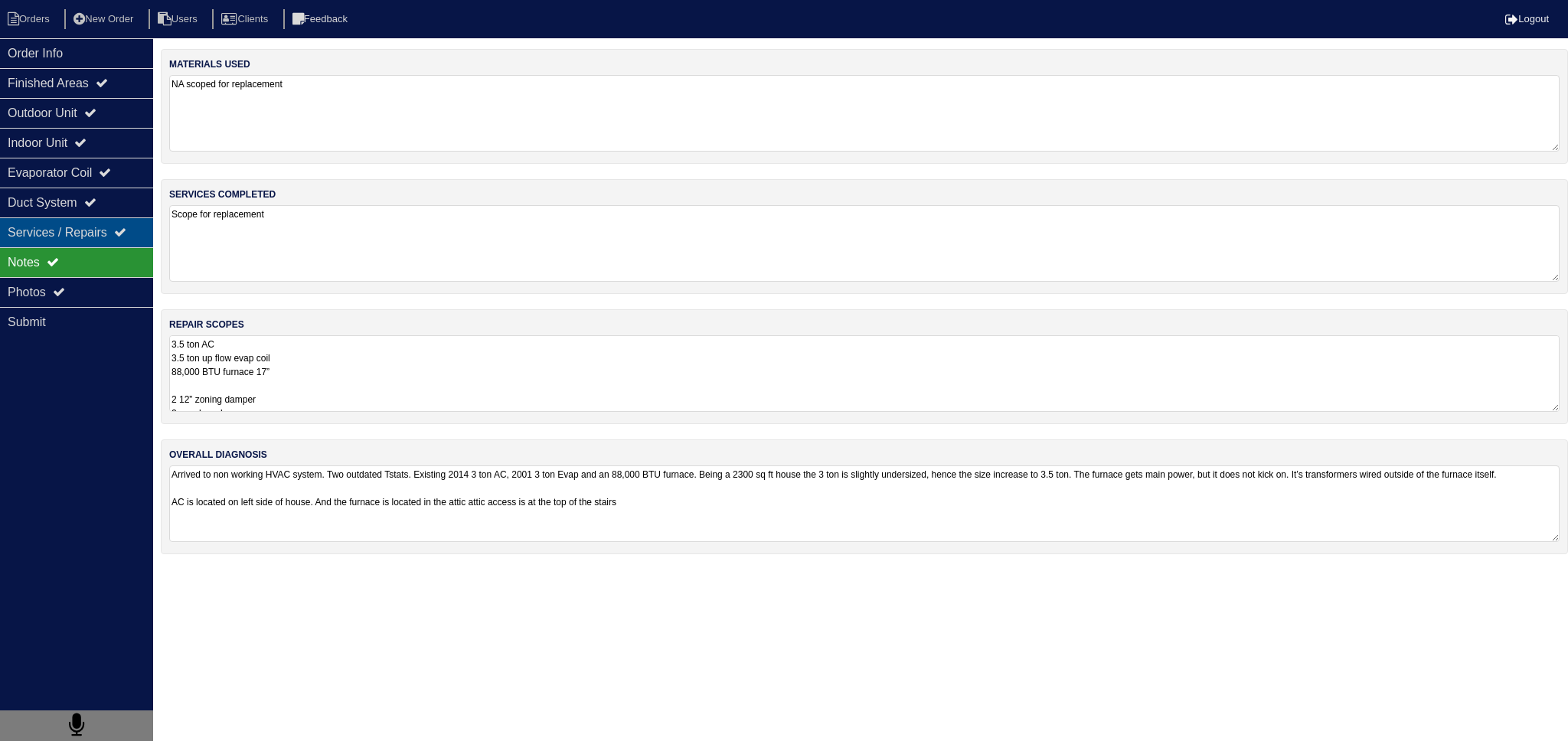
click at [110, 236] on div "Services / Repairs" at bounding box center [76, 232] width 153 height 30
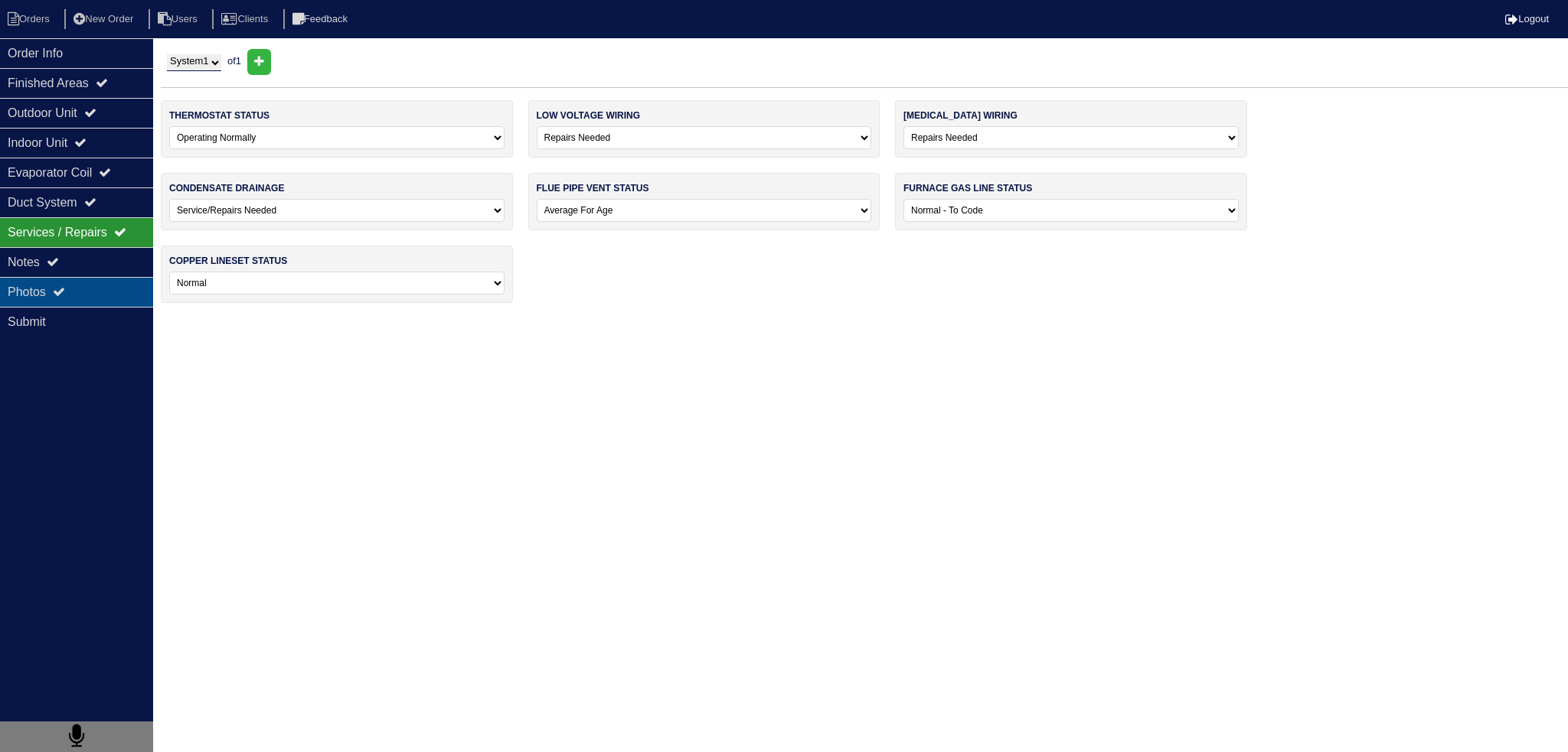
click at [85, 260] on div "Notes" at bounding box center [76, 262] width 153 height 30
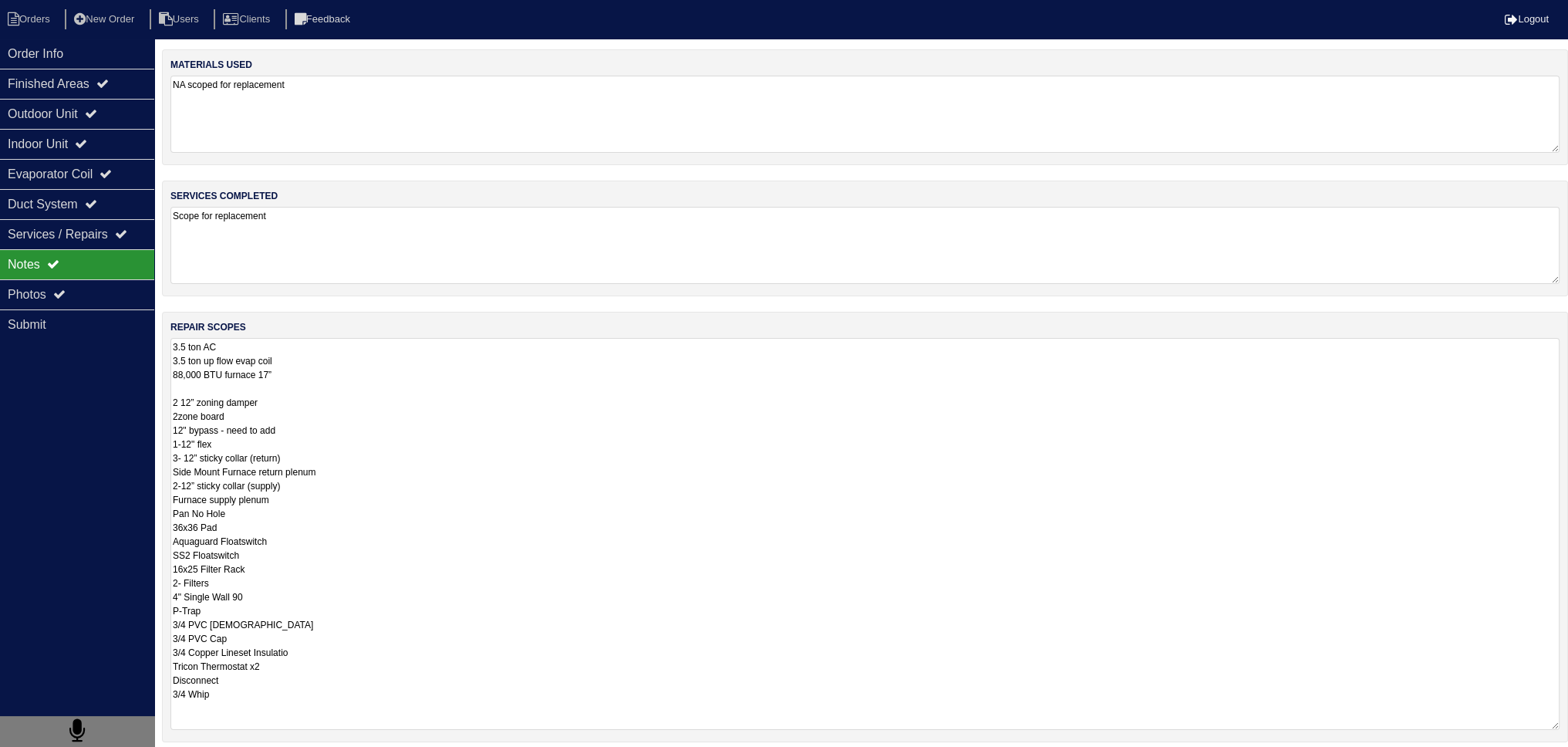
click at [278, 385] on textarea "3.5 ton AC 3.5 ton up flow evap coil 88,000 BTU furnace 17” 2 12” zoning damper…" at bounding box center [865, 534] width 1389 height 392
click at [173, 440] on textarea "3.5 ton AC 3.5 ton up flow evap coil 88,000 BTU furnace 17” 2 12” zoning damper…" at bounding box center [865, 534] width 1389 height 392
click at [357, 478] on textarea "3.5 ton AC 3.5 ton up flow evap coil 88,000 BTU furnace 17” 2 12” zoning damper…" at bounding box center [865, 534] width 1389 height 392
click at [368, 466] on textarea "3.5 ton AC 3.5 ton up flow evap coil 88,000 BTU furnace 17” 2 12” zoning damper…" at bounding box center [865, 534] width 1389 height 392
drag, startPoint x: 235, startPoint y: 635, endPoint x: 152, endPoint y: 636, distance: 83.0
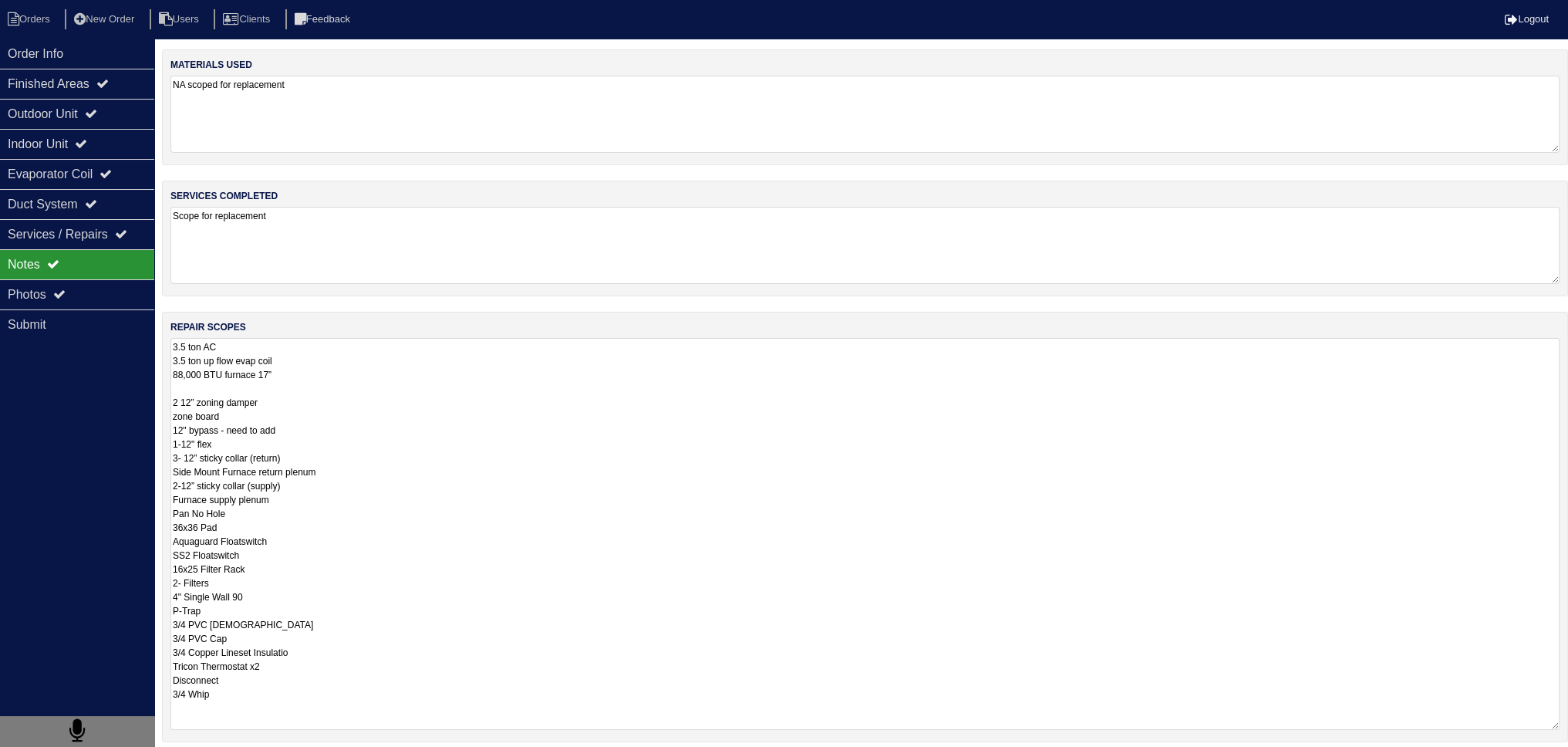
click at [156, 636] on div "Order Info Finished Areas Outdoor Unit Indoor Unit Evaporator Coil Duct System …" at bounding box center [784, 469] width 1568 height 840
drag, startPoint x: 232, startPoint y: 646, endPoint x: 156, endPoint y: 655, distance: 76.5
click at [156, 655] on div "Order Info Finished Areas Outdoor Unit Indoor Unit Evaporator Coil Duct System …" at bounding box center [784, 469] width 1568 height 840
drag, startPoint x: 216, startPoint y: 693, endPoint x: 163, endPoint y: 681, distance: 54.3
click at [163, 681] on div "repair scopes 3.5 ton AC 3.5 ton up flow evap coil 88,000 BTU furnace 17” 2 12”…" at bounding box center [866, 527] width 1406 height 431
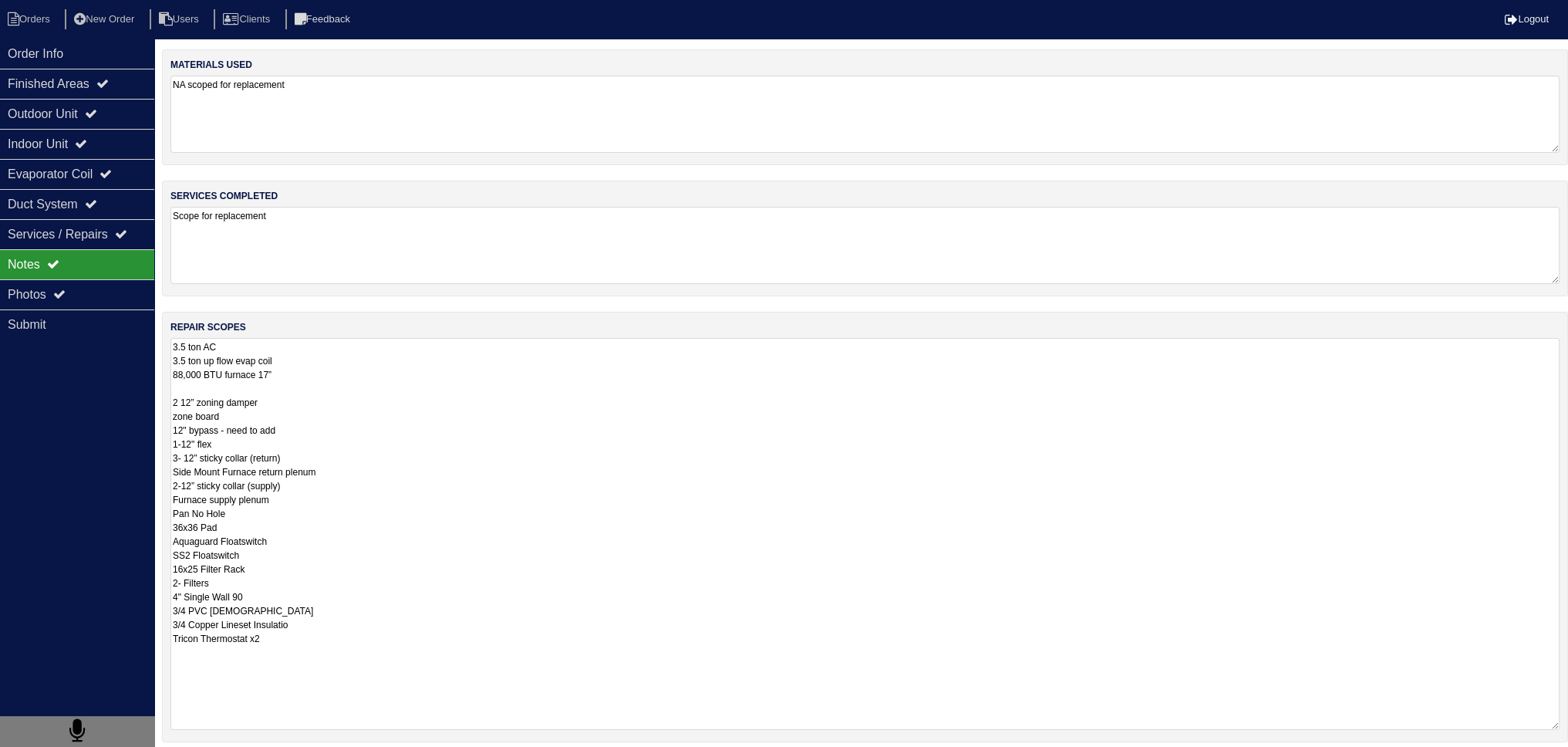
click at [259, 588] on textarea "3.5 ton AC 3.5 ton up flow evap coil 88,000 BTU furnace 17” 2 12” zoning damper…" at bounding box center [865, 534] width 1389 height 392
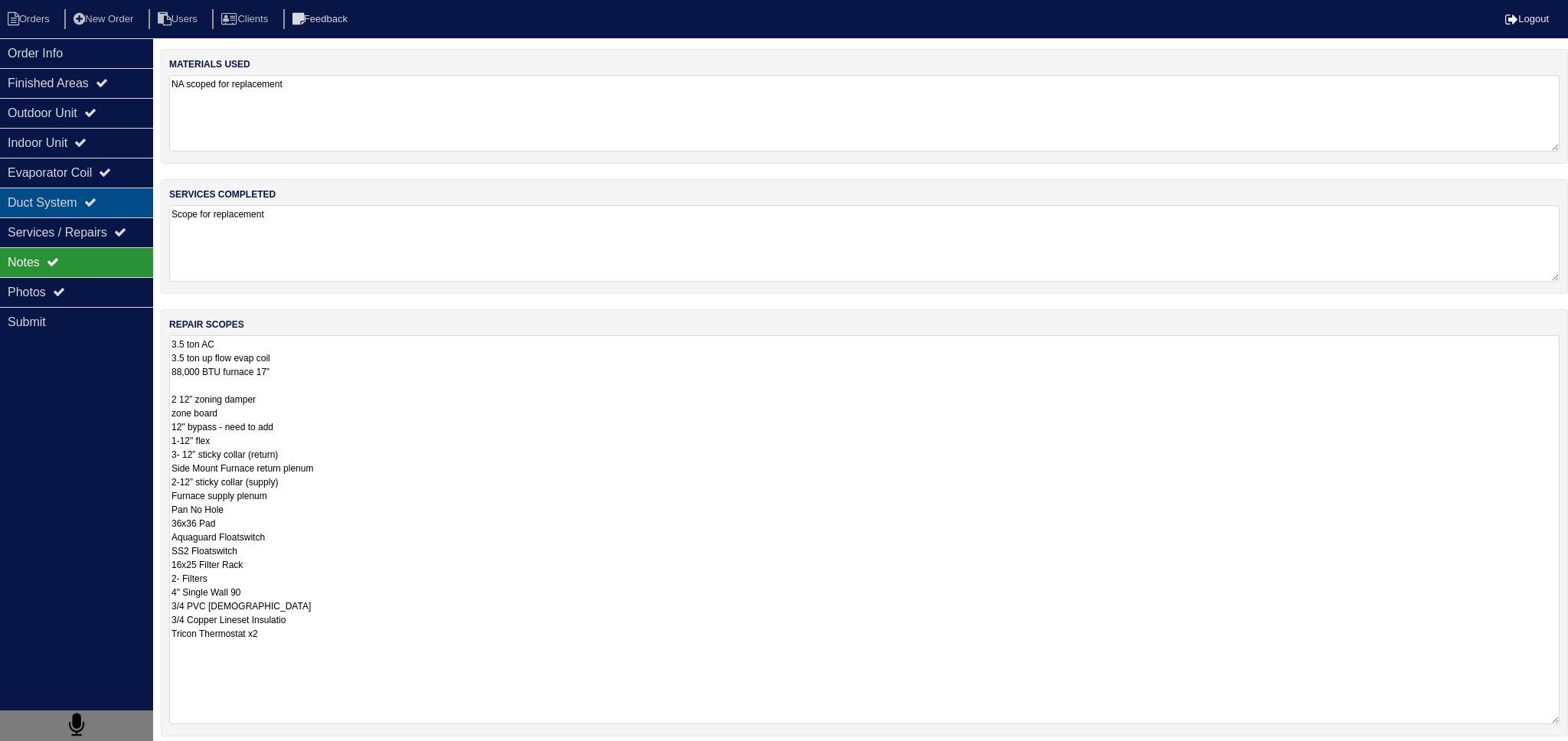
click at [121, 202] on div "Duct System" at bounding box center [76, 203] width 153 height 30
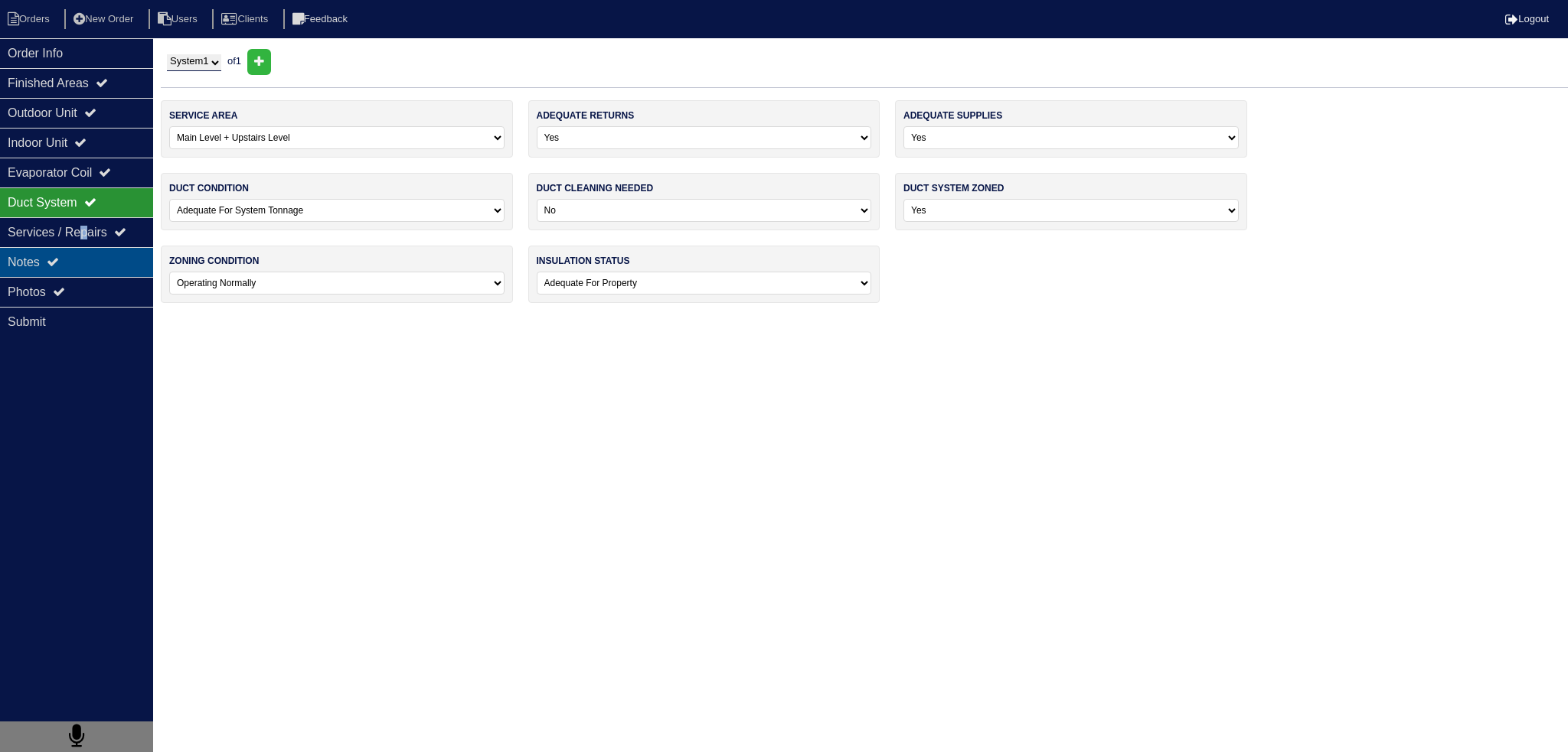
drag, startPoint x: 90, startPoint y: 245, endPoint x: 94, endPoint y: 253, distance: 8.9
click at [94, 245] on div "Services / Repairs" at bounding box center [76, 232] width 153 height 30
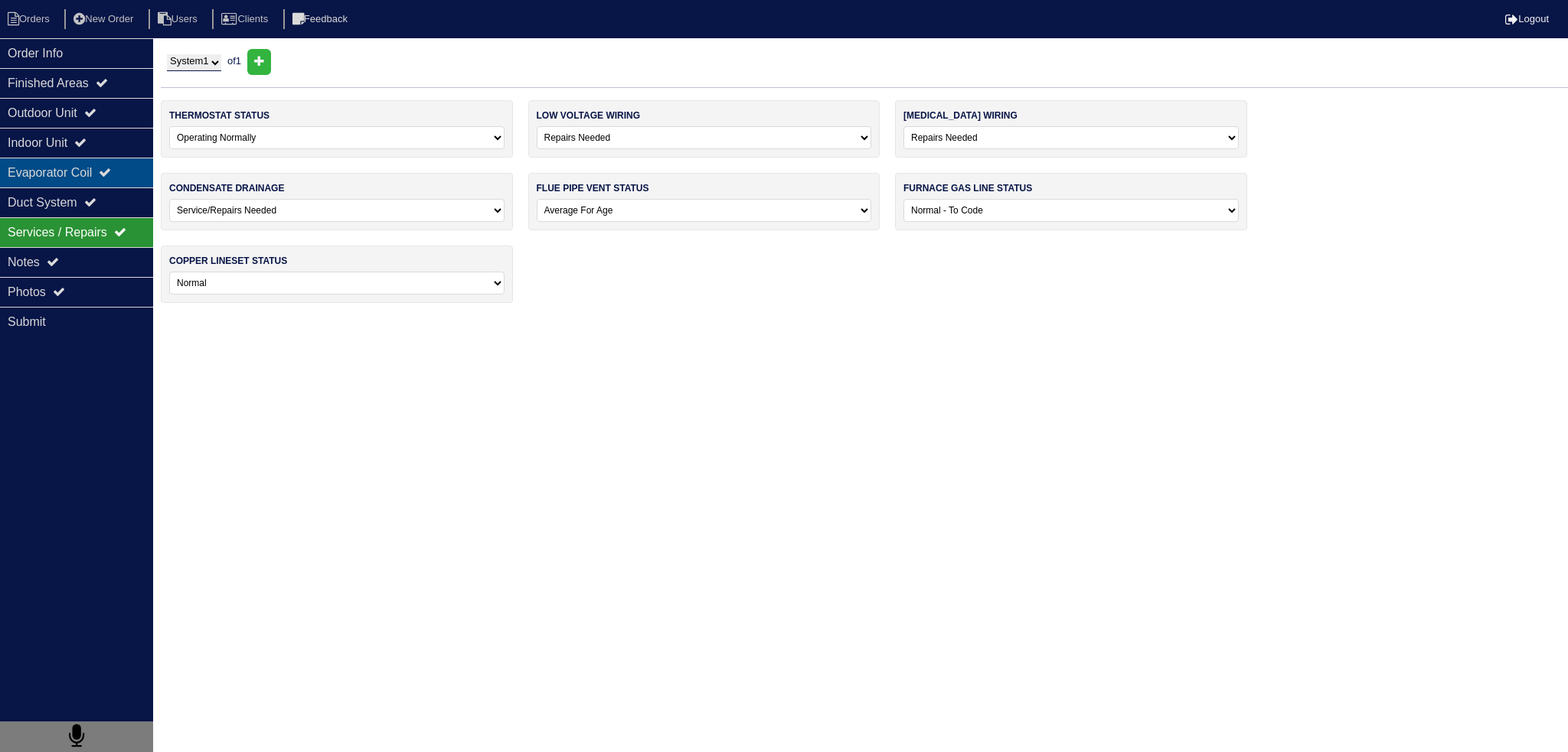
drag, startPoint x: 94, startPoint y: 267, endPoint x: 99, endPoint y: 179, distance: 88.1
click at [99, 263] on div "Notes" at bounding box center [76, 262] width 153 height 30
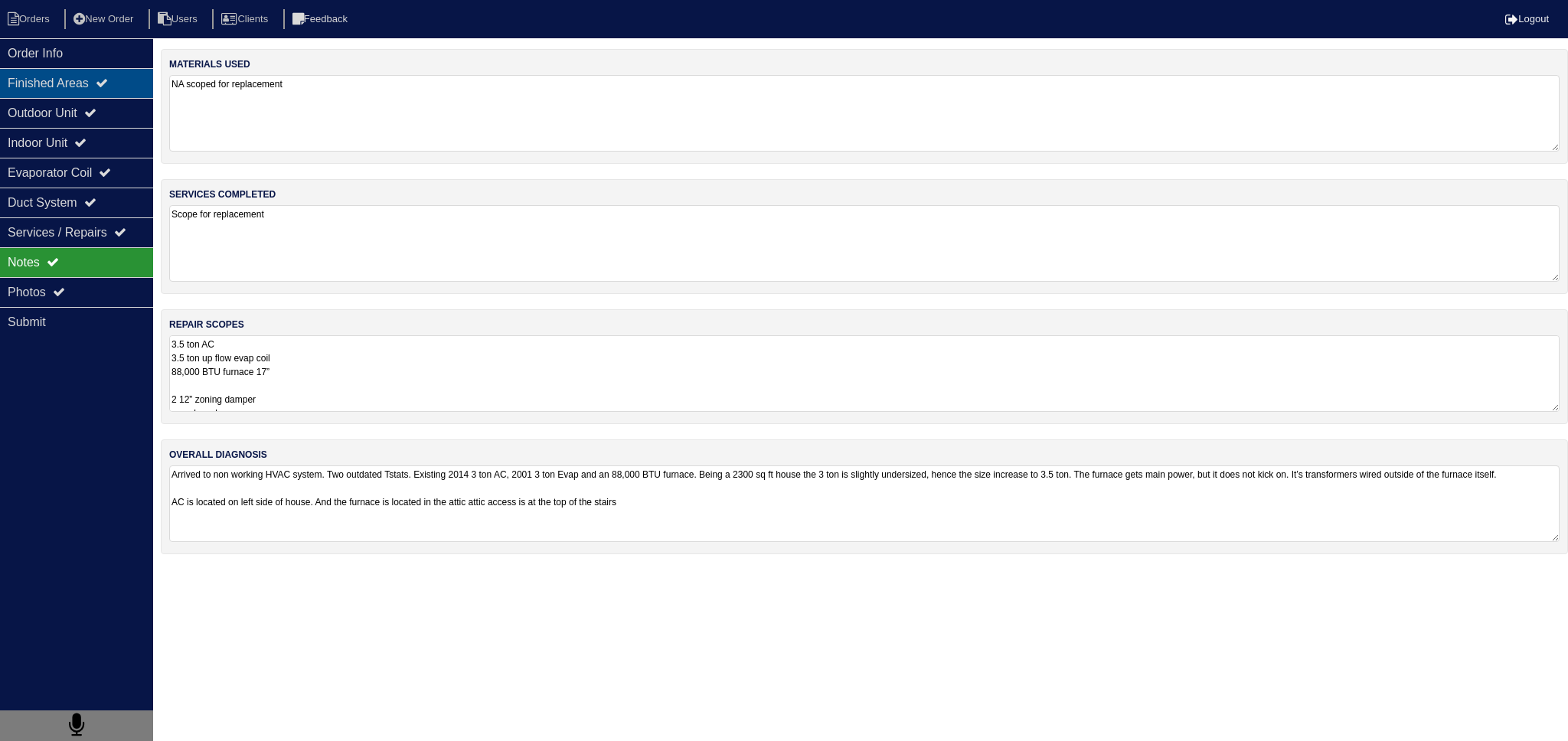
click at [117, 68] on div "Finished Areas" at bounding box center [76, 83] width 153 height 30
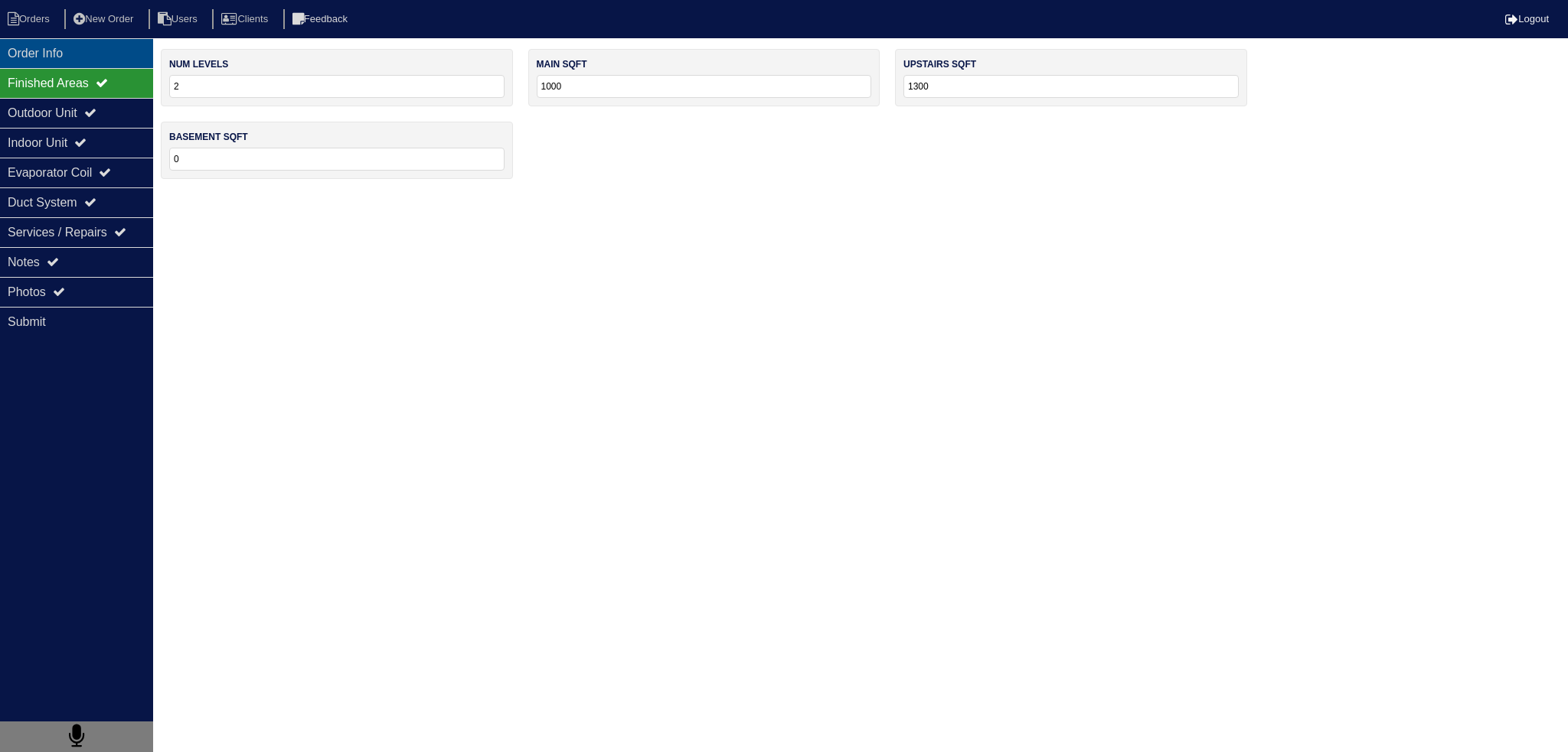
click at [97, 48] on div "Order Info" at bounding box center [76, 53] width 153 height 30
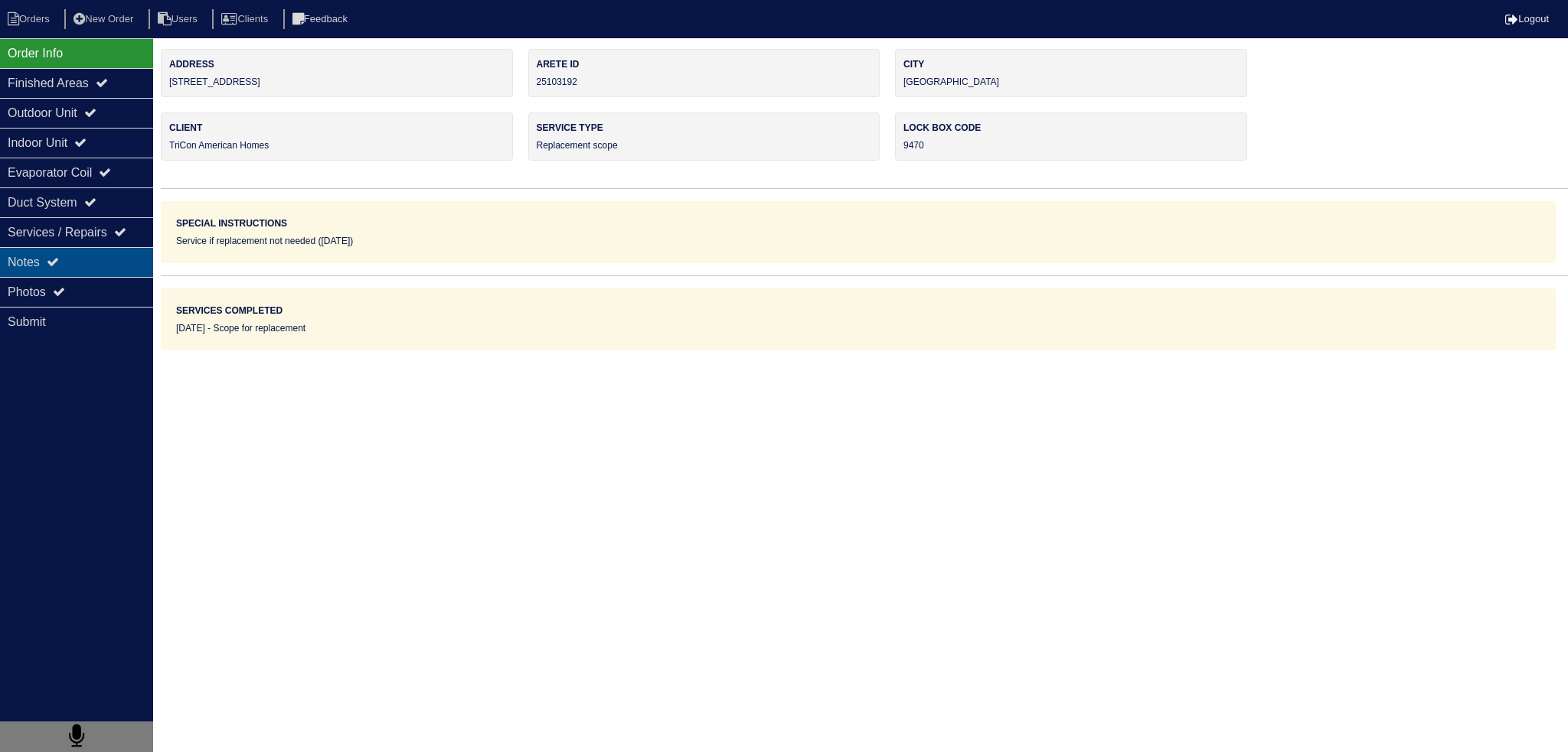
click at [13, 248] on div "Notes" at bounding box center [76, 262] width 153 height 30
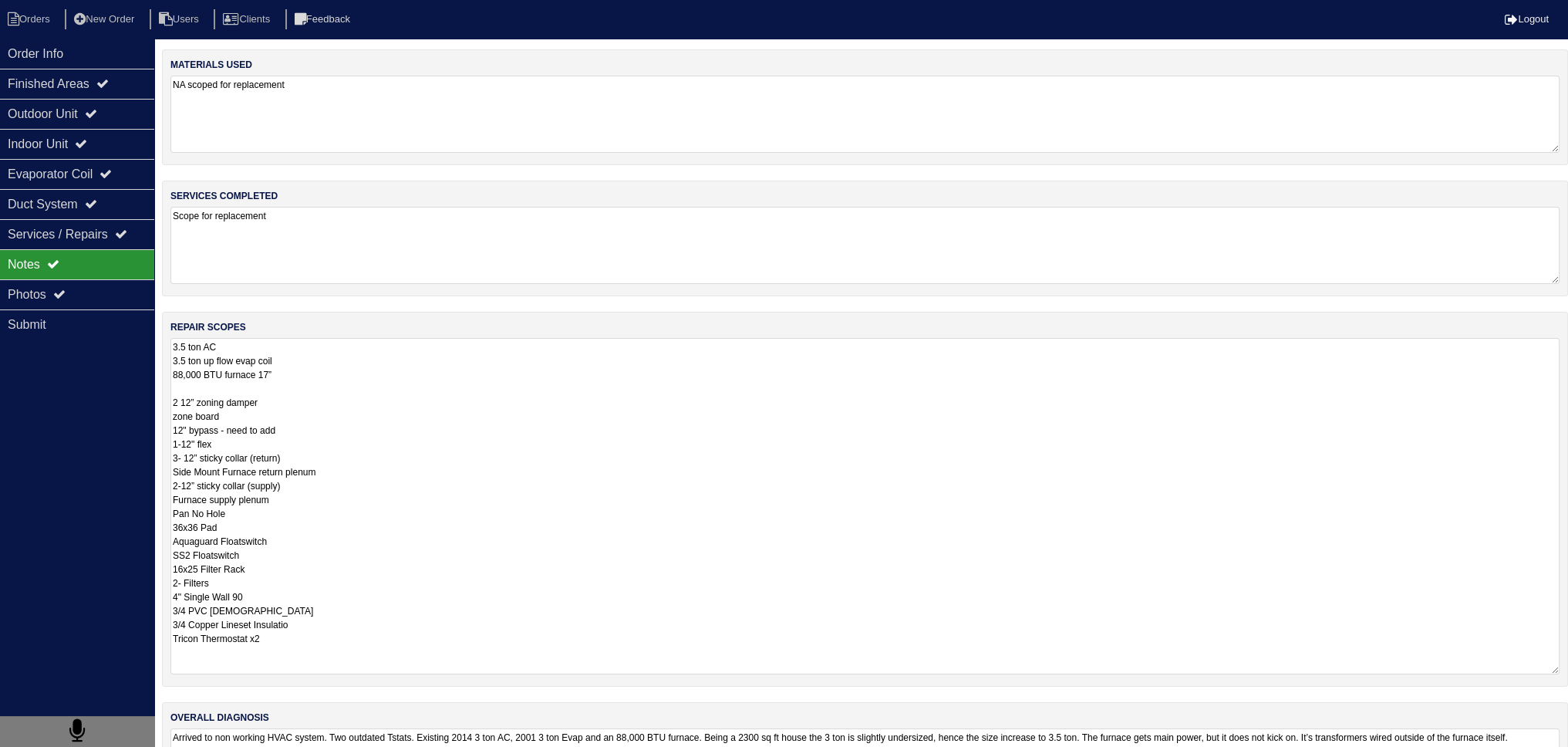
click at [407, 348] on textarea "3.5 ton AC 3.5 ton up flow evap coil 88,000 BTU furnace 17” 2 12” zoning damper…" at bounding box center [865, 506] width 1389 height 336
click at [176, 376] on textarea "3.5 ton AC 3.5 ton up flow evap coil 88,000 BTU furnace 17” 2 12” zoning damper…" at bounding box center [865, 506] width 1389 height 336
click at [172, 374] on textarea "3.5 ton AC 3.5 ton up flow evap coil 88,000 BTU furnace 17” 2 12” zoning damper…" at bounding box center [865, 506] width 1389 height 336
click at [246, 404] on textarea "3.5 ton AC 3.5 ton up flow evap coil 88,000 BTU furnace 17” 2 12” zoning damper…" at bounding box center [865, 506] width 1389 height 336
type textarea "3.5 ton AC 3.5 ton up flow evap coil 88,000 BTU furnace 17” 2 12” zoning damper…"
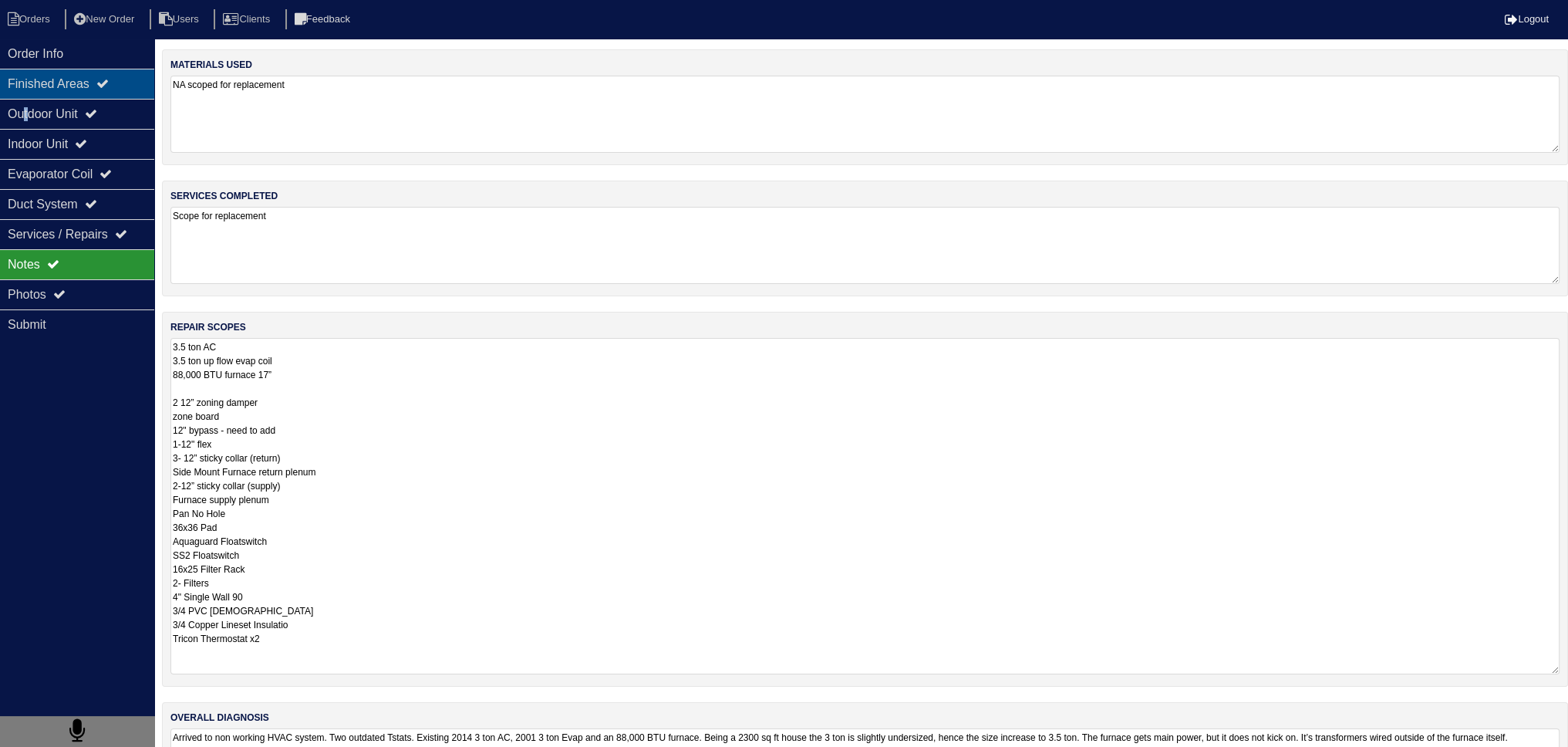
drag, startPoint x: 27, startPoint y: 123, endPoint x: 16, endPoint y: 74, distance: 50.2
click at [30, 117] on div "Outdoor Unit" at bounding box center [77, 114] width 154 height 30
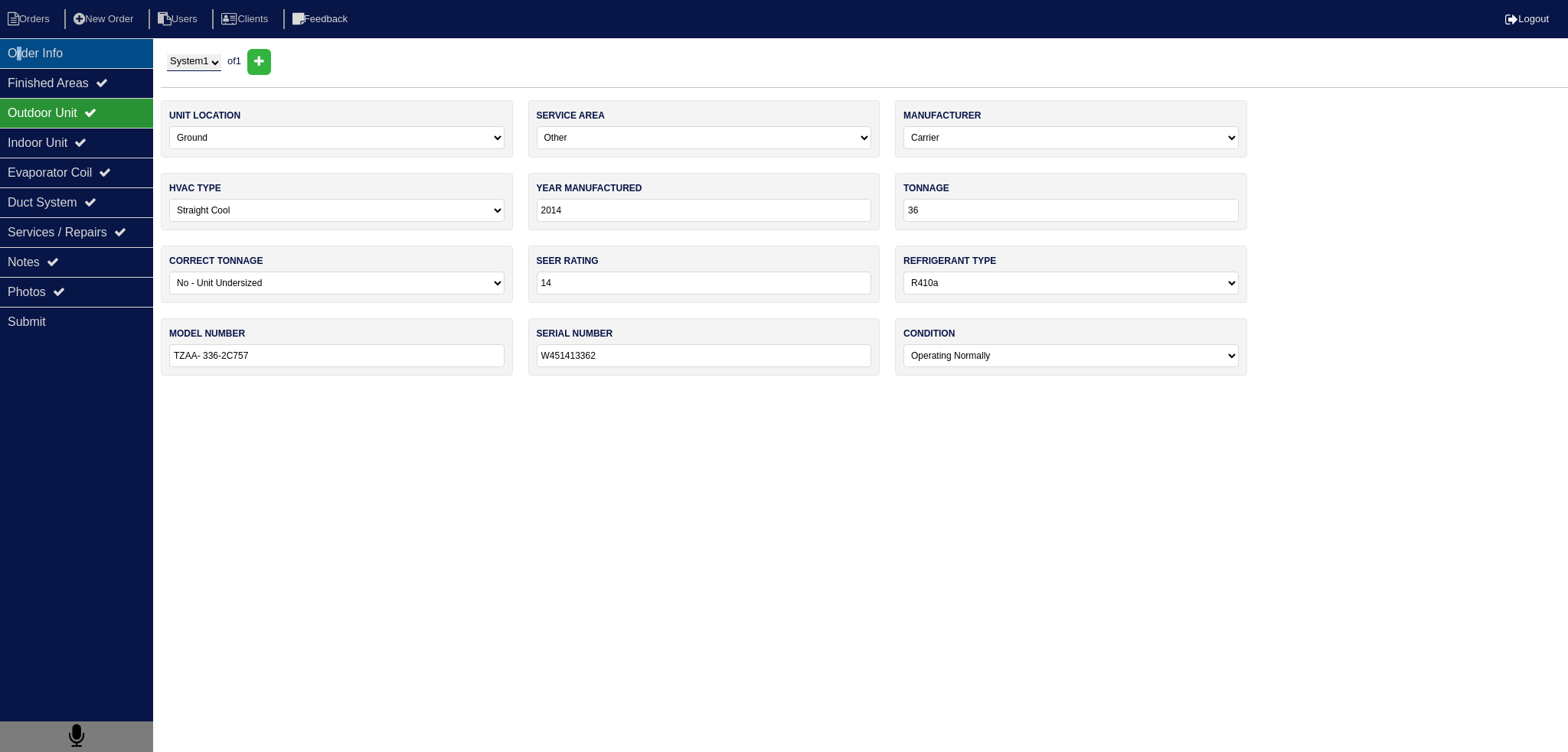
click at [20, 56] on div "Order Info" at bounding box center [76, 53] width 153 height 30
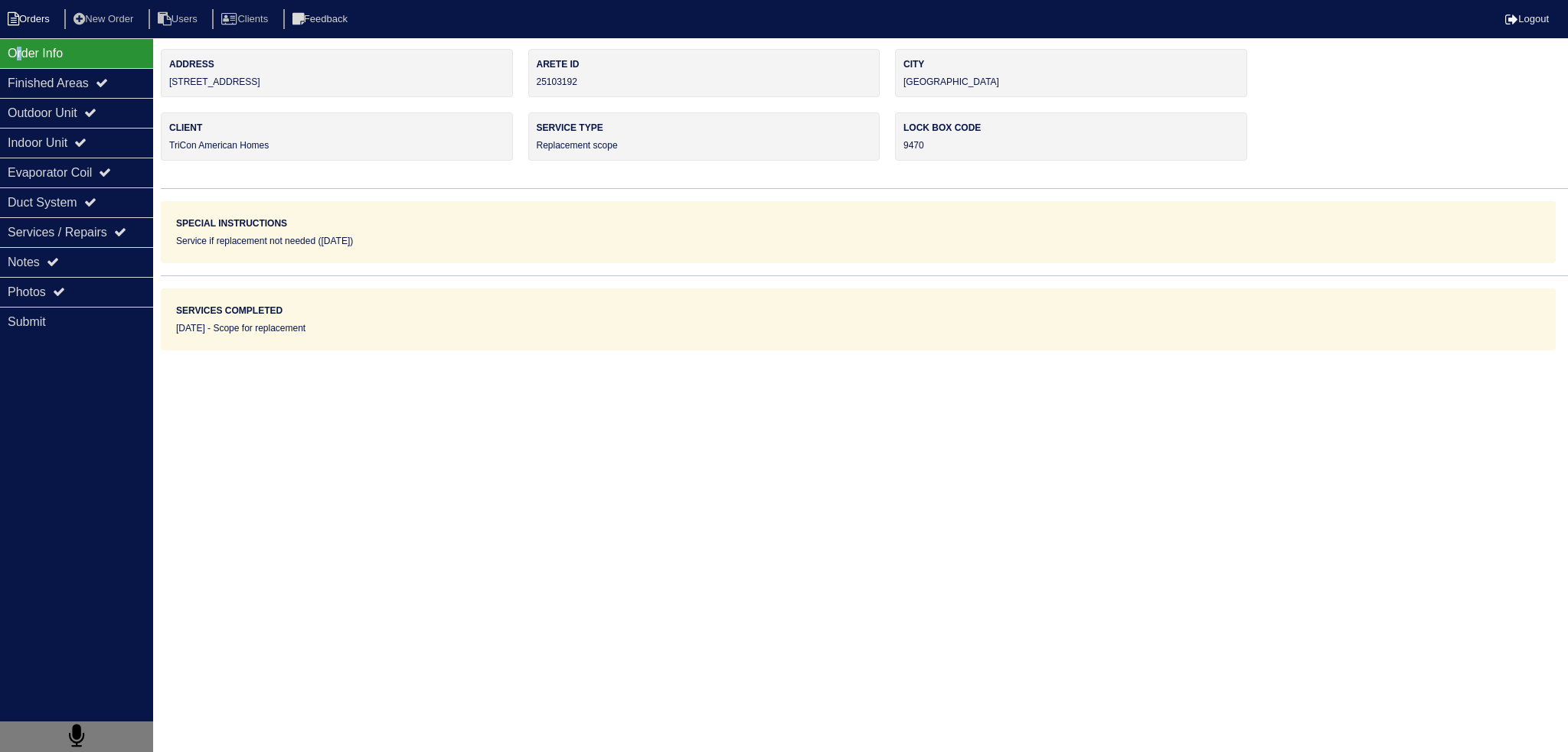
click at [24, 22] on li "Orders" at bounding box center [31, 19] width 62 height 21
select select "15"
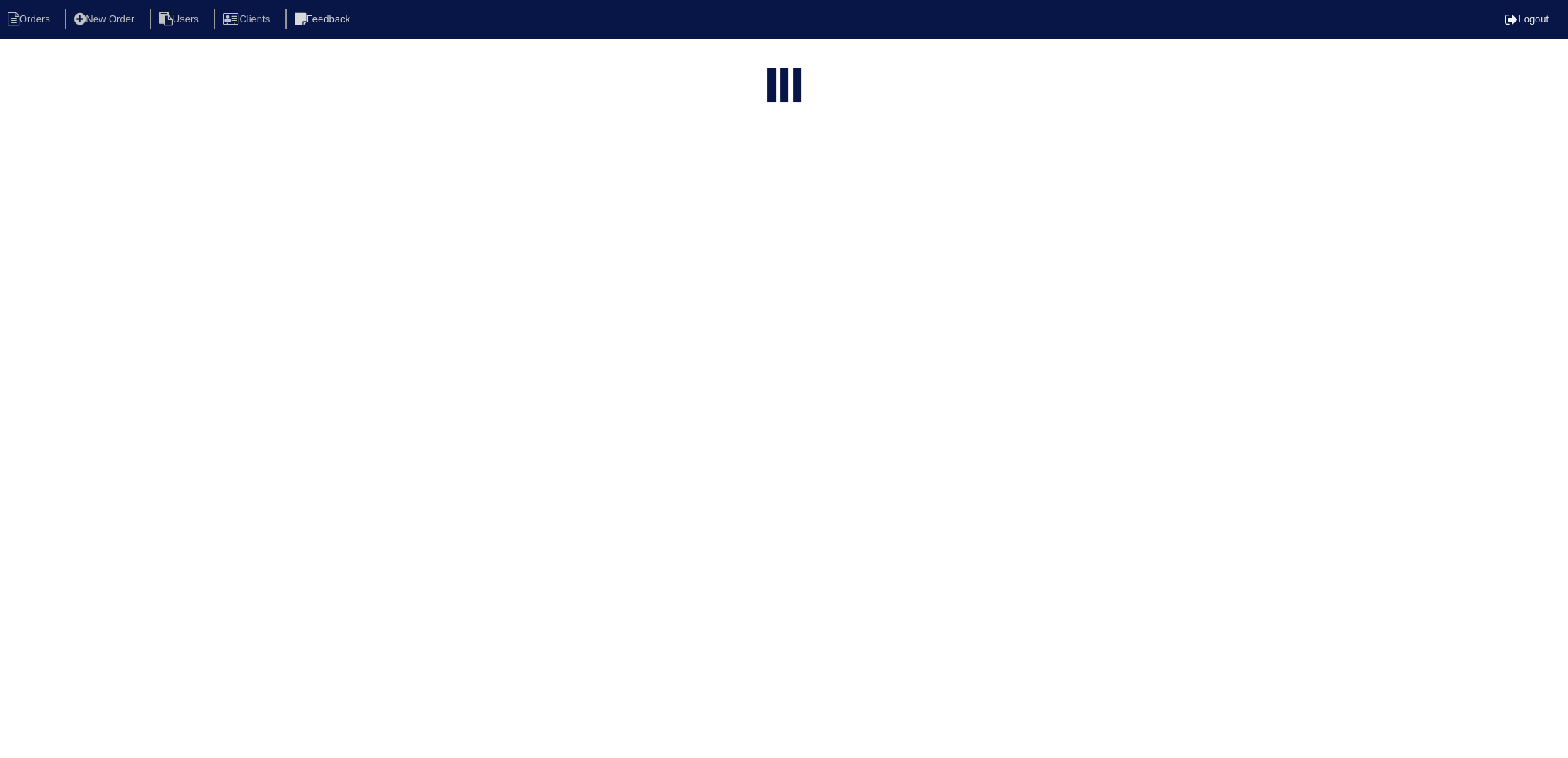
select select "field complete"
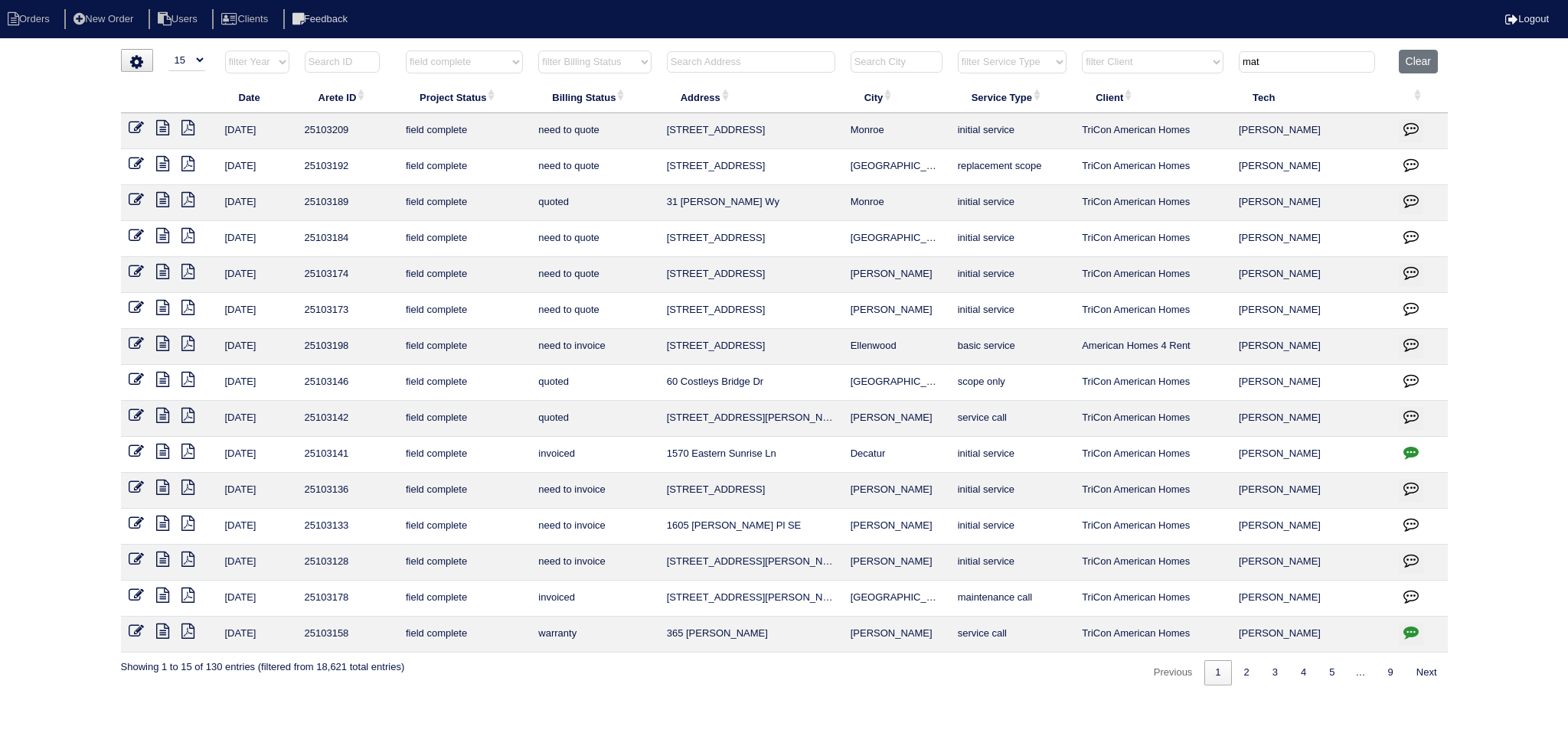
click at [165, 195] on icon at bounding box center [163, 199] width 13 height 15
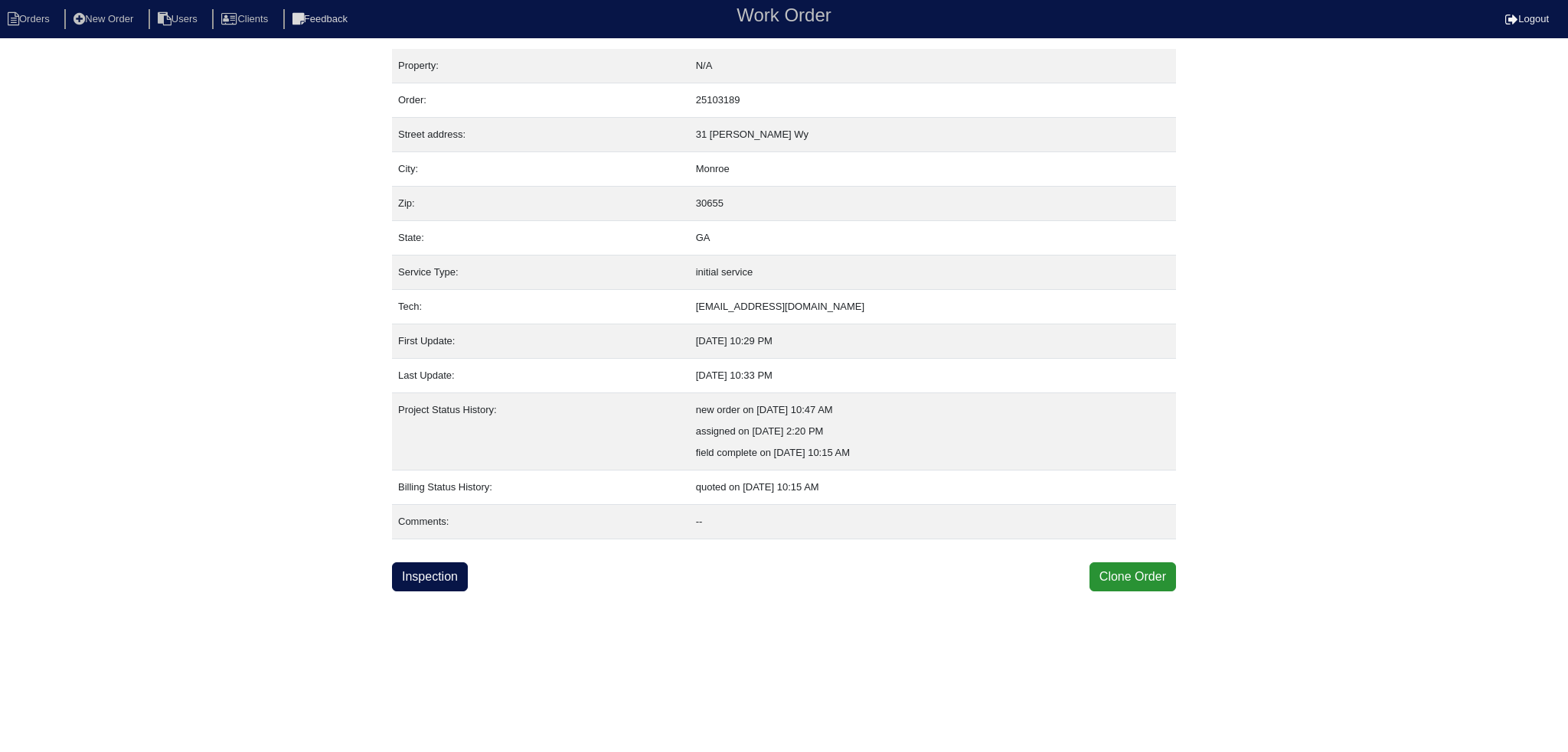
click at [427, 590] on html "Orders New Order Users Clients Feedback Work Order Logout Work Order Orders New…" at bounding box center [784, 295] width 1568 height 592
click at [434, 587] on link "Inspection" at bounding box center [429, 577] width 76 height 29
click at [81, 247] on div "Property: N/A Order: 25103189 Street address: 31 Mccall Wy City: Monroe Zip: 30…" at bounding box center [784, 320] width 1568 height 543
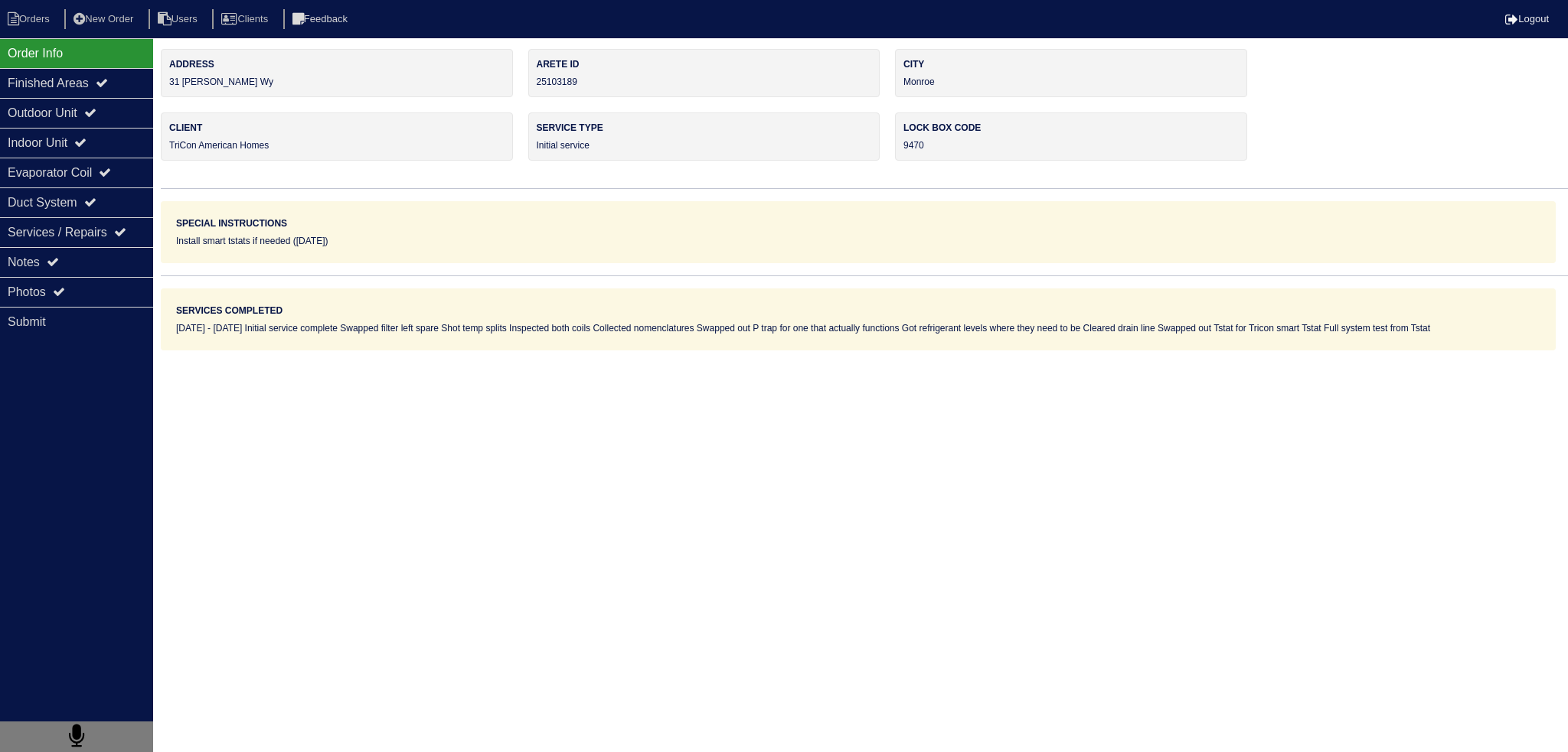
click at [81, 247] on div "Notes" at bounding box center [76, 262] width 153 height 30
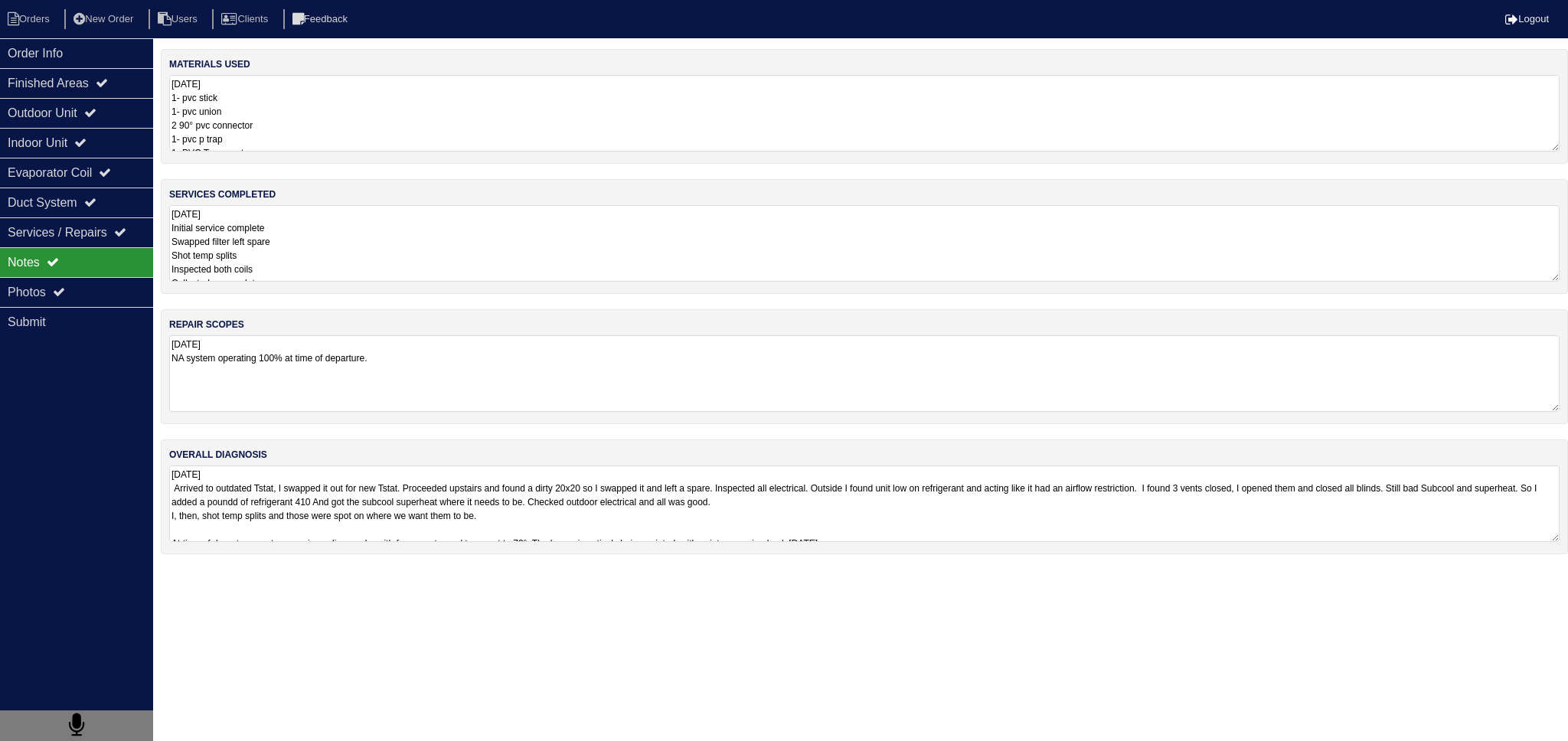
click at [358, 229] on textarea "9.2.25 Initial service complete Swapped filter left spare Shot temp splits Insp…" at bounding box center [864, 244] width 1390 height 77
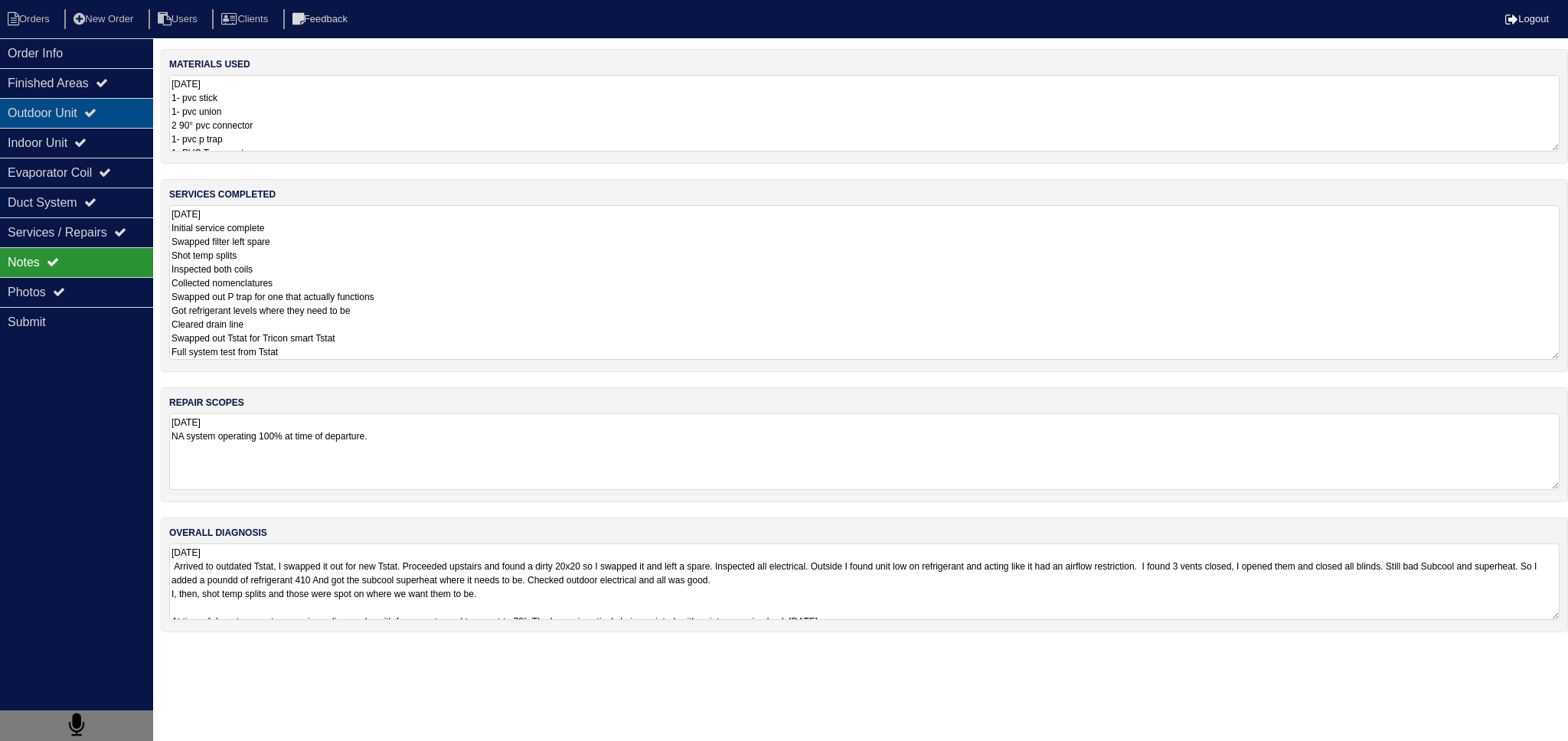
click at [95, 113] on icon at bounding box center [90, 112] width 13 height 13
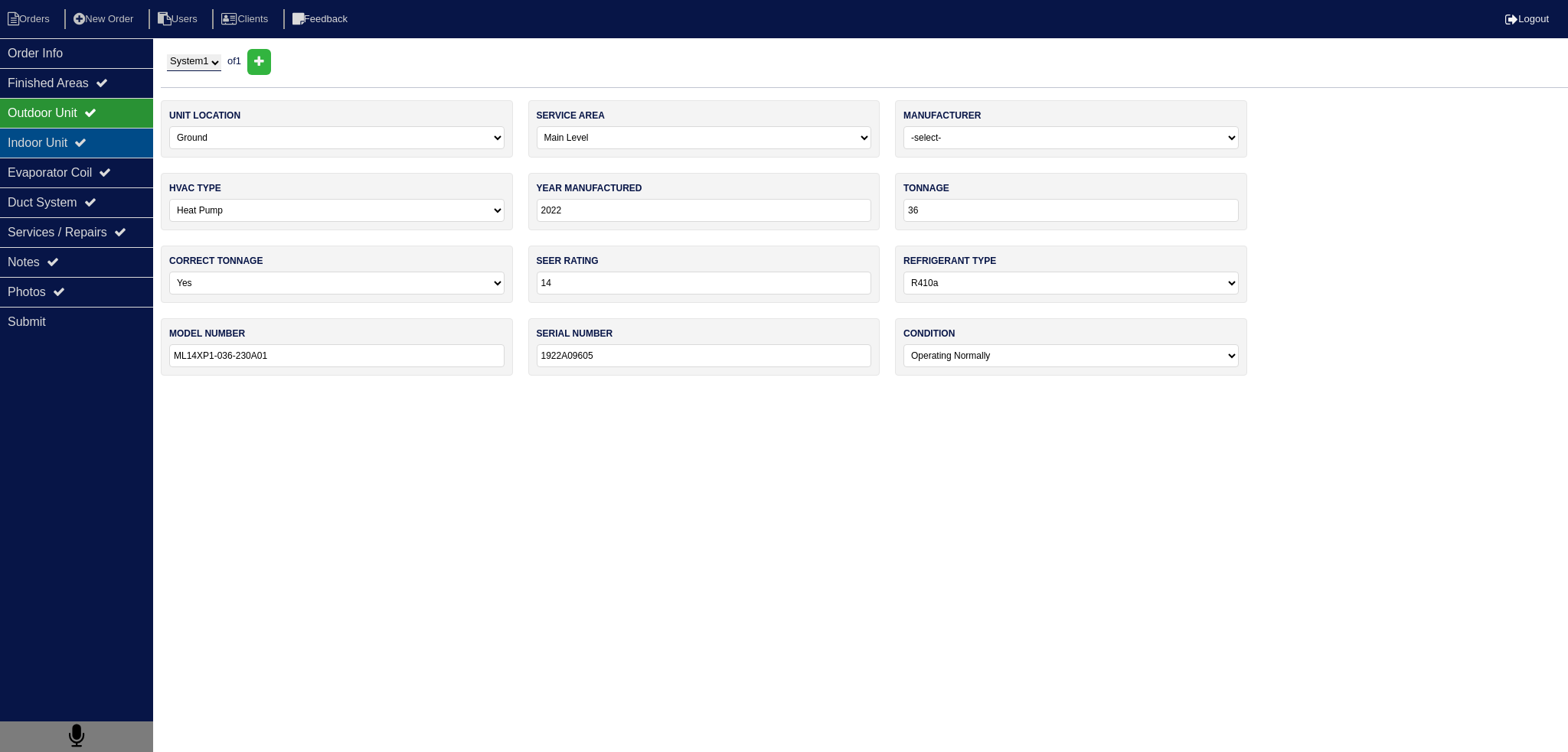
click at [87, 144] on icon at bounding box center [80, 142] width 13 height 13
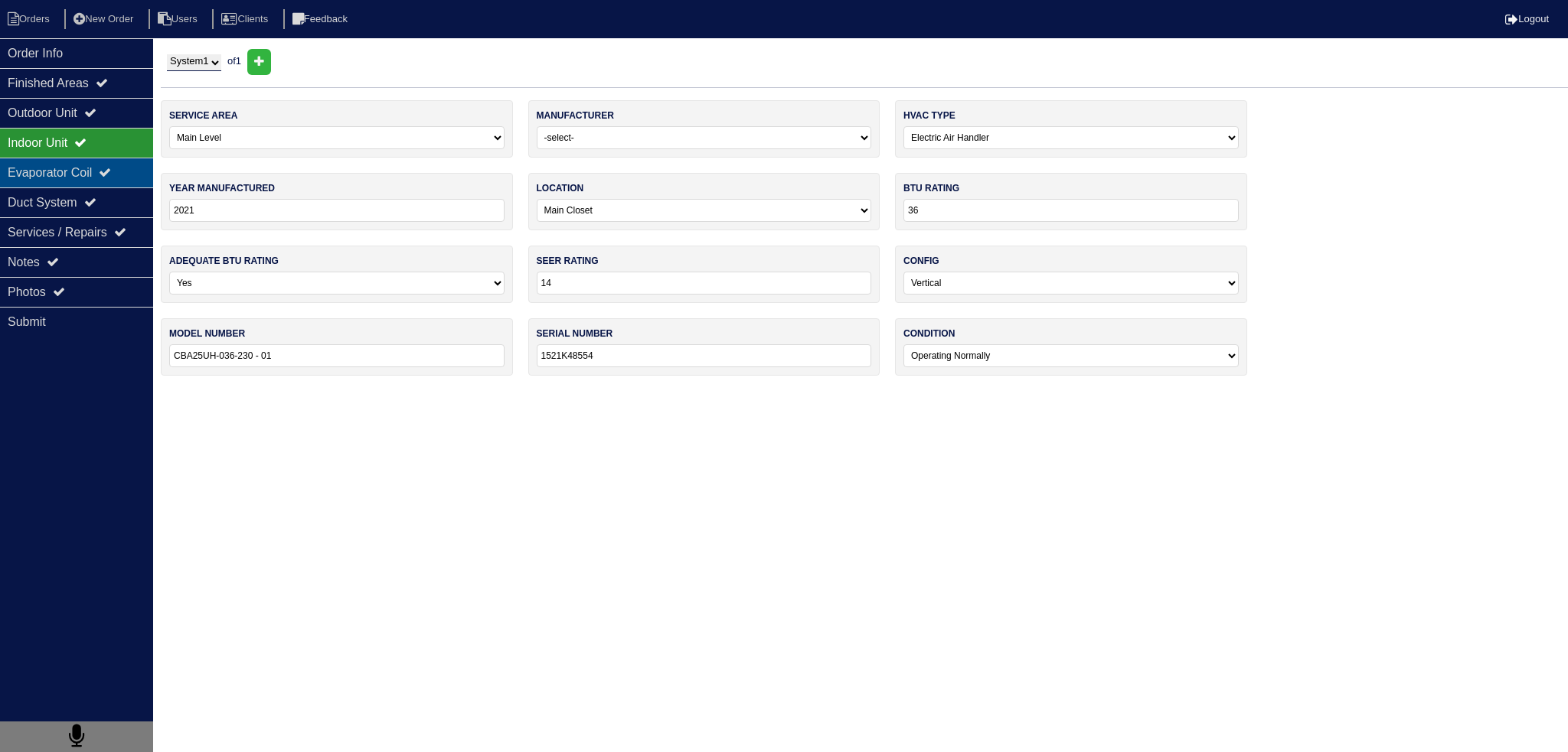
click at [94, 162] on div "Evaporator Coil" at bounding box center [76, 173] width 153 height 30
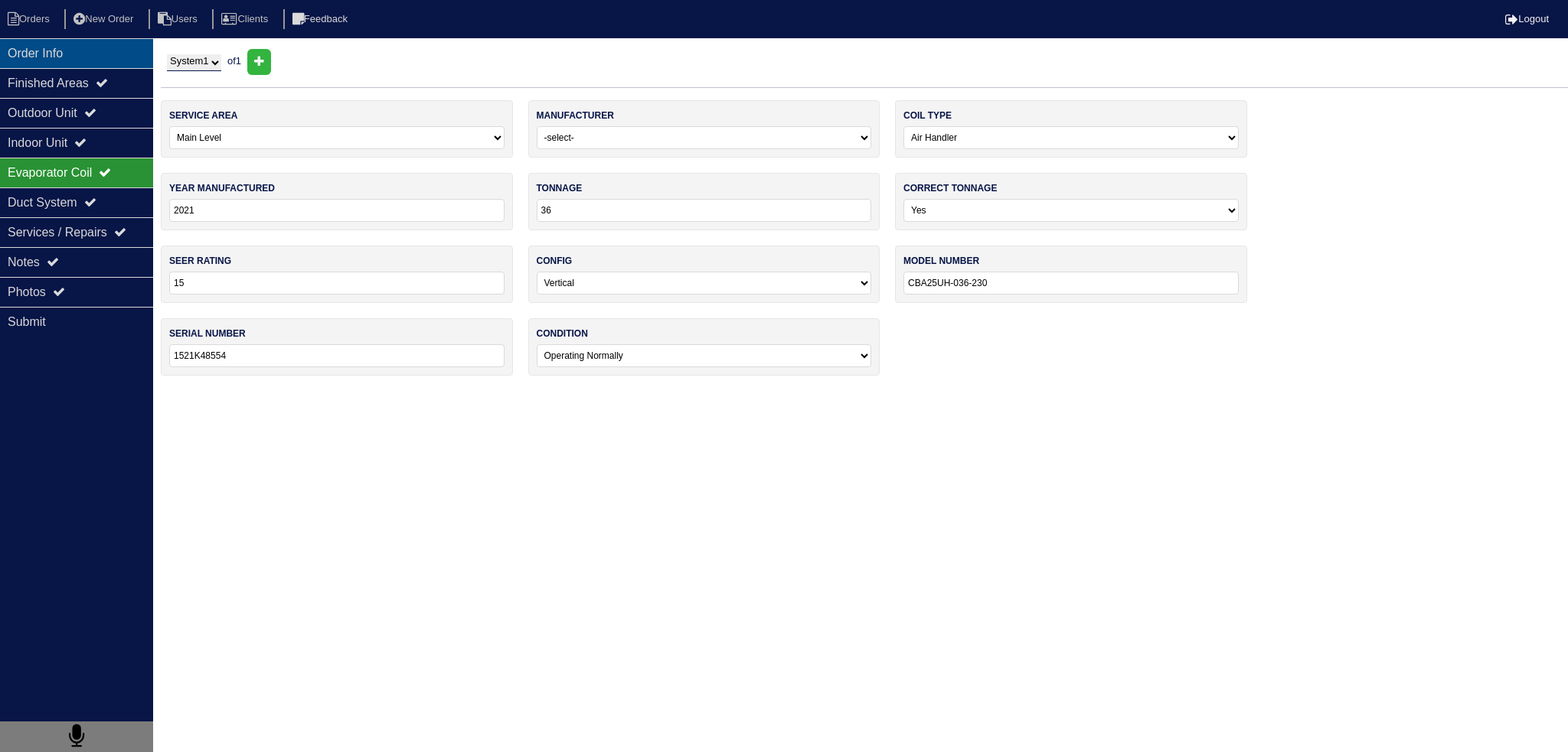
click at [89, 59] on div "Order Info" at bounding box center [76, 53] width 153 height 30
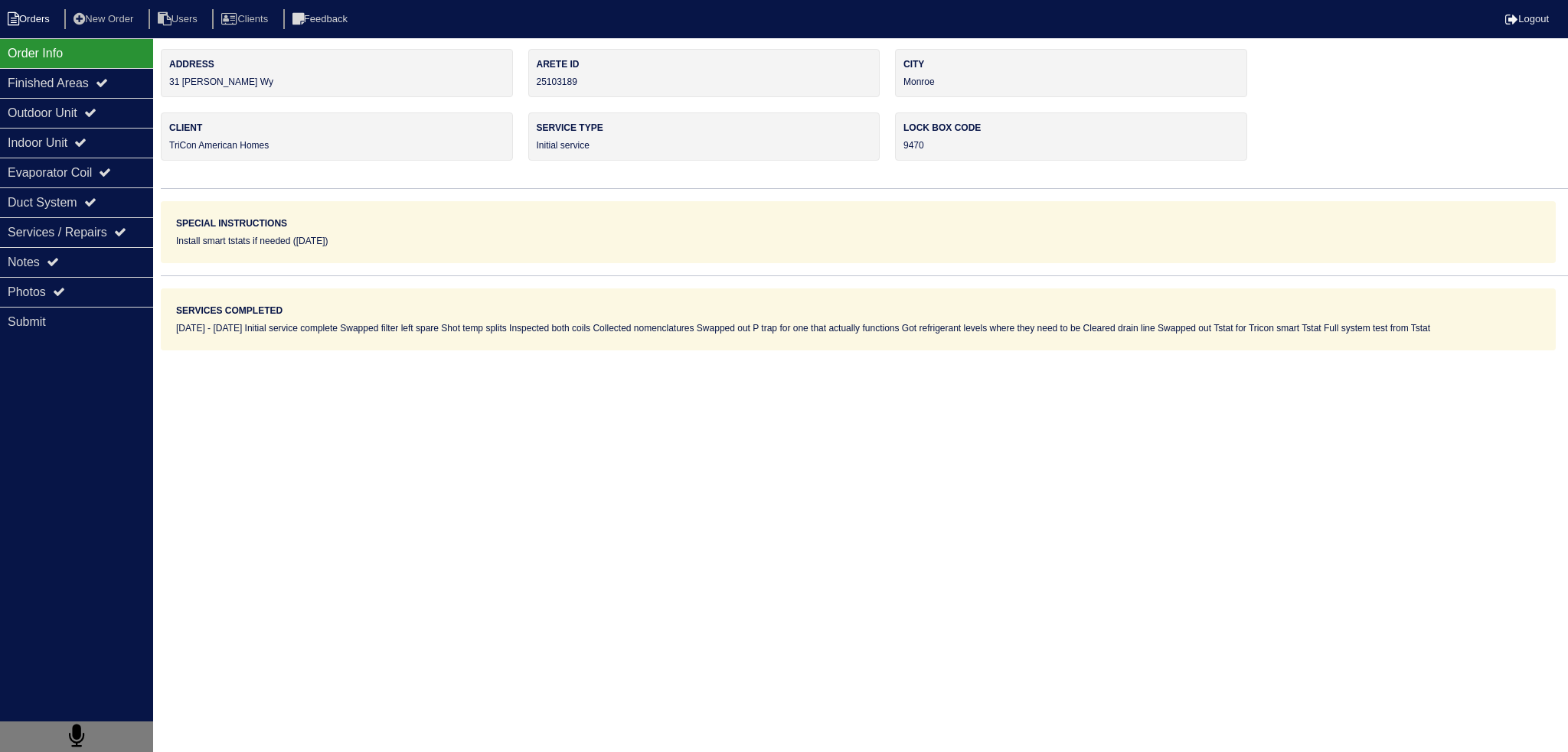
click at [34, 17] on li "Orders" at bounding box center [31, 19] width 62 height 21
select select "15"
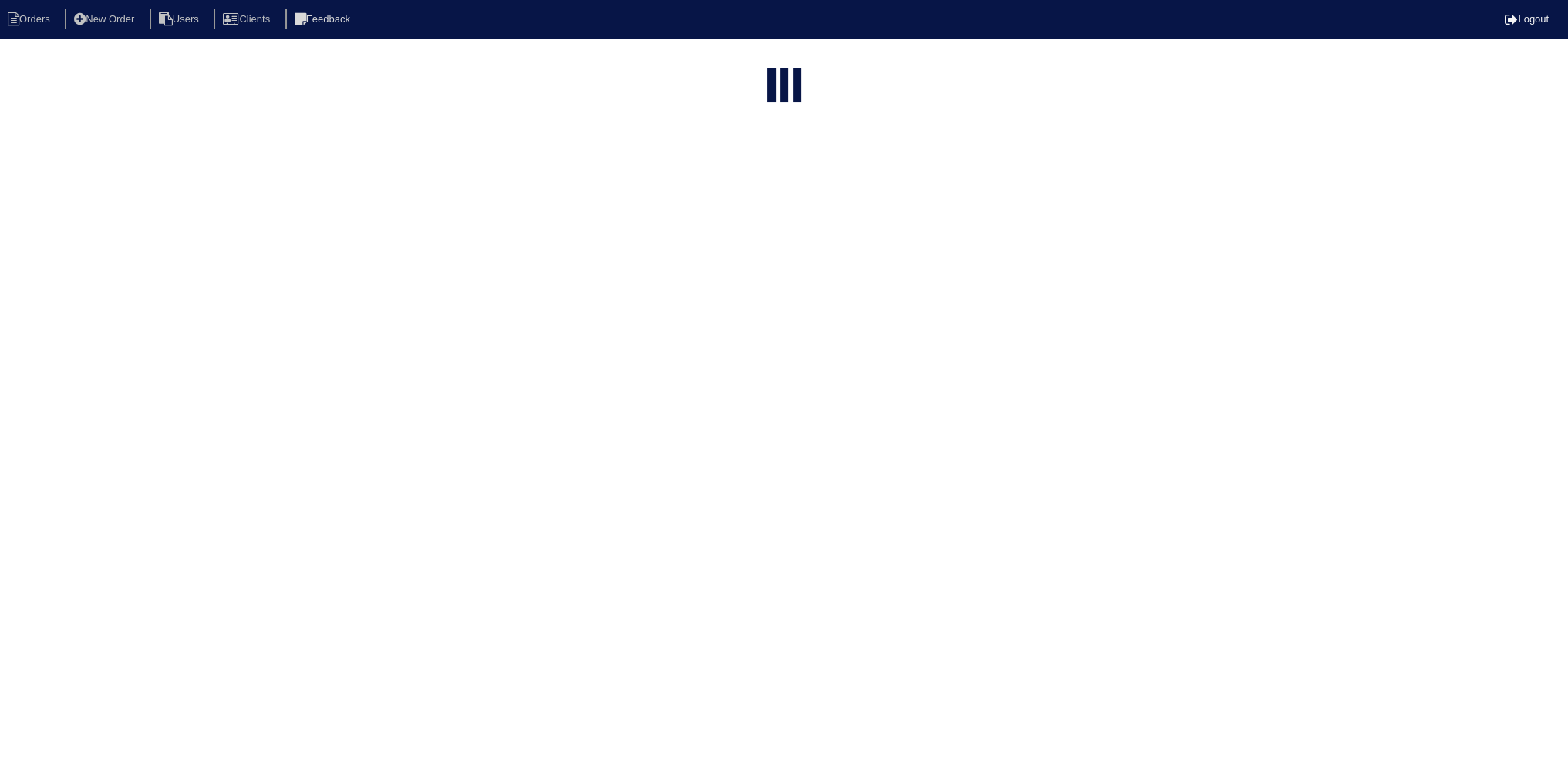
select select "field complete"
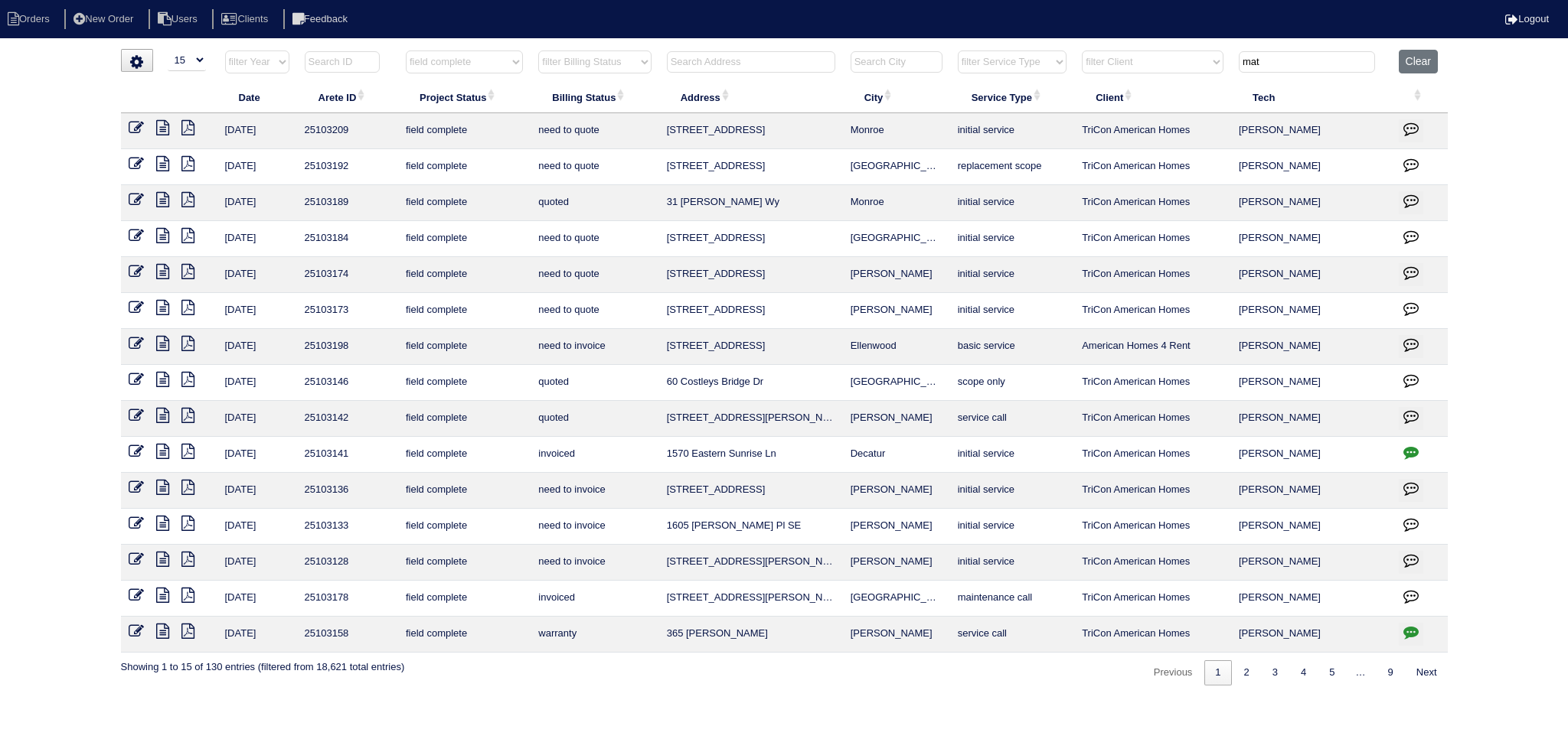
click at [163, 126] on icon at bounding box center [163, 128] width 13 height 15
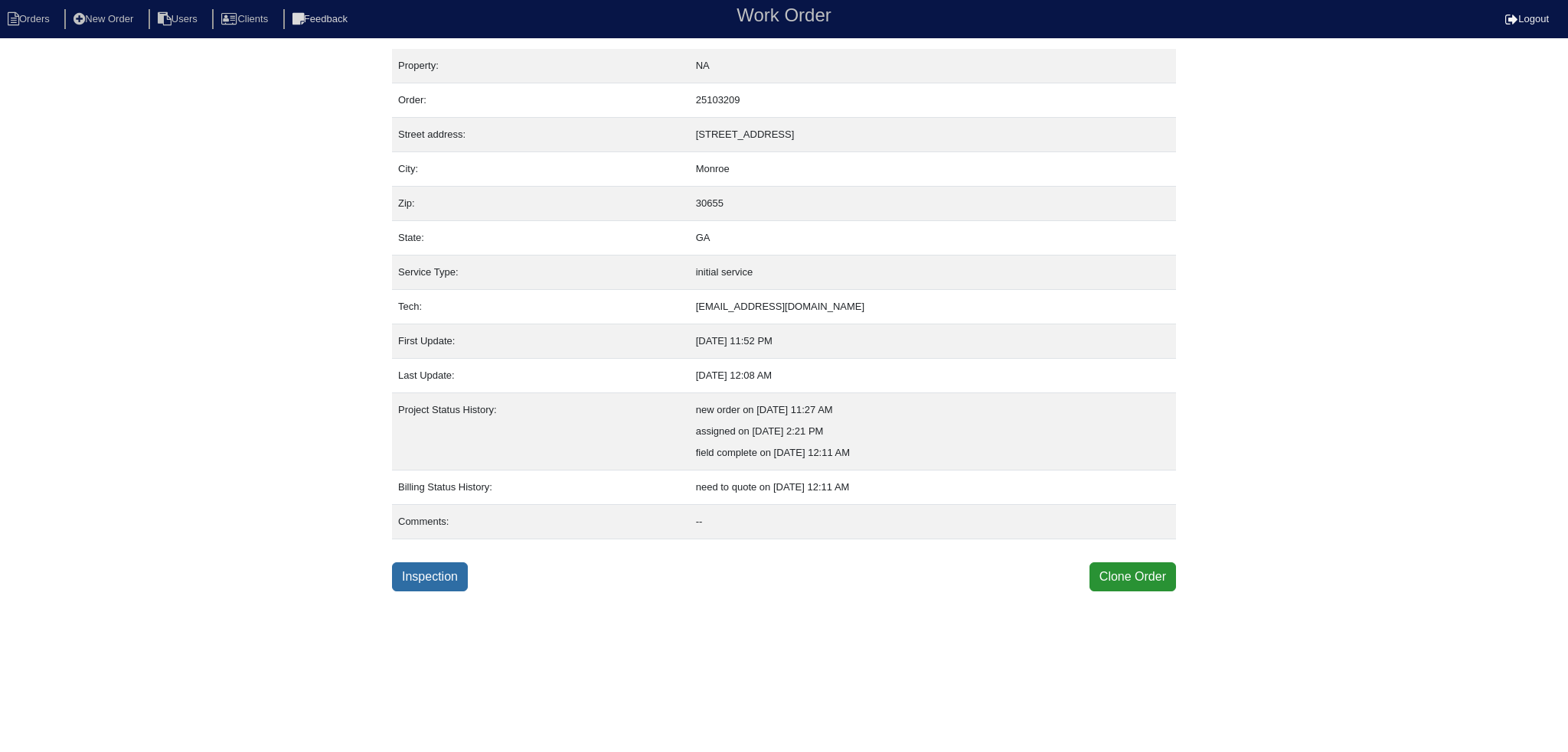
click at [415, 567] on link "Inspection" at bounding box center [429, 577] width 76 height 29
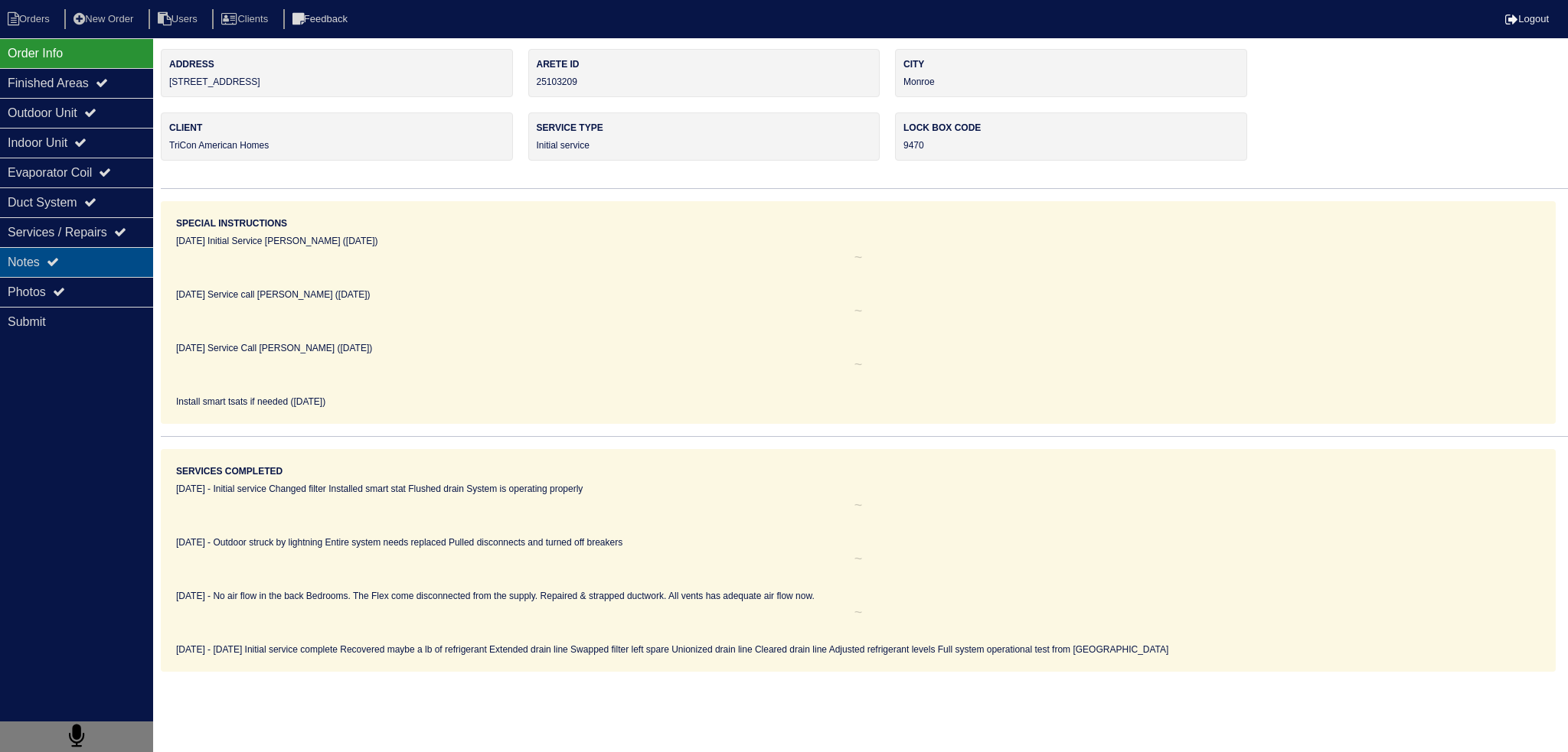
click at [79, 269] on div "Notes" at bounding box center [76, 262] width 153 height 30
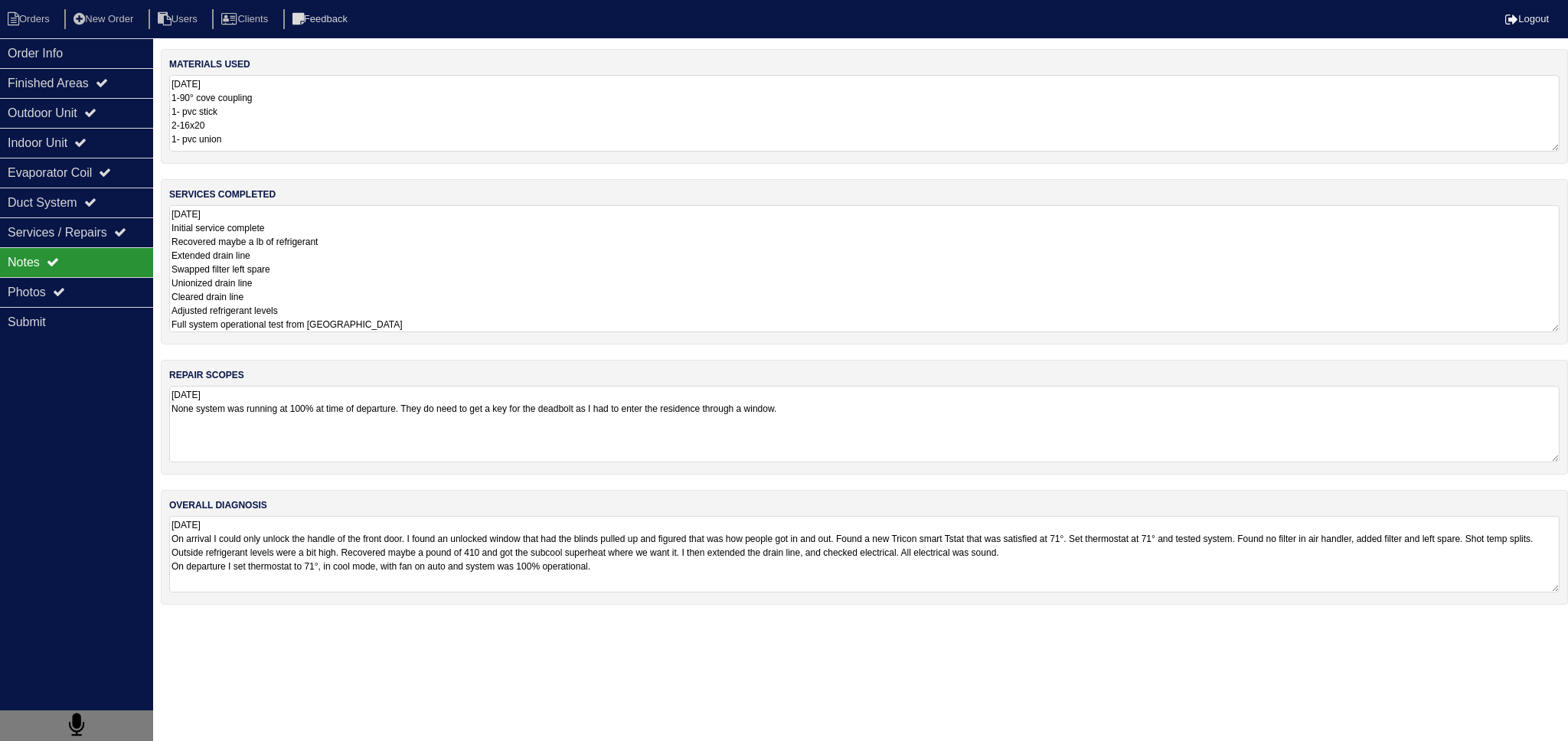
click at [468, 253] on textarea "[DATE] Initial service complete Recovered maybe a lb of refrigerant Extended dr…" at bounding box center [864, 269] width 1390 height 127
click at [434, 300] on textarea "[DATE] Initial service complete Recovered maybe a lb of refrigerant Extended dr…" at bounding box center [864, 269] width 1390 height 127
drag, startPoint x: 438, startPoint y: 312, endPoint x: 446, endPoint y: 305, distance: 10.6
click at [438, 311] on textarea "[DATE] Initial service complete Recovered maybe a lb of refrigerant Extended dr…" at bounding box center [864, 269] width 1390 height 127
click at [446, 319] on textarea "[DATE] Initial service complete Recovered maybe a lb of refrigerant Extended dr…" at bounding box center [864, 269] width 1390 height 127
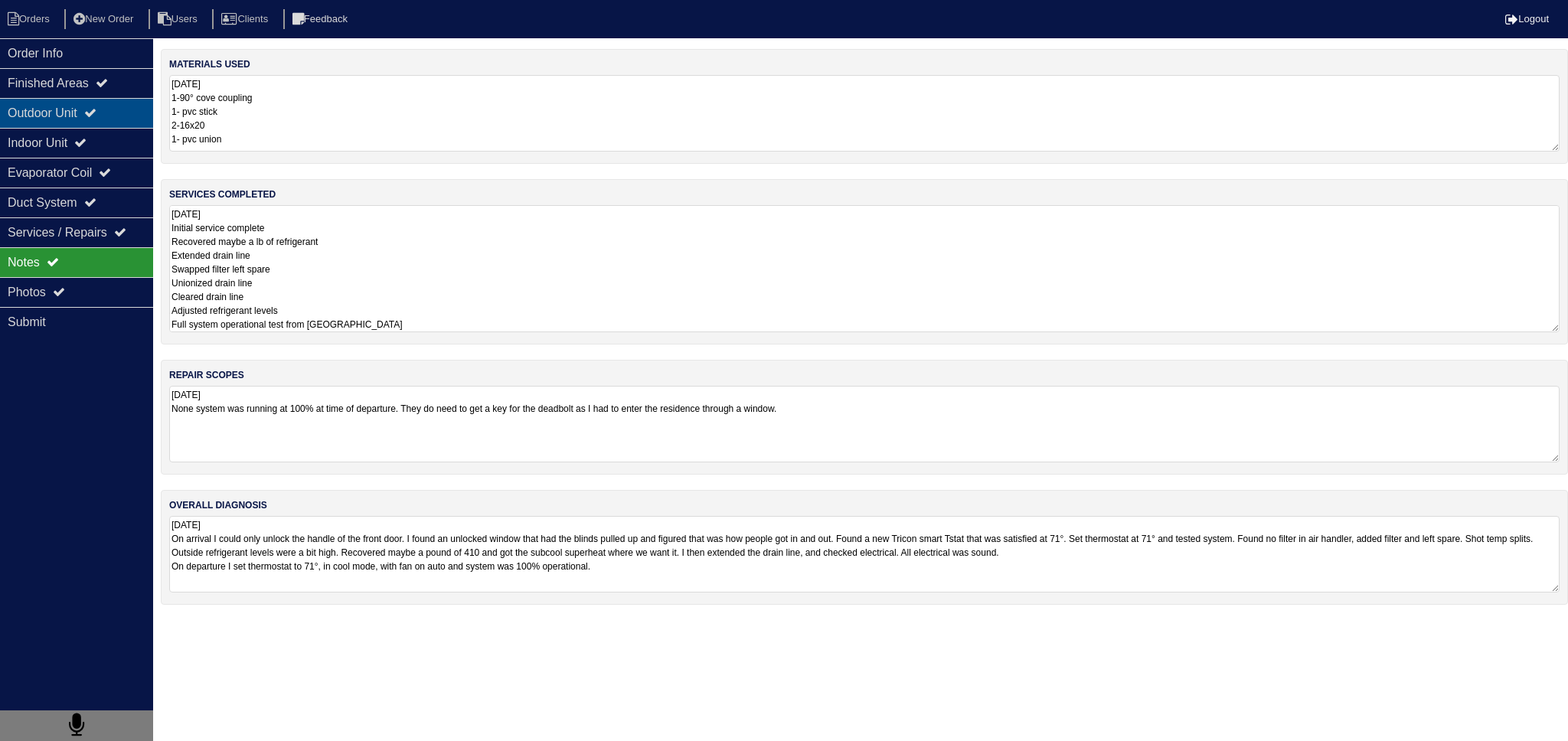
click at [82, 124] on div "Outdoor Unit" at bounding box center [76, 113] width 153 height 30
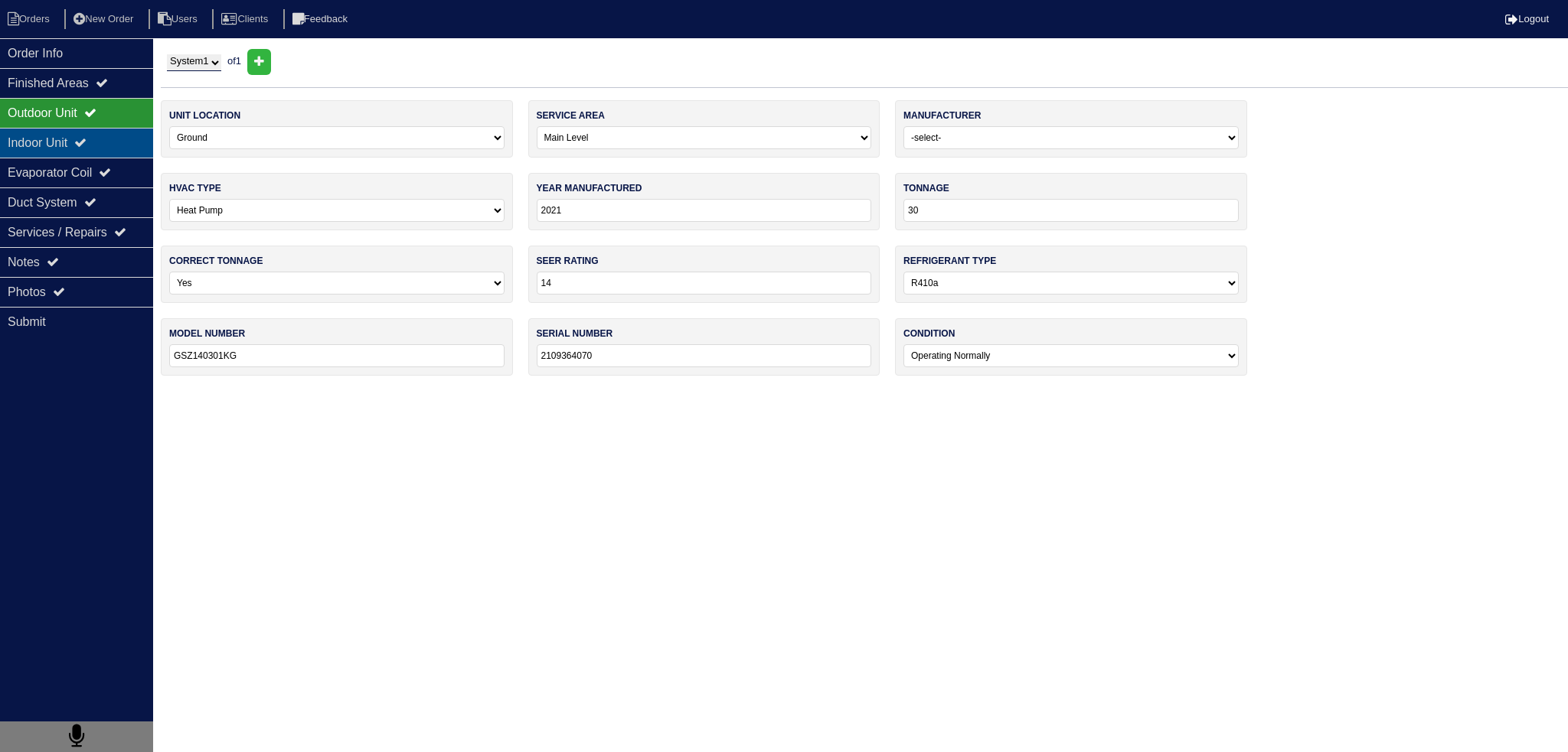
click at [87, 149] on icon at bounding box center [80, 142] width 13 height 13
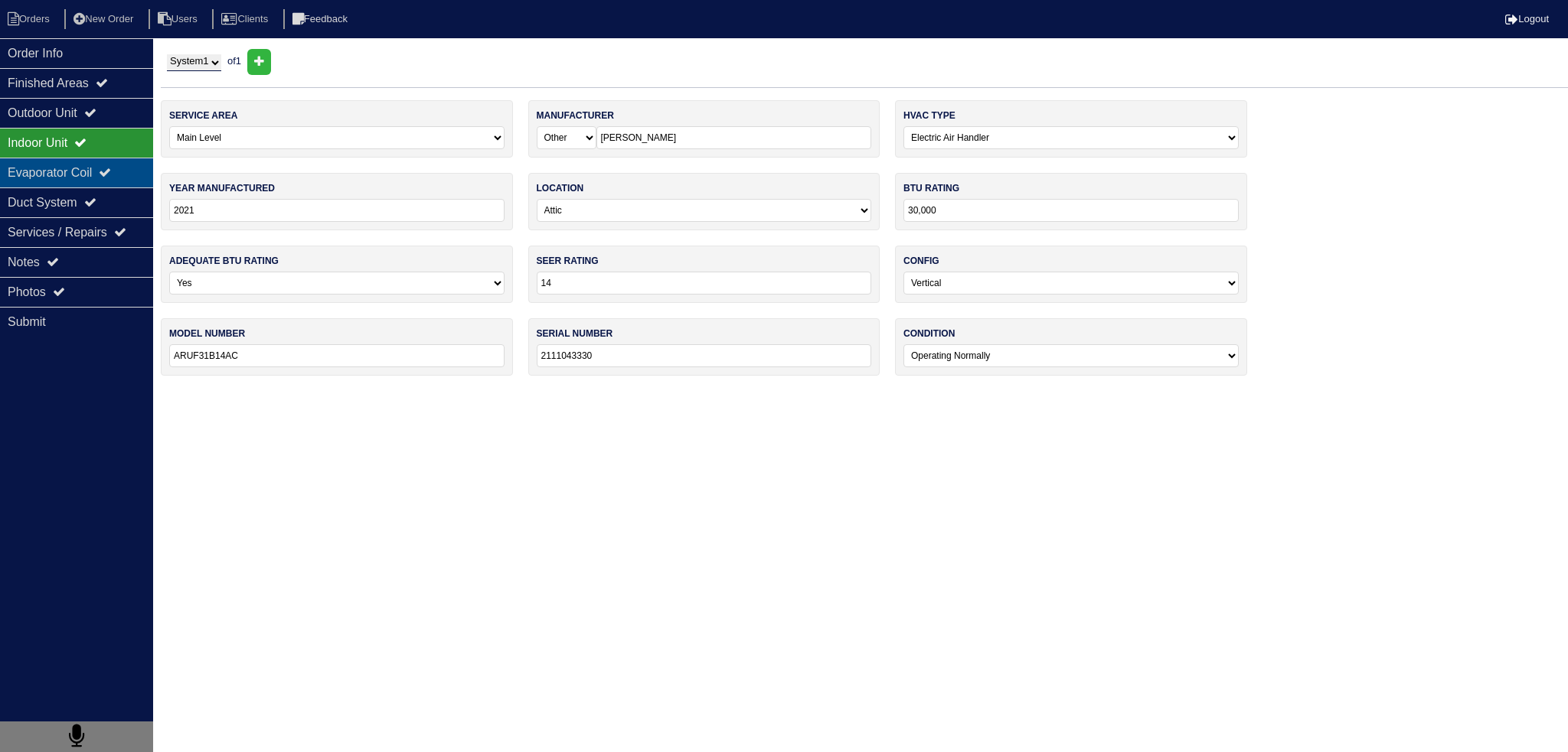
click at [89, 174] on div "Evaporator Coil" at bounding box center [76, 173] width 153 height 30
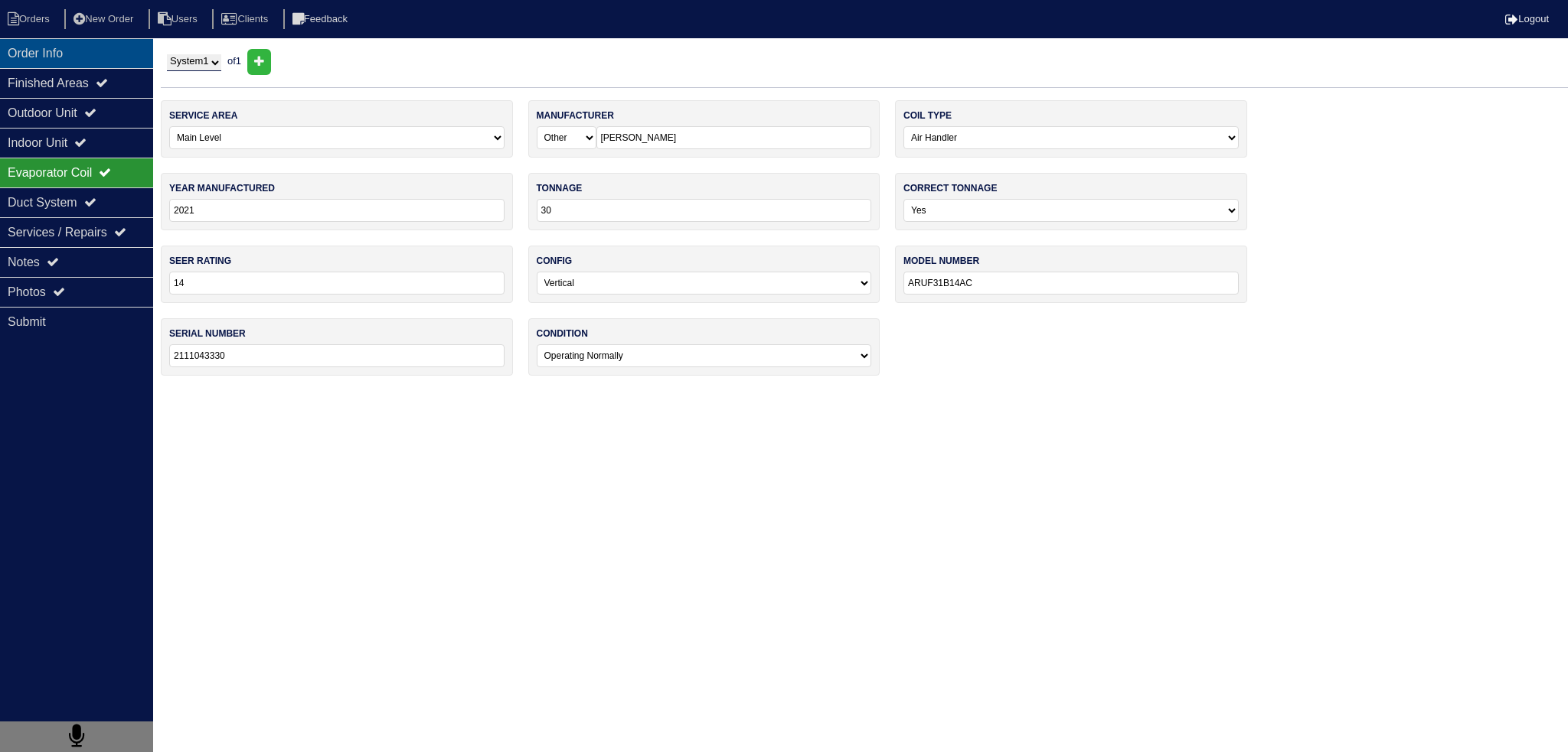
click at [92, 49] on div "Order Info" at bounding box center [76, 53] width 153 height 30
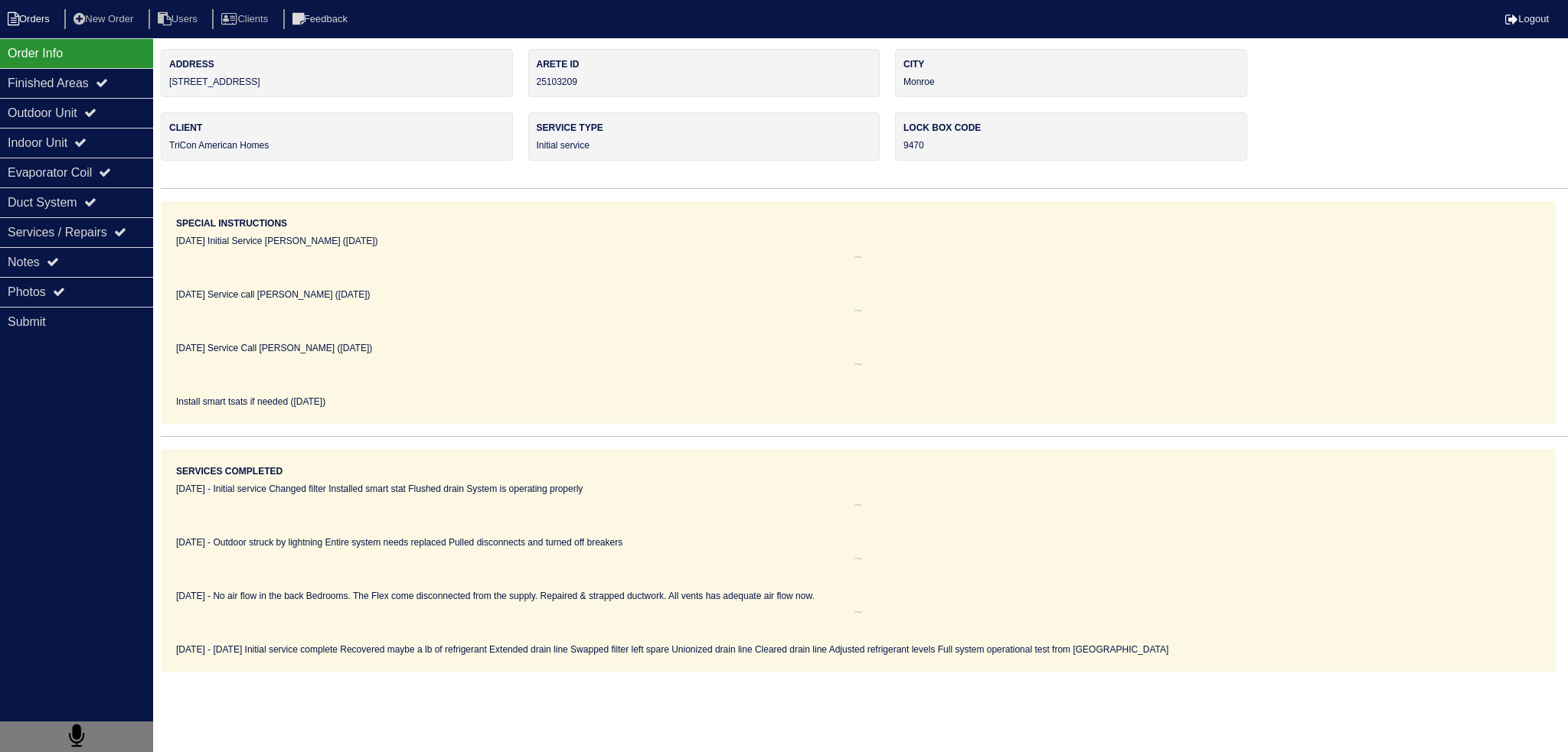
drag, startPoint x: 57, startPoint y: 21, endPoint x: 68, endPoint y: 16, distance: 12.1
click at [58, 21] on li "Orders" at bounding box center [31, 19] width 62 height 21
select select "15"
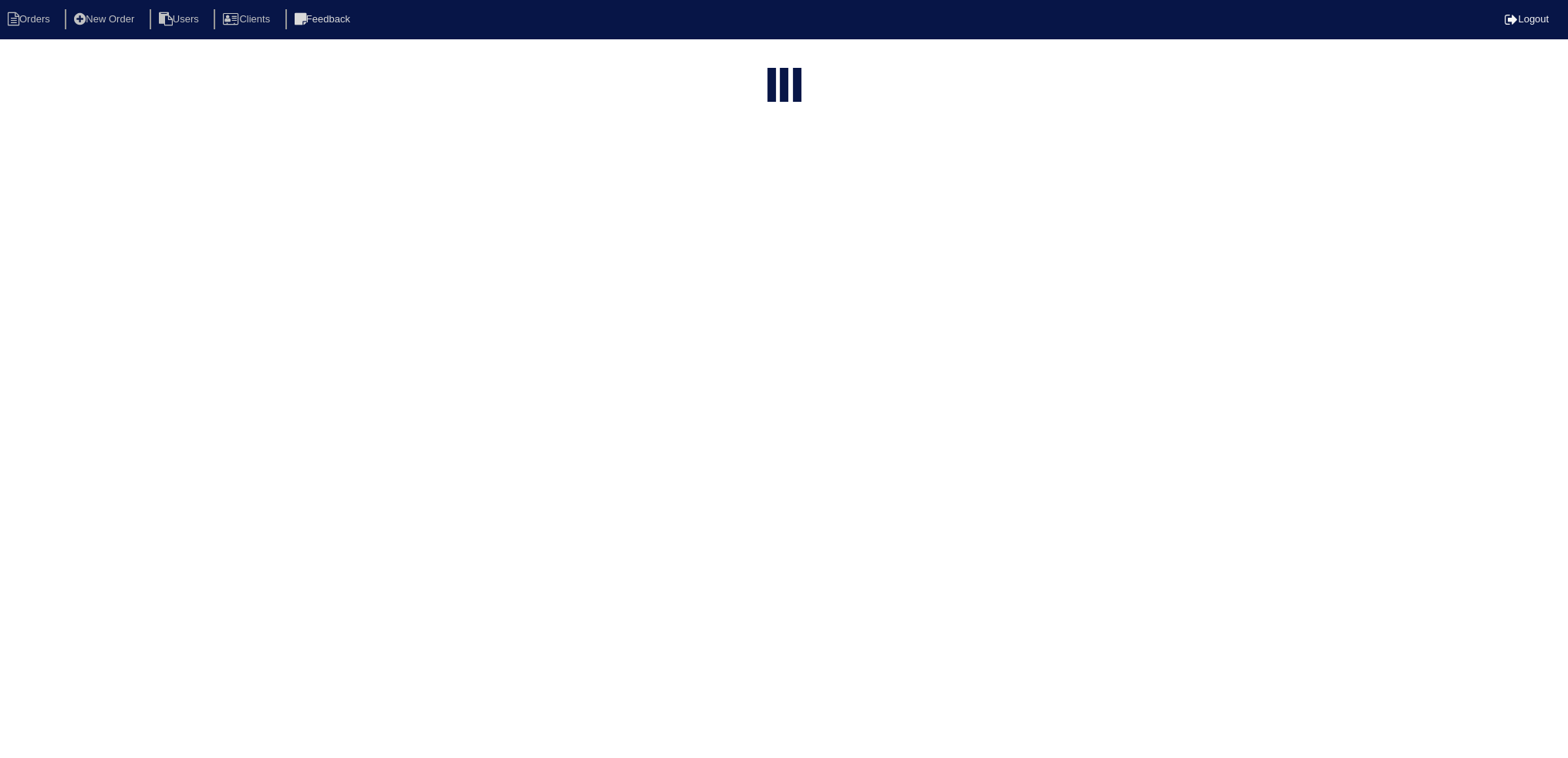
select select "field complete"
